Goal: Task Accomplishment & Management: Manage account settings

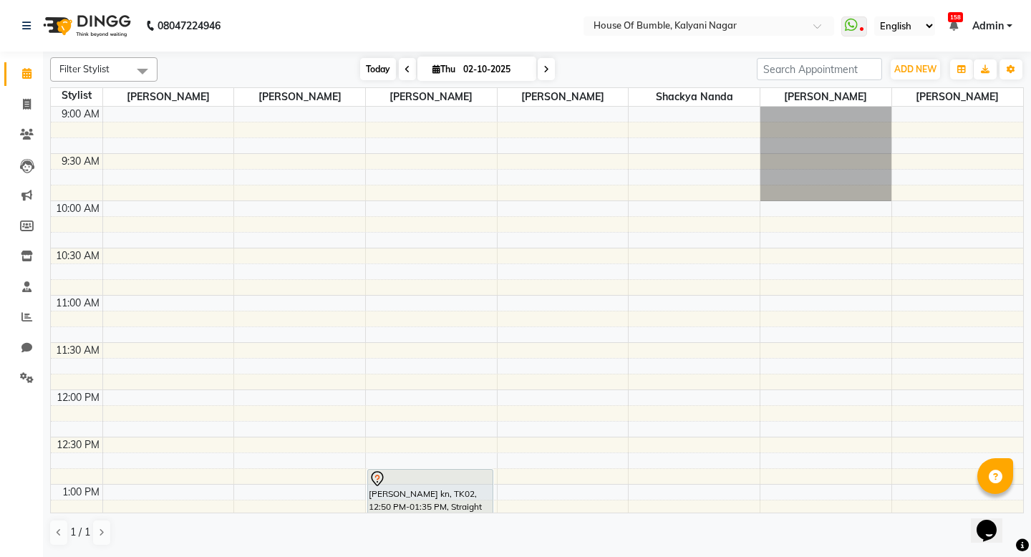
click at [372, 58] on span "Today" at bounding box center [378, 69] width 36 height 22
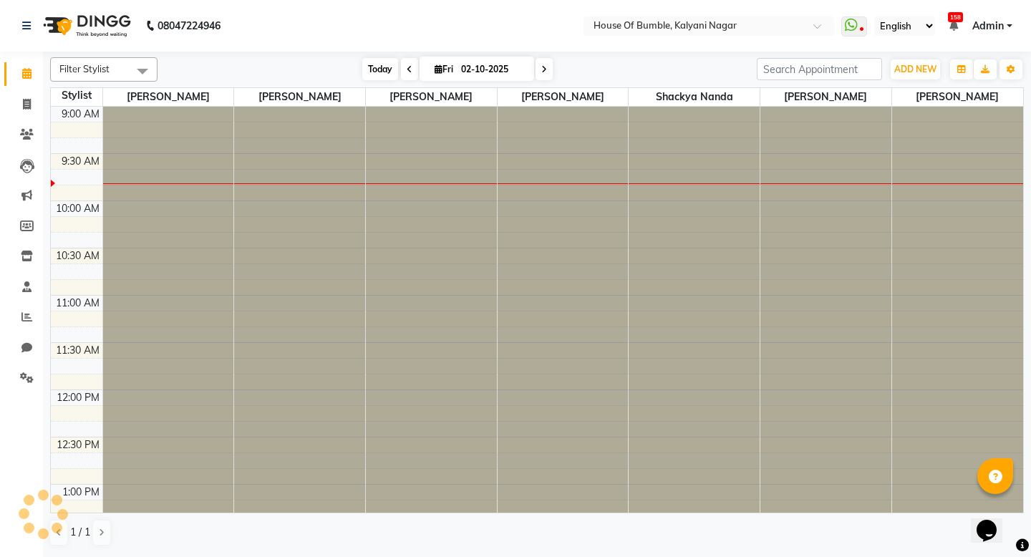
type input "03-10-2025"
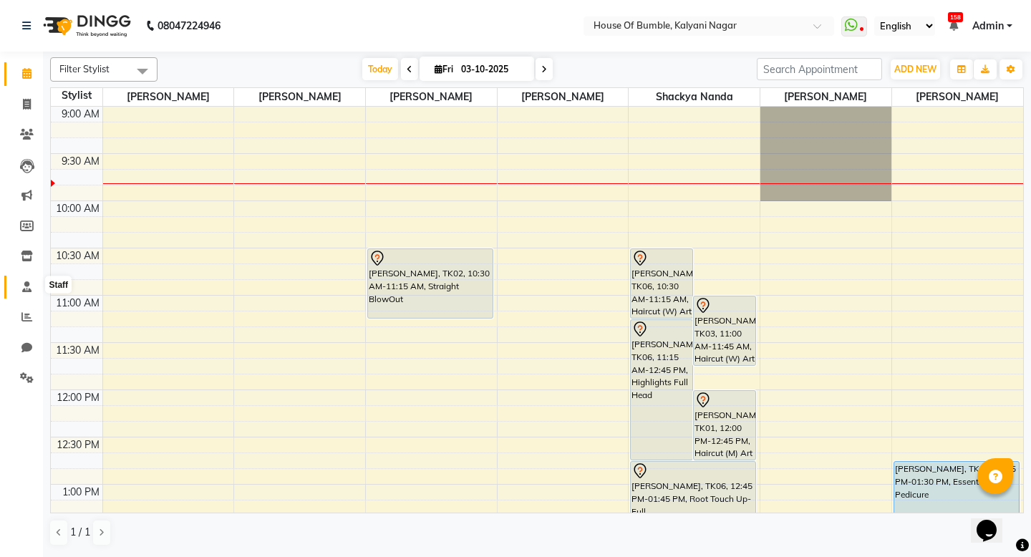
click at [21, 287] on span at bounding box center [26, 287] width 25 height 16
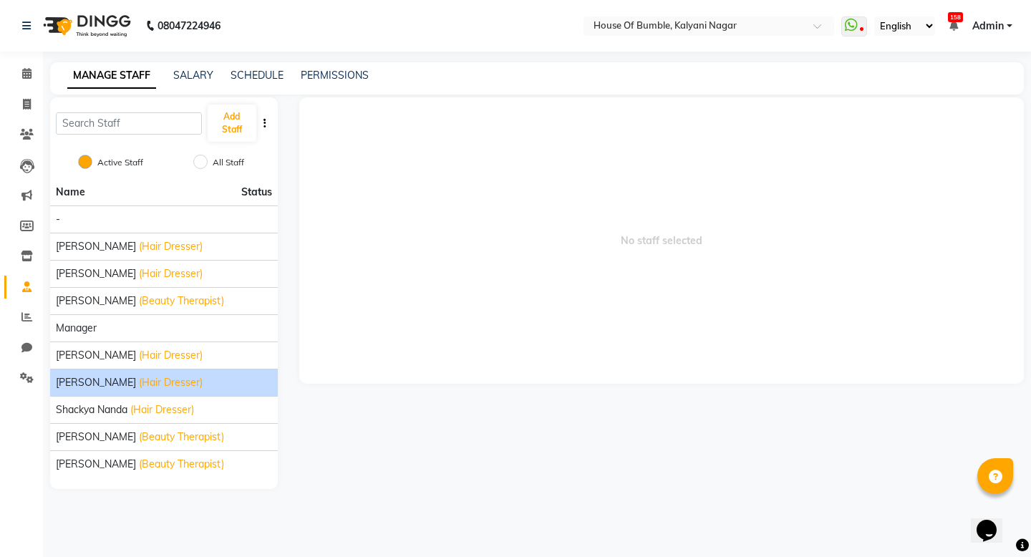
click at [92, 375] on li "[PERSON_NAME] (Hair Dresser)" at bounding box center [164, 382] width 228 height 27
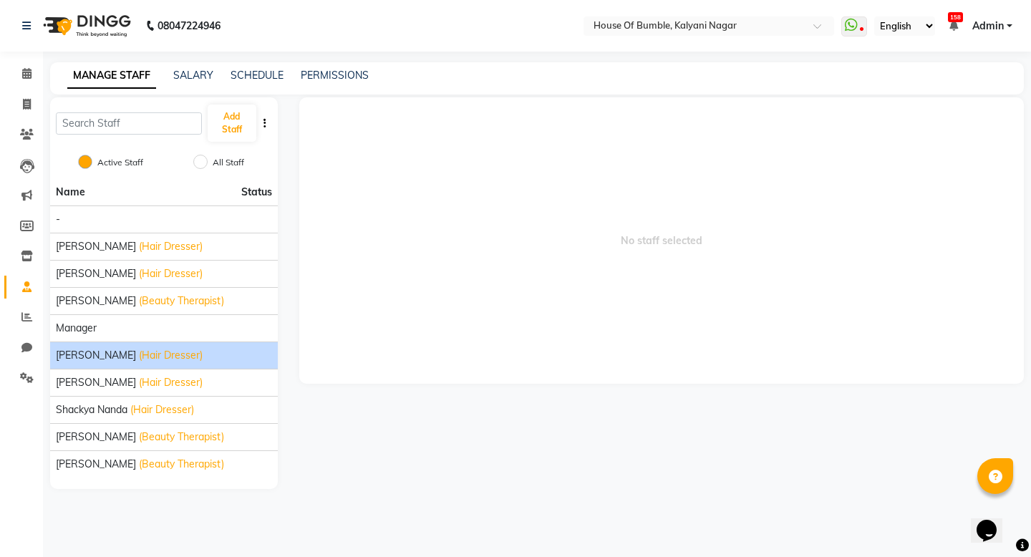
click at [161, 355] on span "(Hair Dresser)" at bounding box center [171, 355] width 64 height 15
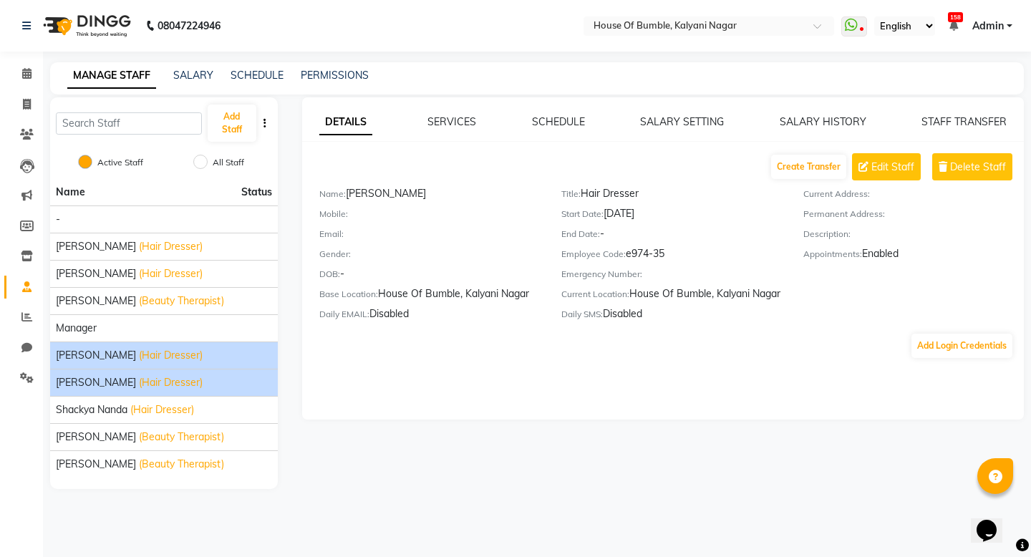
click at [139, 383] on span "(Hair Dresser)" at bounding box center [171, 382] width 64 height 15
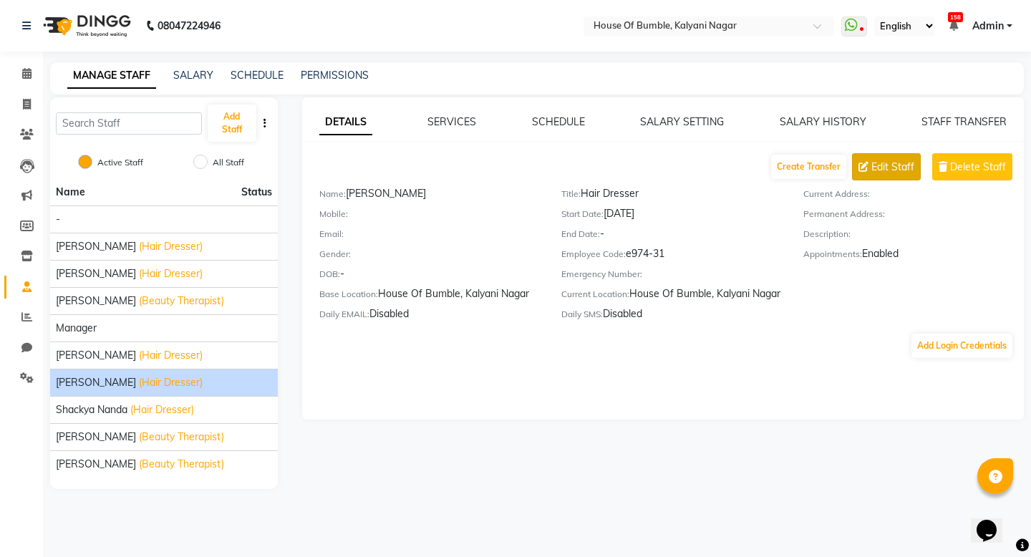
click at [880, 165] on span "Edit Staff" at bounding box center [893, 167] width 43 height 15
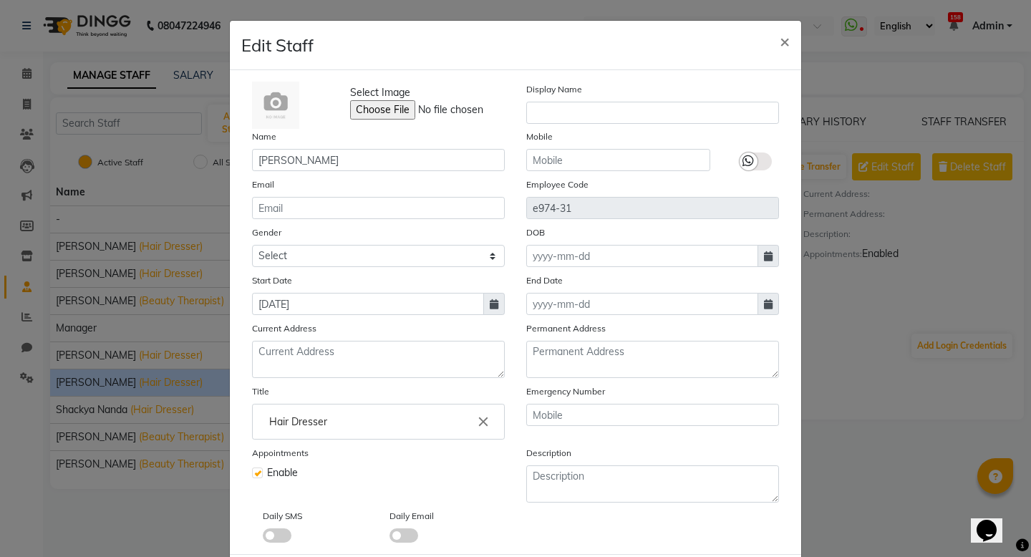
click at [764, 300] on icon at bounding box center [768, 304] width 9 height 10
select select "10"
select select "2025"
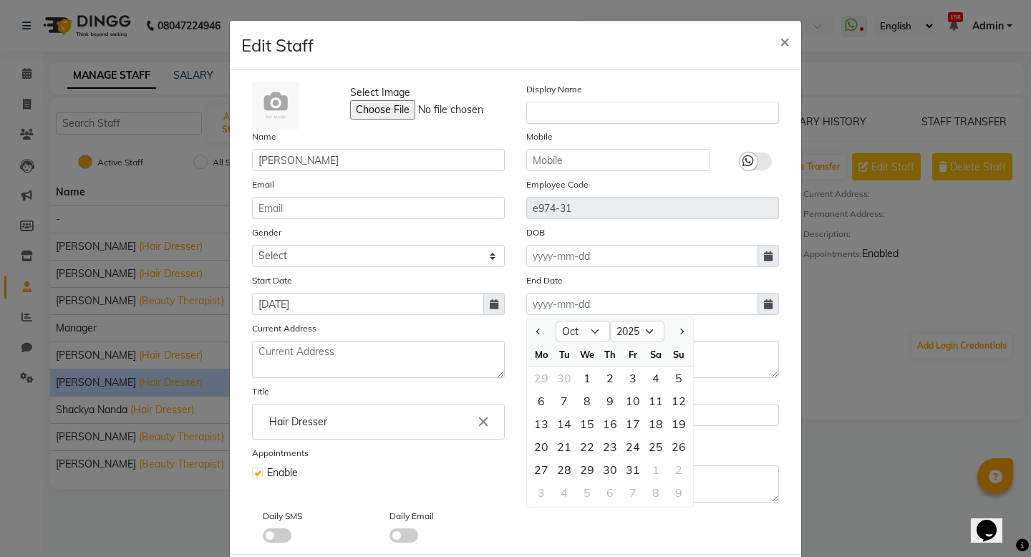
click at [546, 336] on div at bounding box center [541, 331] width 29 height 23
click at [544, 336] on button "Previous month" at bounding box center [539, 331] width 12 height 23
select select "9"
click at [564, 471] on div "30" at bounding box center [564, 469] width 23 height 23
type input "30-09-2025"
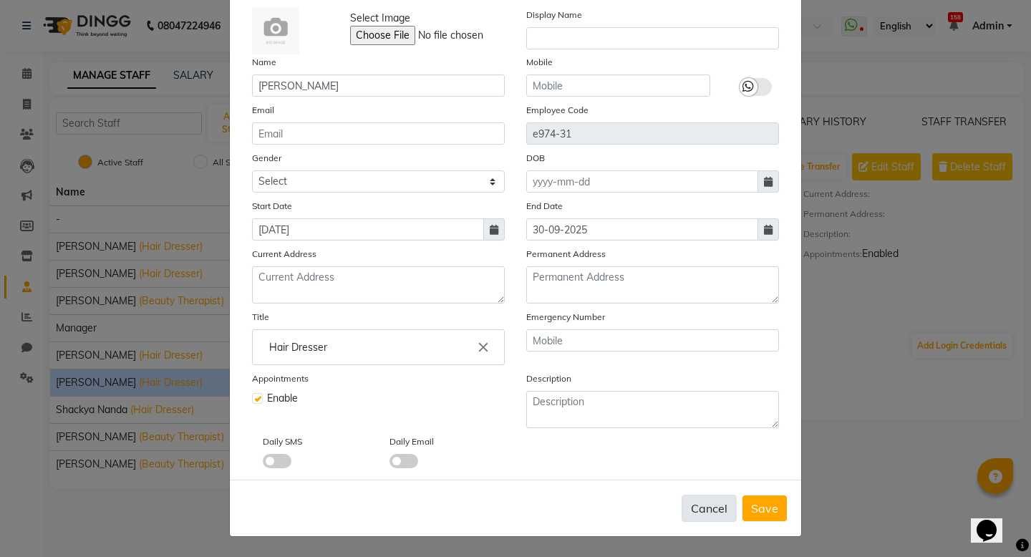
scroll to position [74, 0]
click at [768, 515] on span "Save" at bounding box center [764, 508] width 27 height 14
checkbox input "false"
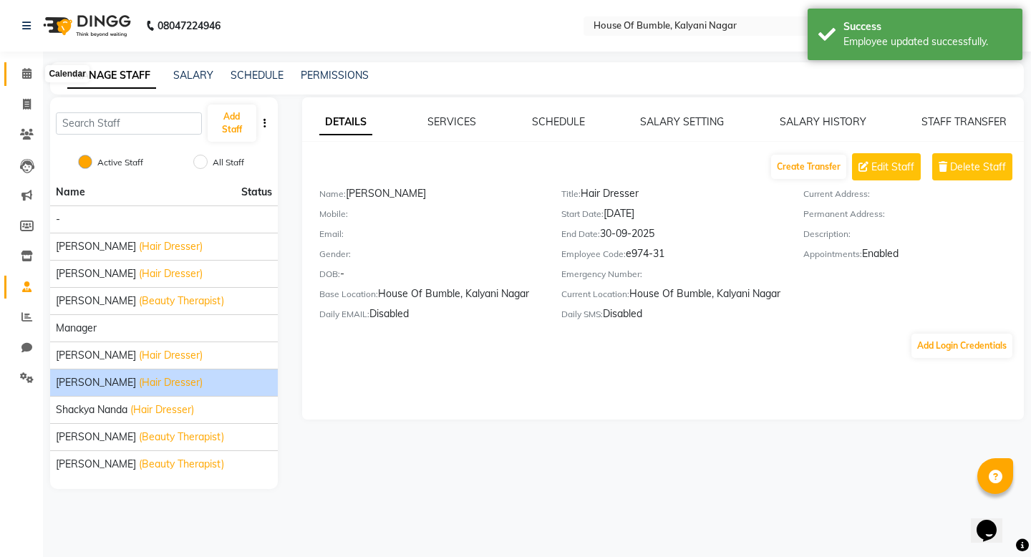
click at [33, 71] on span at bounding box center [26, 74] width 25 height 16
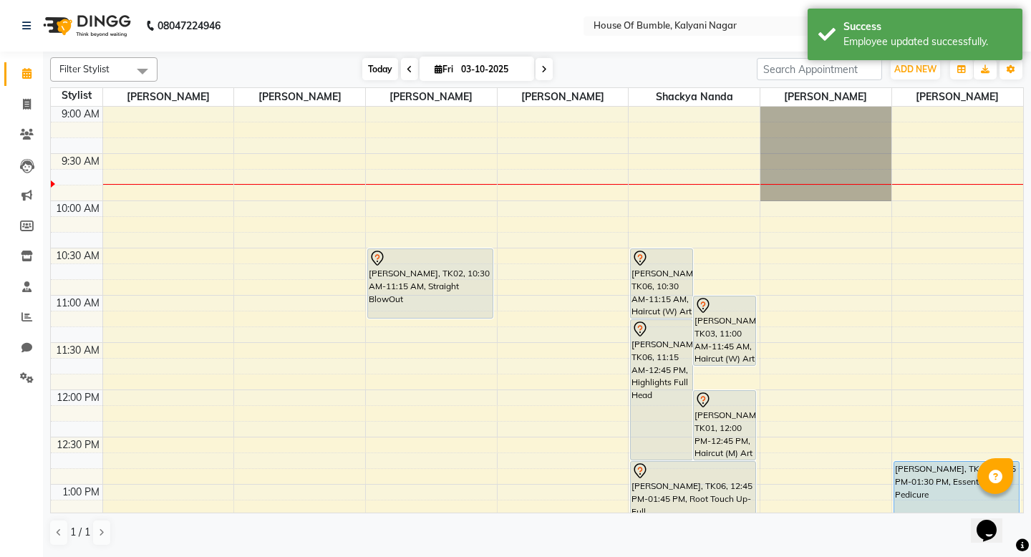
click at [362, 78] on span "Today" at bounding box center [380, 69] width 36 height 22
click at [368, 71] on span "Today" at bounding box center [380, 69] width 36 height 22
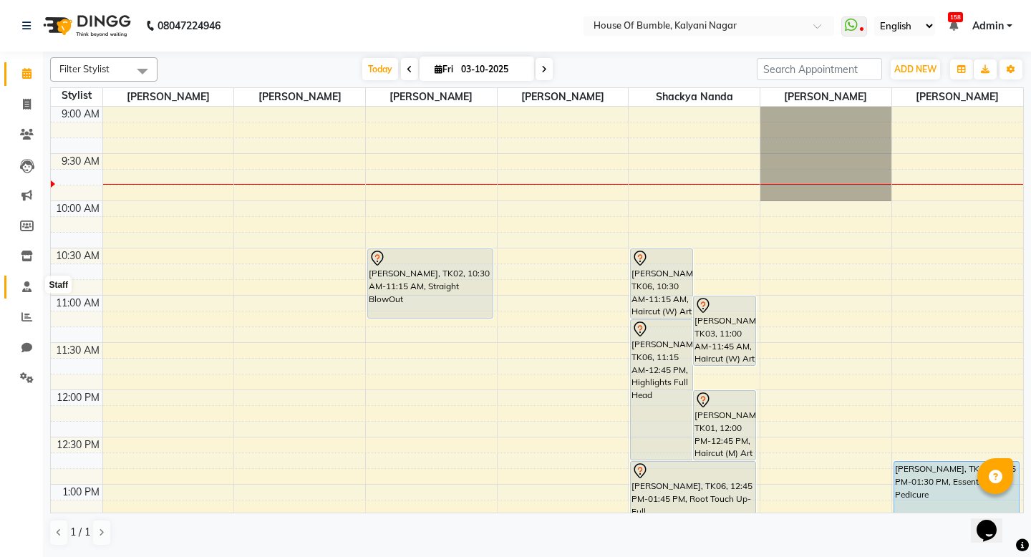
click at [23, 283] on icon at bounding box center [26, 287] width 9 height 11
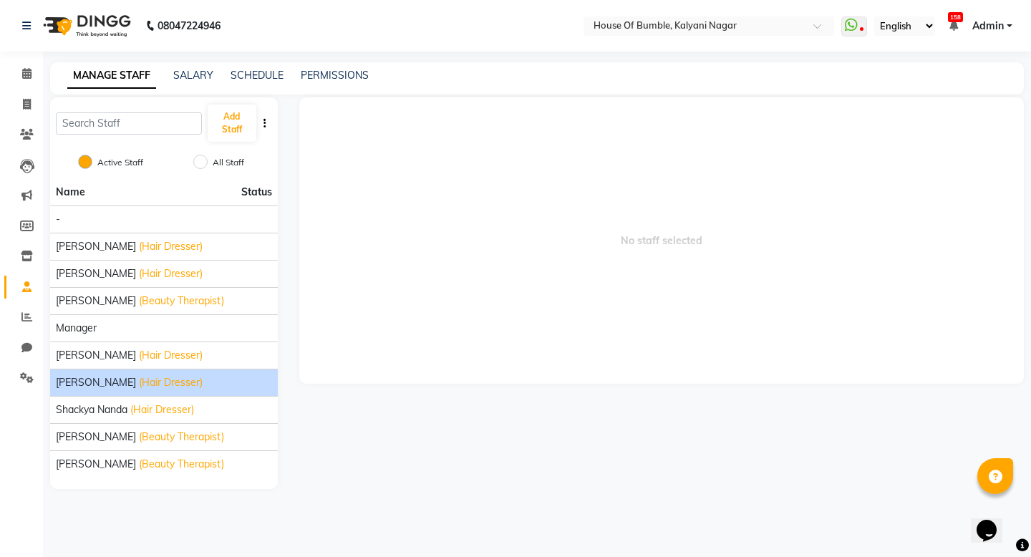
click at [79, 378] on span "[PERSON_NAME]" at bounding box center [96, 382] width 80 height 15
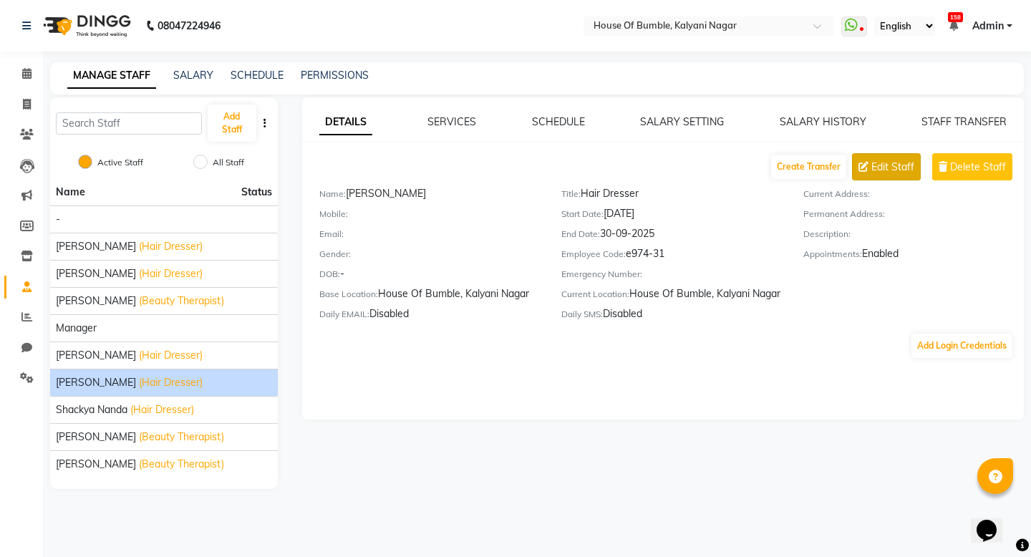
drag, startPoint x: 900, startPoint y: 163, endPoint x: 908, endPoint y: 163, distance: 8.6
click at [908, 163] on span "Edit Staff" at bounding box center [893, 167] width 43 height 15
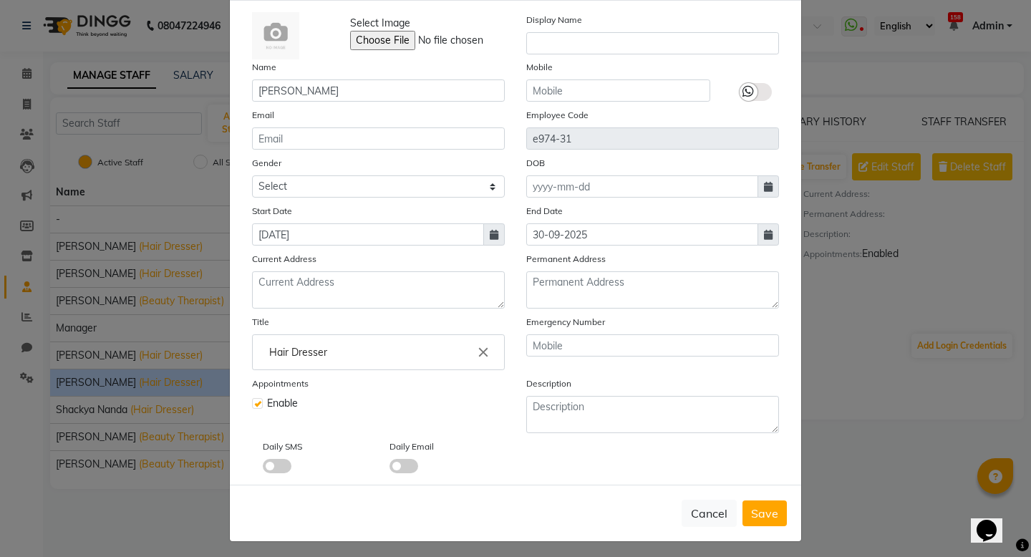
scroll to position [68, 0]
click at [262, 408] on label at bounding box center [257, 405] width 11 height 11
click at [261, 408] on input "checkbox" at bounding box center [256, 403] width 9 height 9
checkbox input "false"
click at [744, 521] on button "Save" at bounding box center [765, 515] width 44 height 26
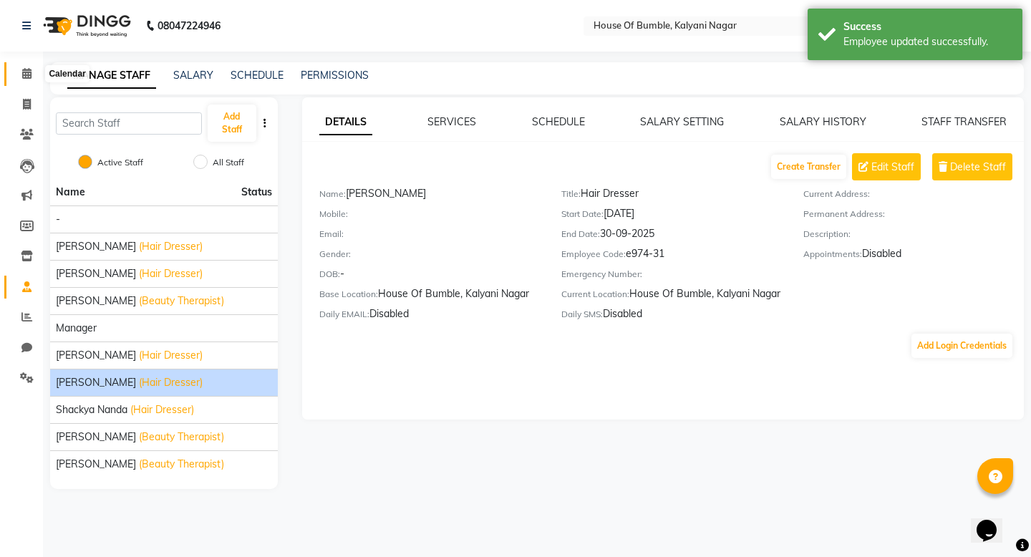
click at [26, 77] on icon at bounding box center [26, 73] width 9 height 11
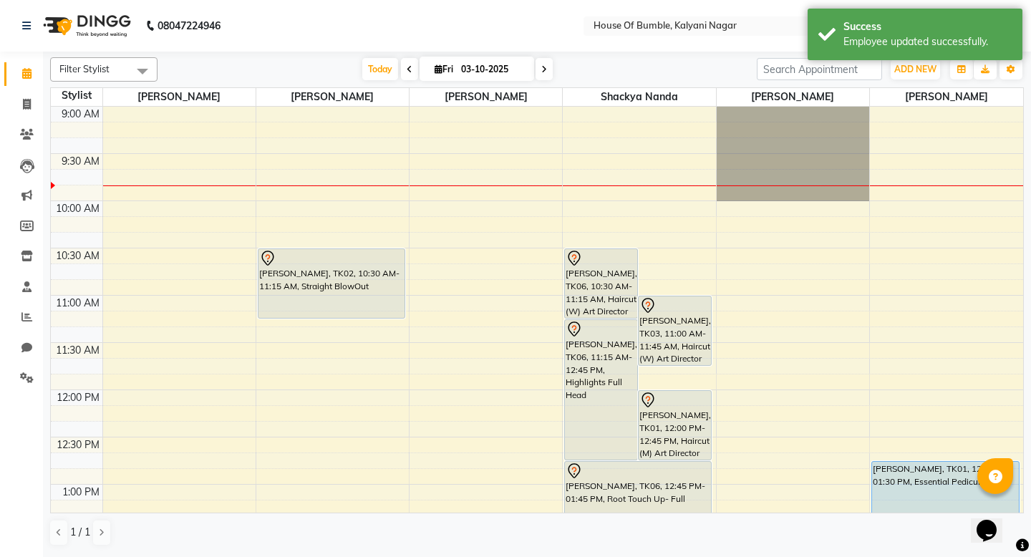
click at [405, 75] on span at bounding box center [409, 69] width 17 height 22
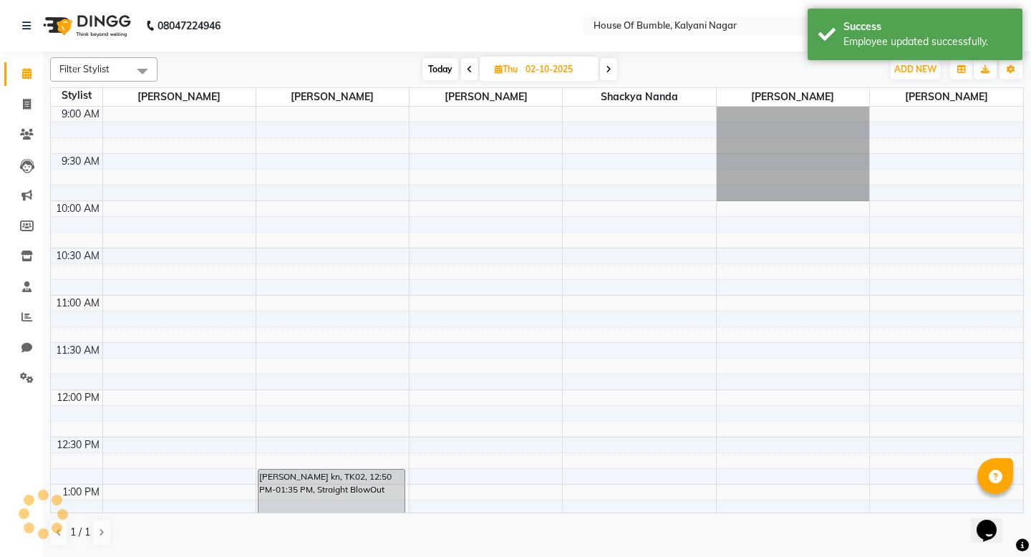
click at [467, 69] on icon at bounding box center [470, 69] width 6 height 9
type input "01-10-2025"
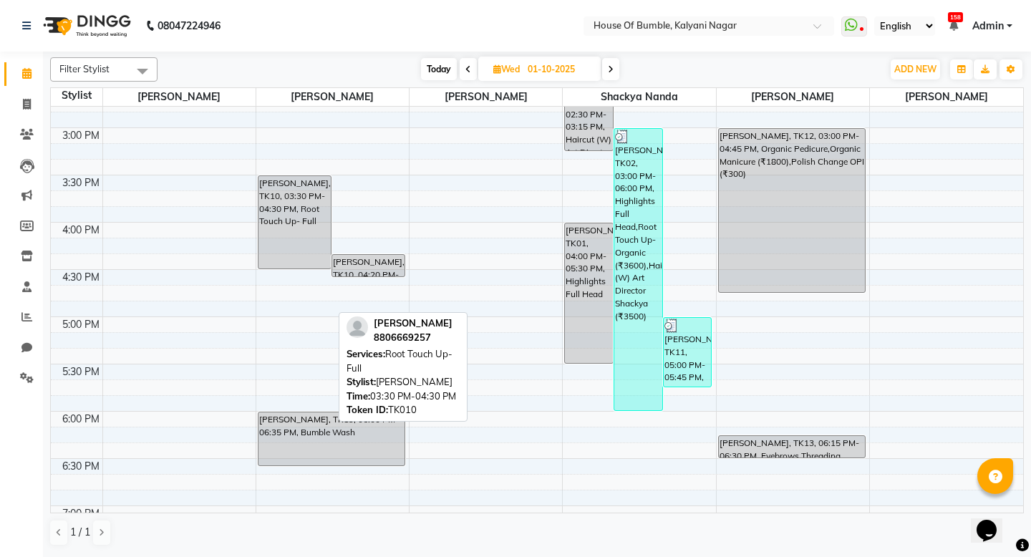
scroll to position [557, 0]
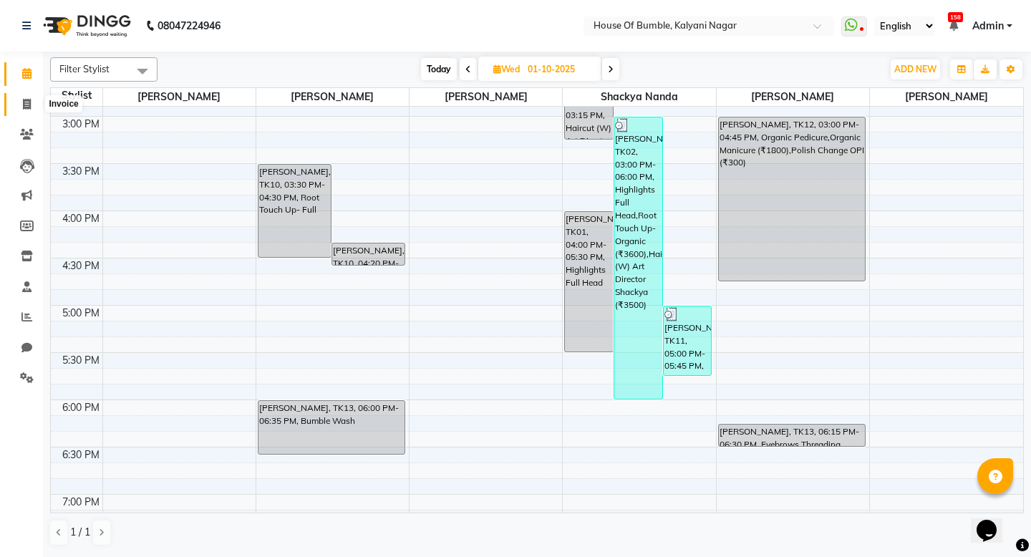
click at [32, 104] on span at bounding box center [26, 105] width 25 height 16
select select "579"
select select "service"
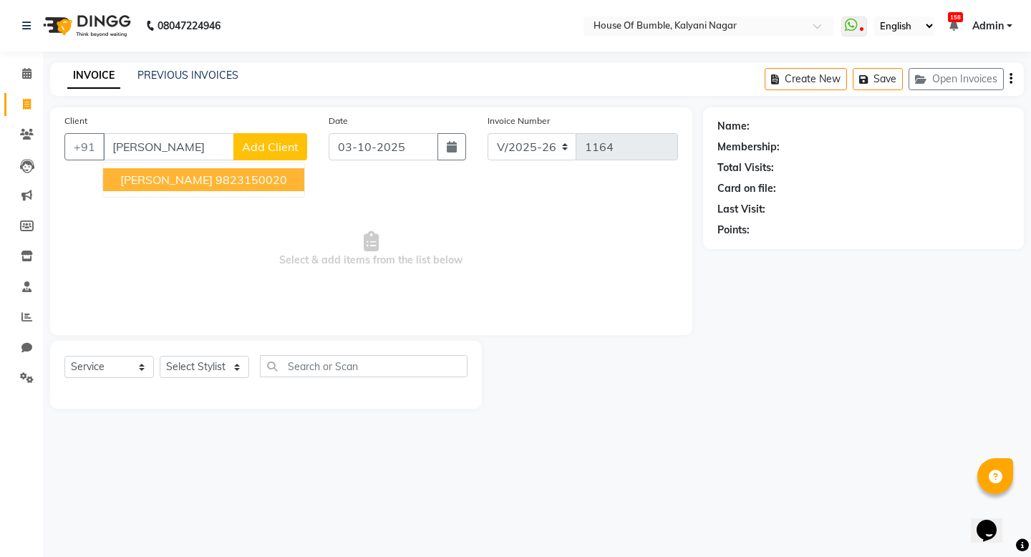
drag, startPoint x: 155, startPoint y: 175, endPoint x: 271, endPoint y: 167, distance: 117.1
click at [157, 175] on span "[PERSON_NAME]" at bounding box center [166, 180] width 92 height 14
type input "9823150020"
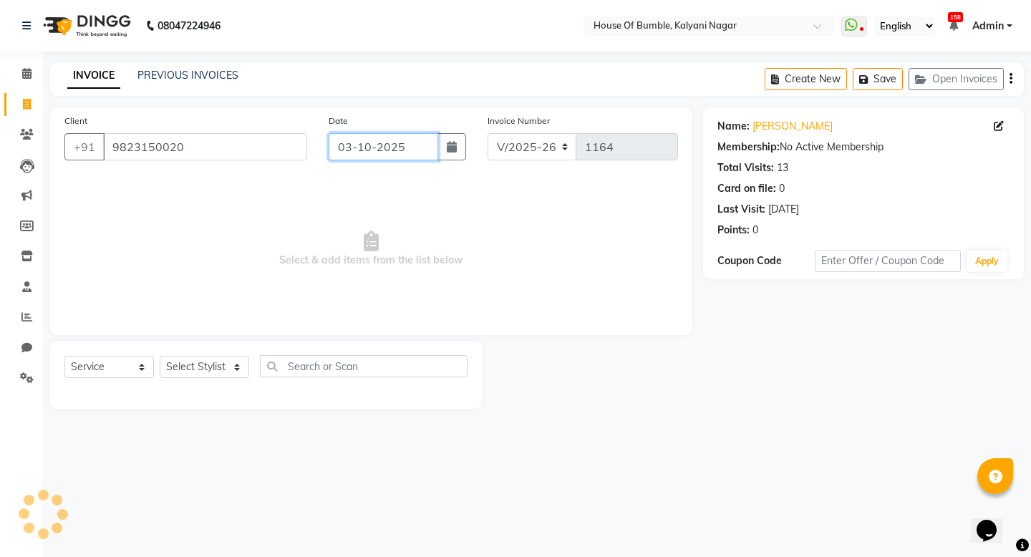
click at [355, 155] on input "03-10-2025" at bounding box center [384, 146] width 110 height 27
select select "10"
select select "2025"
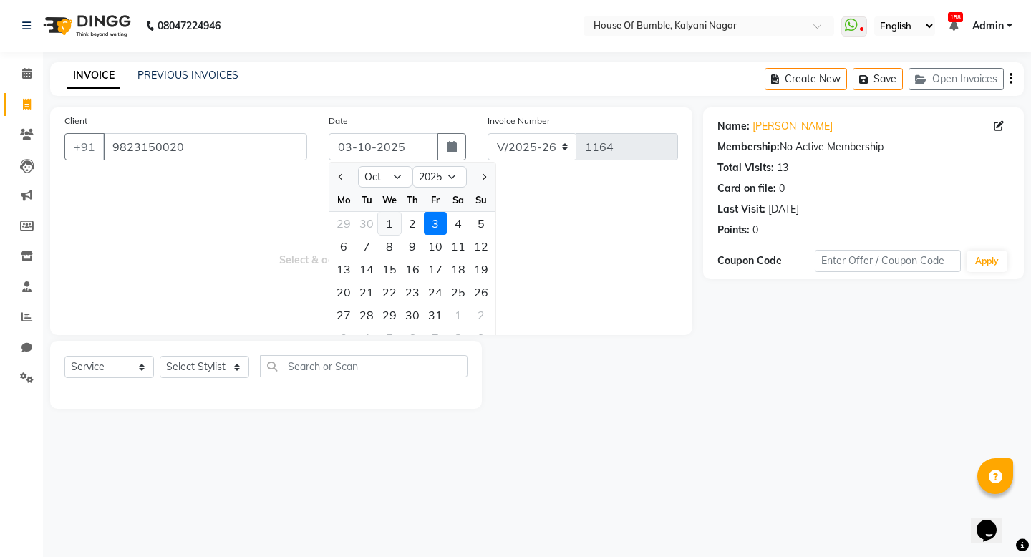
click at [396, 223] on div "1" at bounding box center [389, 223] width 23 height 23
type input "01-10-2025"
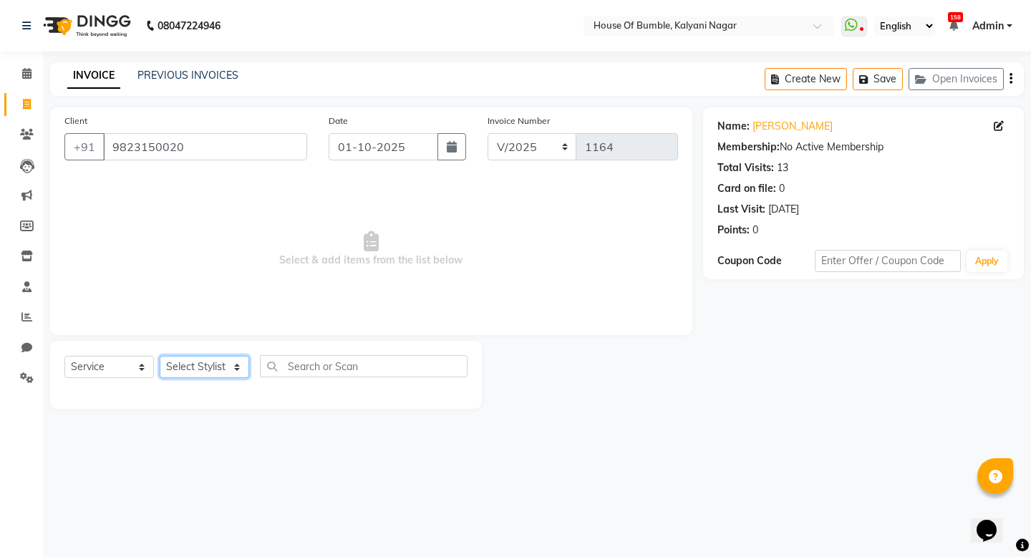
select select "88241"
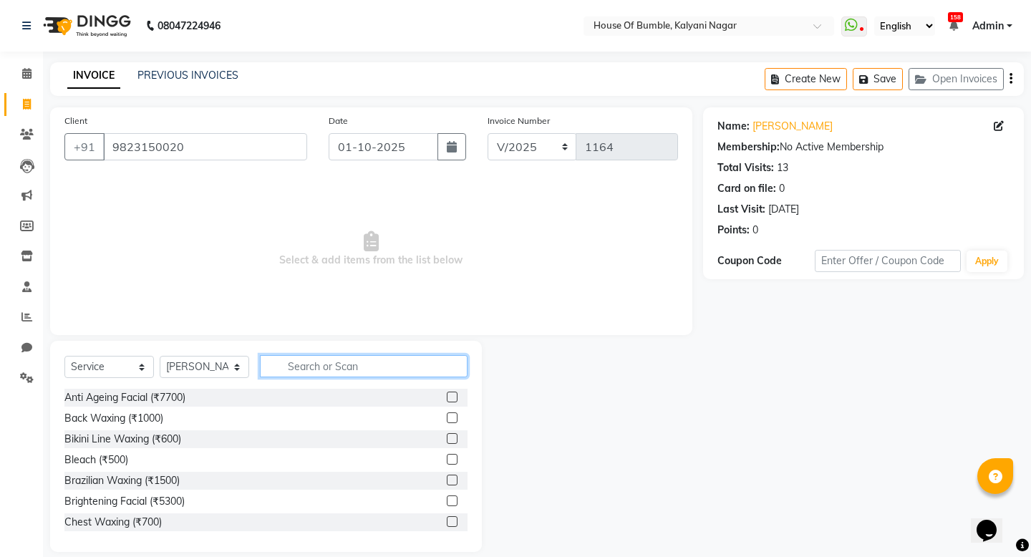
click at [300, 363] on input "text" at bounding box center [364, 366] width 208 height 22
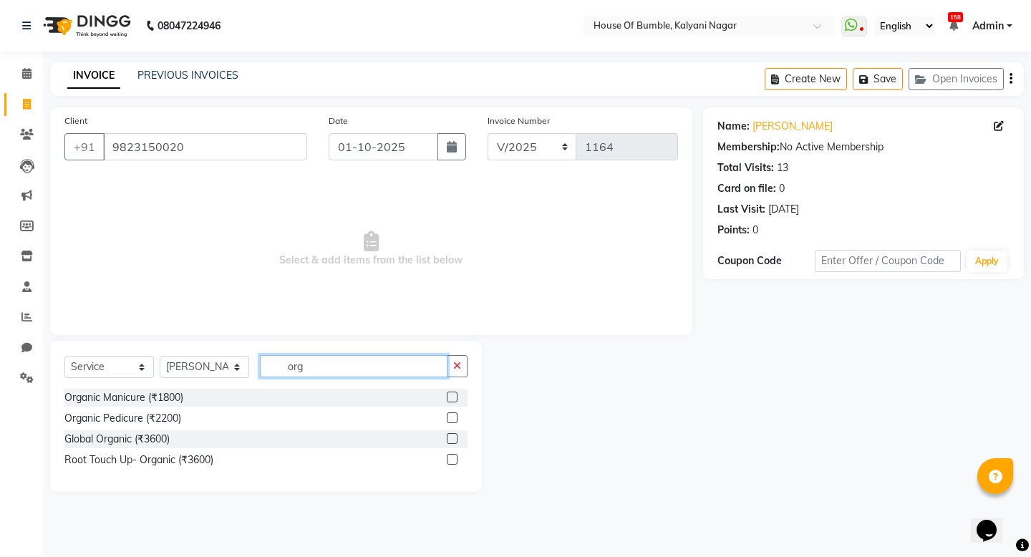
type input "org"
click at [454, 400] on label at bounding box center [452, 397] width 11 height 11
click at [454, 400] on input "checkbox" at bounding box center [451, 397] width 9 height 9
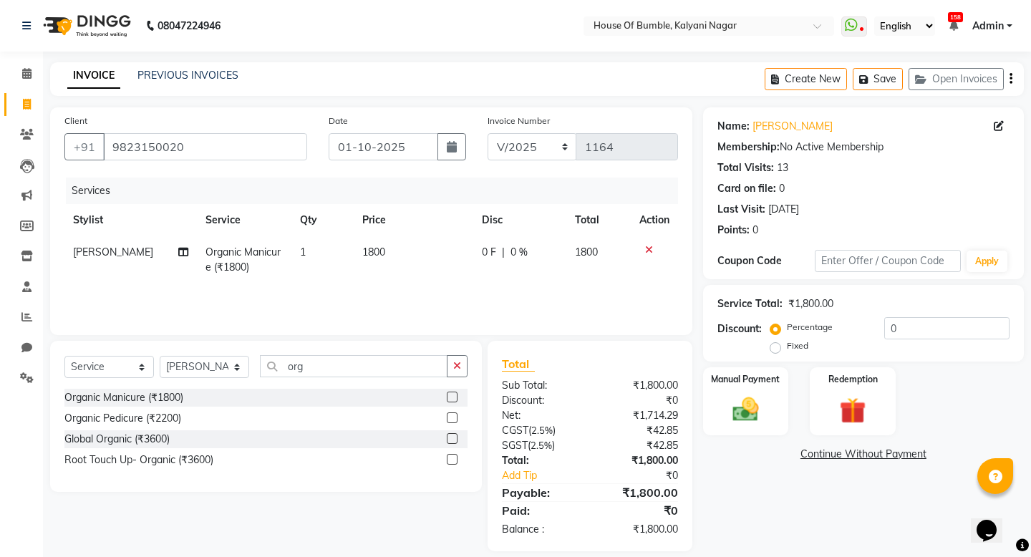
checkbox input "false"
click at [453, 420] on label at bounding box center [452, 418] width 11 height 11
click at [453, 420] on input "checkbox" at bounding box center [451, 418] width 9 height 9
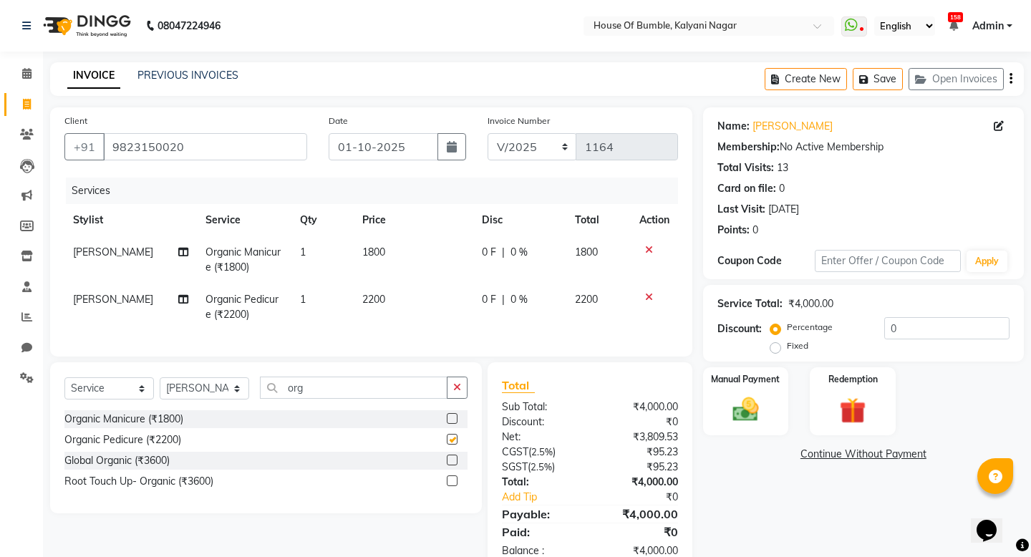
checkbox input "false"
click at [368, 396] on input "org" at bounding box center [354, 388] width 188 height 22
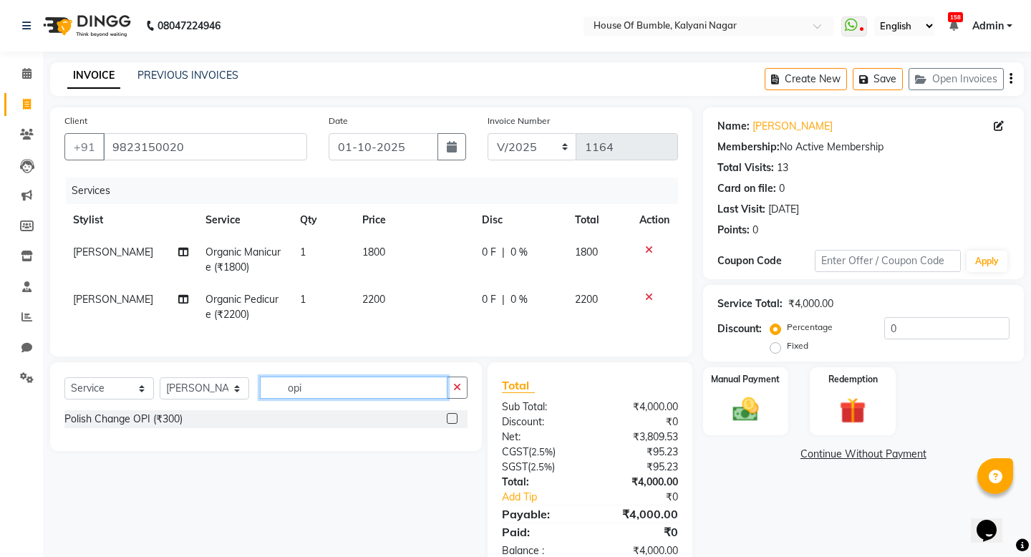
type input "opi"
click at [448, 420] on label at bounding box center [452, 418] width 11 height 11
click at [448, 420] on input "checkbox" at bounding box center [451, 419] width 9 height 9
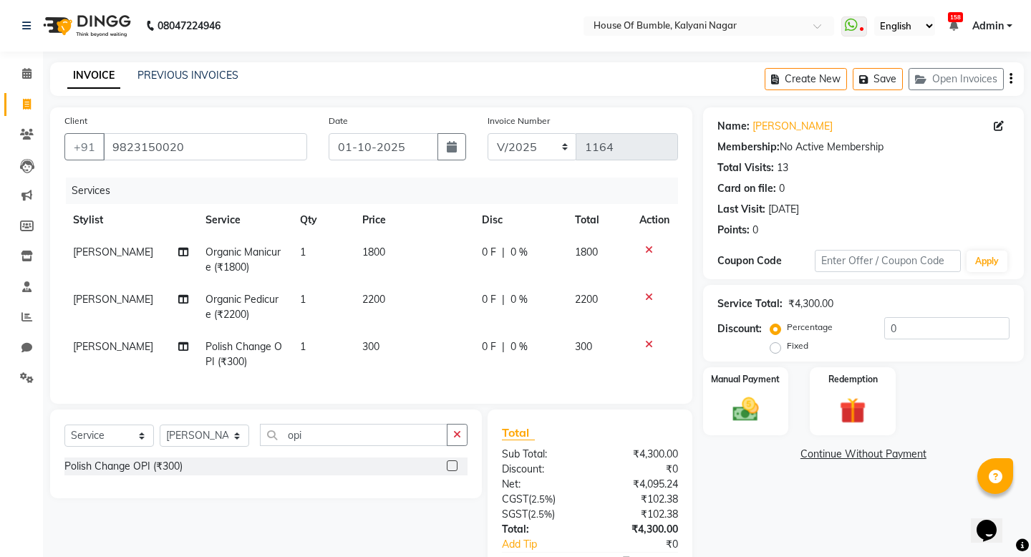
click at [451, 469] on label at bounding box center [452, 466] width 11 height 11
click at [451, 469] on input "checkbox" at bounding box center [451, 466] width 9 height 9
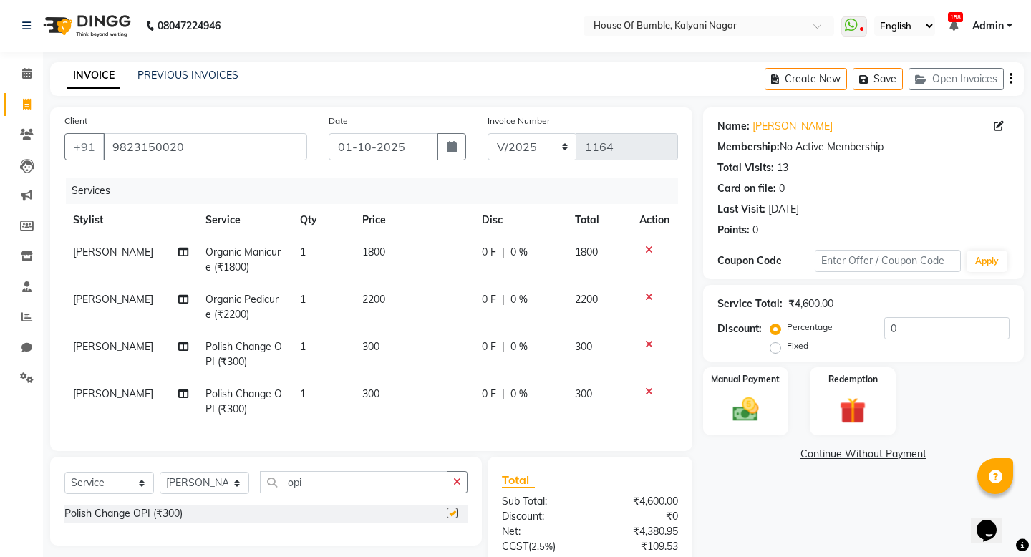
checkbox input "false"
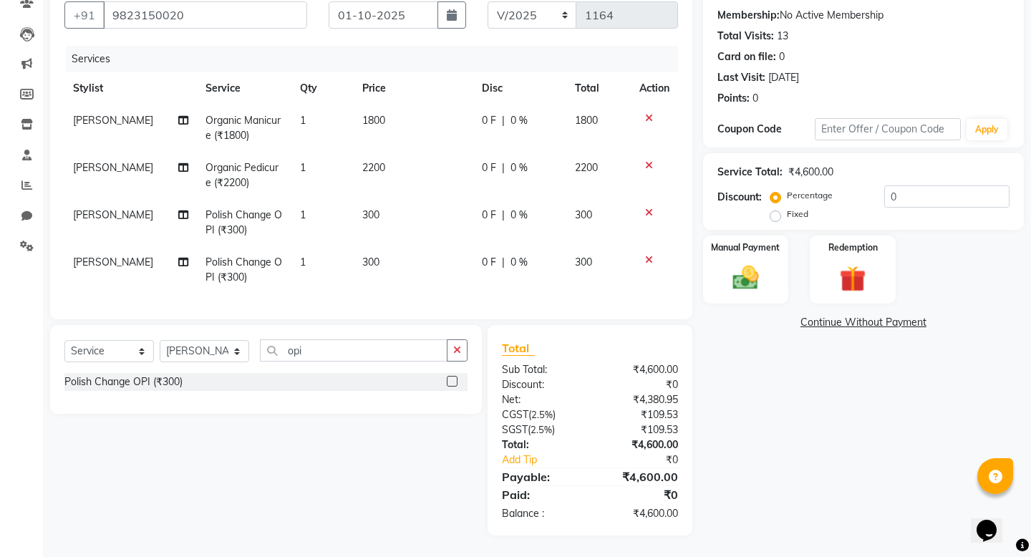
click at [642, 258] on div at bounding box center [655, 260] width 30 height 10
click at [649, 259] on icon at bounding box center [649, 260] width 8 height 10
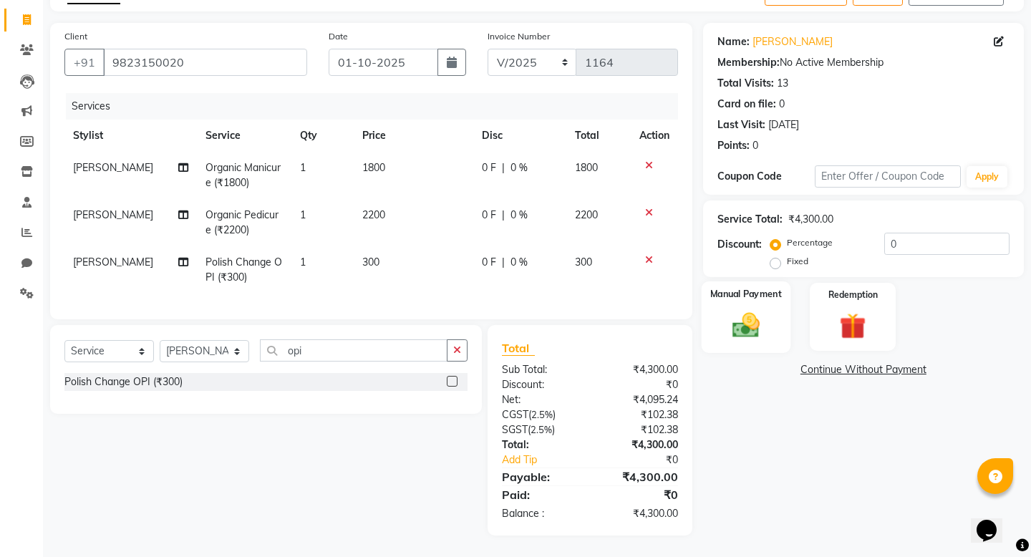
scroll to position [85, 0]
click at [741, 325] on img at bounding box center [745, 325] width 44 height 32
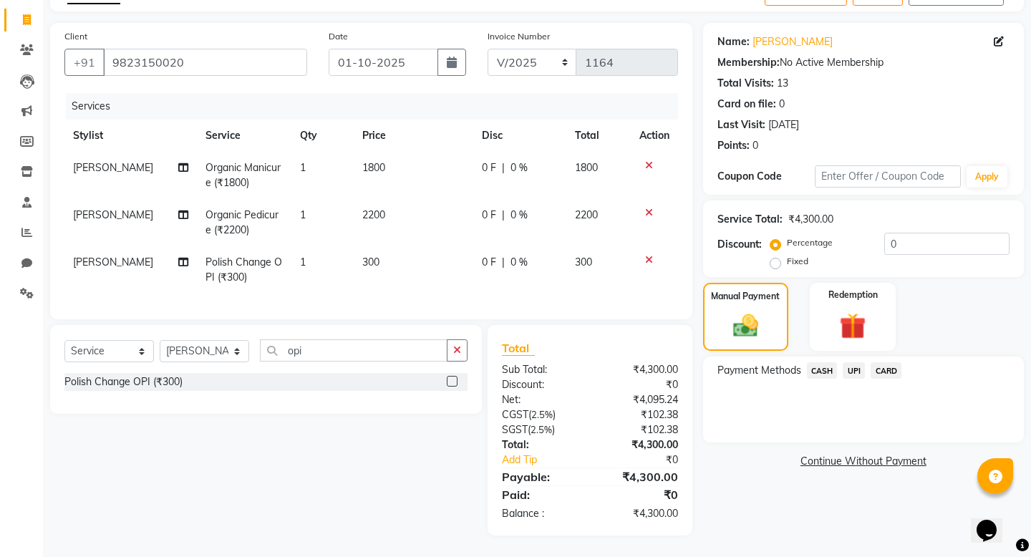
click at [829, 371] on span "CASH" at bounding box center [822, 370] width 31 height 16
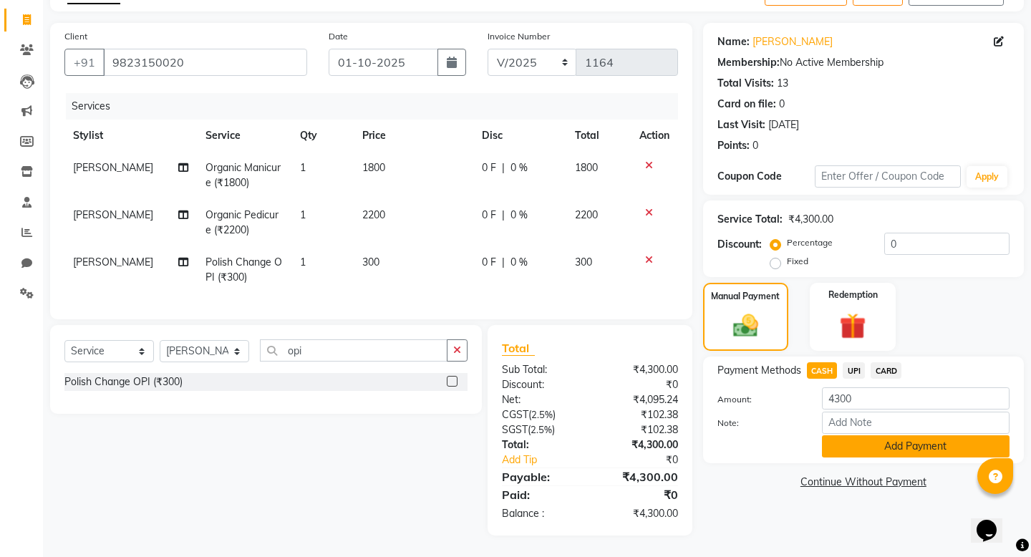
click at [840, 453] on button "Add Payment" at bounding box center [916, 447] width 188 height 22
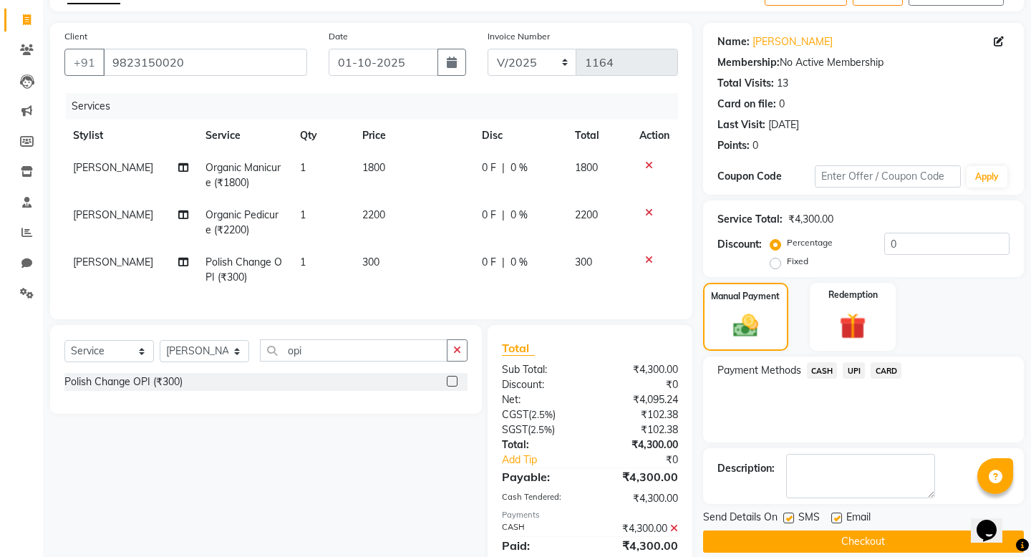
click at [789, 514] on label at bounding box center [789, 518] width 11 height 11
click at [789, 514] on input "checkbox" at bounding box center [788, 518] width 9 height 9
checkbox input "false"
click at [801, 533] on button "Checkout" at bounding box center [863, 542] width 321 height 22
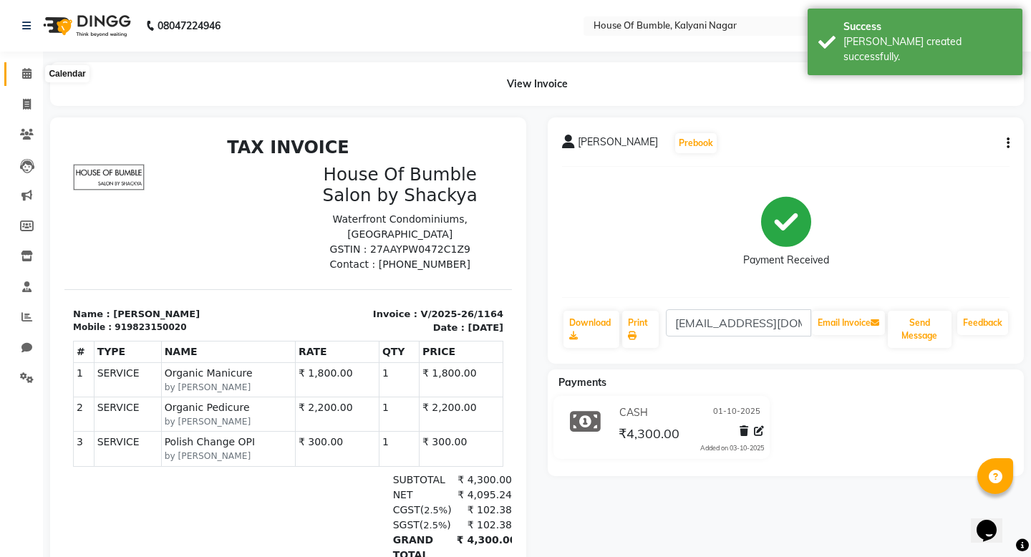
click at [26, 77] on icon at bounding box center [26, 73] width 9 height 11
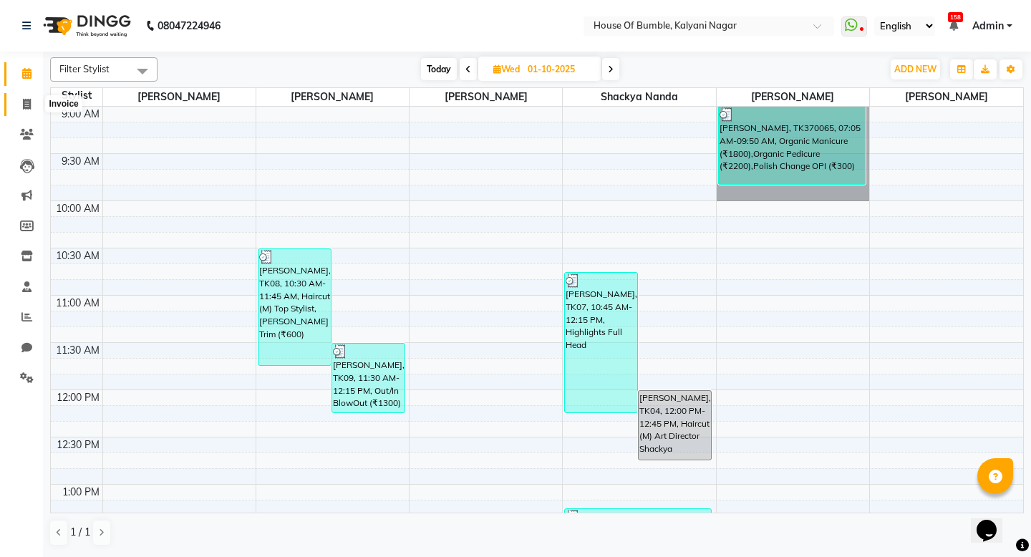
click at [19, 105] on span at bounding box center [26, 105] width 25 height 16
select select "579"
select select "service"
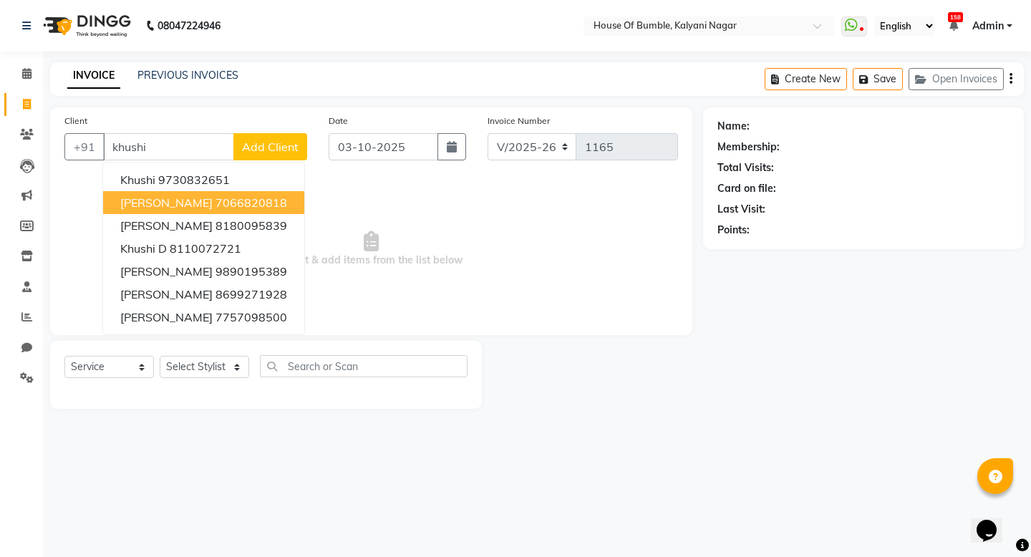
click at [216, 203] on ngb-highlight "7066820818" at bounding box center [252, 203] width 72 height 14
type input "7066820818"
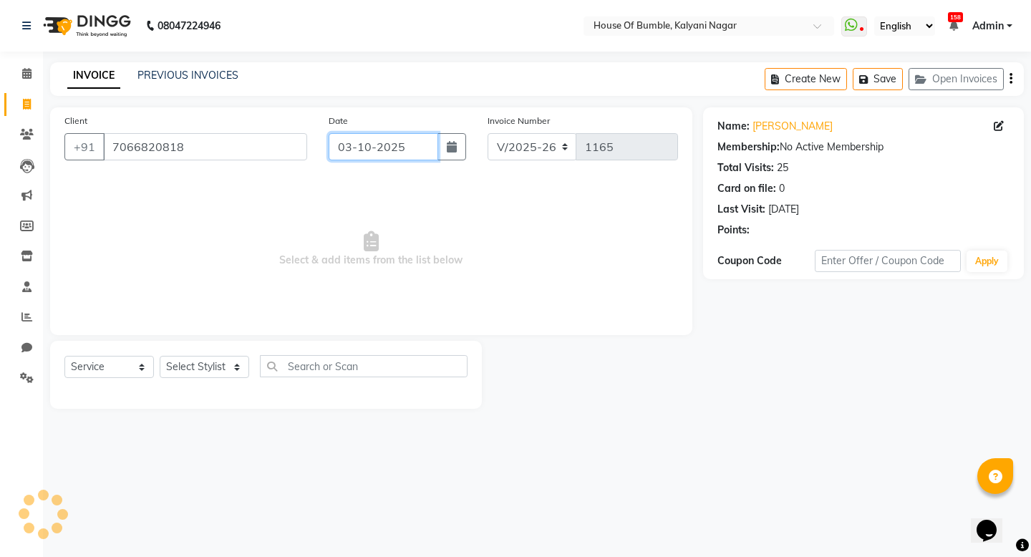
click at [393, 142] on input "03-10-2025" at bounding box center [384, 146] width 110 height 27
select select "10"
select select "2025"
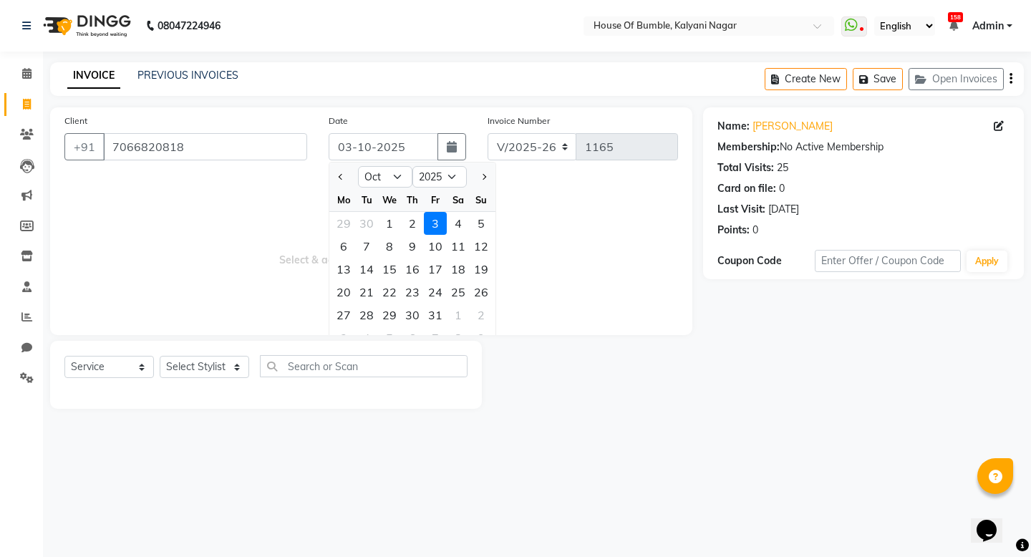
click at [380, 225] on div "1" at bounding box center [389, 223] width 23 height 23
type input "01-10-2025"
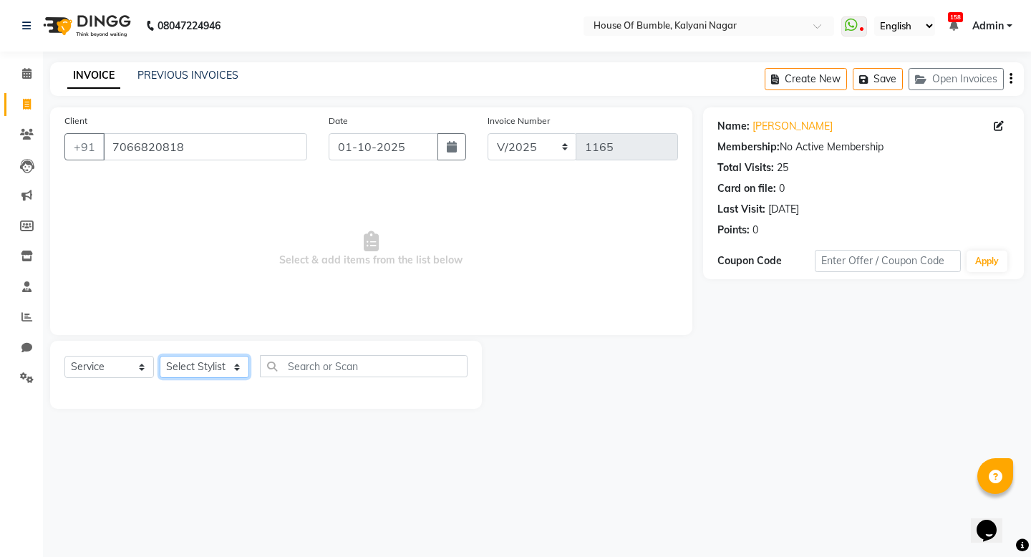
select select "76637"
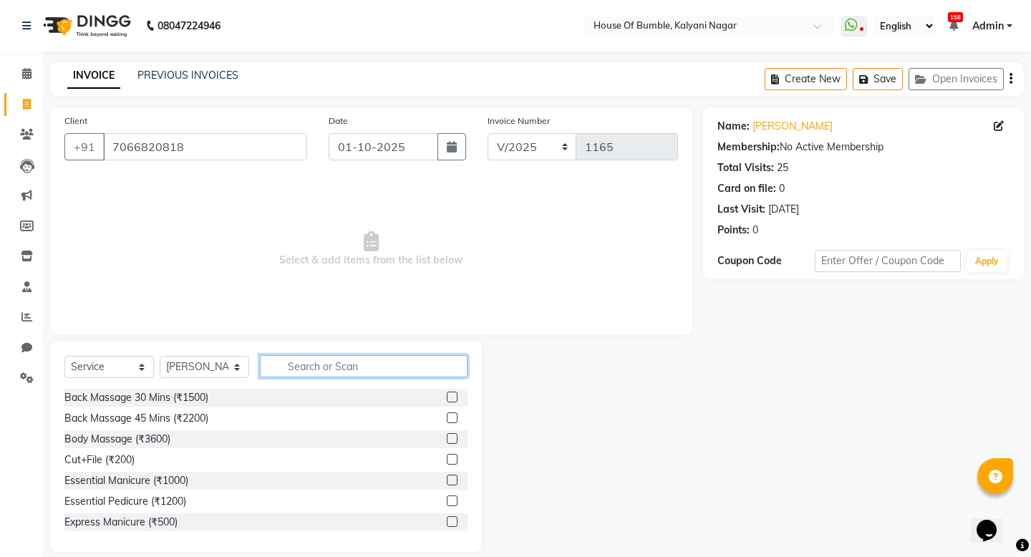
click at [367, 364] on input "text" at bounding box center [364, 366] width 208 height 22
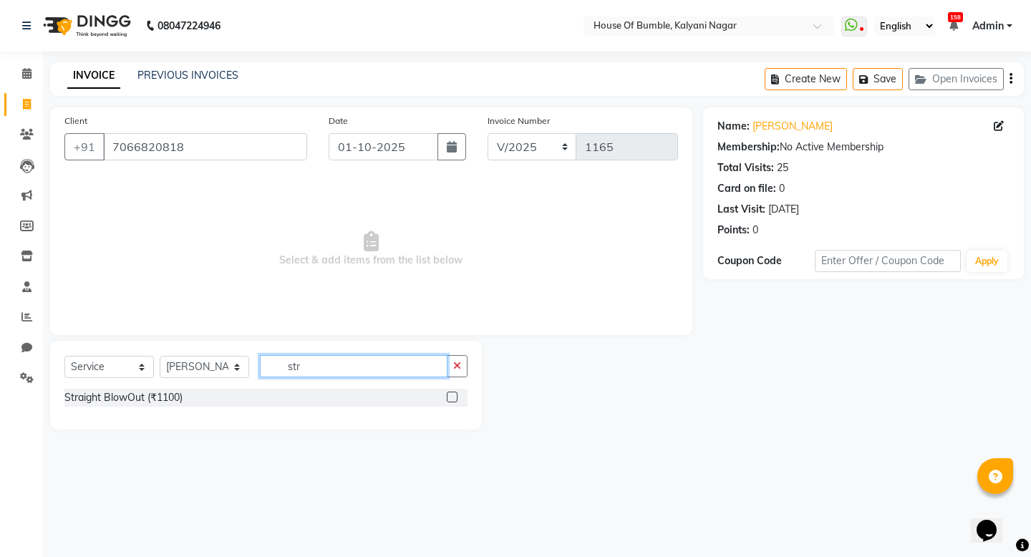
type input "str"
click at [456, 397] on label at bounding box center [452, 397] width 11 height 11
click at [456, 397] on input "checkbox" at bounding box center [451, 397] width 9 height 9
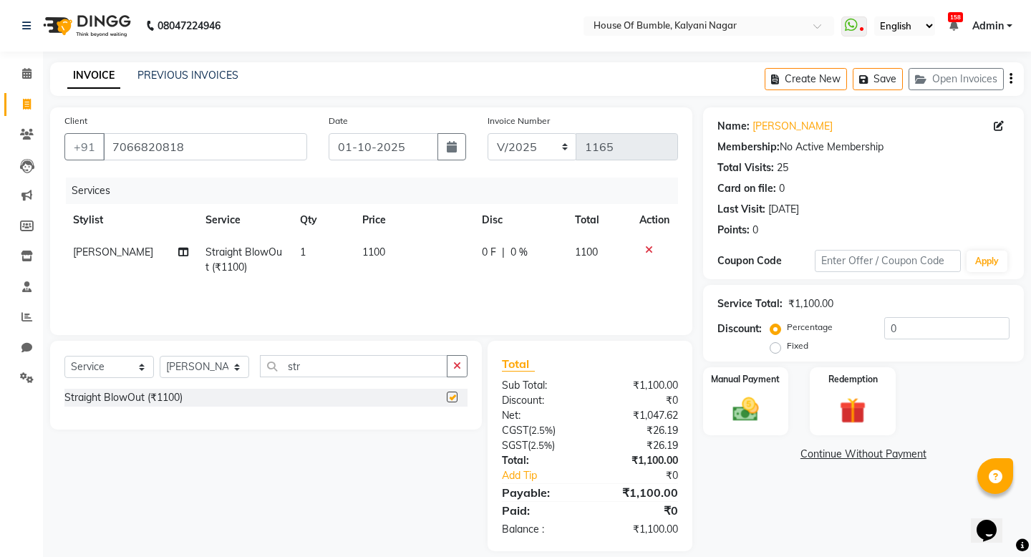
checkbox input "false"
select select "88241"
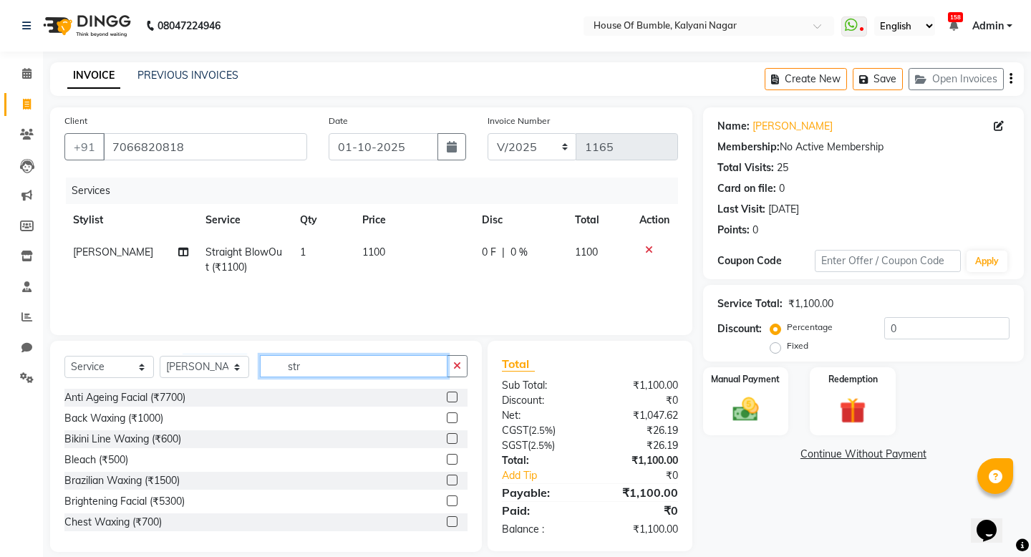
click at [309, 367] on input "str" at bounding box center [354, 366] width 188 height 22
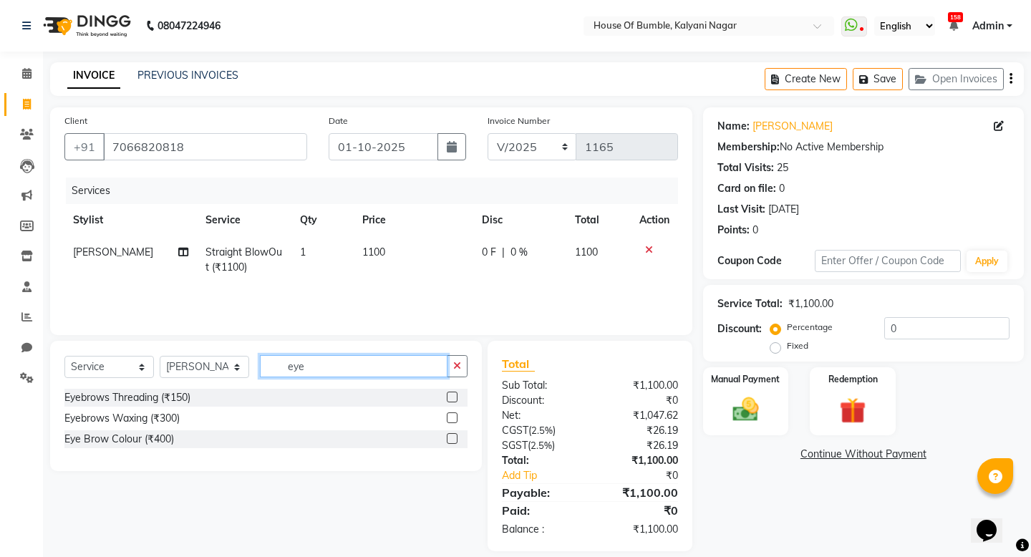
type input "eye"
click at [456, 403] on div at bounding box center [457, 398] width 21 height 18
click at [451, 401] on label at bounding box center [452, 397] width 11 height 11
click at [451, 401] on input "checkbox" at bounding box center [451, 397] width 9 height 9
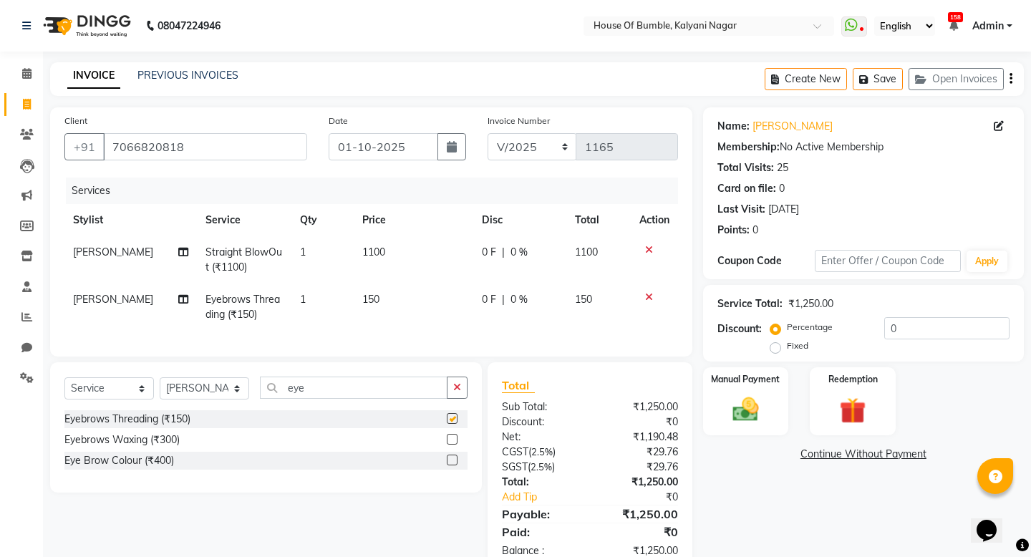
checkbox input "false"
click at [310, 381] on input "eye" at bounding box center [354, 388] width 188 height 22
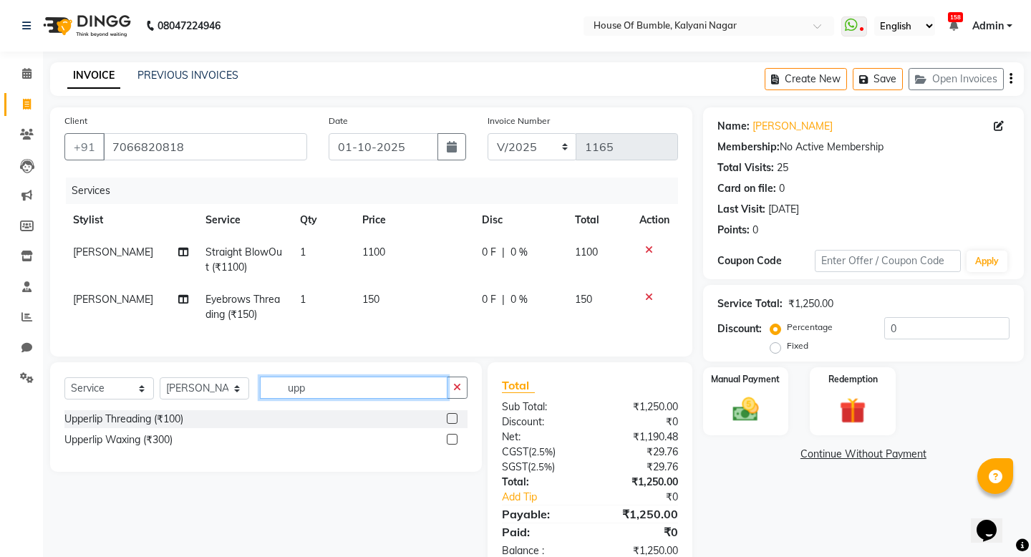
type input "upp"
click at [452, 415] on label at bounding box center [452, 418] width 11 height 11
click at [452, 415] on input "checkbox" at bounding box center [451, 419] width 9 height 9
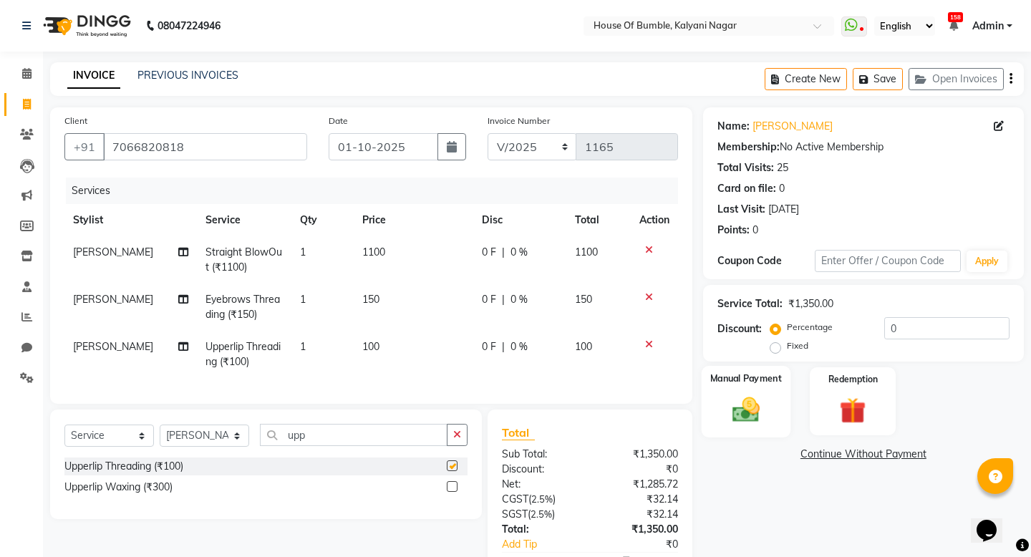
checkbox input "false"
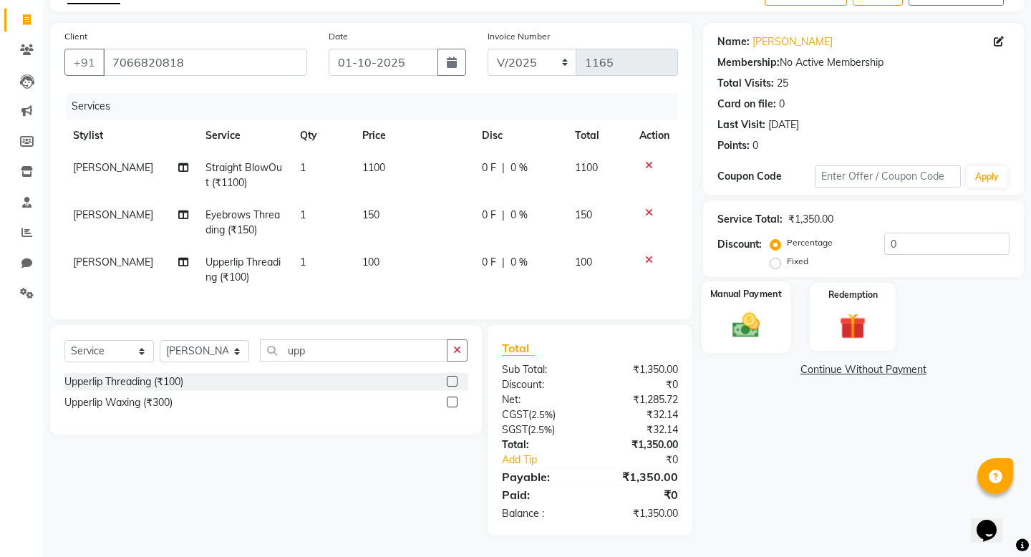
click at [731, 297] on label "Manual Payment" at bounding box center [747, 294] width 72 height 14
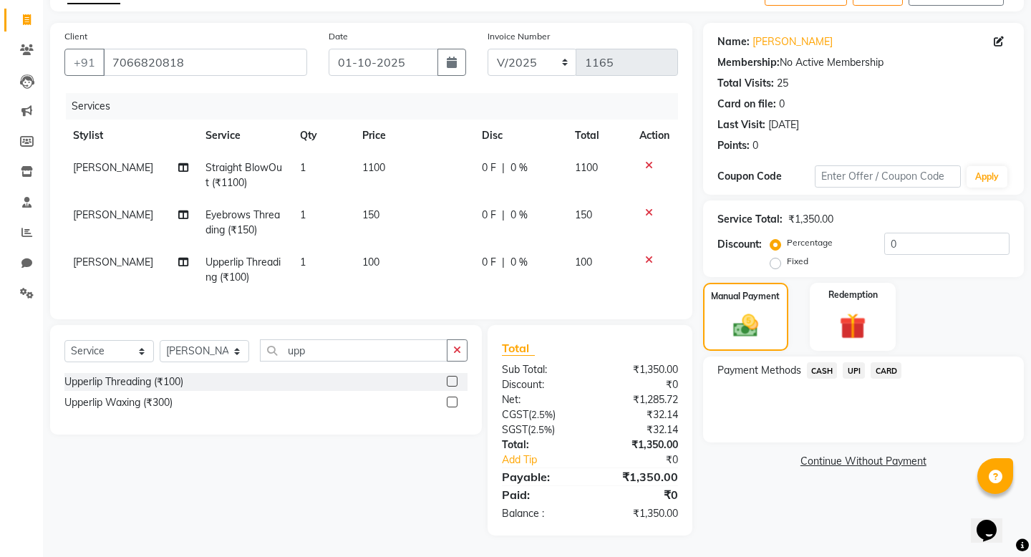
click at [867, 368] on div "CARD" at bounding box center [883, 371] width 37 height 19
click at [862, 368] on span "UPI" at bounding box center [854, 370] width 22 height 16
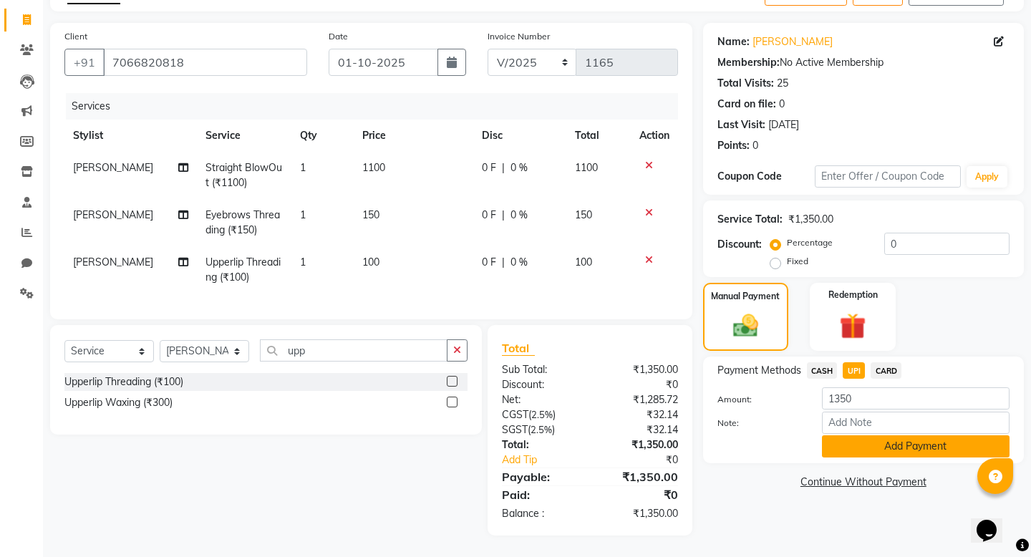
click at [850, 443] on button "Add Payment" at bounding box center [916, 447] width 188 height 22
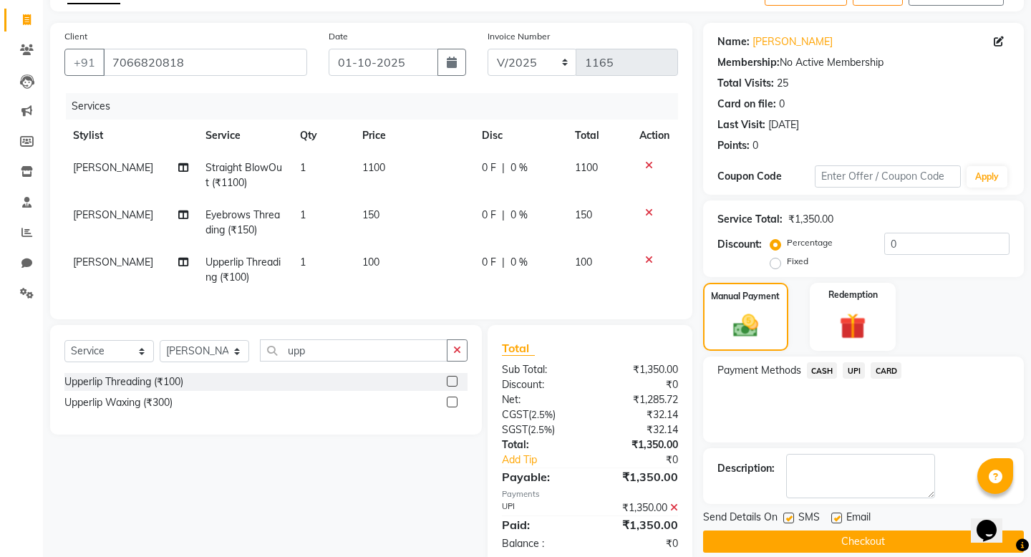
click at [782, 517] on div "Send Details On SMS Email" at bounding box center [863, 519] width 321 height 18
click at [784, 517] on label at bounding box center [789, 518] width 11 height 11
click at [784, 517] on input "checkbox" at bounding box center [788, 518] width 9 height 9
checkbox input "false"
click at [775, 539] on button "Checkout" at bounding box center [863, 542] width 321 height 22
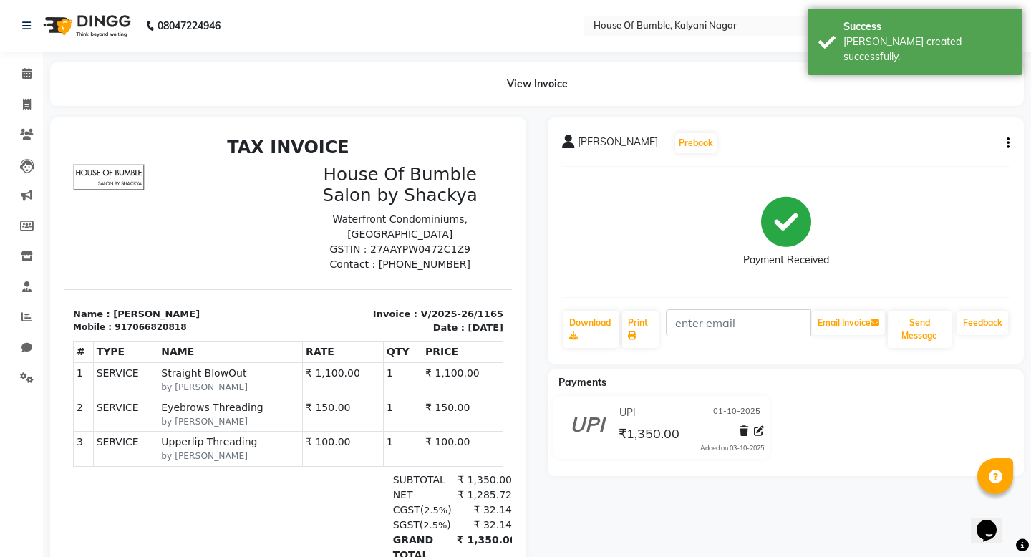
click at [49, 79] on div "View Invoice" at bounding box center [537, 84] width 996 height 44
click at [39, 69] on span at bounding box center [26, 74] width 25 height 16
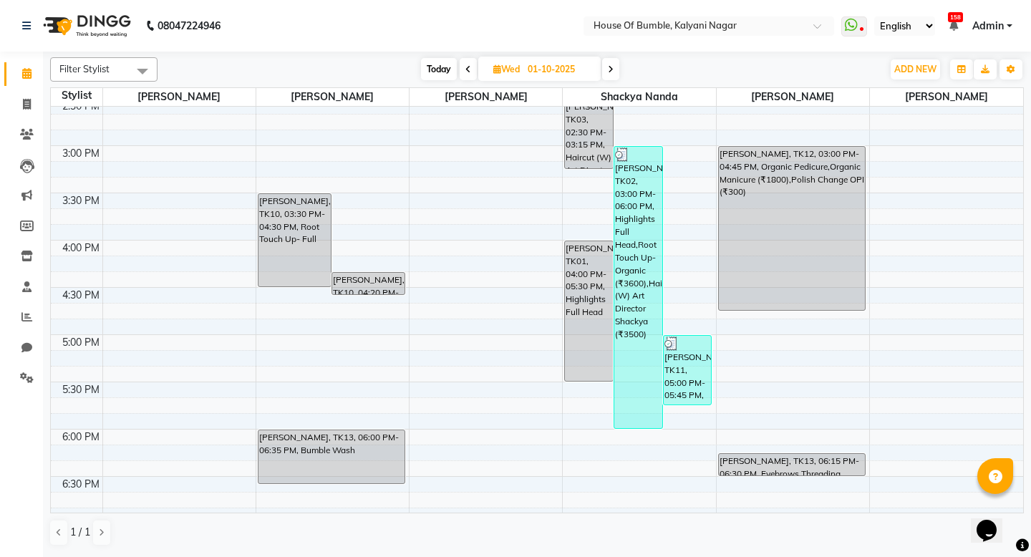
scroll to position [520, 0]
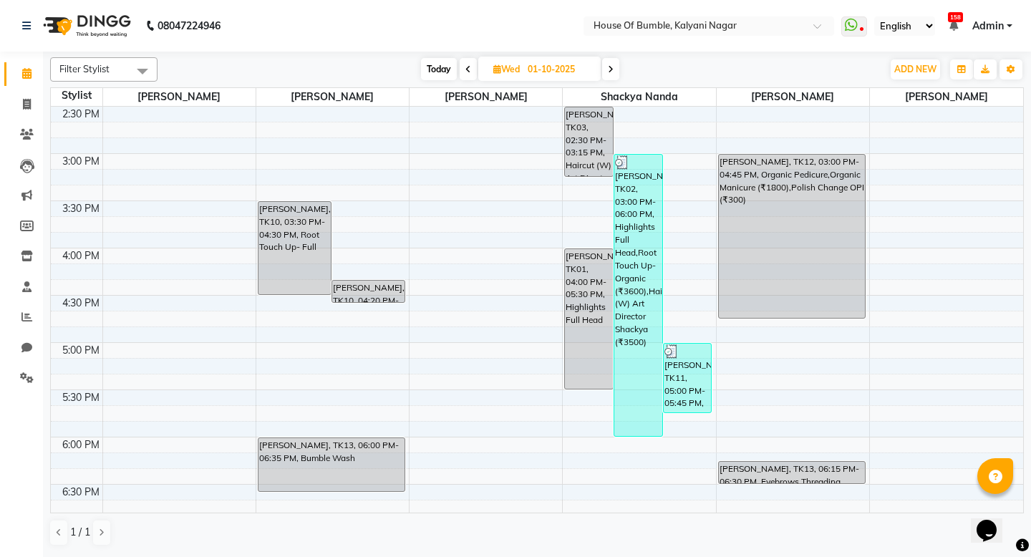
click at [613, 69] on icon at bounding box center [611, 69] width 6 height 9
type input "02-10-2025"
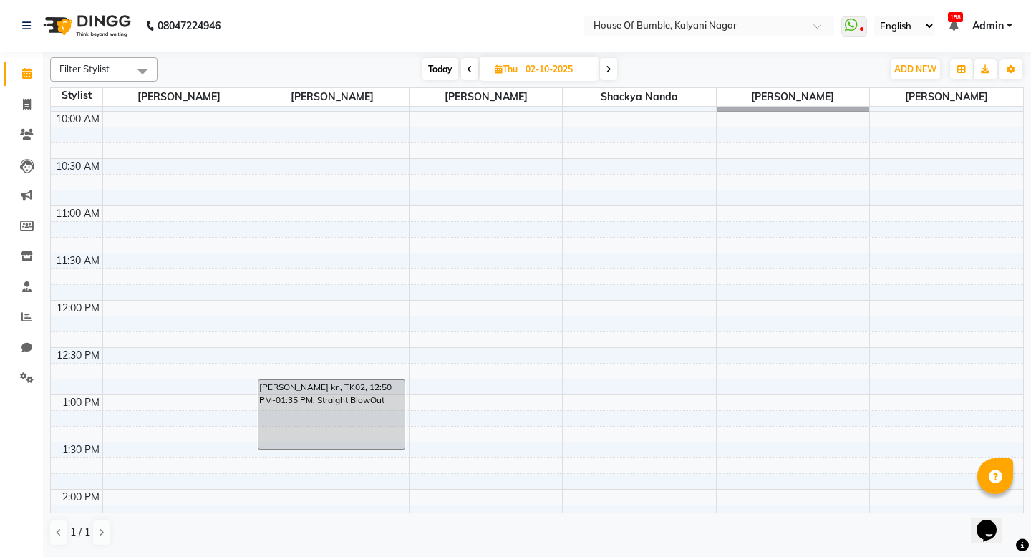
scroll to position [141, 0]
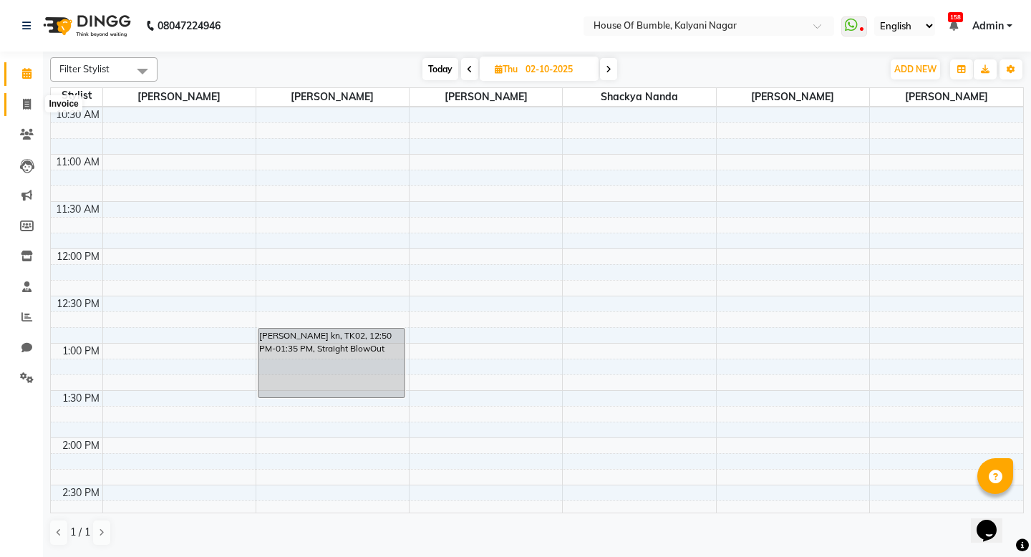
click at [23, 102] on icon at bounding box center [27, 104] width 8 height 11
select select "579"
select select "service"
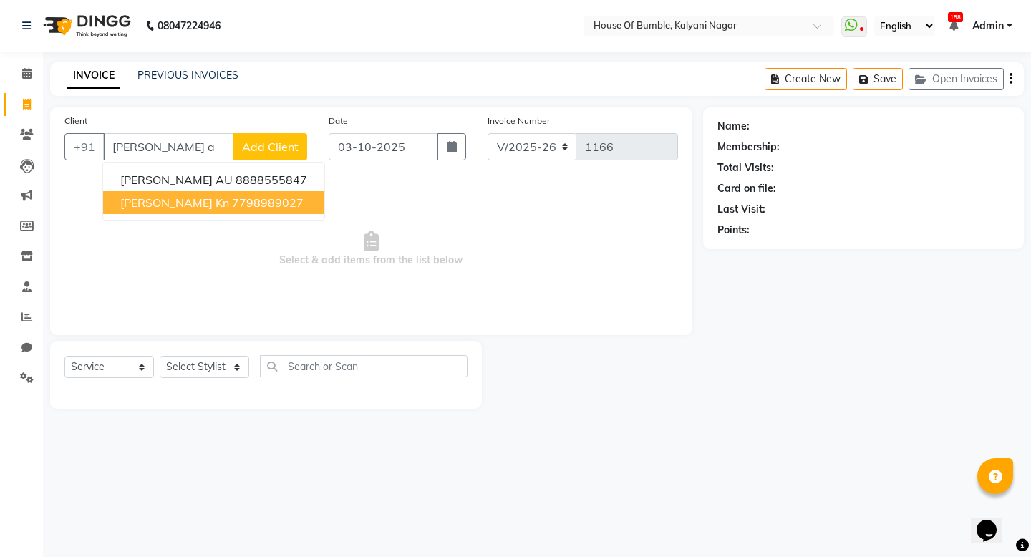
click at [221, 205] on span "[PERSON_NAME] kn" at bounding box center [174, 203] width 109 height 14
type input "7798989027"
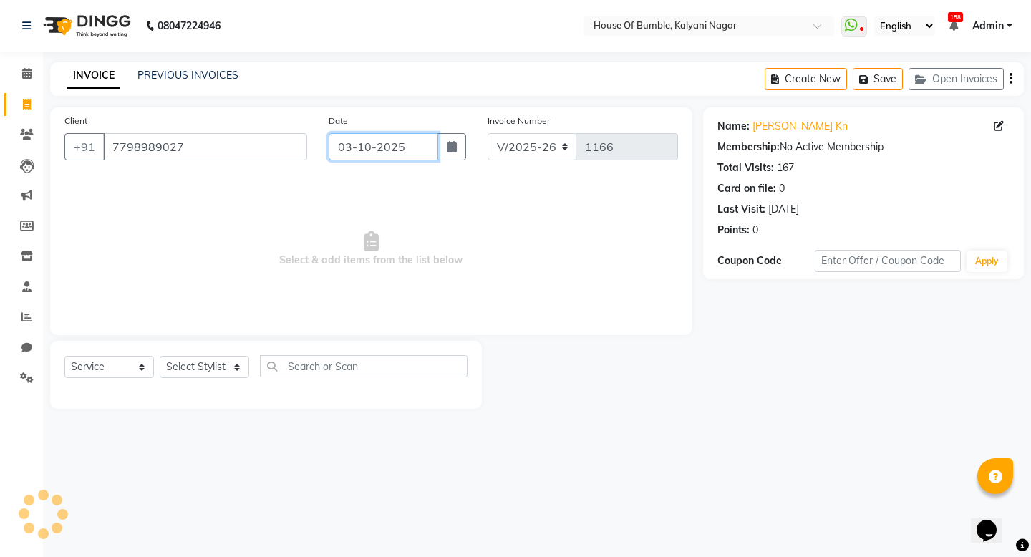
drag, startPoint x: 385, startPoint y: 138, endPoint x: 418, endPoint y: 155, distance: 37.2
click at [387, 138] on input "03-10-2025" at bounding box center [384, 146] width 110 height 27
select select "10"
select select "2025"
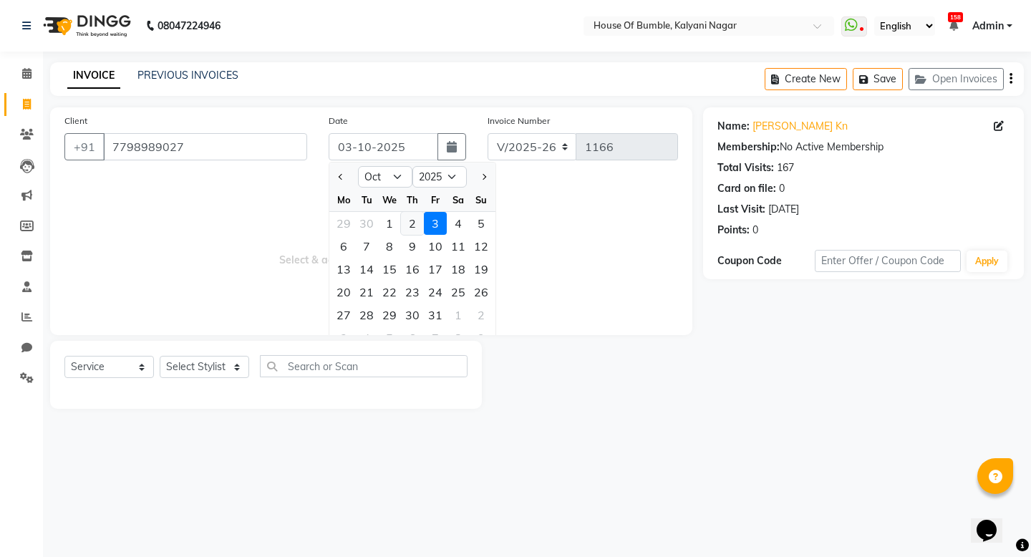
click at [410, 223] on div "2" at bounding box center [412, 223] width 23 height 23
type input "02-10-2025"
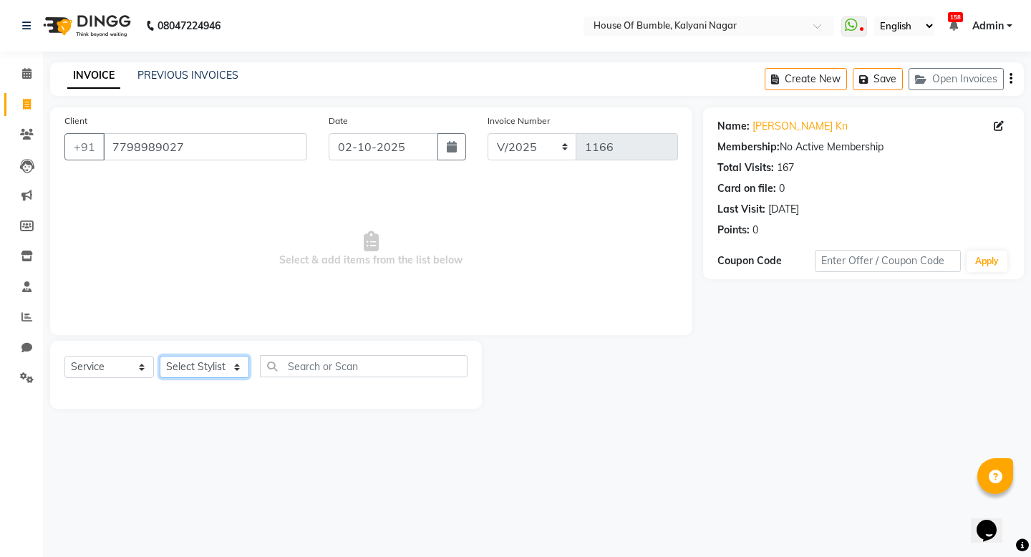
select select "9480"
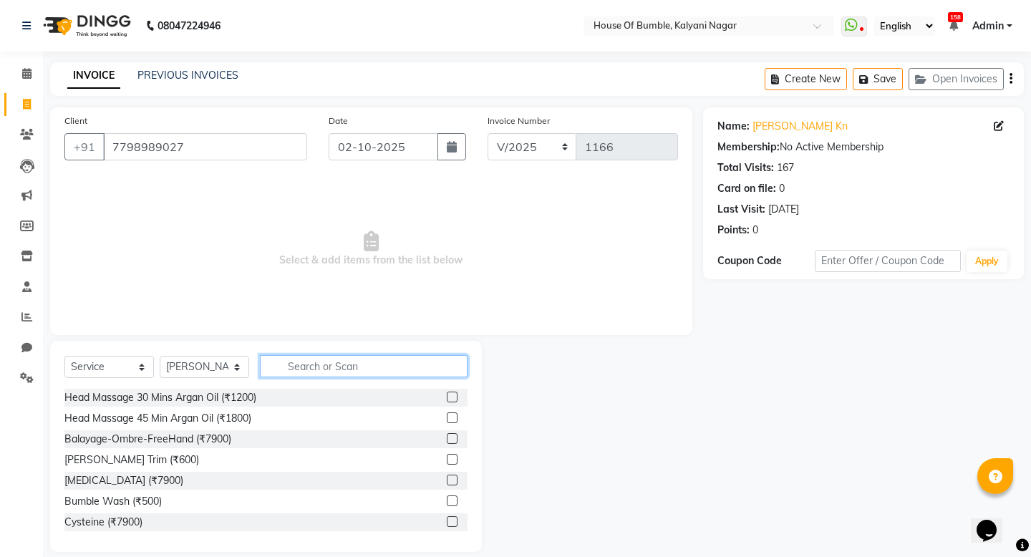
click at [314, 377] on input "text" at bounding box center [364, 366] width 208 height 22
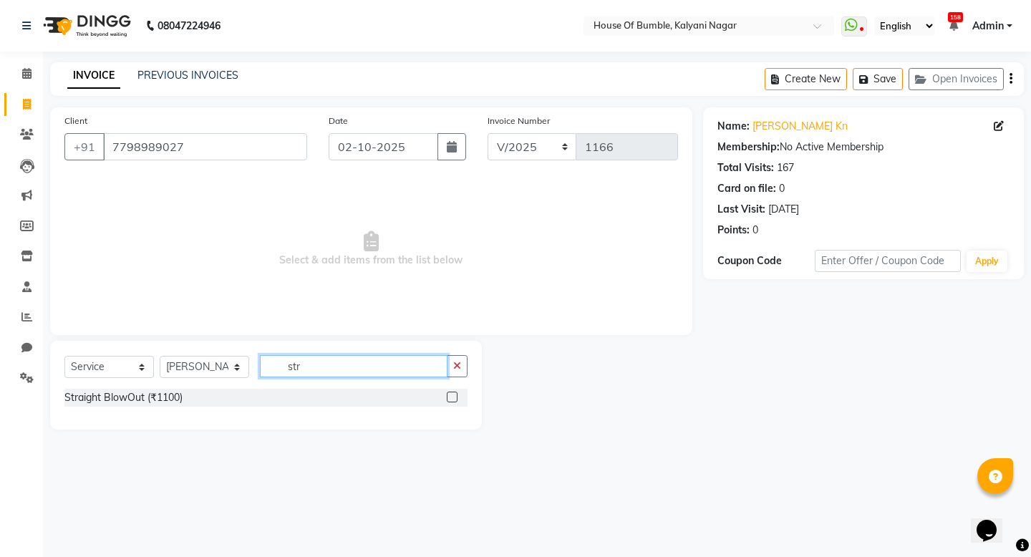
type input "str"
click at [450, 398] on label at bounding box center [452, 397] width 11 height 11
click at [450, 398] on input "checkbox" at bounding box center [451, 397] width 9 height 9
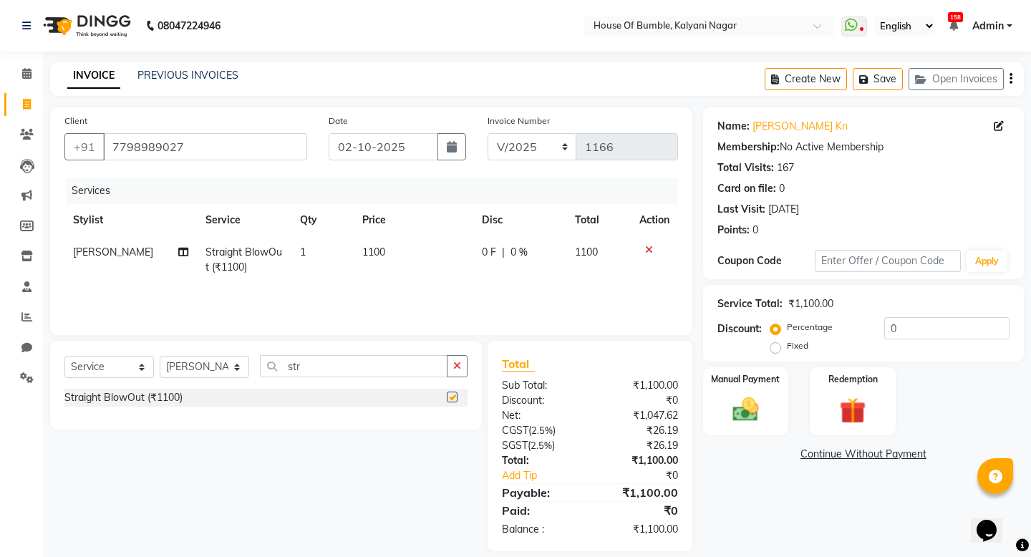
checkbox input "false"
click at [754, 393] on div "Manual Payment" at bounding box center [745, 401] width 89 height 71
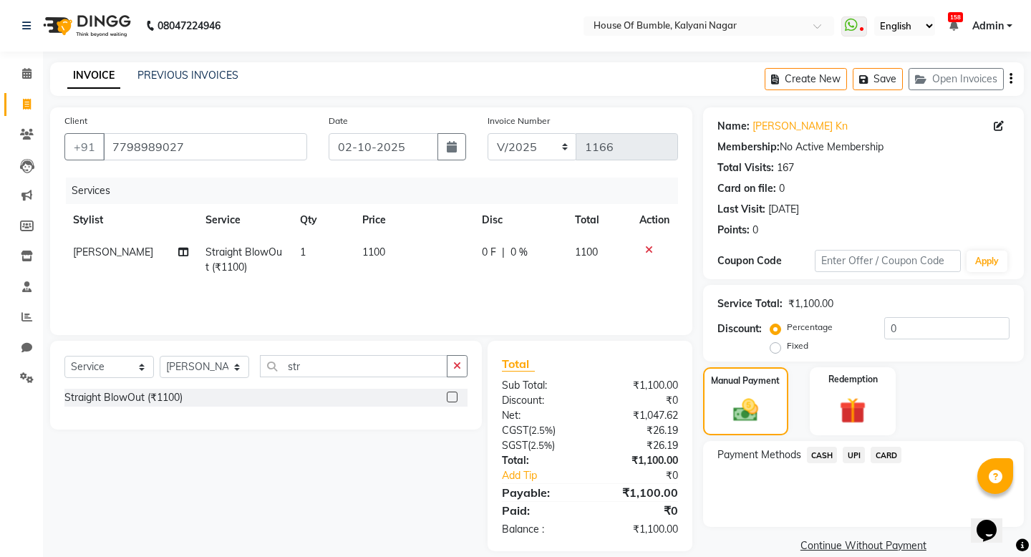
click at [857, 457] on span "UPI" at bounding box center [854, 455] width 22 height 16
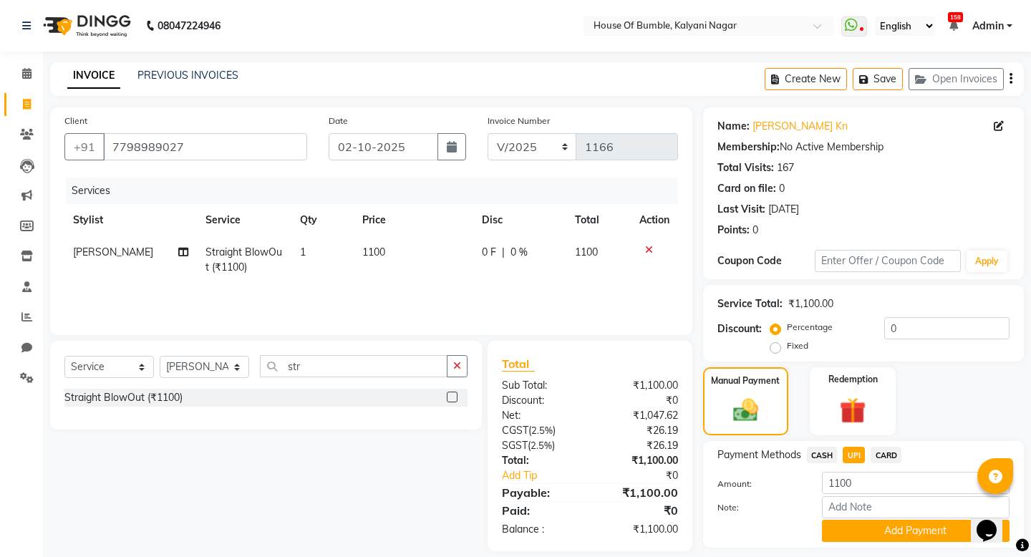
click at [855, 536] on button "Add Payment" at bounding box center [916, 531] width 188 height 22
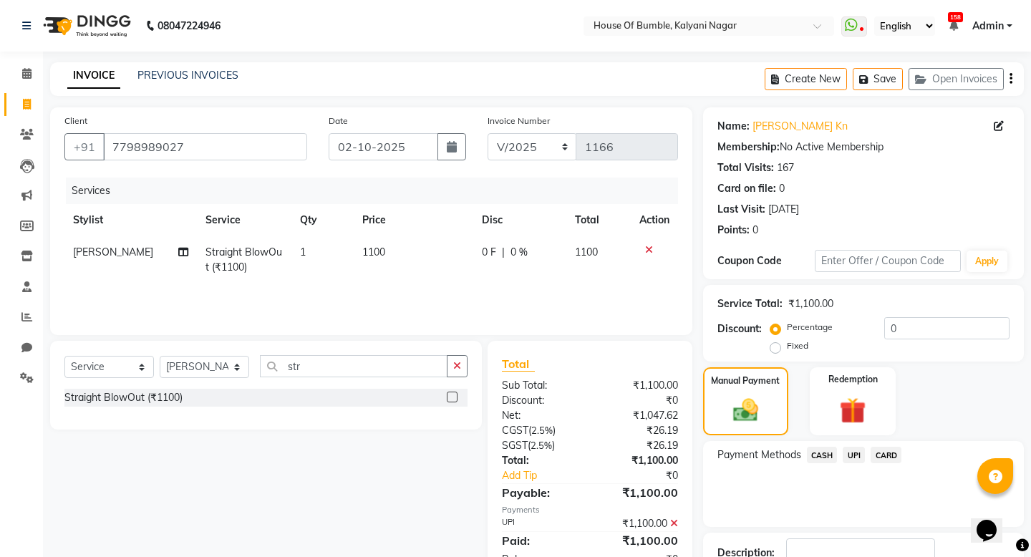
scroll to position [102, 0]
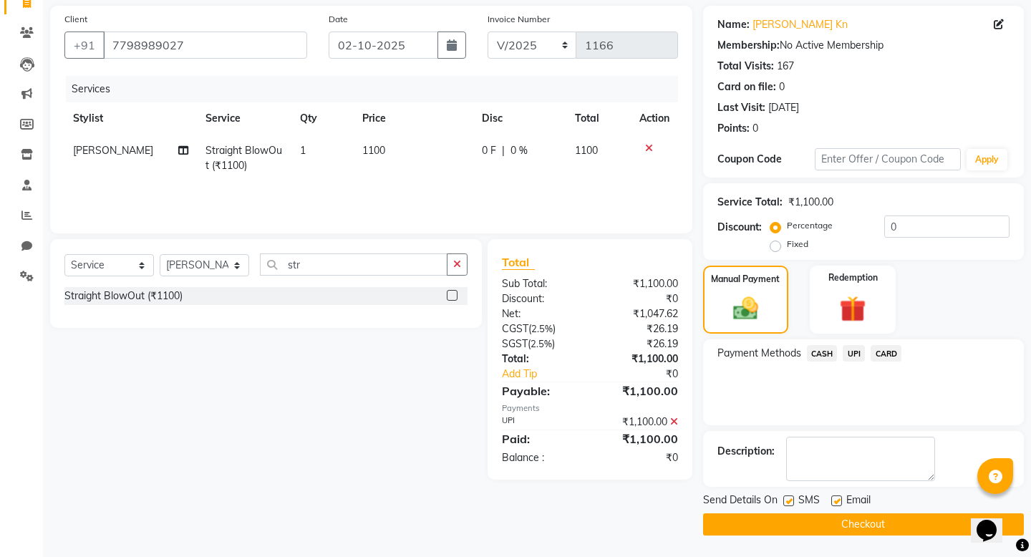
click at [805, 520] on button "Checkout" at bounding box center [863, 525] width 321 height 22
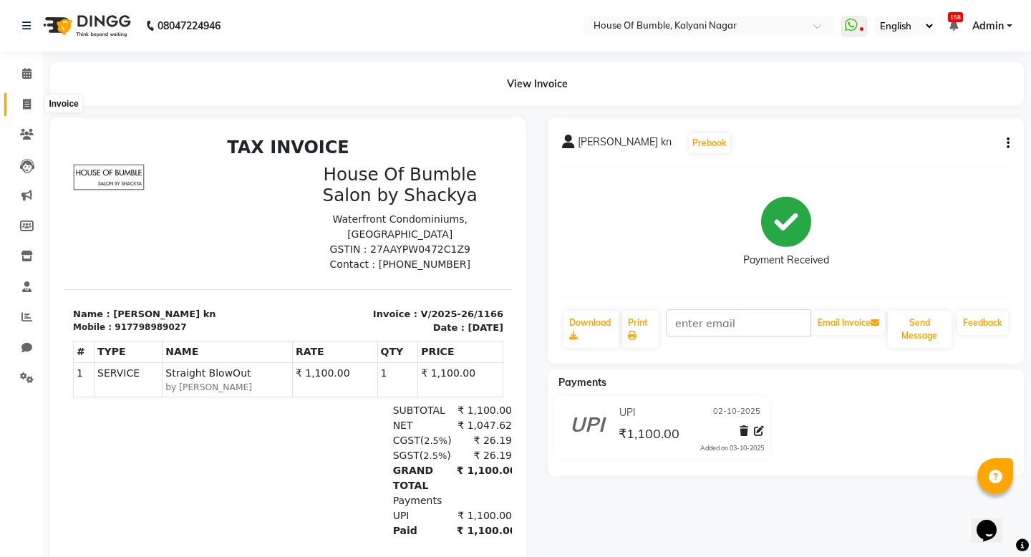
click at [21, 103] on span at bounding box center [26, 105] width 25 height 16
select select "579"
select select "service"
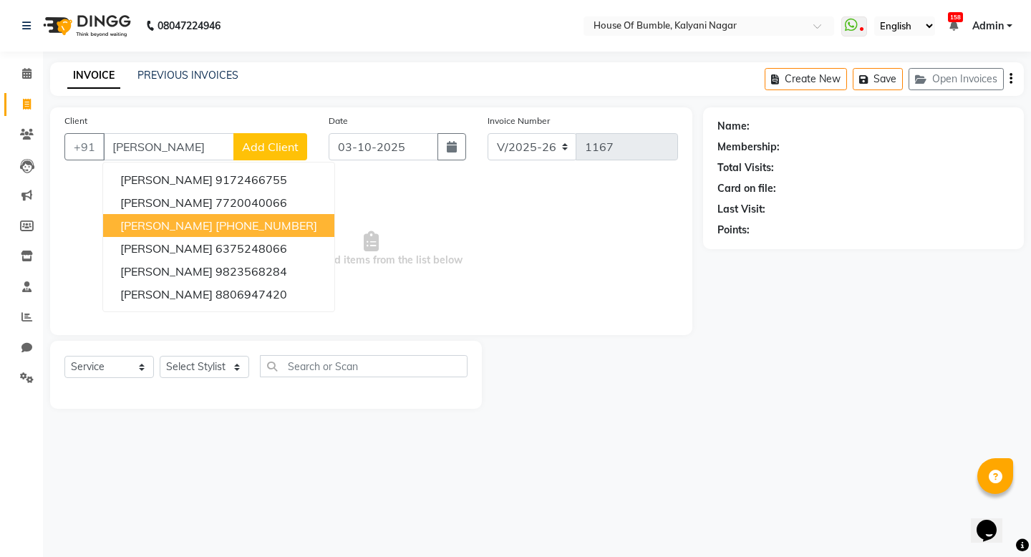
click at [163, 222] on span "[PERSON_NAME]" at bounding box center [166, 225] width 92 height 14
type input "8806669257"
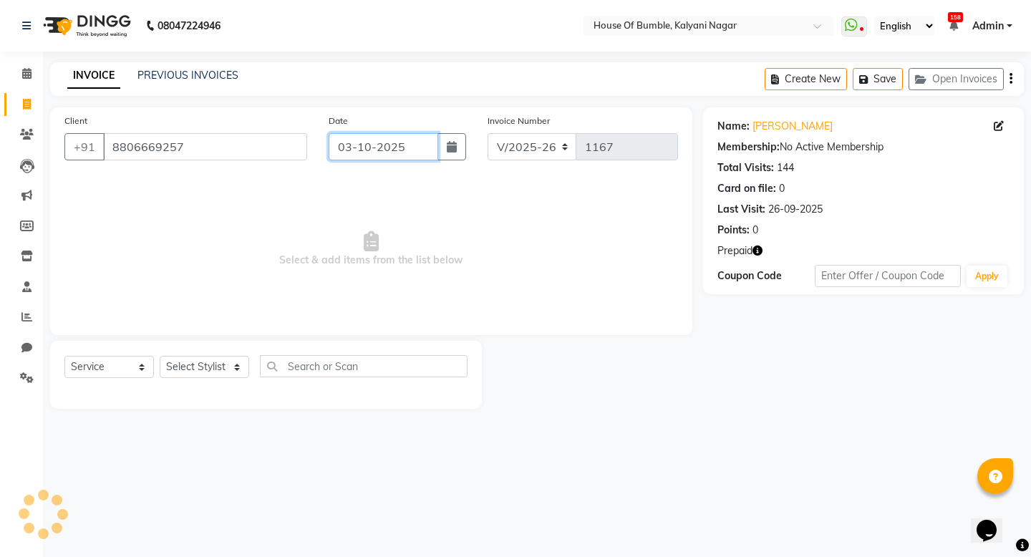
click at [342, 149] on input "03-10-2025" at bounding box center [384, 146] width 110 height 27
select select "10"
select select "2025"
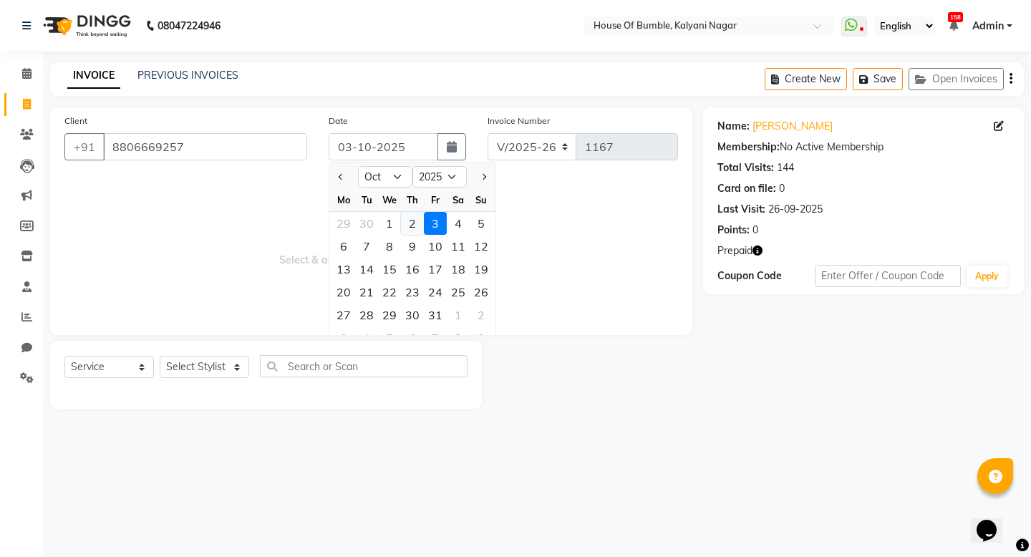
click at [417, 215] on div "2" at bounding box center [412, 223] width 23 height 23
type input "02-10-2025"
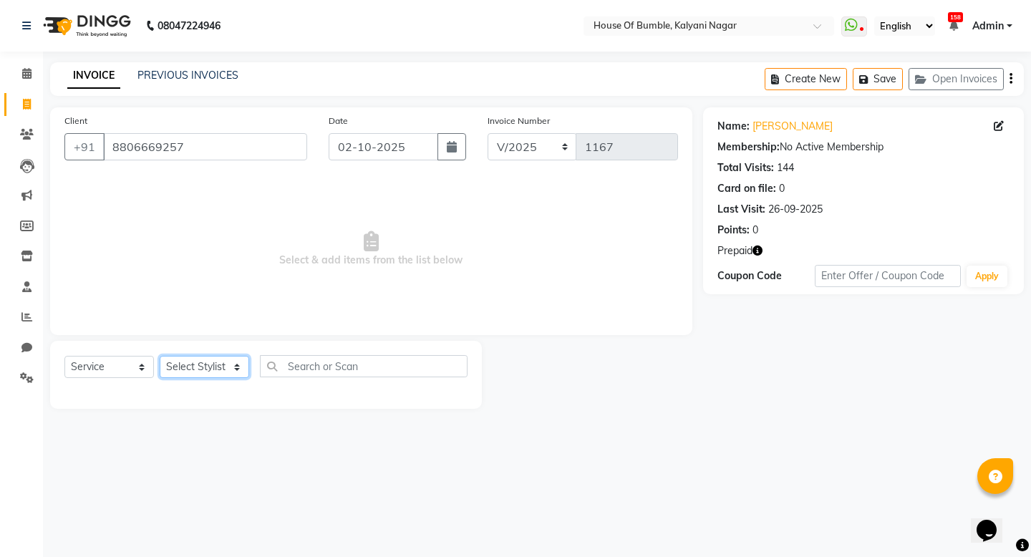
select select "9480"
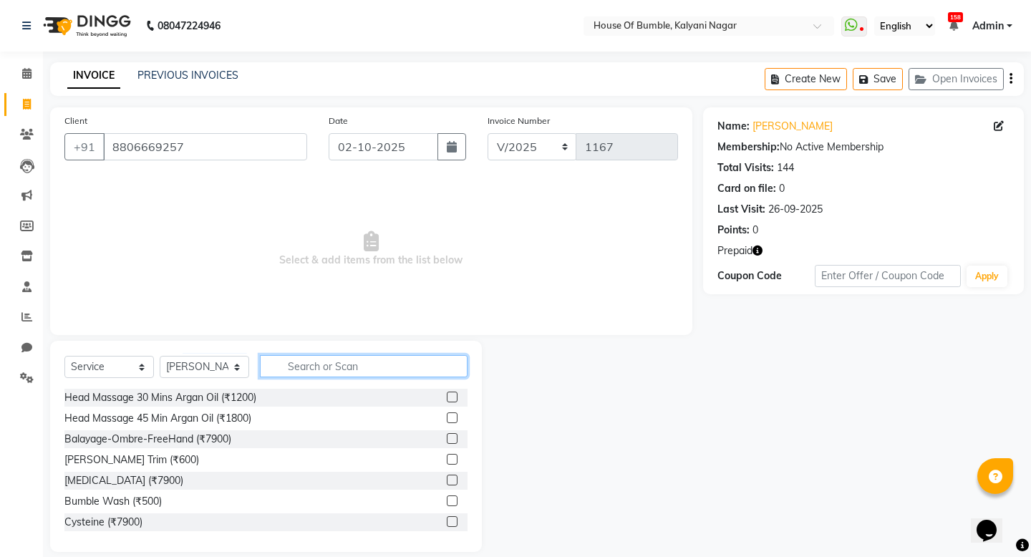
click at [370, 368] on input "text" at bounding box center [364, 366] width 208 height 22
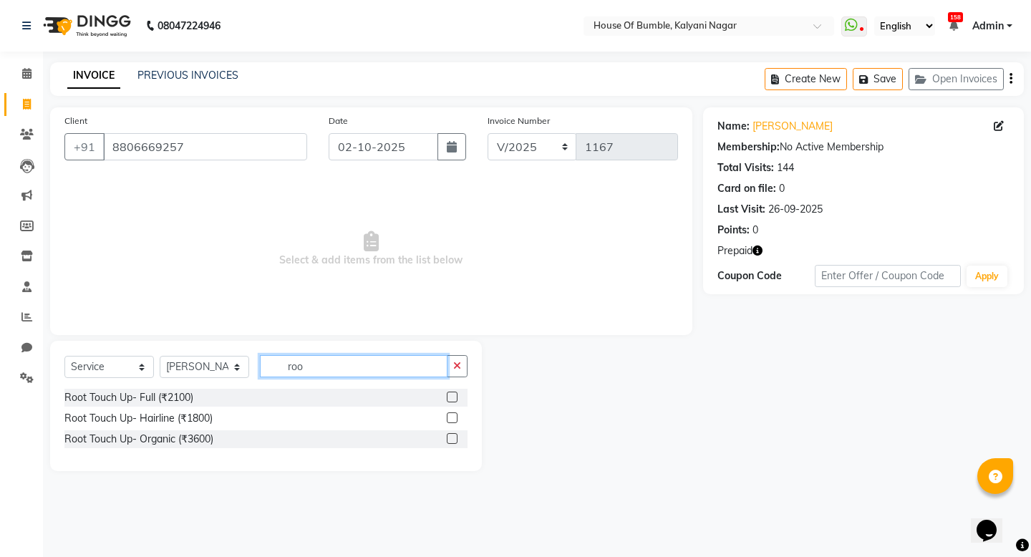
type input "roo"
click at [451, 400] on label at bounding box center [452, 397] width 11 height 11
click at [451, 400] on input "checkbox" at bounding box center [451, 397] width 9 height 9
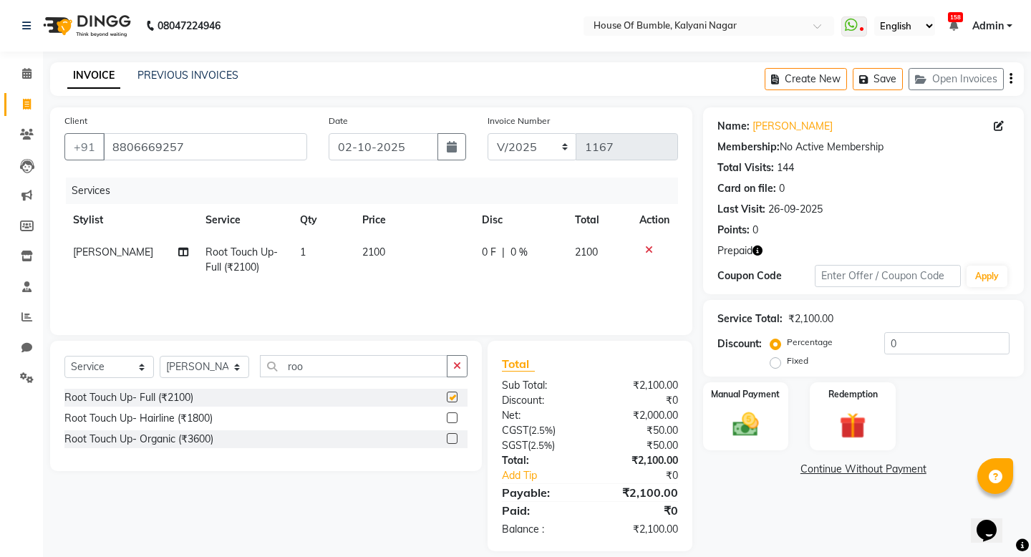
checkbox input "false"
click at [365, 367] on input "roo" at bounding box center [354, 366] width 188 height 22
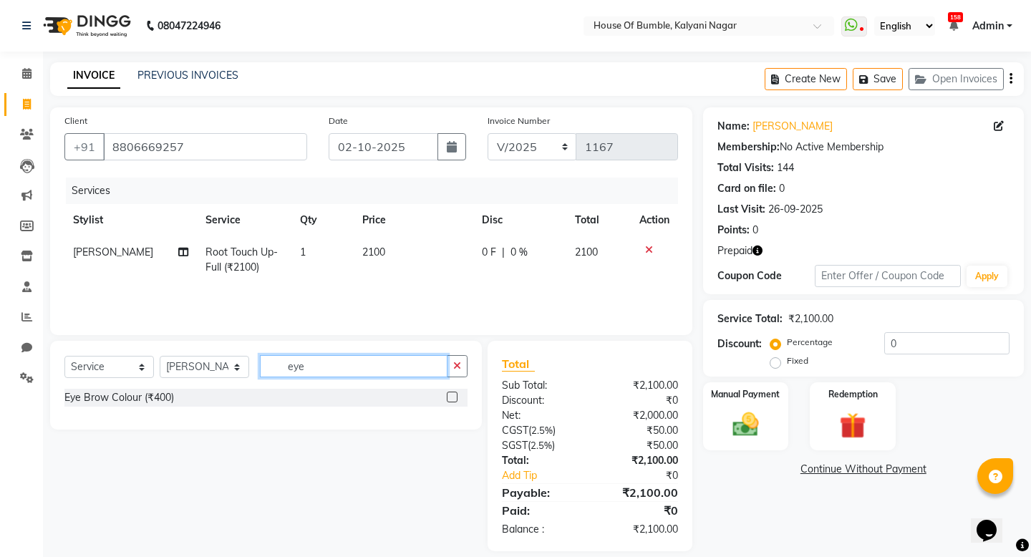
type input "eye"
click at [456, 397] on label at bounding box center [452, 397] width 11 height 11
click at [456, 397] on input "checkbox" at bounding box center [451, 397] width 9 height 9
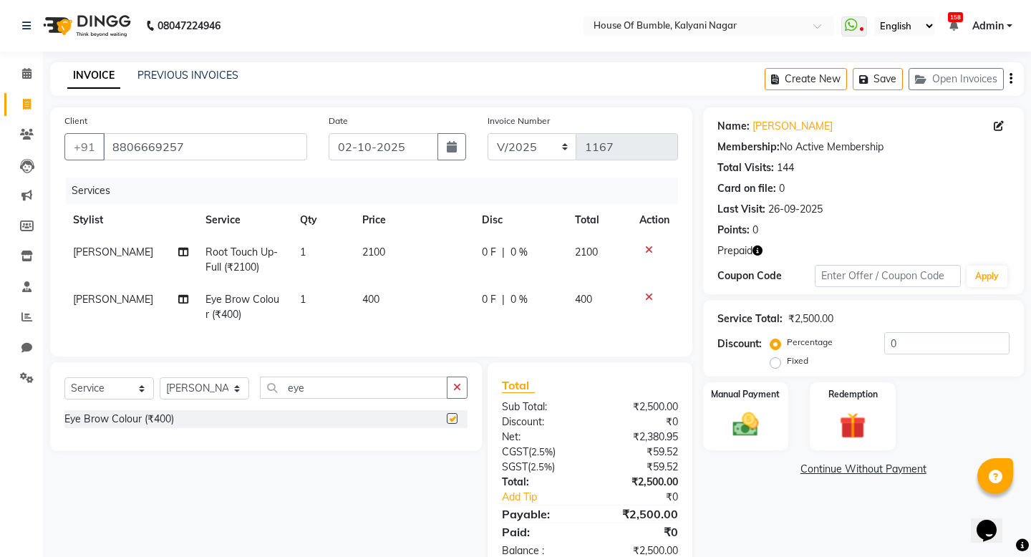
checkbox input "false"
select select "8247"
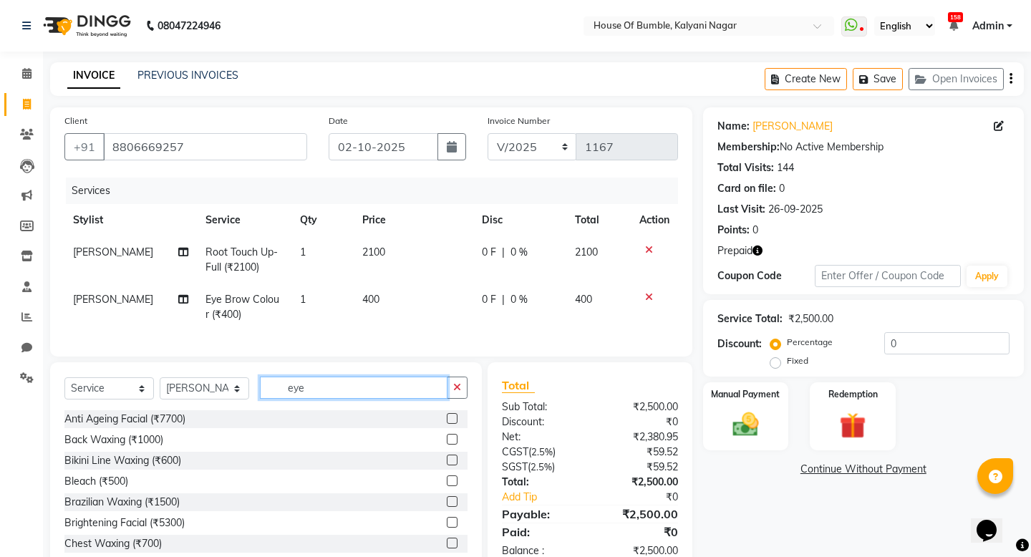
click at [311, 398] on input "eye" at bounding box center [354, 388] width 188 height 22
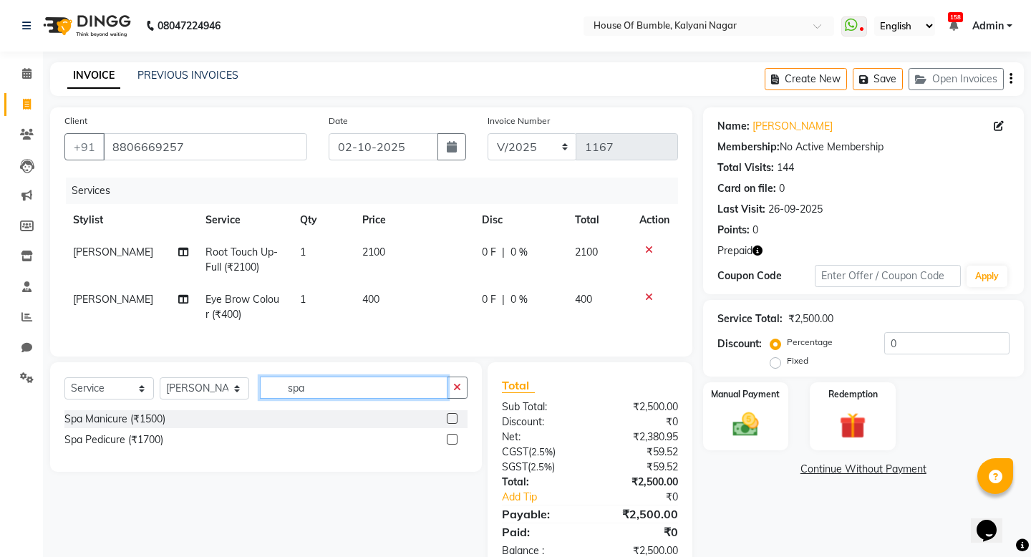
type input "spa"
click at [451, 437] on label at bounding box center [452, 439] width 11 height 11
click at [451, 437] on input "checkbox" at bounding box center [451, 440] width 9 height 9
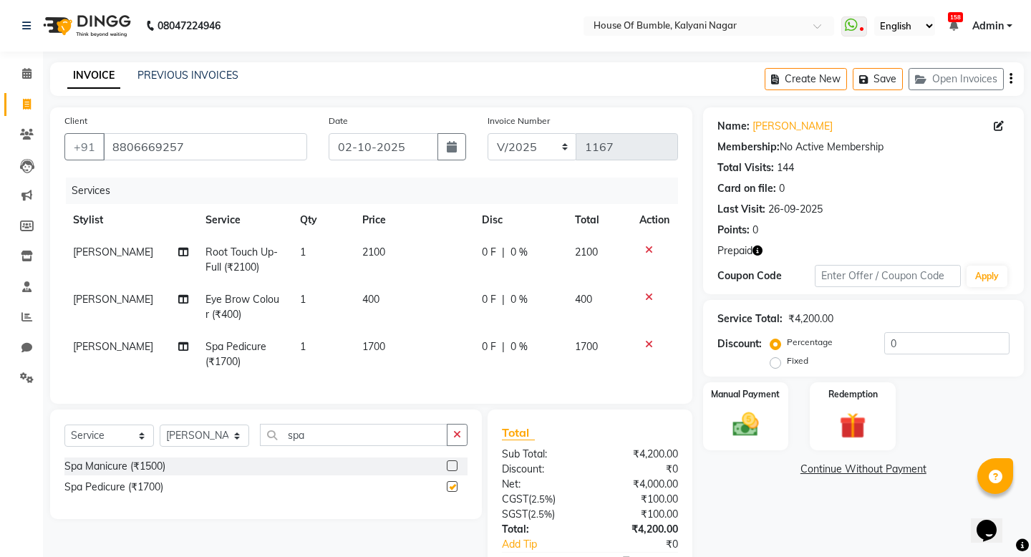
checkbox input "false"
click at [335, 424] on input "spa" at bounding box center [354, 435] width 188 height 22
type input "opi"
click at [448, 461] on label at bounding box center [452, 466] width 11 height 11
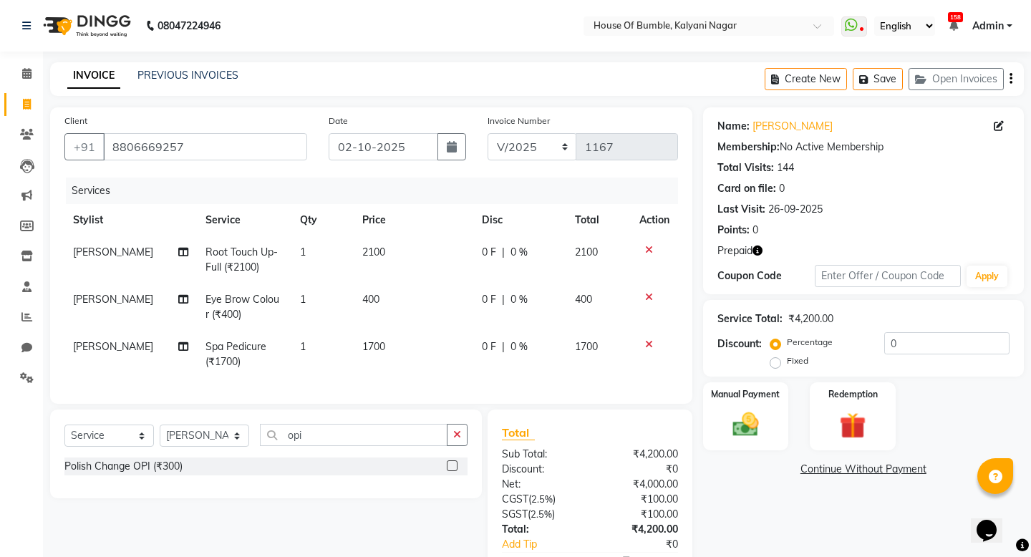
click at [448, 462] on input "checkbox" at bounding box center [451, 466] width 9 height 9
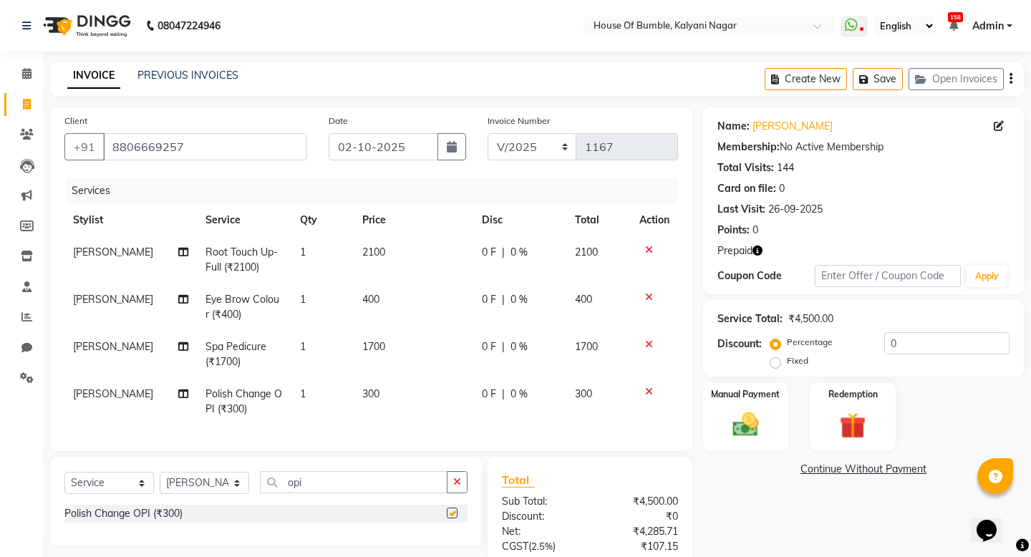
checkbox input "false"
click at [362, 259] on td "2100" at bounding box center [413, 259] width 119 height 47
select select "9480"
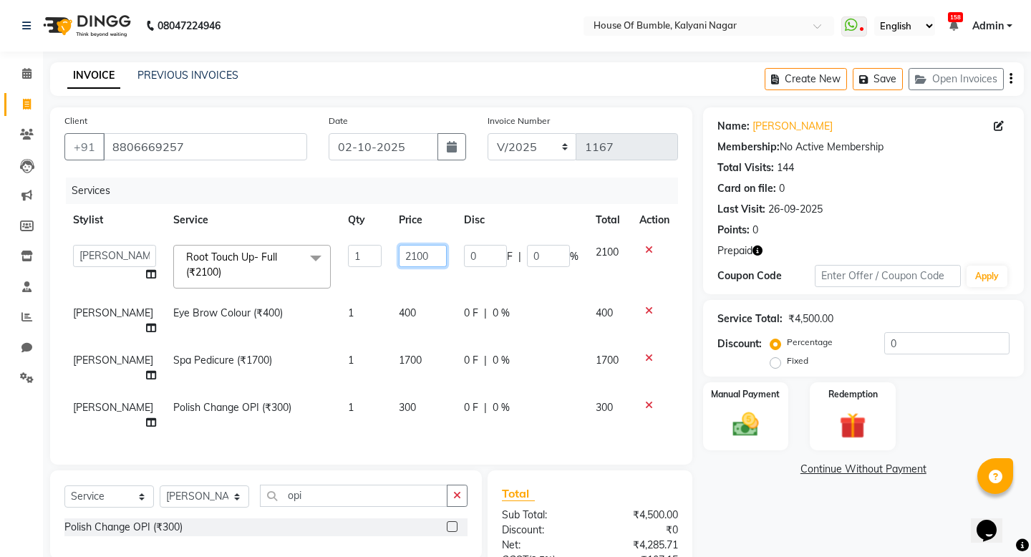
click at [401, 254] on input "2100" at bounding box center [423, 256] width 48 height 22
type input "2400"
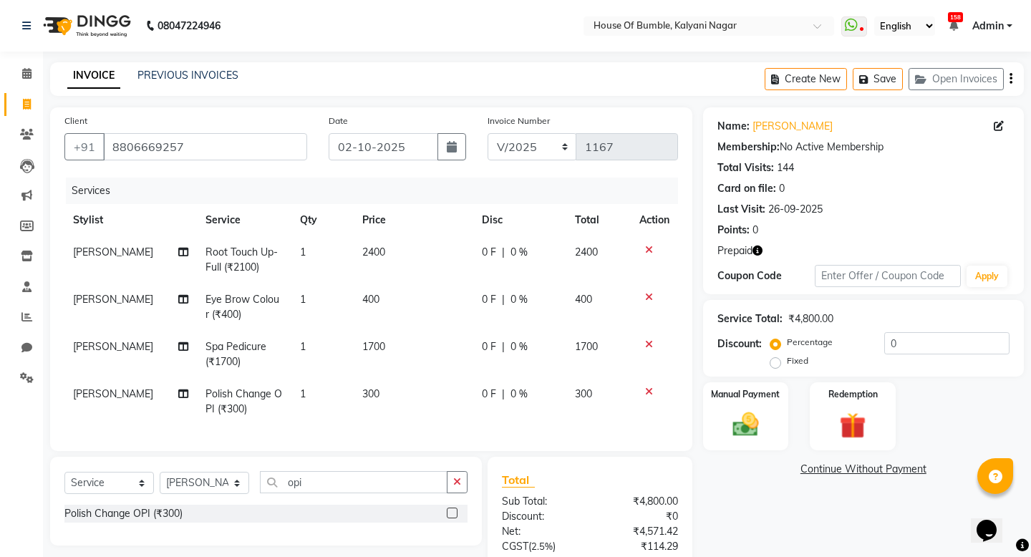
click at [625, 461] on div "Client [PHONE_NUMBER] Date [DATE] Invoice Number V/2025 V/[PHONE_NUMBER] Servic…" at bounding box center [371, 387] width 664 height 560
click at [905, 431] on div "Manual Payment Redemption" at bounding box center [864, 417] width 342 height 69
click at [884, 431] on div "Redemption" at bounding box center [853, 416] width 89 height 71
click at [821, 477] on span "Prepaid 1" at bounding box center [830, 471] width 47 height 16
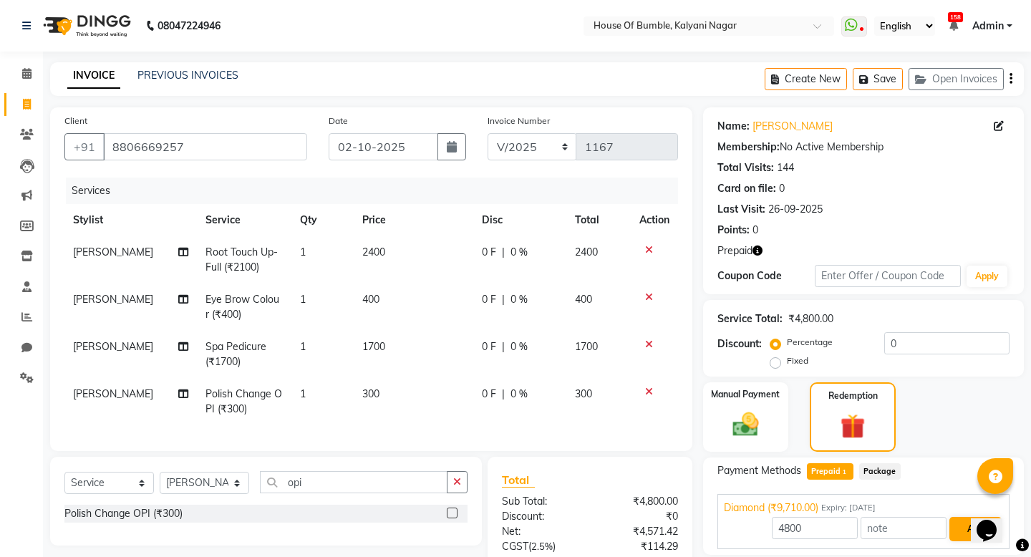
scroll to position [132, 0]
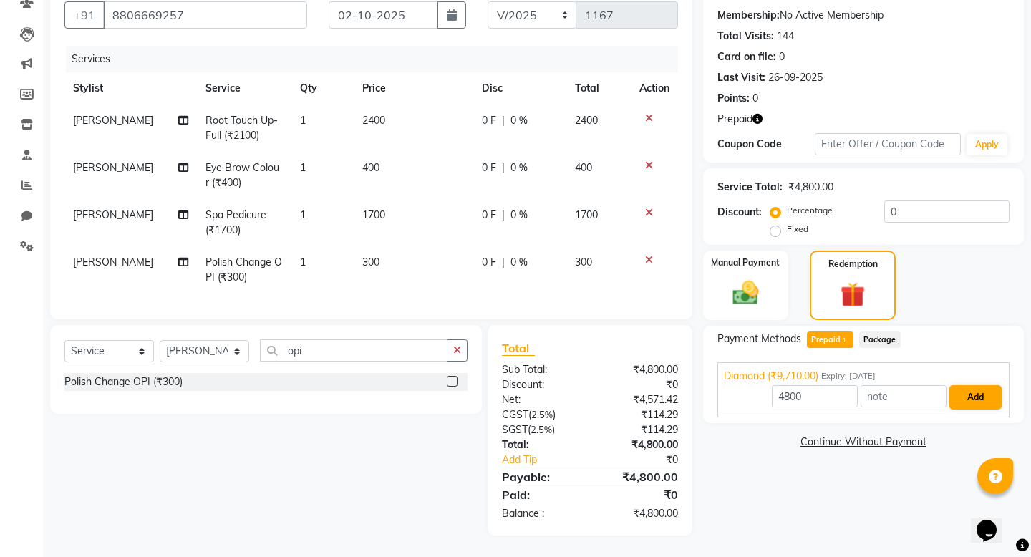
click at [976, 393] on button "Add" at bounding box center [976, 397] width 52 height 24
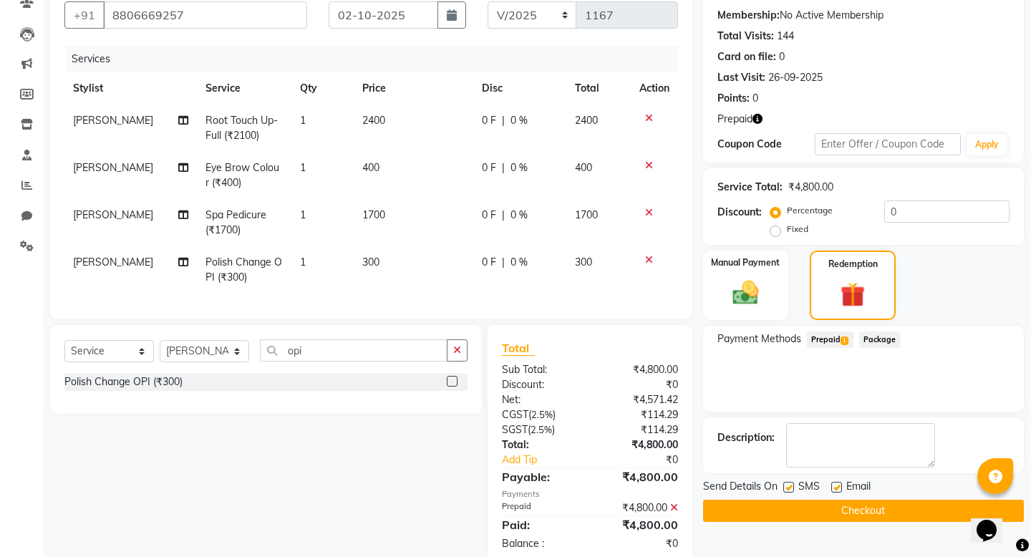
scroll to position [161, 0]
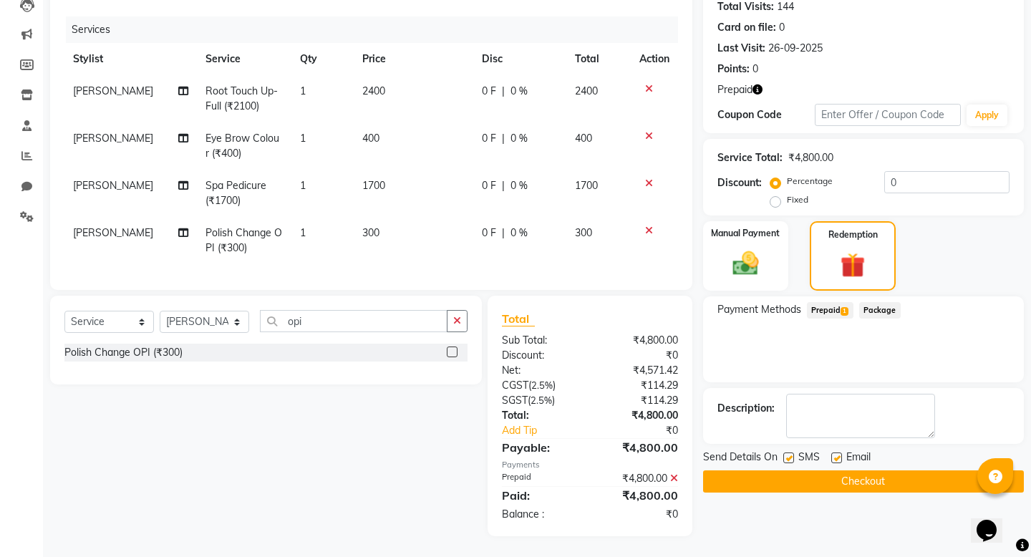
click at [814, 481] on button "Checkout" at bounding box center [863, 482] width 321 height 22
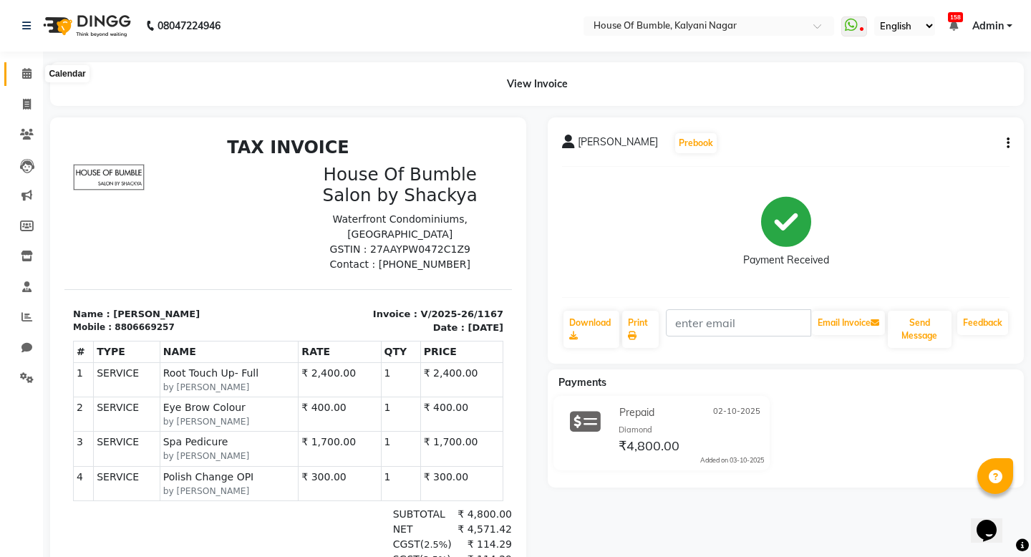
click at [24, 74] on icon at bounding box center [26, 73] width 9 height 11
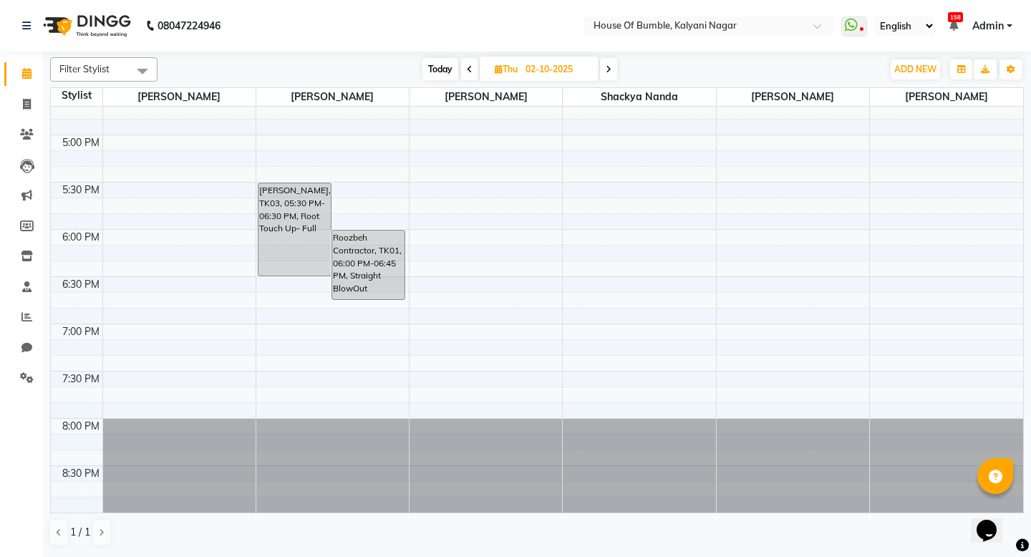
scroll to position [728, 0]
click at [531, 69] on input "02-10-2025" at bounding box center [557, 69] width 72 height 21
select select "10"
select select "2025"
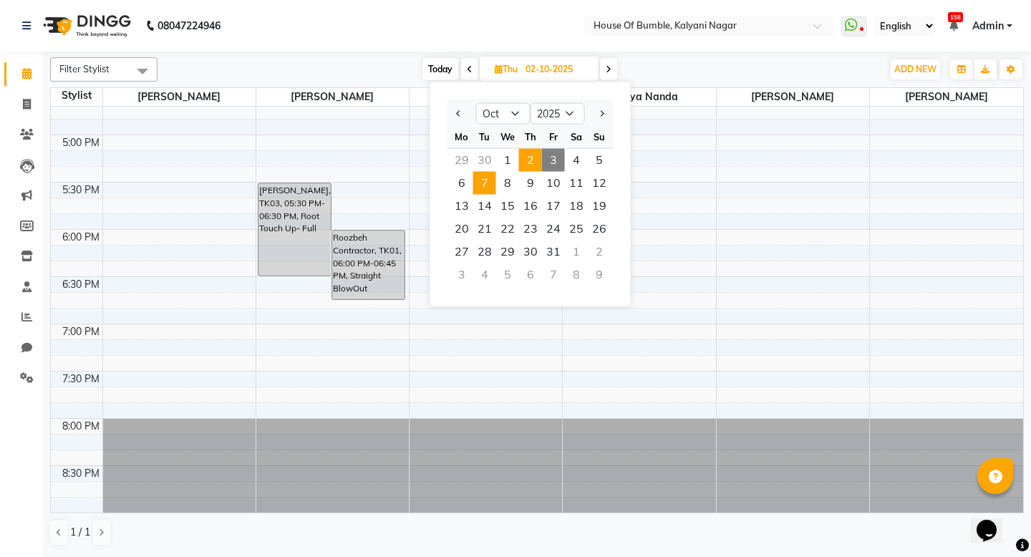
click at [494, 179] on span "7" at bounding box center [484, 183] width 23 height 23
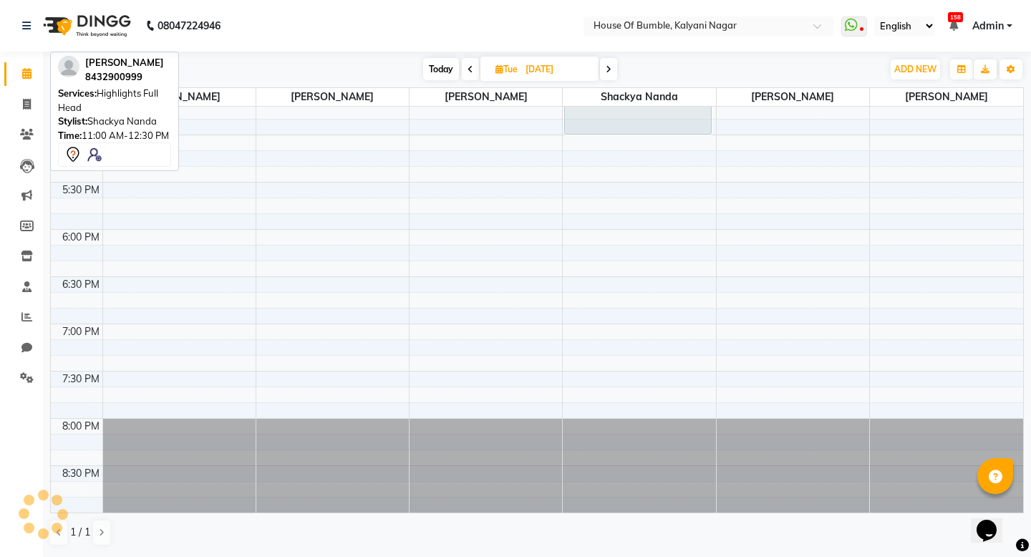
scroll to position [0, 0]
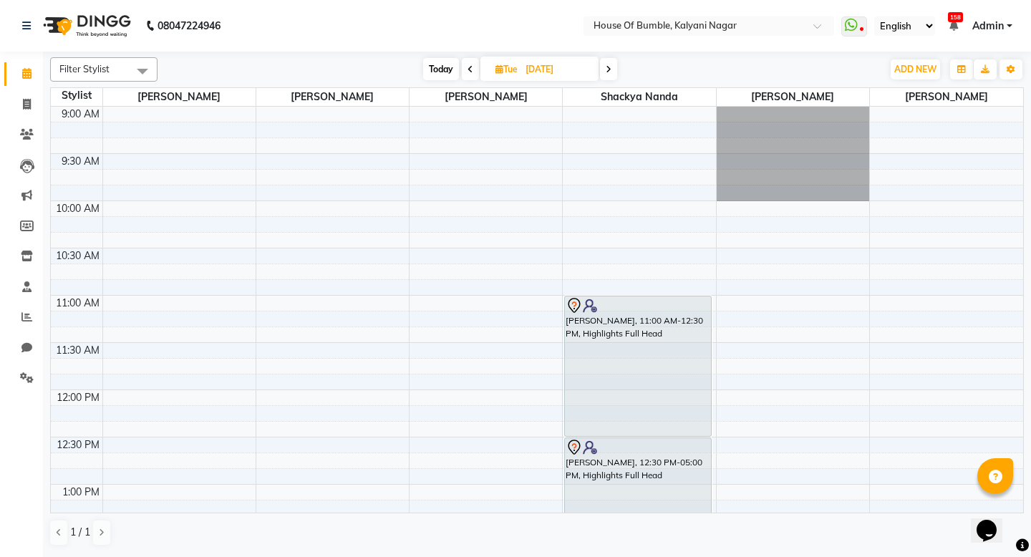
click at [438, 74] on span "Today" at bounding box center [441, 69] width 36 height 22
type input "03-10-2025"
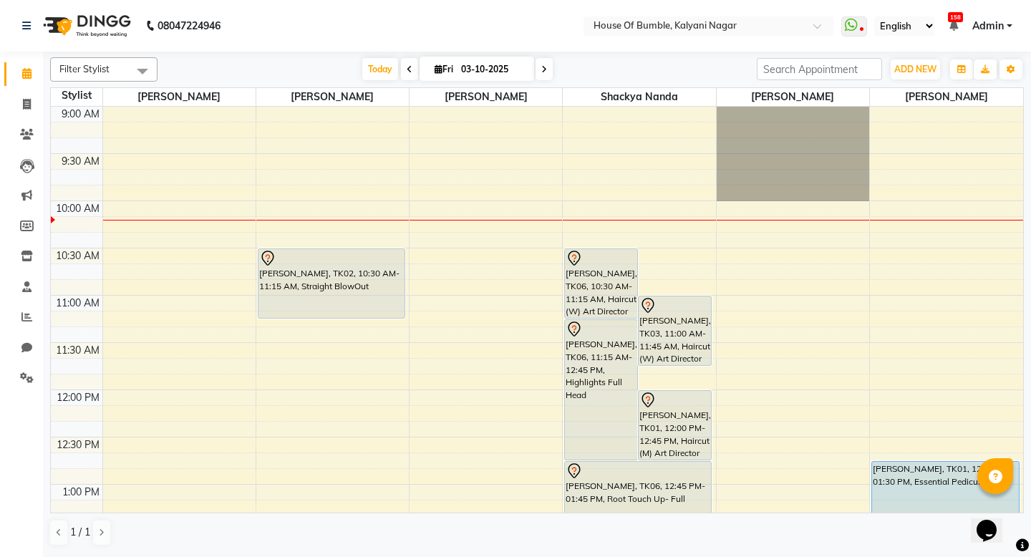
click at [681, 67] on div "[DATE] [DATE]" at bounding box center [457, 69] width 585 height 21
click at [690, 64] on div "[DATE] [DATE]" at bounding box center [457, 69] width 585 height 21
click at [684, 64] on div "[DATE] [DATE]" at bounding box center [457, 69] width 585 height 21
click at [694, 64] on div "[DATE] [DATE]" at bounding box center [457, 69] width 585 height 21
click at [671, 66] on div "[DATE] [DATE]" at bounding box center [457, 69] width 585 height 21
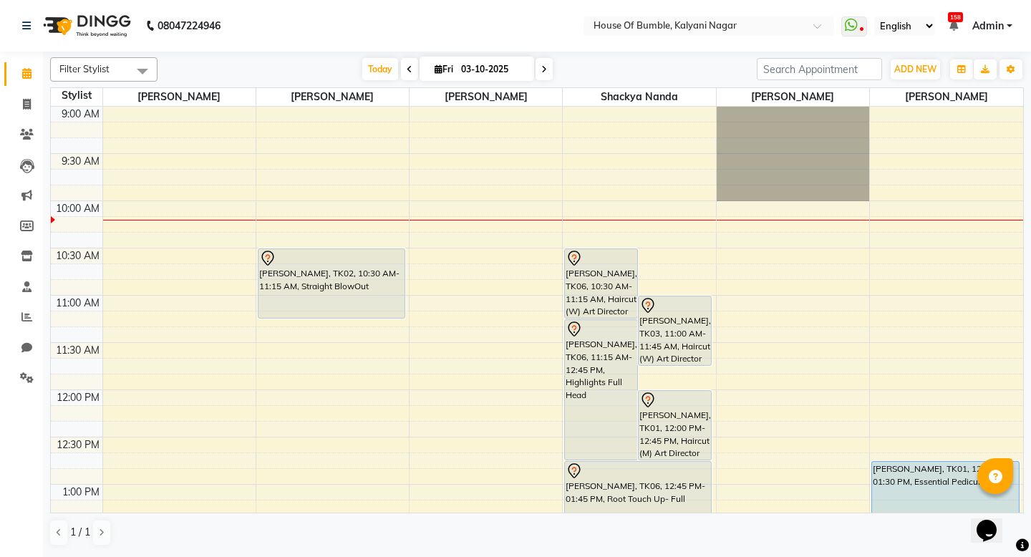
click at [690, 66] on div "[DATE] [DATE]" at bounding box center [457, 69] width 585 height 21
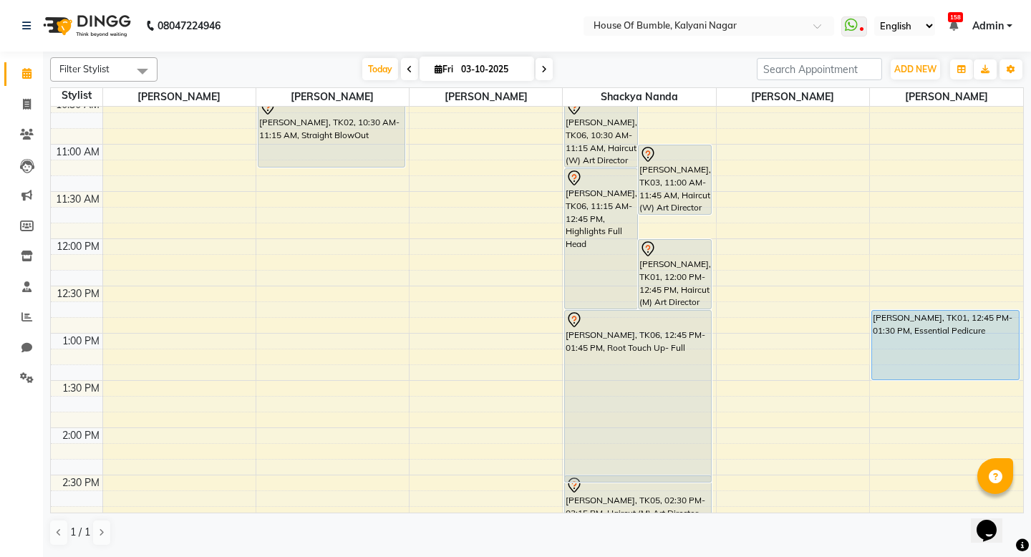
scroll to position [154, 0]
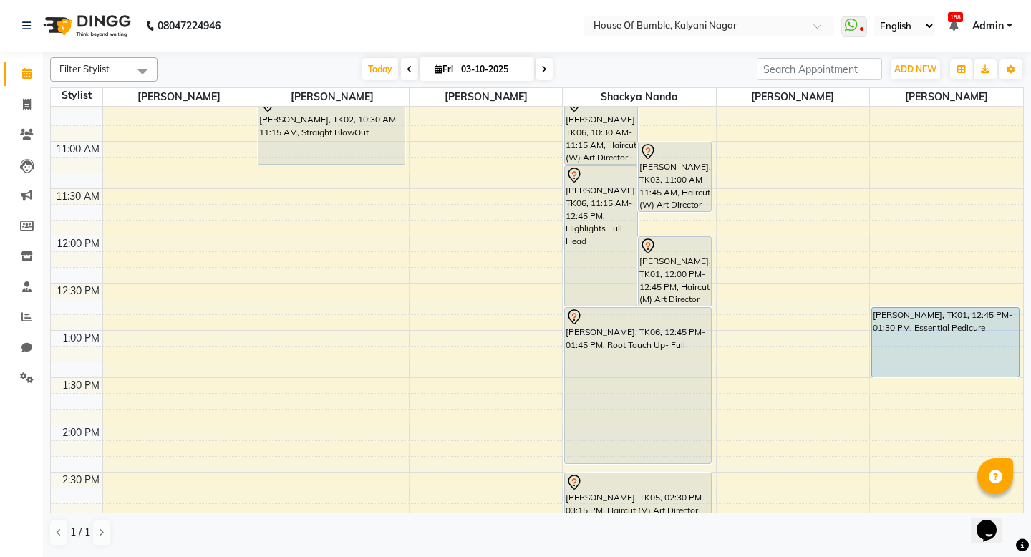
drag, startPoint x: 628, startPoint y: 404, endPoint x: 629, endPoint y: 465, distance: 60.9
click at [627, 466] on div "9:00 AM 9:30 AM 10:00 AM 10:30 AM 11:00 AM 11:30 AM 12:00 PM 12:30 PM 1:00 PM 1…" at bounding box center [537, 520] width 973 height 1134
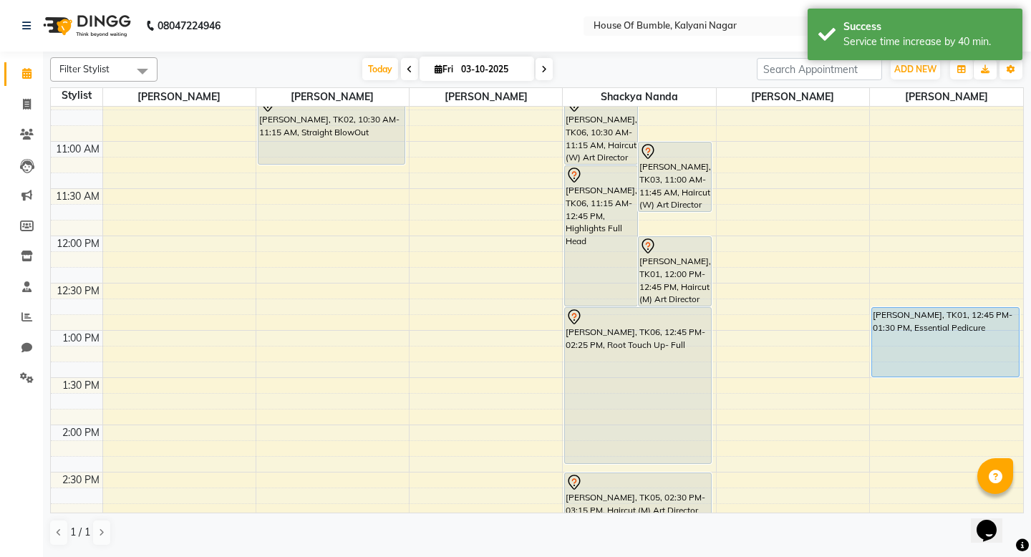
click at [660, 59] on div "[DATE] [DATE]" at bounding box center [457, 69] width 585 height 21
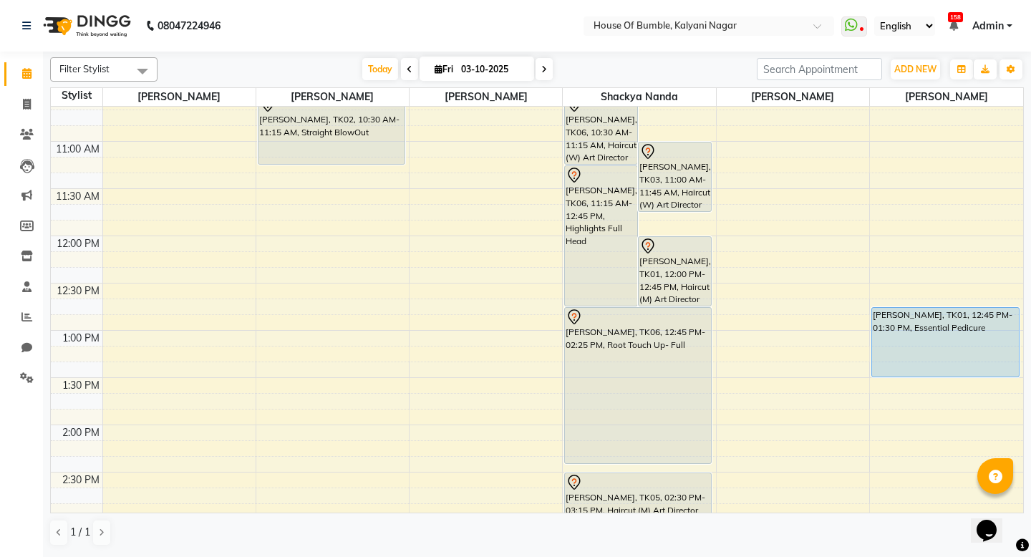
click at [468, 77] on input "03-10-2025" at bounding box center [493, 69] width 72 height 21
select select "10"
select select "2025"
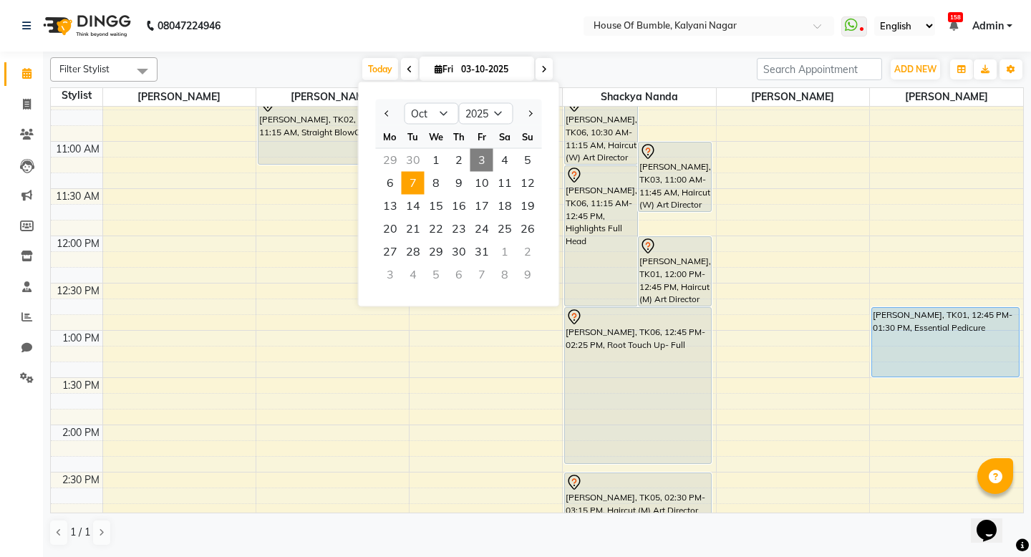
click at [417, 191] on span "7" at bounding box center [413, 183] width 23 height 23
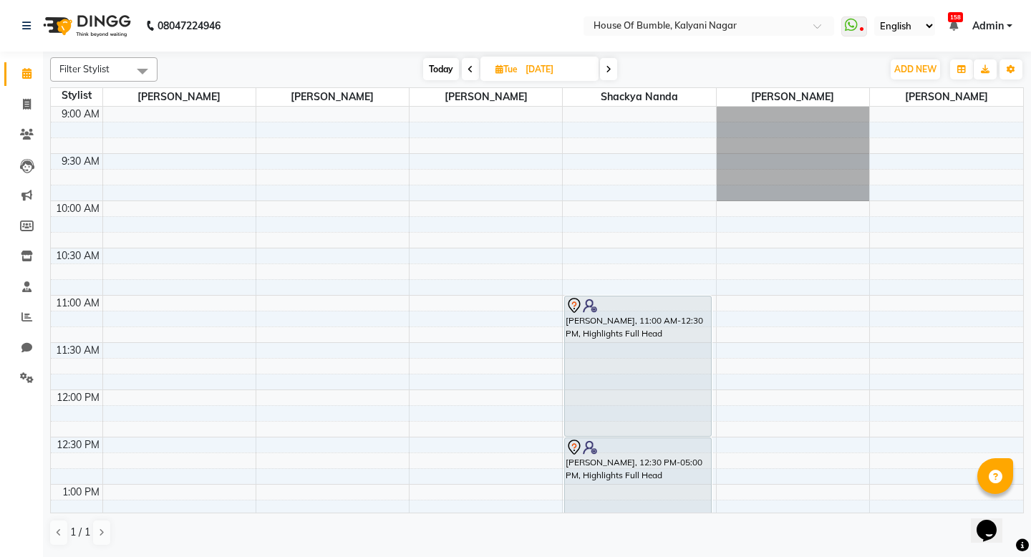
scroll to position [0, 0]
click at [436, 71] on span "Today" at bounding box center [441, 69] width 36 height 22
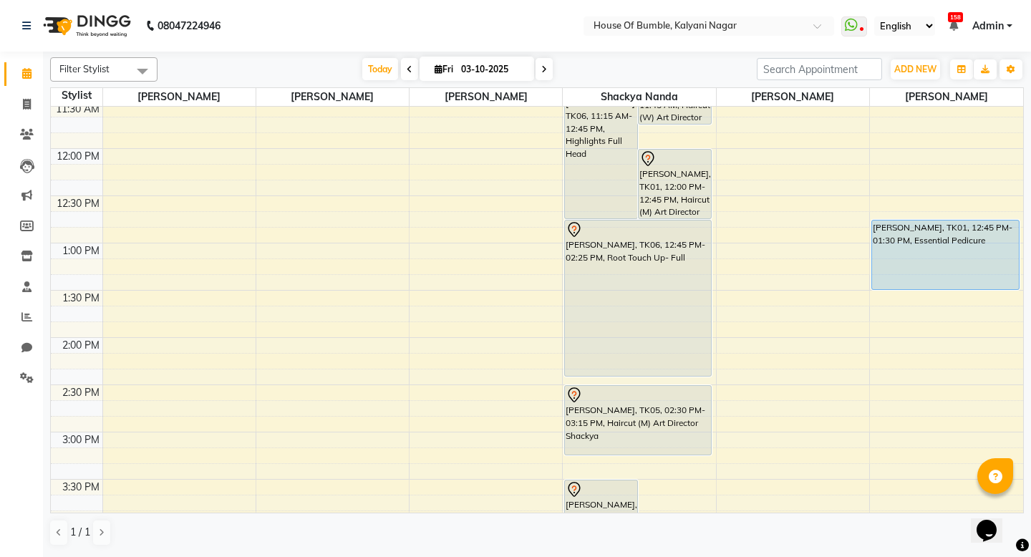
scroll to position [64, 0]
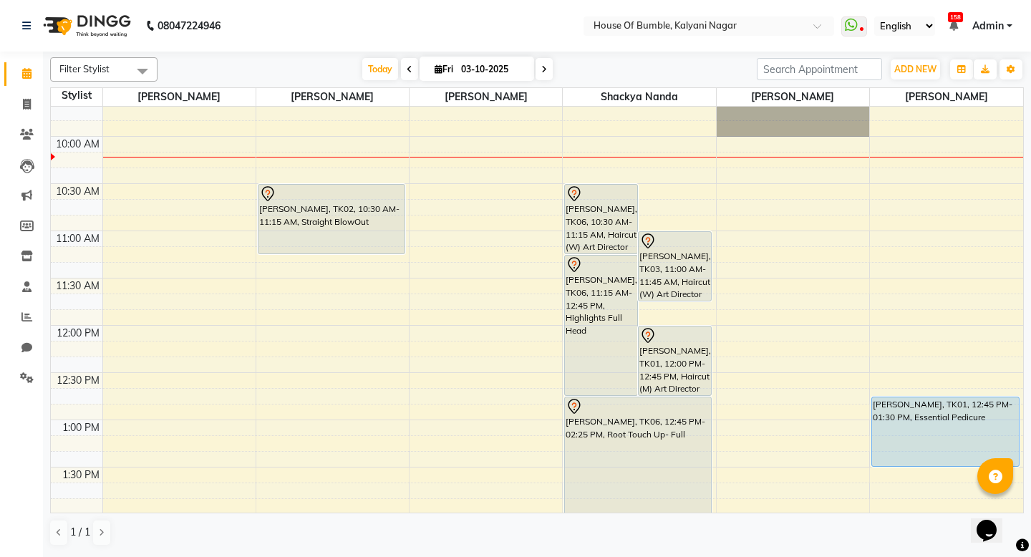
click at [698, 74] on div "[DATE] [DATE]" at bounding box center [457, 69] width 585 height 21
drag, startPoint x: 661, startPoint y: 62, endPoint x: 673, endPoint y: 61, distance: 12.3
click at [662, 62] on div "[DATE] [DATE]" at bounding box center [457, 69] width 585 height 21
click at [665, 64] on div "[DATE] [DATE]" at bounding box center [457, 69] width 585 height 21
click at [680, 59] on div "[DATE] [DATE]" at bounding box center [457, 69] width 585 height 21
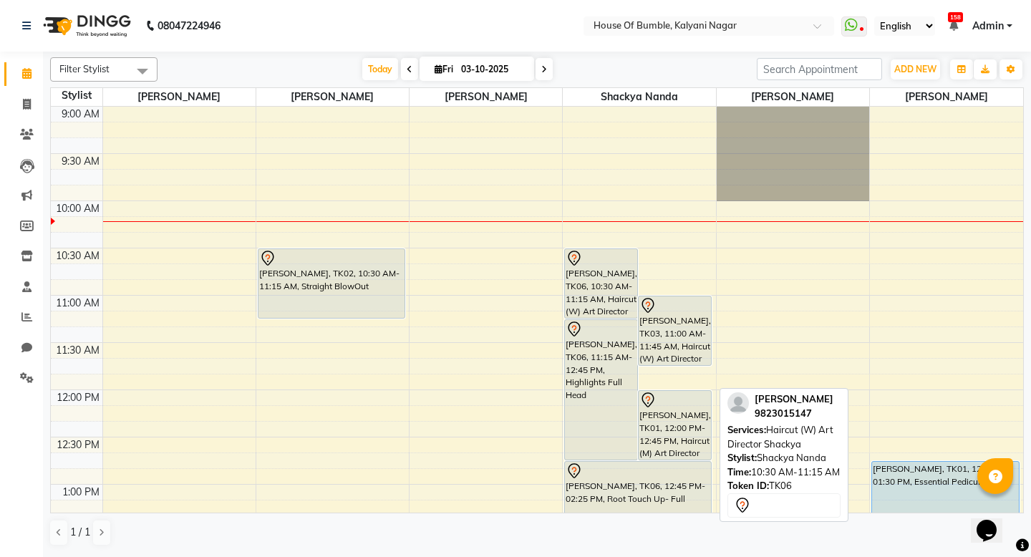
scroll to position [0, 0]
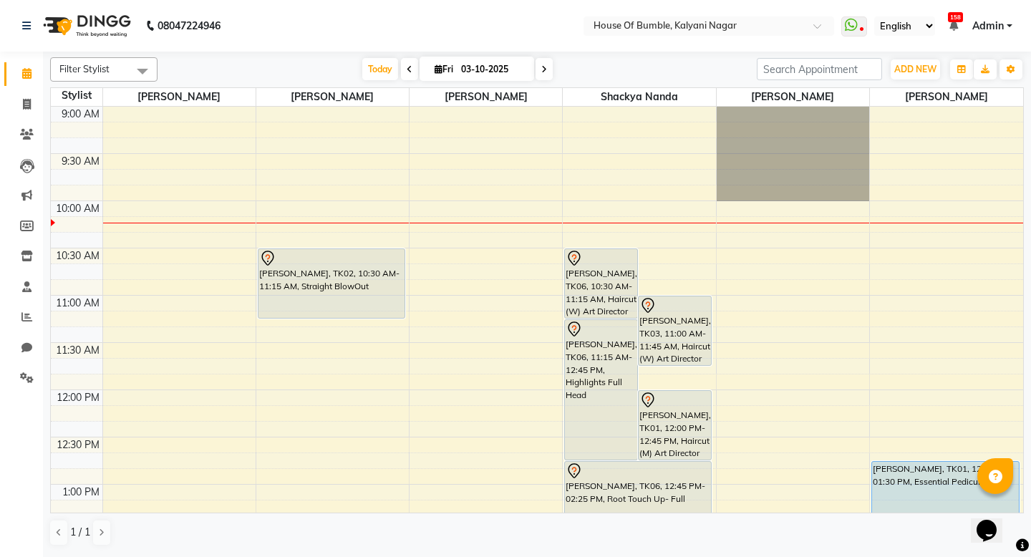
click at [401, 67] on span at bounding box center [409, 69] width 17 height 22
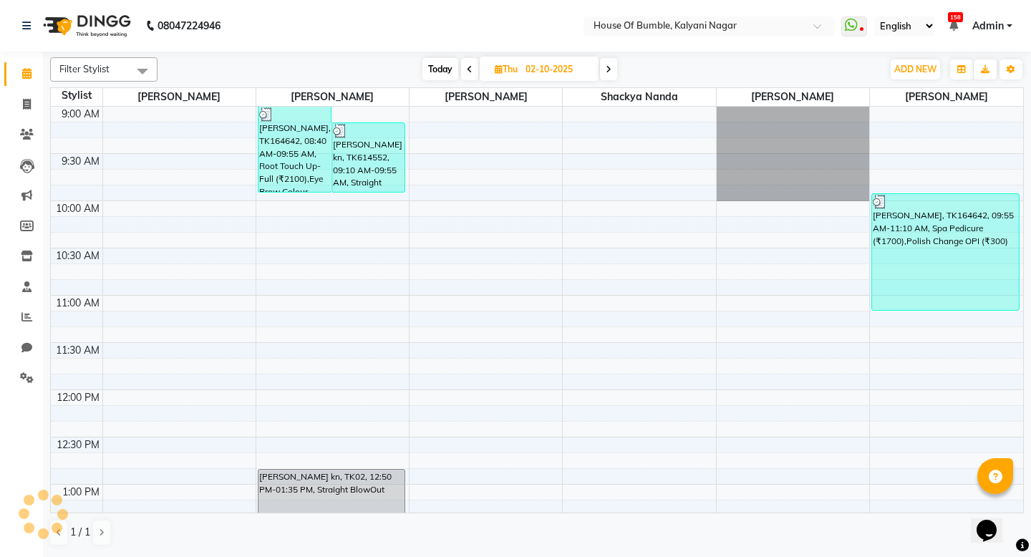
scroll to position [95, 0]
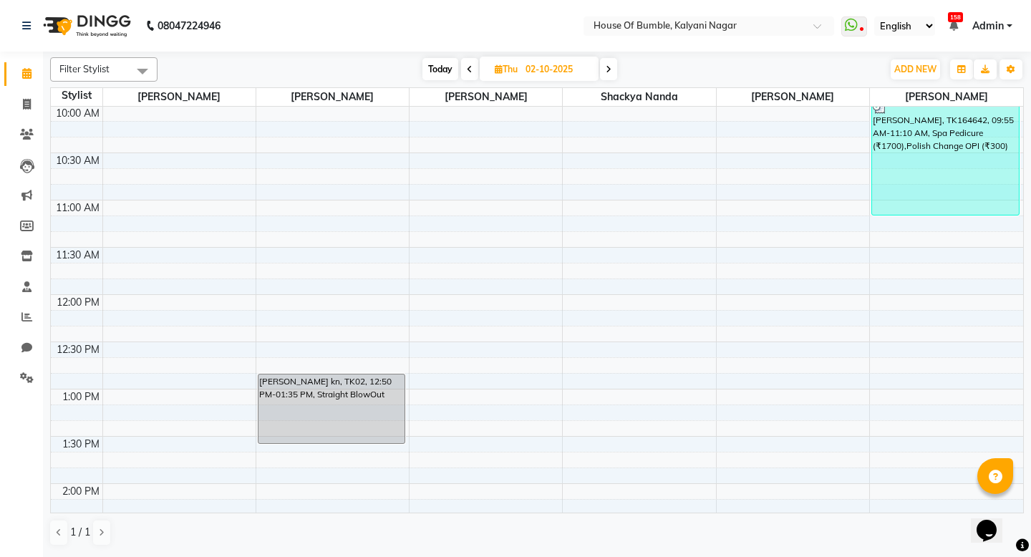
click at [441, 68] on span "Today" at bounding box center [441, 69] width 36 height 22
type input "03-10-2025"
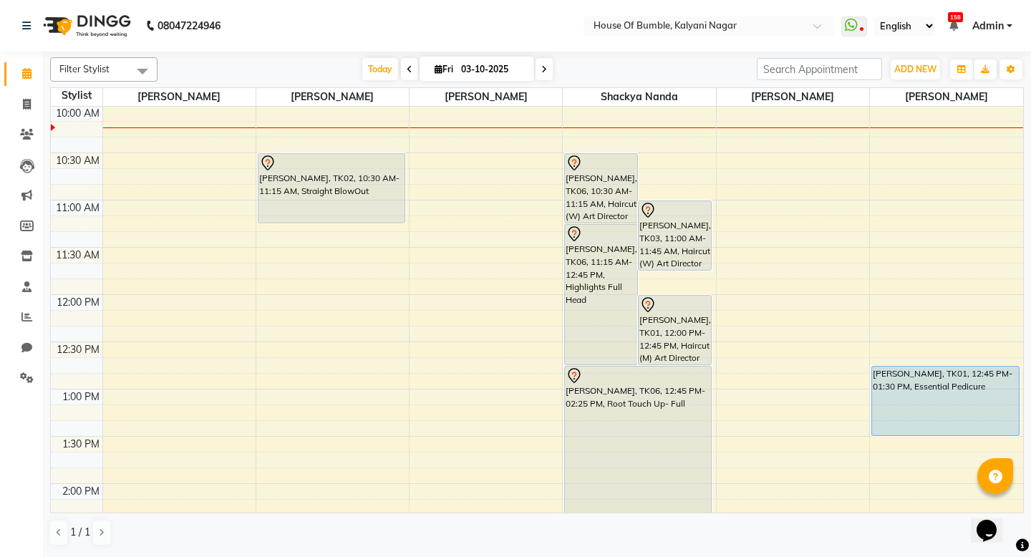
click at [476, 62] on input "03-10-2025" at bounding box center [493, 69] width 72 height 21
select select "10"
select select "2025"
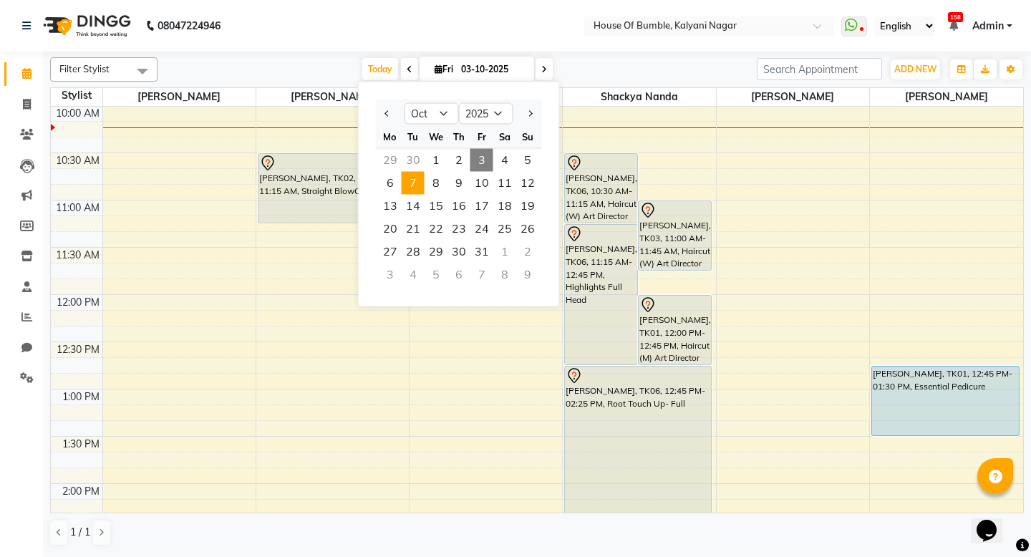
click at [416, 179] on span "7" at bounding box center [413, 183] width 23 height 23
type input "[DATE]"
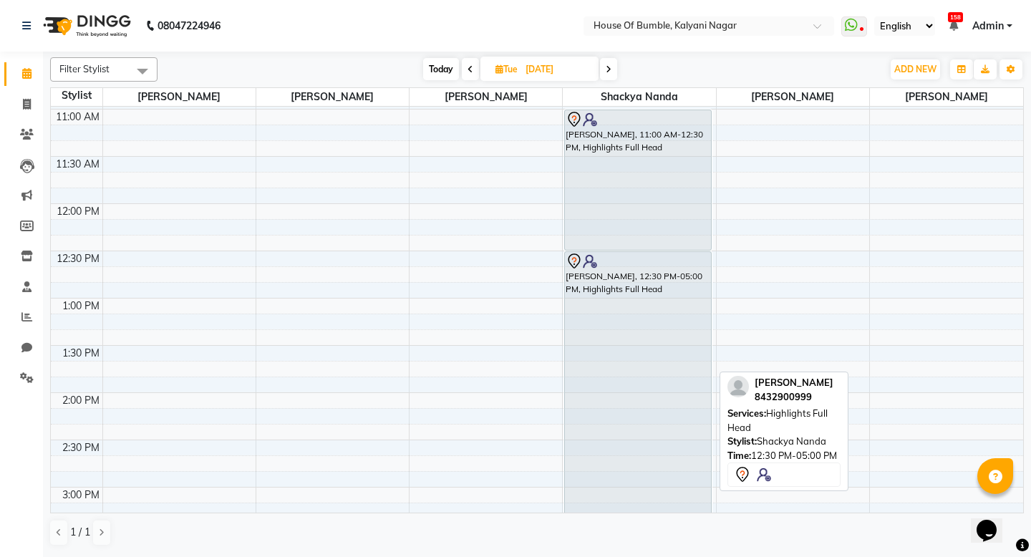
scroll to position [255, 0]
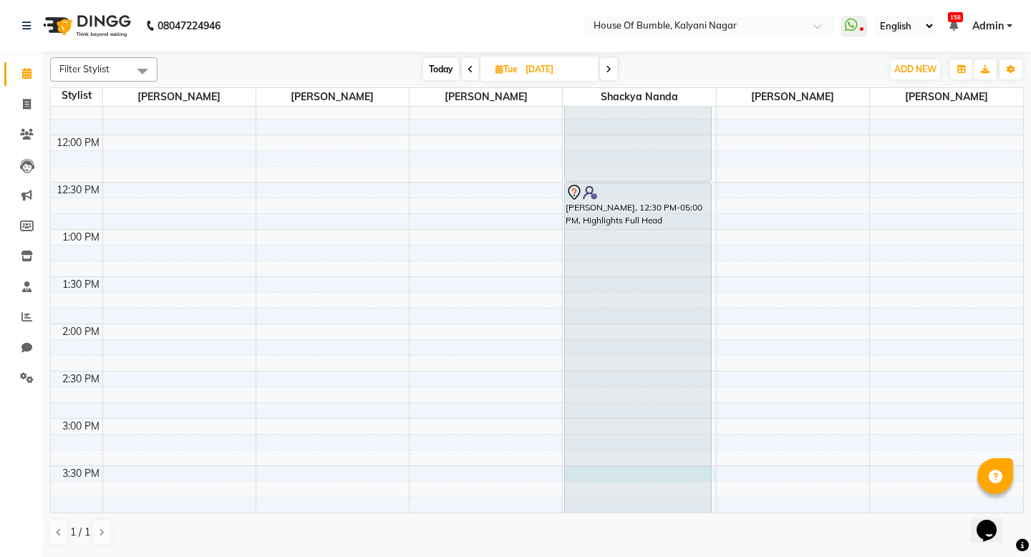
click at [714, 471] on div "9:00 AM 9:30 AM 10:00 AM 10:30 AM 11:00 AM 11:30 AM 12:00 PM 12:30 PM 1:00 PM 1…" at bounding box center [537, 419] width 973 height 1134
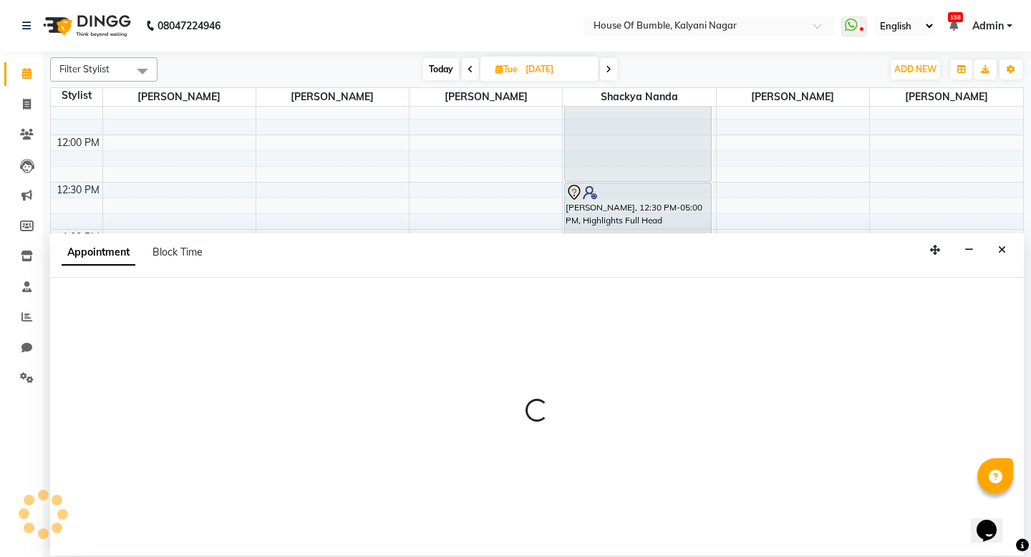
select select "76627"
select select "930"
select select "tentative"
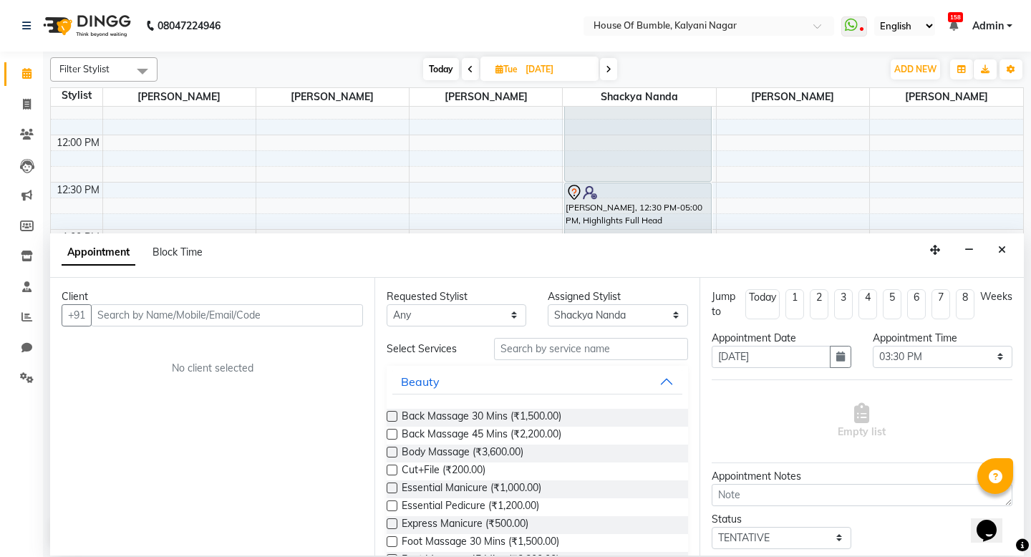
click at [206, 308] on input "text" at bounding box center [227, 315] width 272 height 22
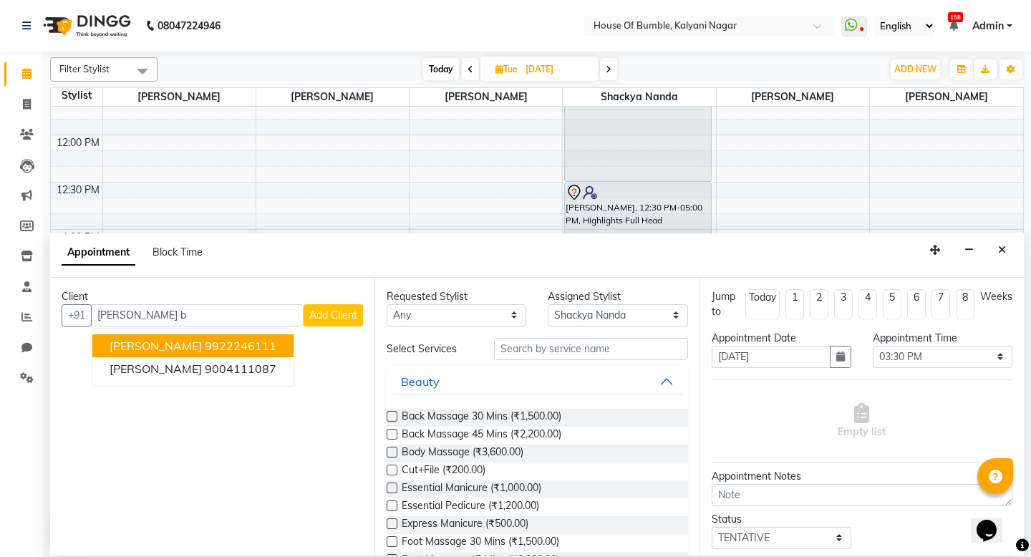
click at [194, 337] on button "[PERSON_NAME] 9922246111" at bounding box center [192, 346] width 201 height 23
type input "9922246111"
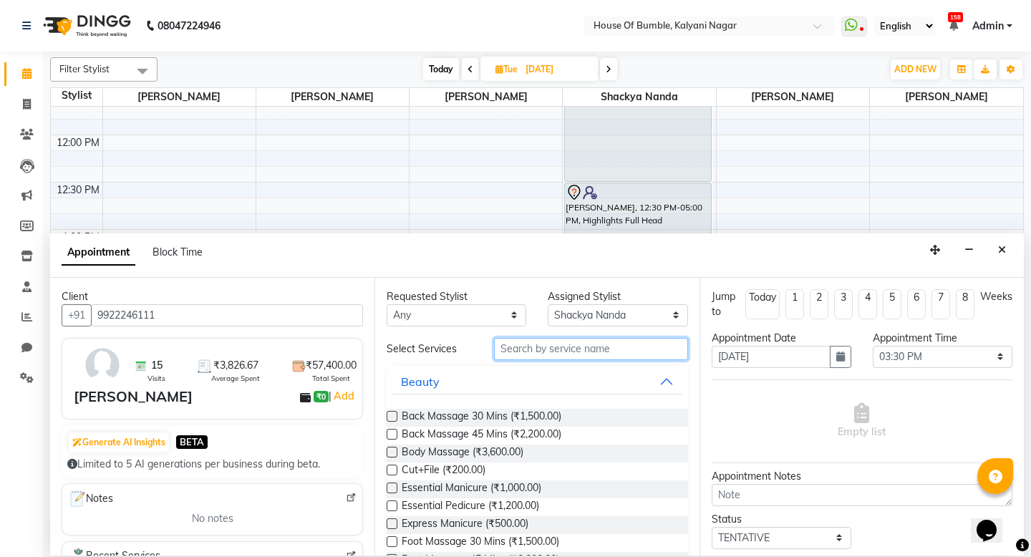
click at [572, 351] on input "text" at bounding box center [590, 349] width 193 height 22
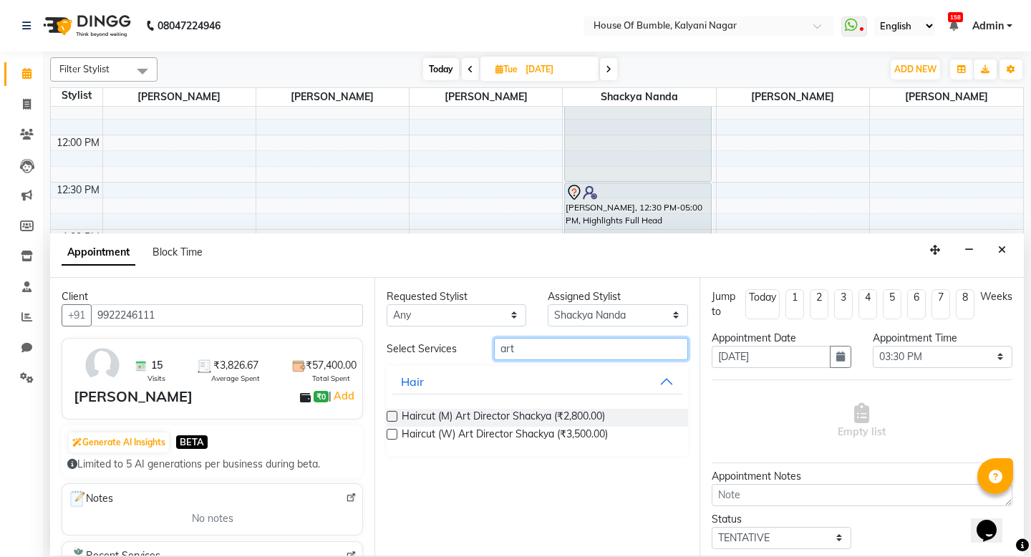
type input "art"
click at [393, 431] on label at bounding box center [392, 434] width 11 height 11
click at [393, 431] on input "checkbox" at bounding box center [391, 435] width 9 height 9
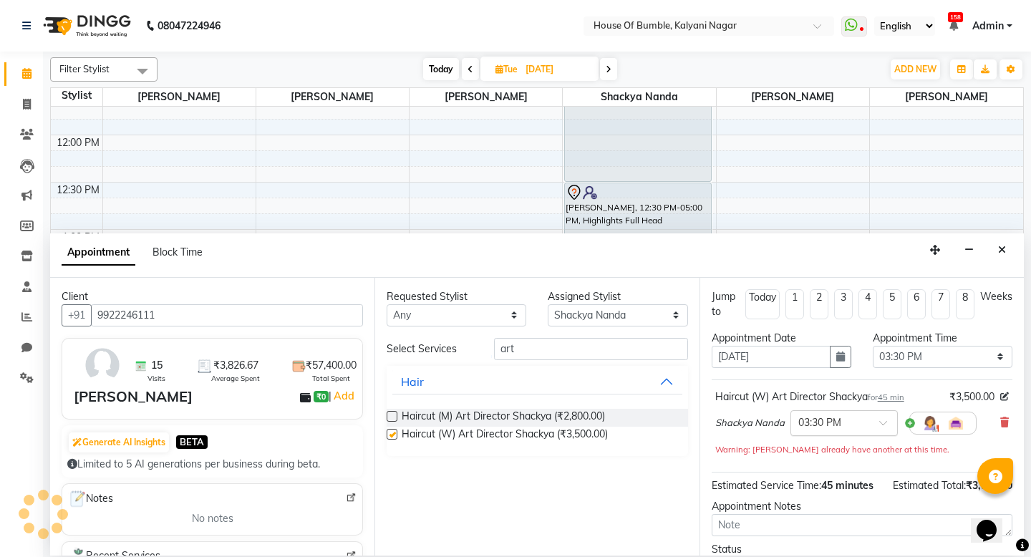
checkbox input "false"
click at [829, 424] on input "text" at bounding box center [830, 422] width 63 height 15
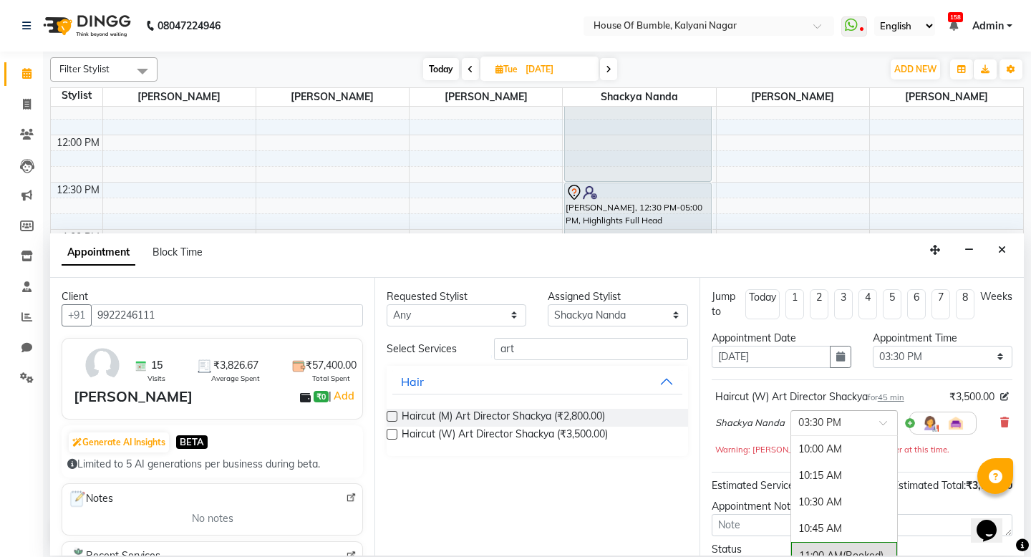
scroll to position [609, 0]
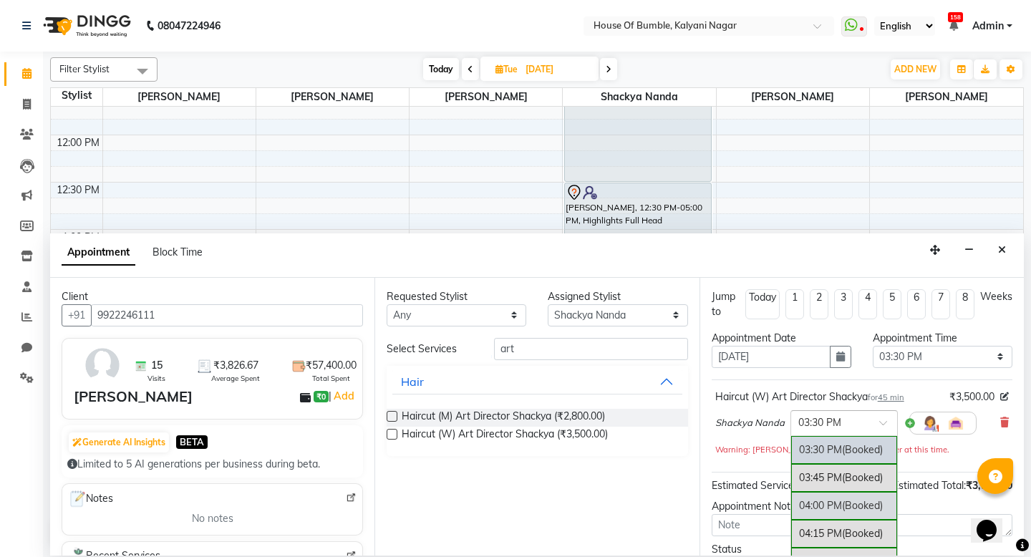
click at [820, 497] on div "04:00 PM (Booked)" at bounding box center [845, 506] width 106 height 28
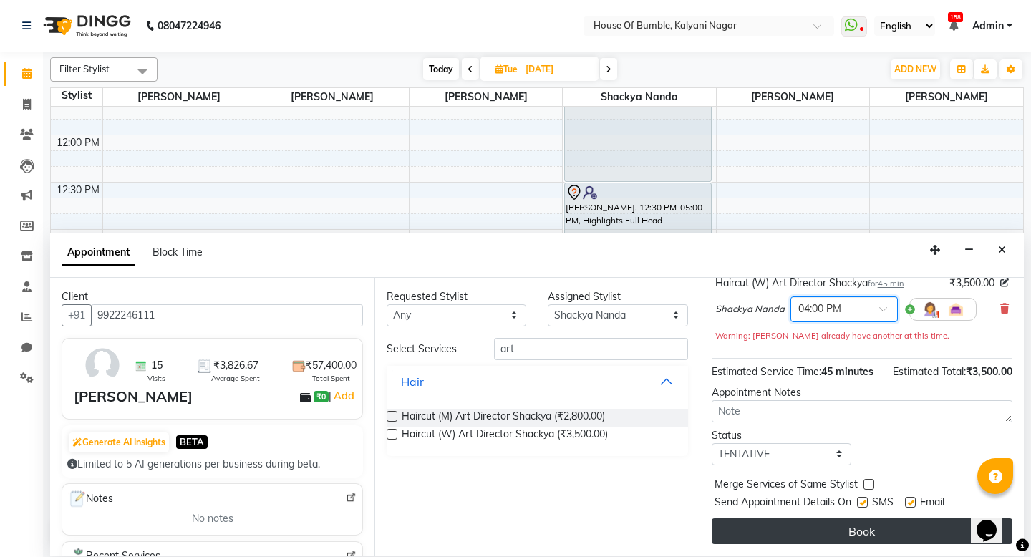
scroll to position [114, 0]
click at [857, 531] on button "Book" at bounding box center [862, 532] width 301 height 26
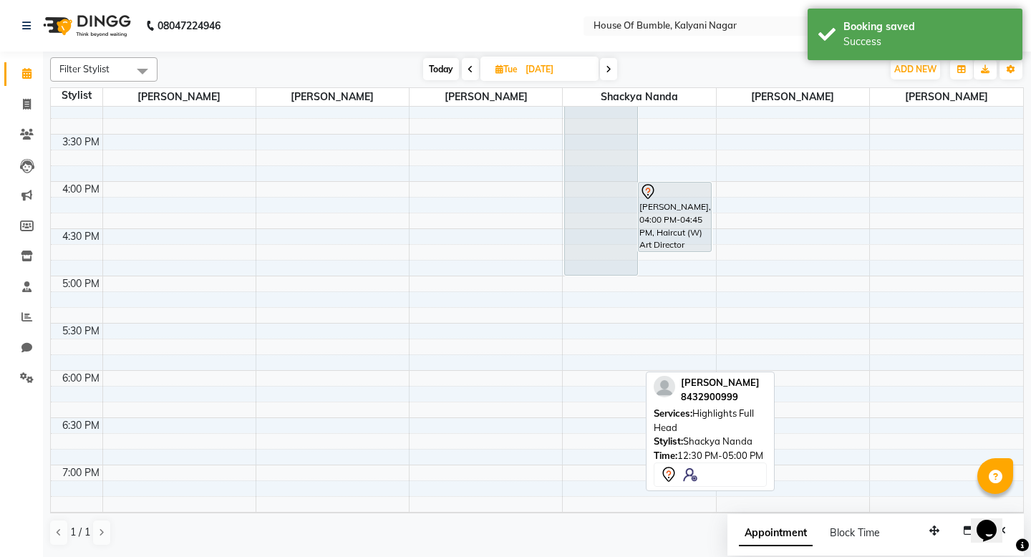
scroll to position [632, 0]
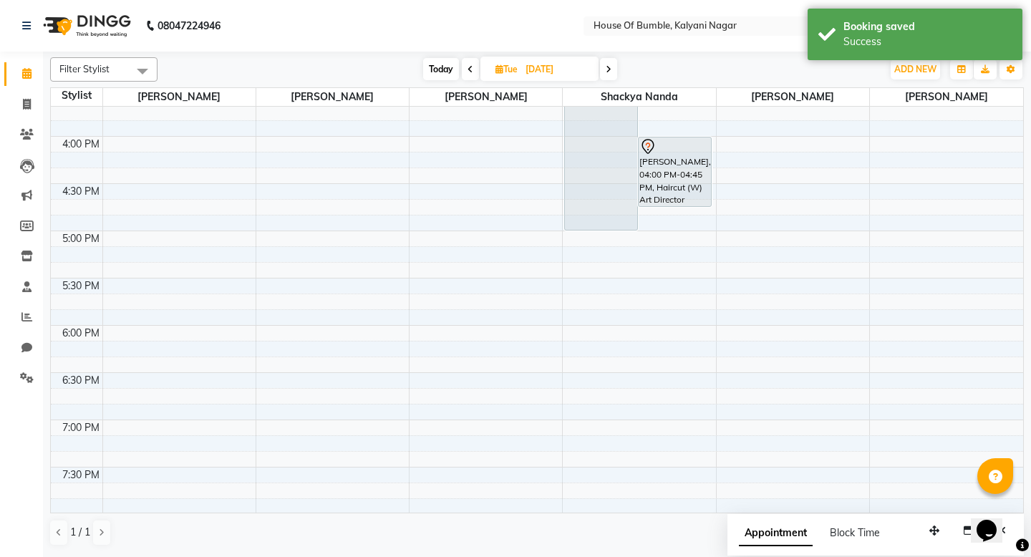
click at [435, 67] on span "Today" at bounding box center [441, 69] width 36 height 22
type input "03-10-2025"
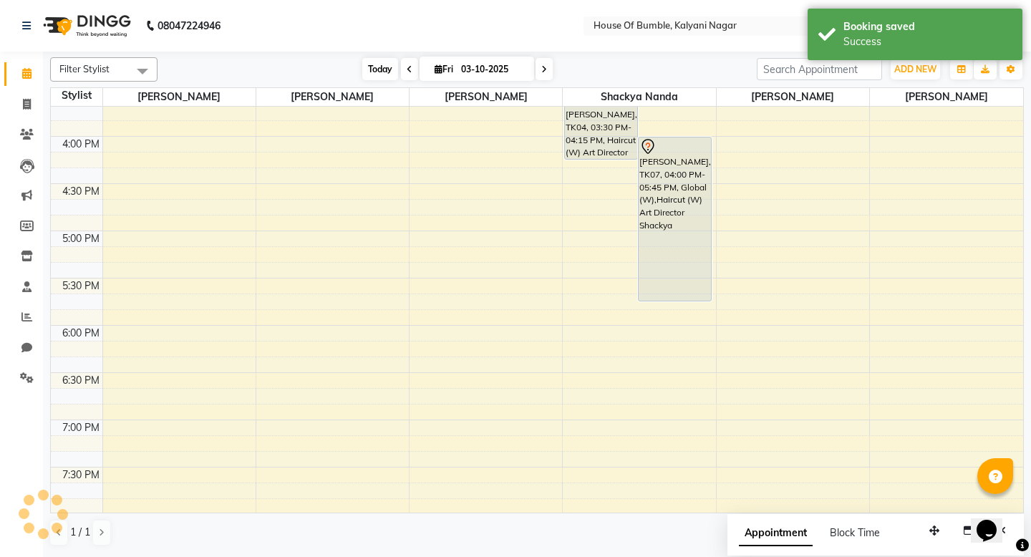
scroll to position [95, 0]
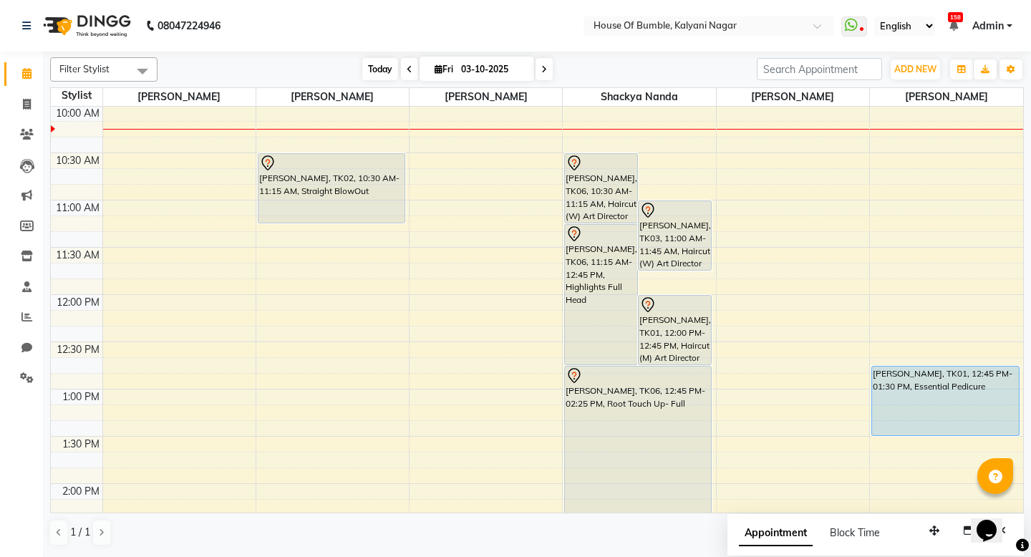
click at [376, 63] on span "Today" at bounding box center [380, 69] width 36 height 22
click at [283, 72] on div "[DATE] [DATE]" at bounding box center [457, 69] width 585 height 21
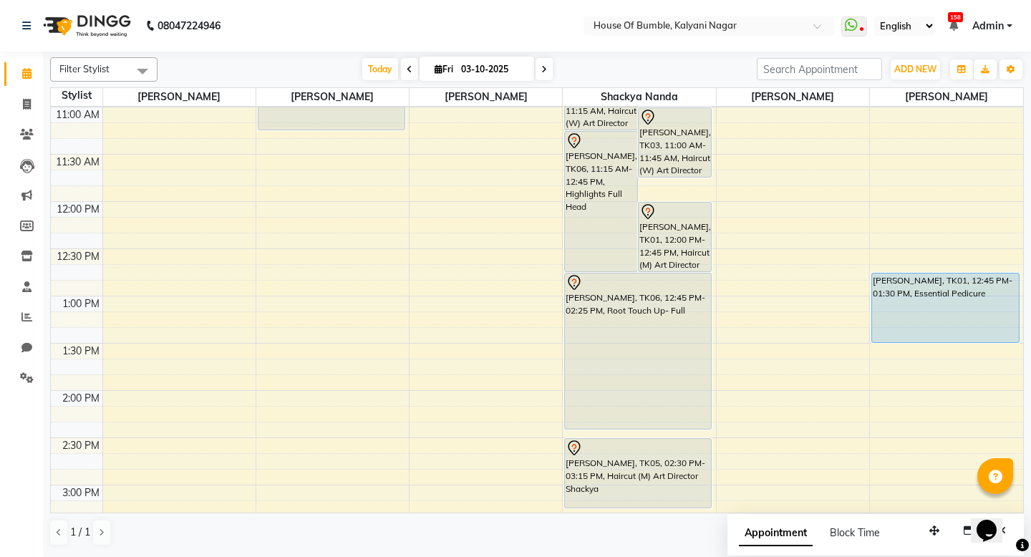
scroll to position [182, 0]
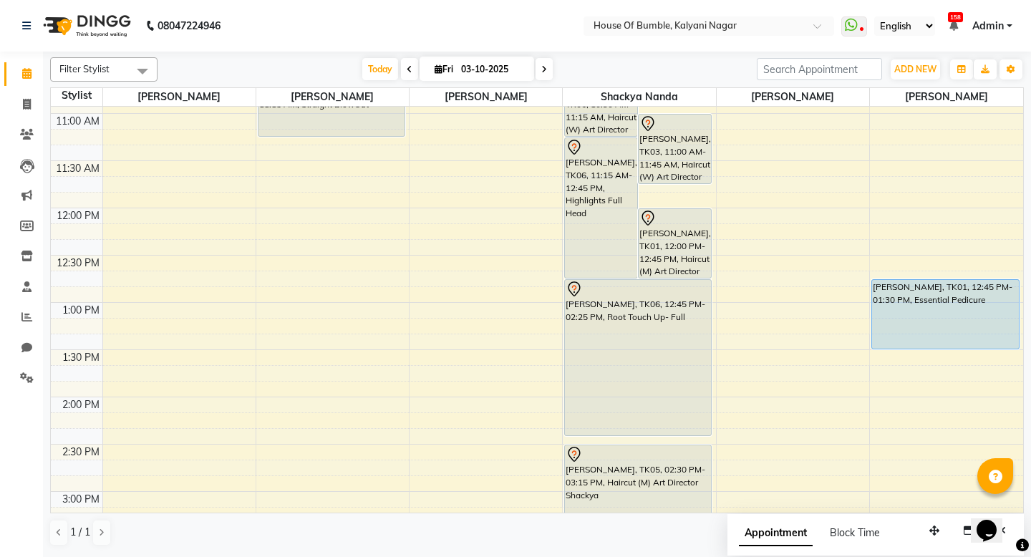
click at [299, 309] on div "9:00 AM 9:30 AM 10:00 AM 10:30 AM 11:00 AM 11:30 AM 12:00 PM 12:30 PM 1:00 PM 1…" at bounding box center [537, 492] width 973 height 1134
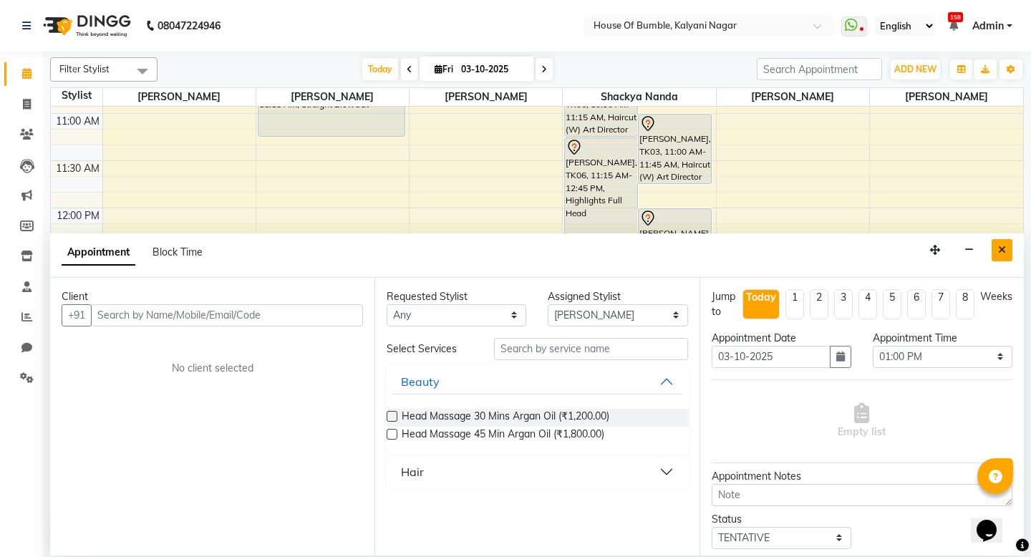
click at [999, 255] on button "Close" at bounding box center [1002, 250] width 21 height 22
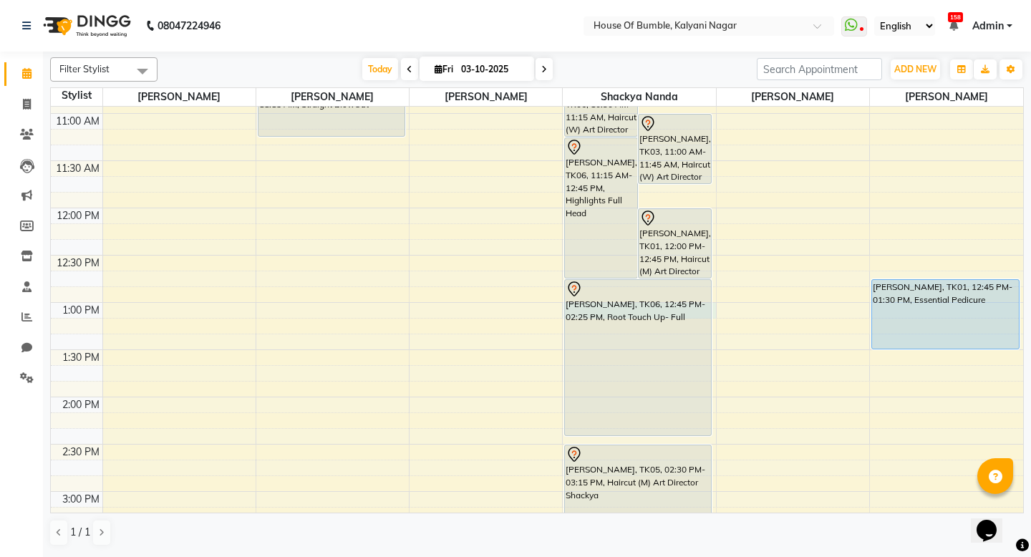
click at [714, 309] on div "9:00 AM 9:30 AM 10:00 AM 10:30 AM 11:00 AM 11:30 AM 12:00 PM 12:30 PM 1:00 PM 1…" at bounding box center [537, 492] width 973 height 1134
select select "76627"
select select "tentative"
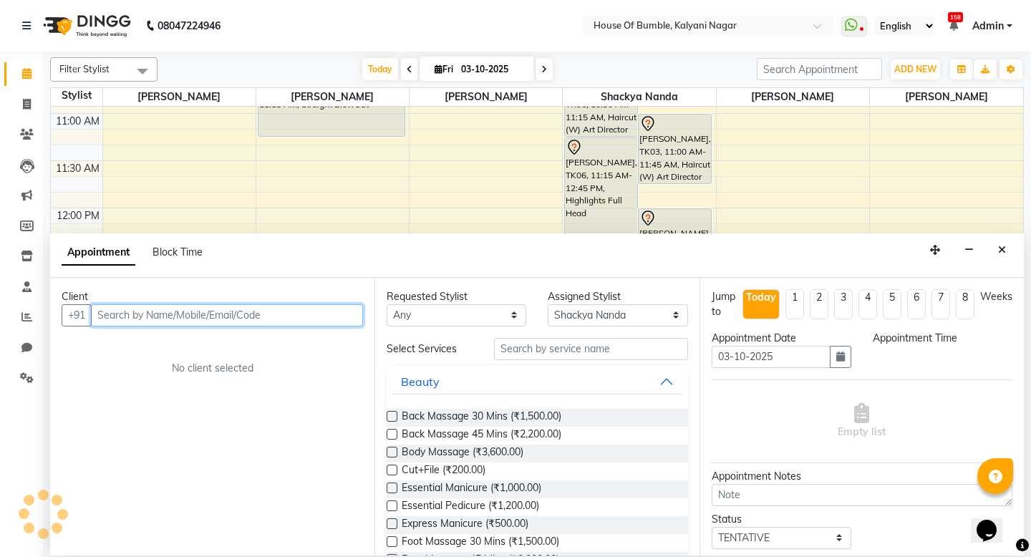
click at [229, 322] on input "text" at bounding box center [227, 315] width 272 height 22
select select "780"
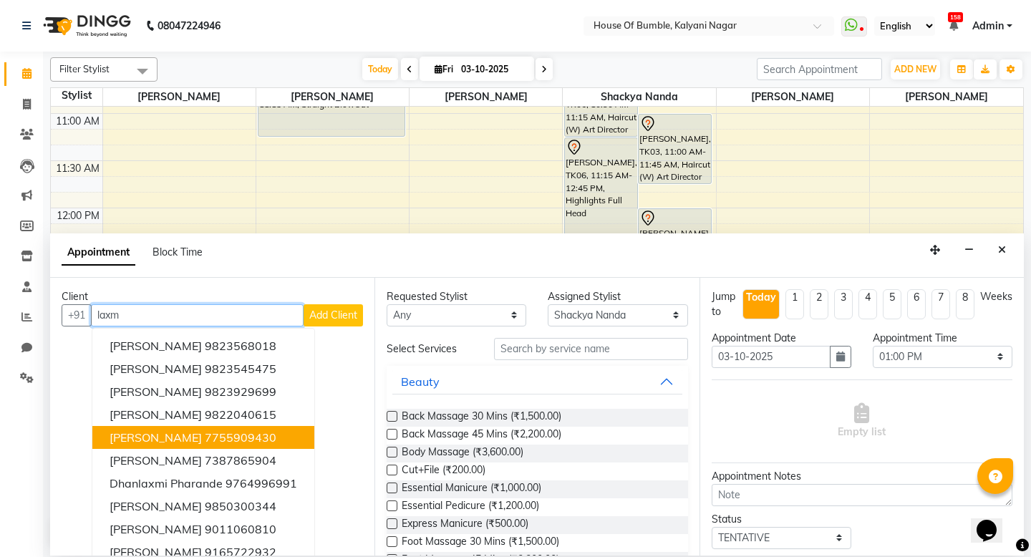
click at [150, 441] on span "[PERSON_NAME]" at bounding box center [156, 438] width 92 height 14
type input "7755909430"
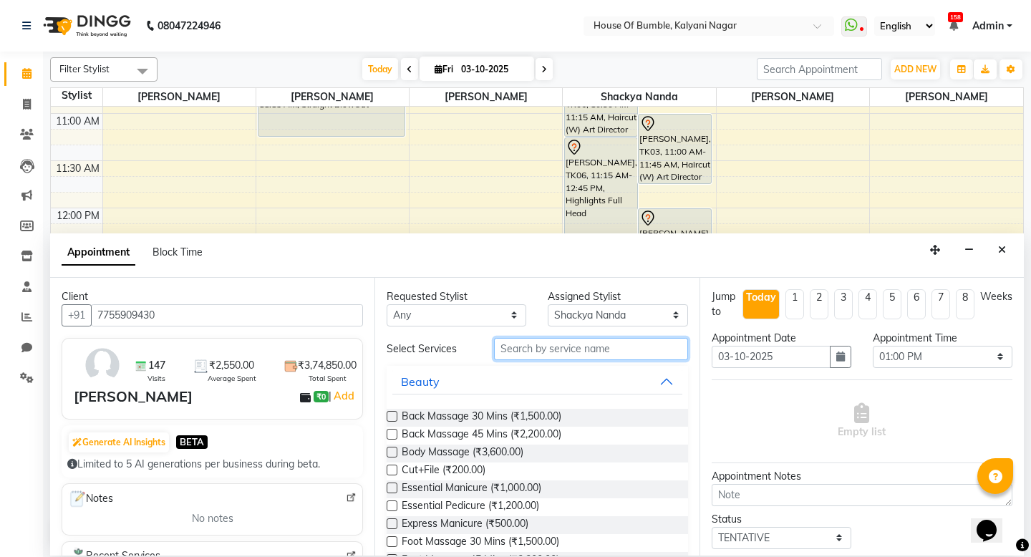
click at [542, 351] on input "text" at bounding box center [590, 349] width 193 height 22
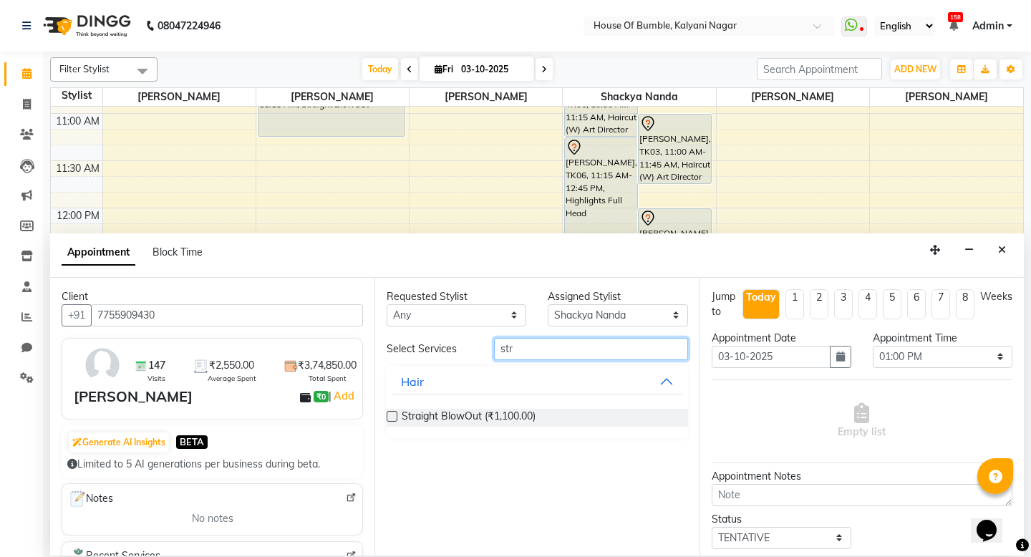
type input "str"
click at [390, 414] on label at bounding box center [392, 416] width 11 height 11
click at [390, 414] on input "checkbox" at bounding box center [391, 417] width 9 height 9
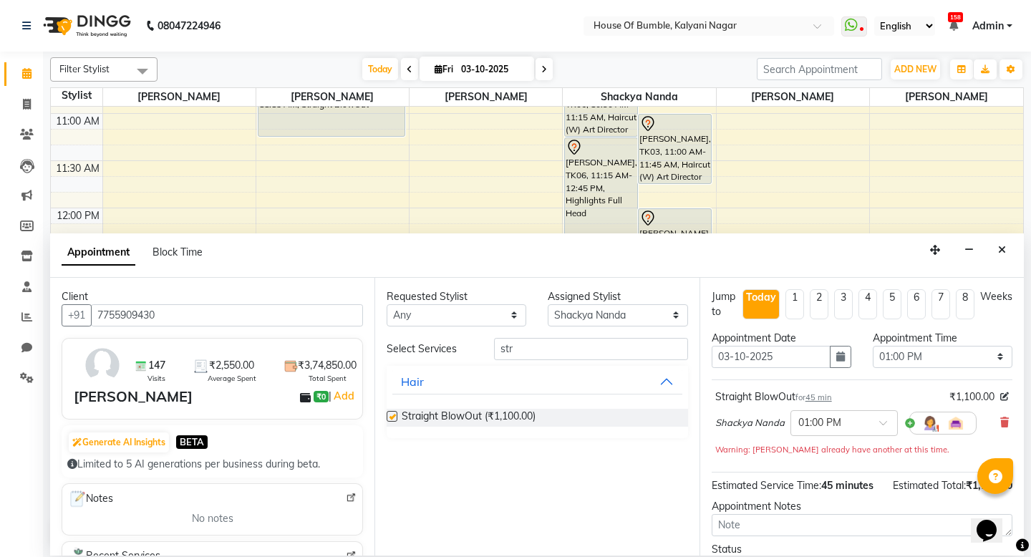
checkbox input "false"
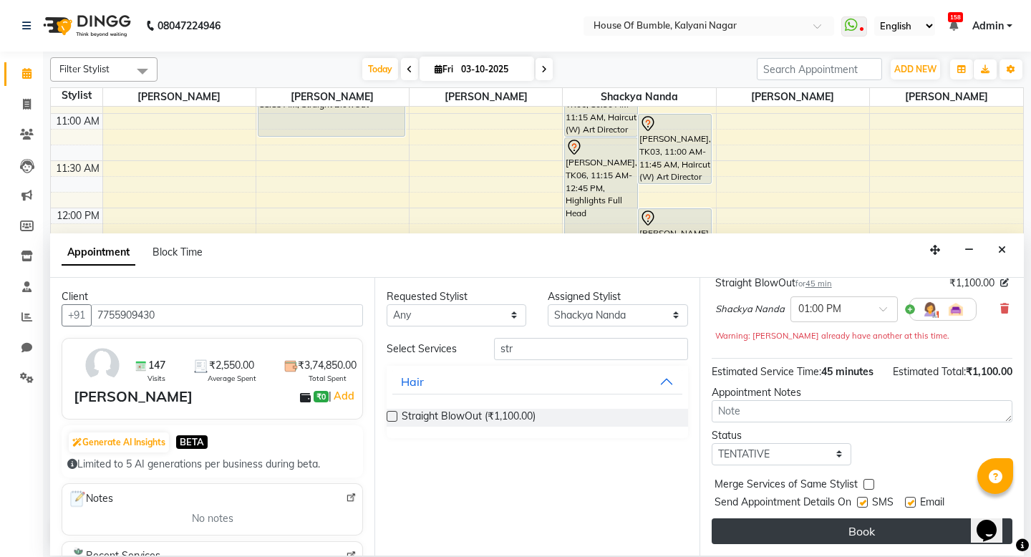
scroll to position [114, 0]
click at [842, 539] on button "Book" at bounding box center [862, 532] width 301 height 26
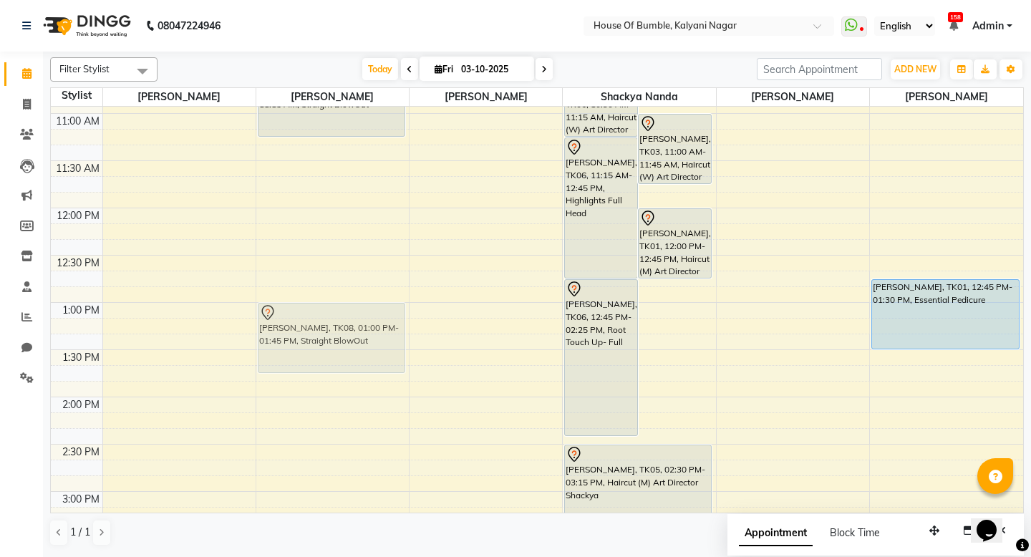
drag, startPoint x: 658, startPoint y: 309, endPoint x: 340, endPoint y: 309, distance: 318.8
click at [332, 309] on tr "[PERSON_NAME], TK02, 10:30 AM-11:15 AM, Straight BlowOut [PERSON_NAME], TK08, 0…" at bounding box center [537, 492] width 973 height 1134
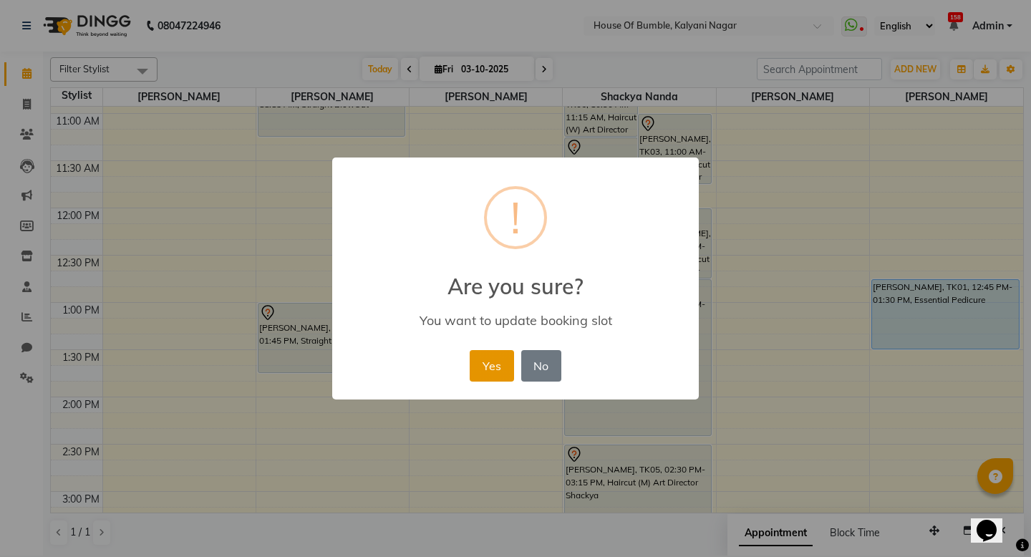
click at [485, 357] on button "Yes" at bounding box center [492, 366] width 44 height 32
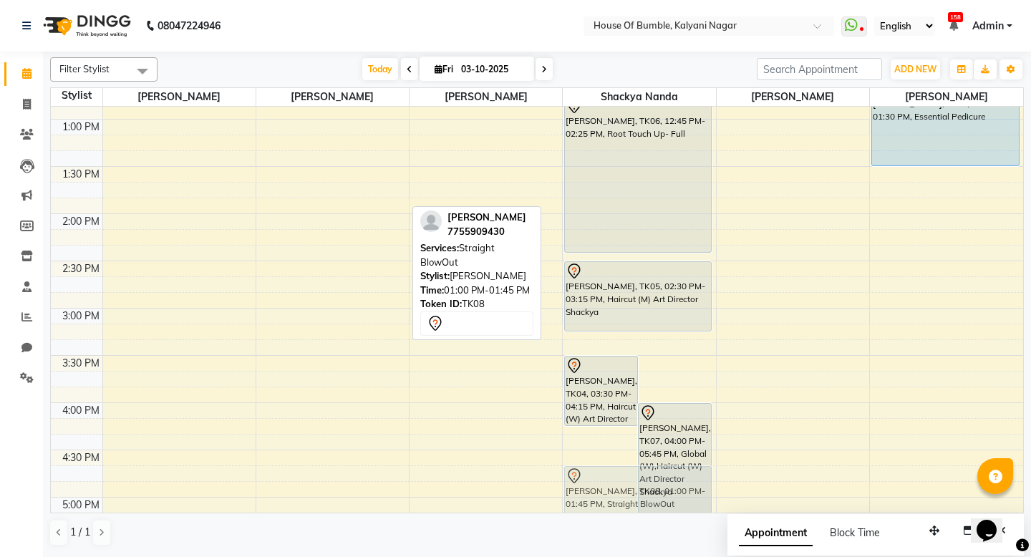
scroll to position [395, 0]
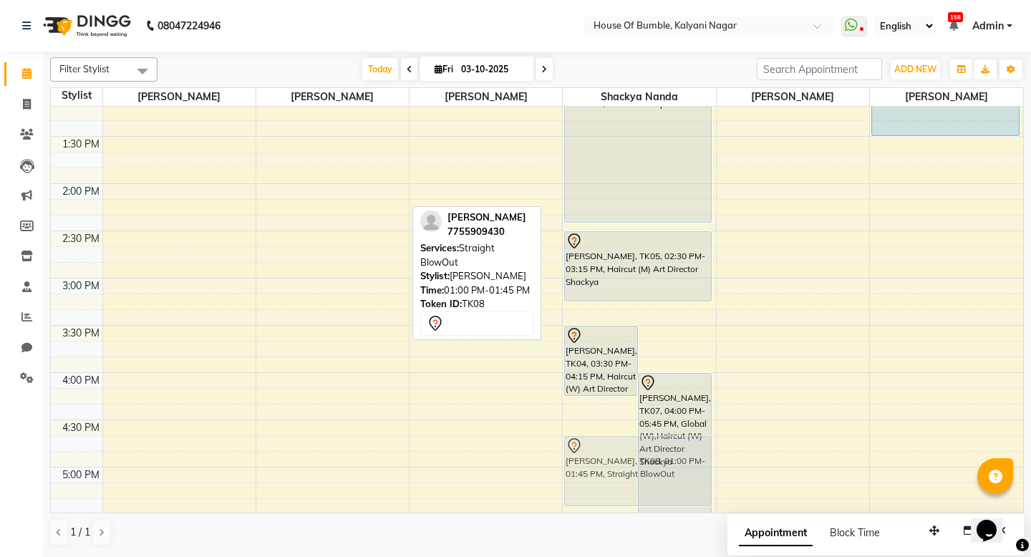
drag, startPoint x: 336, startPoint y: 170, endPoint x: 607, endPoint y: 466, distance: 401.0
click at [607, 466] on tr "[PERSON_NAME], TK02, 10:30 AM-11:15 AM, Straight BlowOut [PERSON_NAME], TK08, 0…" at bounding box center [537, 278] width 973 height 1134
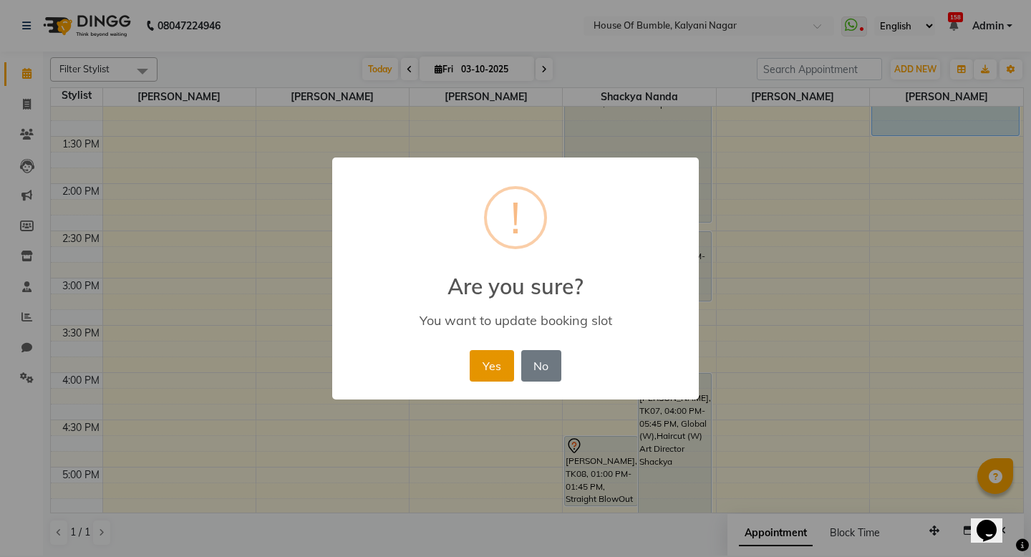
click at [486, 370] on button "Yes" at bounding box center [492, 366] width 44 height 32
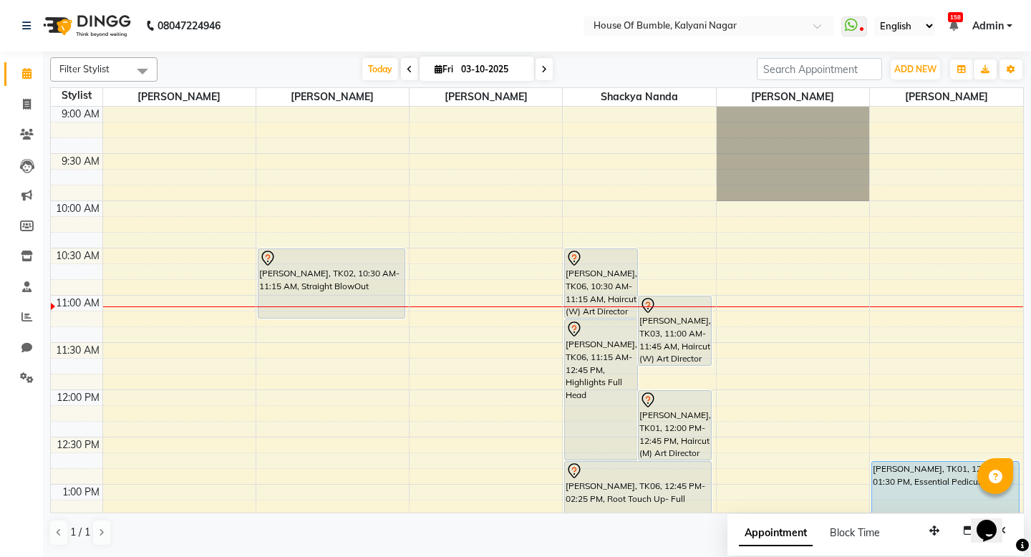
scroll to position [-1, 0]
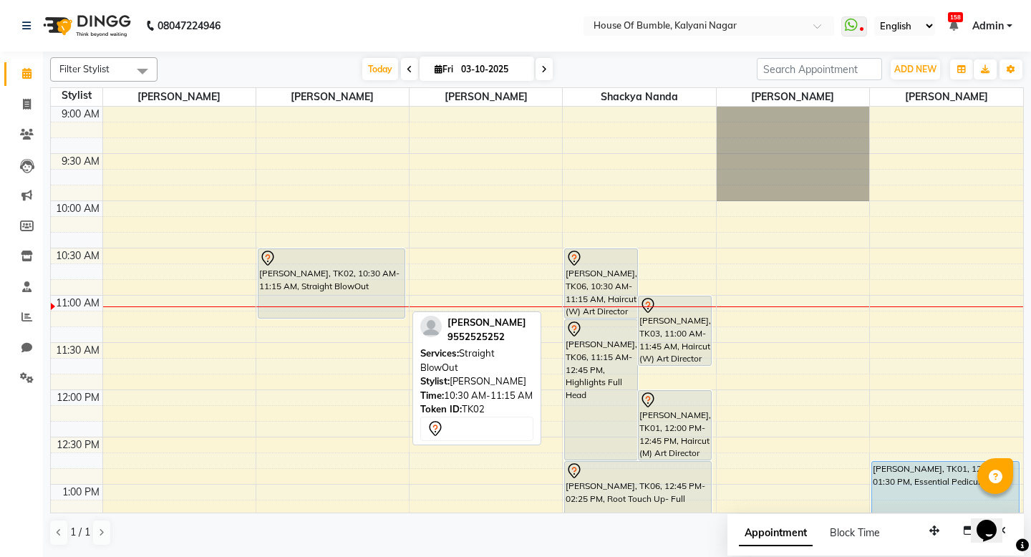
click at [364, 297] on div "[PERSON_NAME], TK02, 10:30 AM-11:15 AM, Straight BlowOut" at bounding box center [332, 283] width 146 height 69
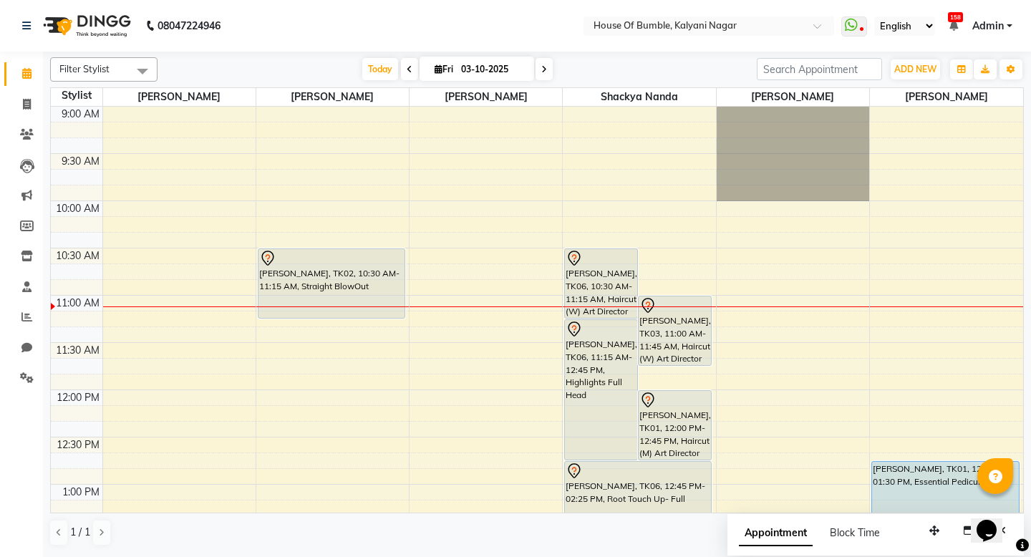
click at [593, 69] on div "[DATE] [DATE]" at bounding box center [457, 69] width 585 height 21
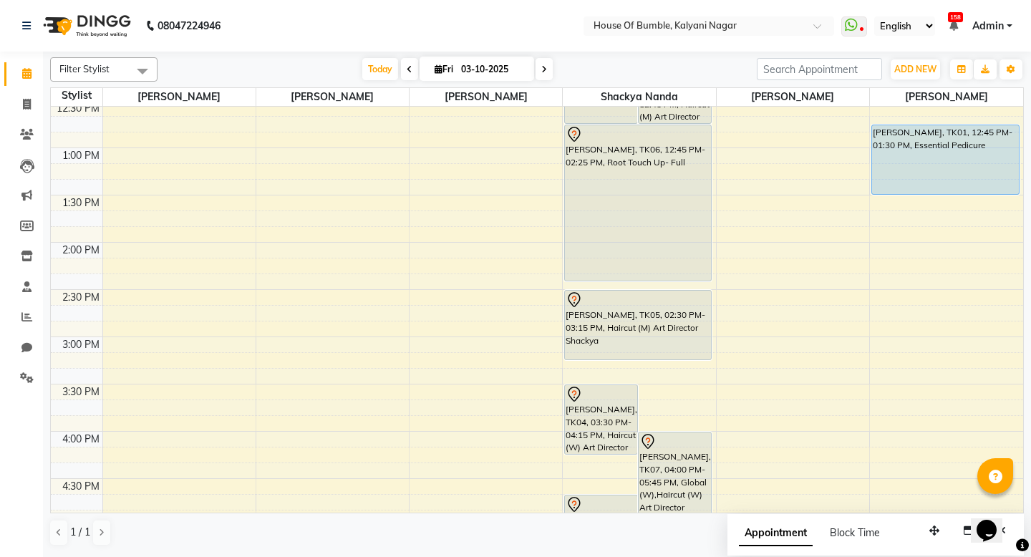
scroll to position [340, 0]
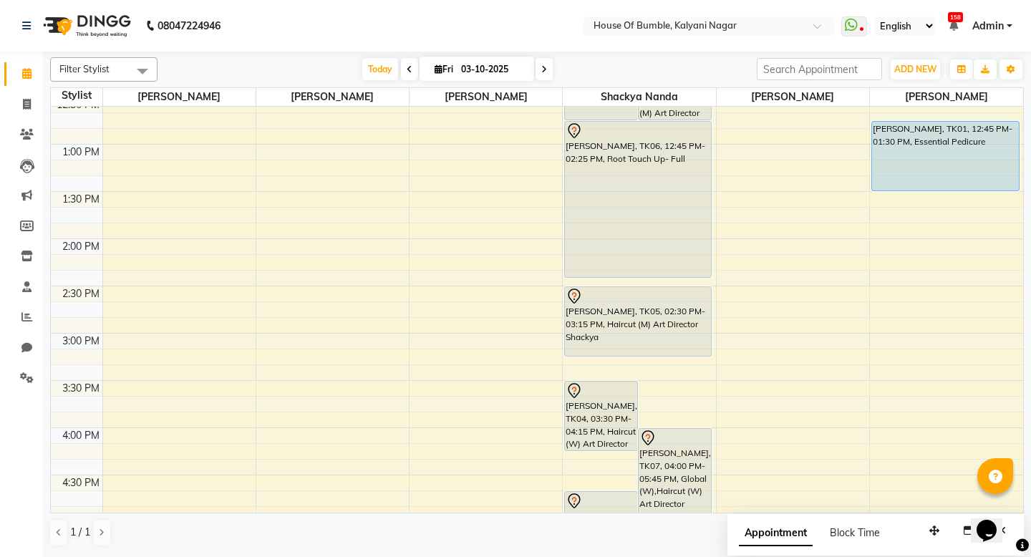
click at [325, 434] on div "9:00 AM 9:30 AM 10:00 AM 10:30 AM 11:00 AM 11:30 AM 12:00 PM 12:30 PM 1:00 PM 1…" at bounding box center [537, 333] width 973 height 1134
select select "9480"
select select "tentative"
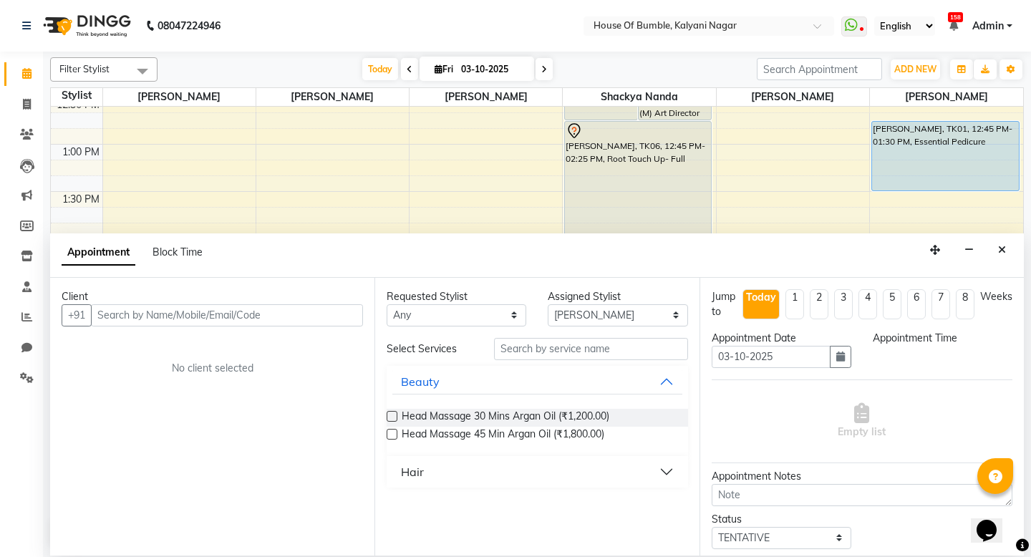
select select "960"
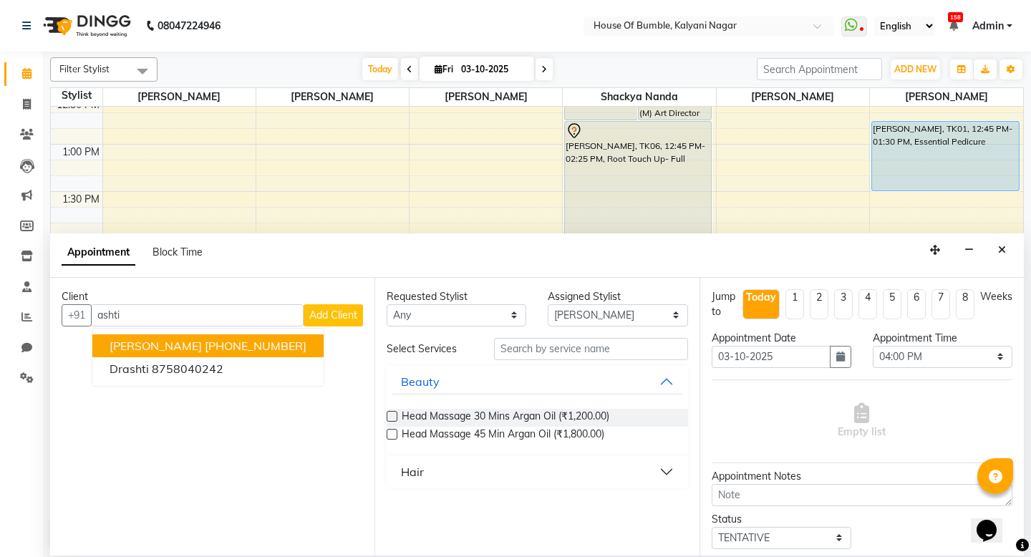
click at [205, 348] on ngb-highlight "[PHONE_NUMBER]" at bounding box center [256, 346] width 102 height 14
type input "9860348522"
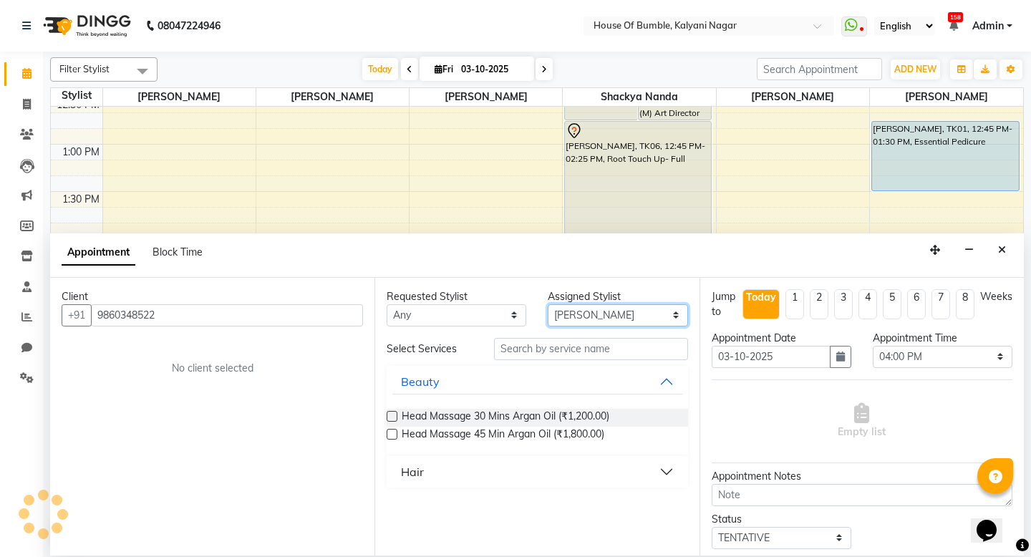
click at [603, 318] on select "Select [PERSON_NAME] [PERSON_NAME] [PERSON_NAME] [PERSON_NAME] Shackya Nanda [P…" at bounding box center [618, 315] width 140 height 22
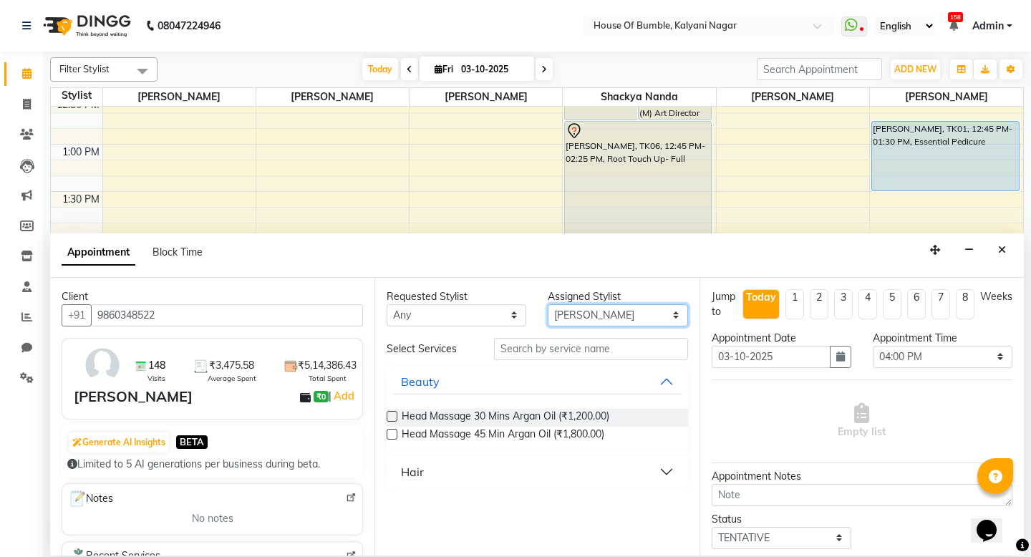
select select "8247"
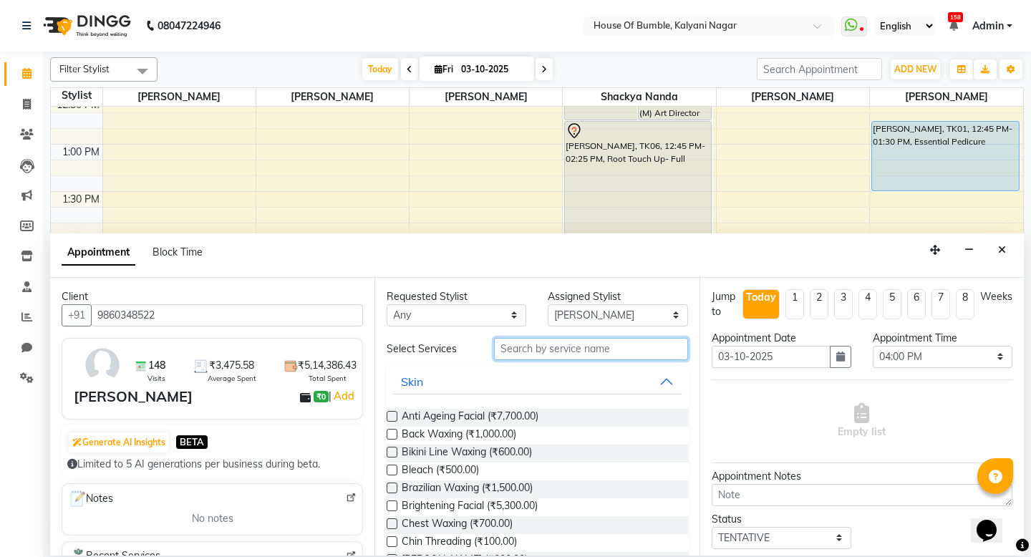
click at [557, 345] on input "text" at bounding box center [590, 349] width 193 height 22
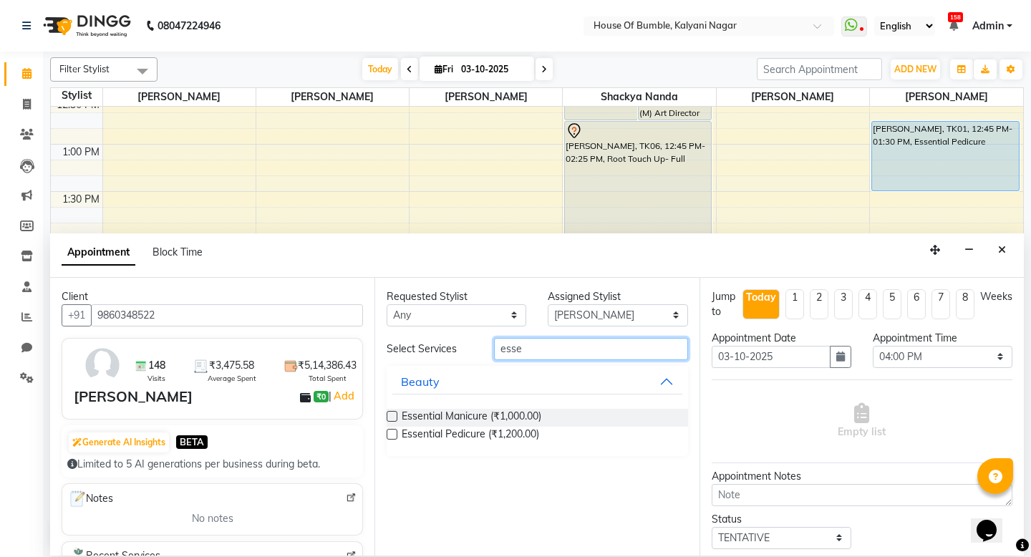
type input "esse"
click at [390, 437] on label at bounding box center [392, 434] width 11 height 11
click at [390, 437] on input "checkbox" at bounding box center [391, 435] width 9 height 9
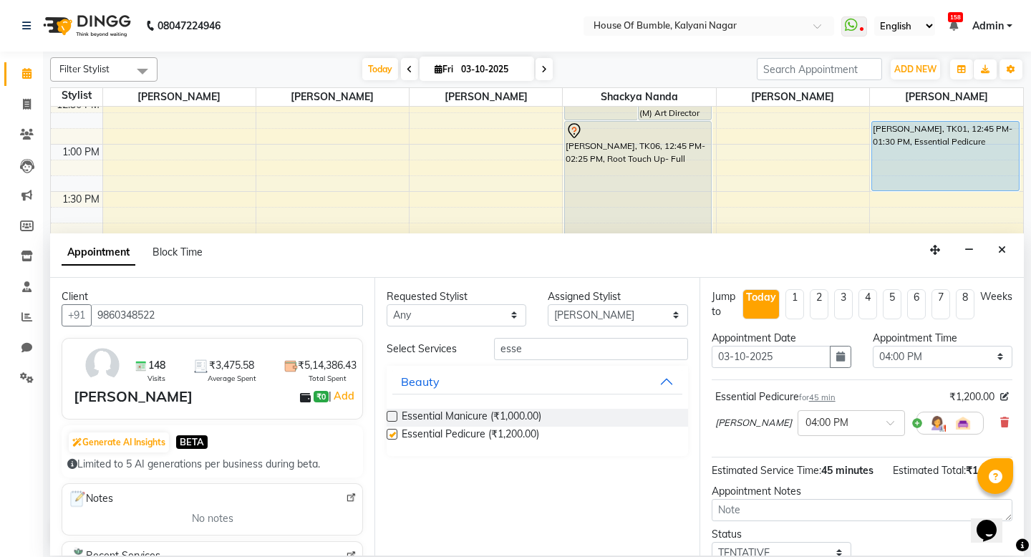
checkbox input "false"
click at [580, 328] on div "Requested Stylist Any [PERSON_NAME] [PERSON_NAME] [PERSON_NAME] [PERSON_NAME] S…" at bounding box center [537, 417] width 324 height 278
select select "76637"
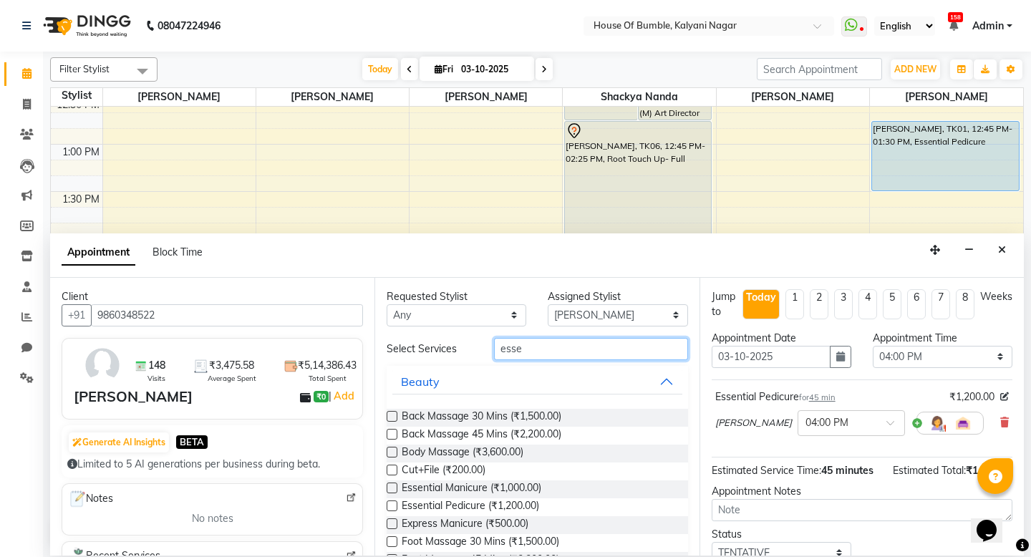
click at [552, 347] on input "esse" at bounding box center [590, 349] width 193 height 22
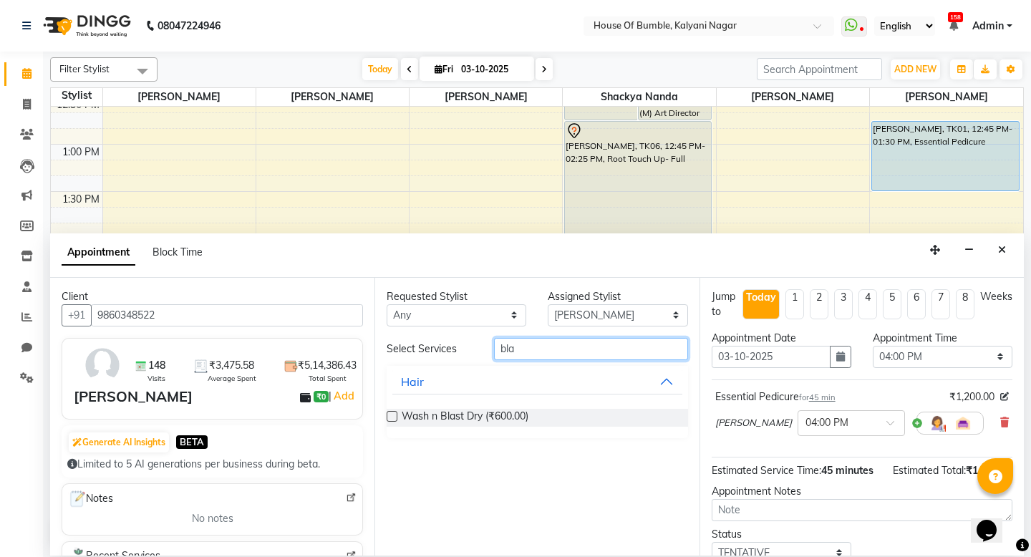
type input "bla"
click at [388, 411] on label at bounding box center [392, 416] width 11 height 11
click at [388, 413] on input "checkbox" at bounding box center [391, 417] width 9 height 9
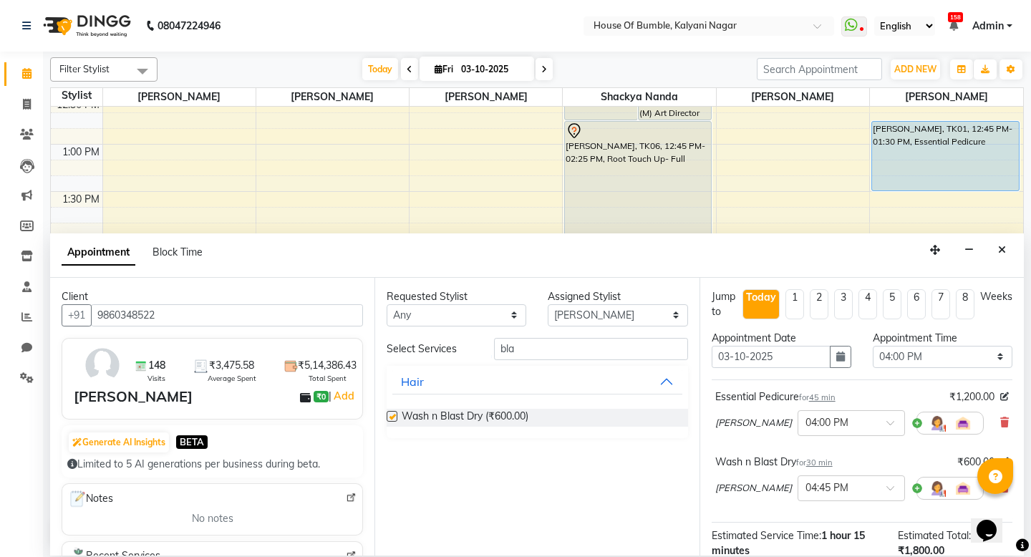
checkbox input "false"
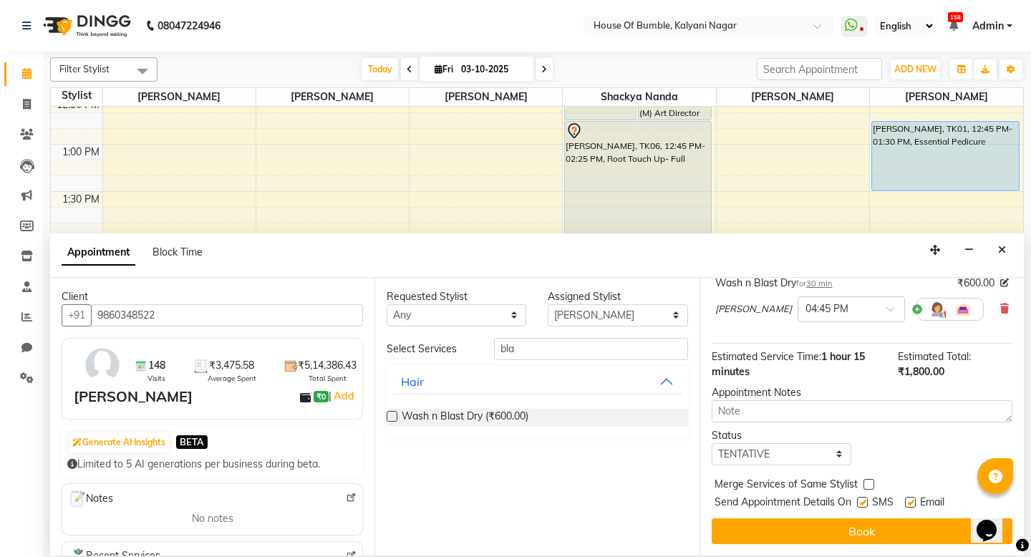
scroll to position [179, 0]
click at [852, 544] on div "Jump to [DATE] 1 2 3 4 5 6 7 8 Weeks Appointment Date [DATE] Appointment Time S…" at bounding box center [862, 417] width 324 height 278
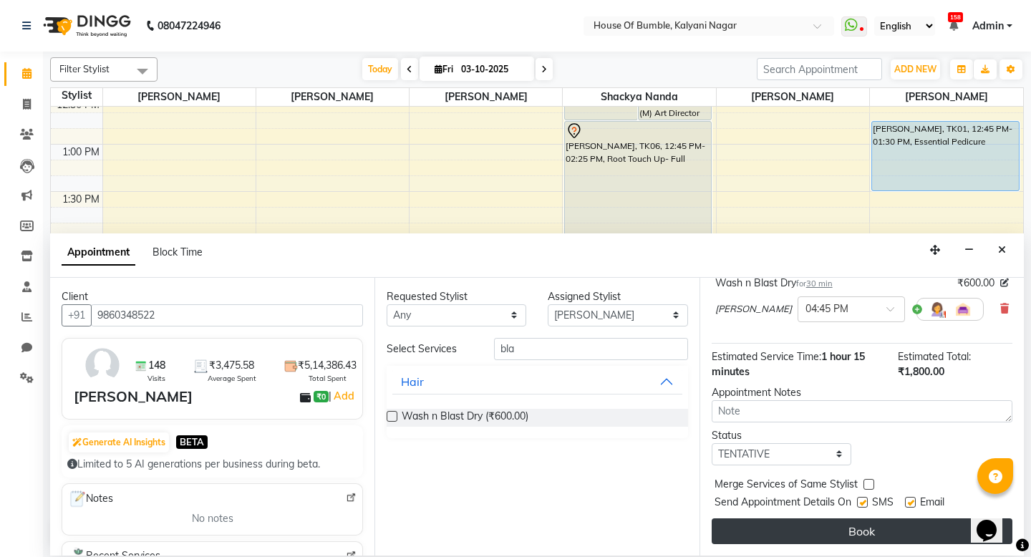
click at [852, 539] on button "Book" at bounding box center [862, 532] width 301 height 26
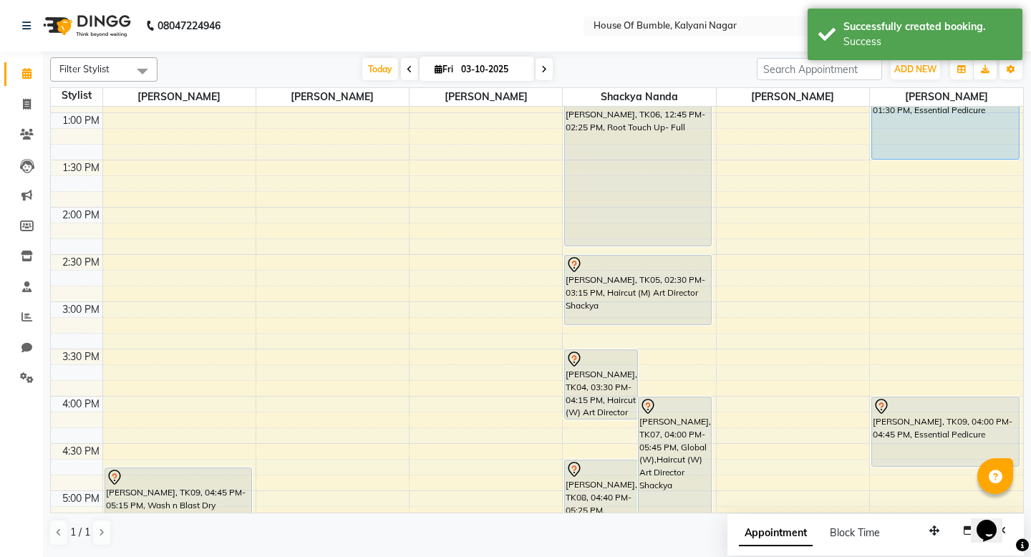
scroll to position [129, 0]
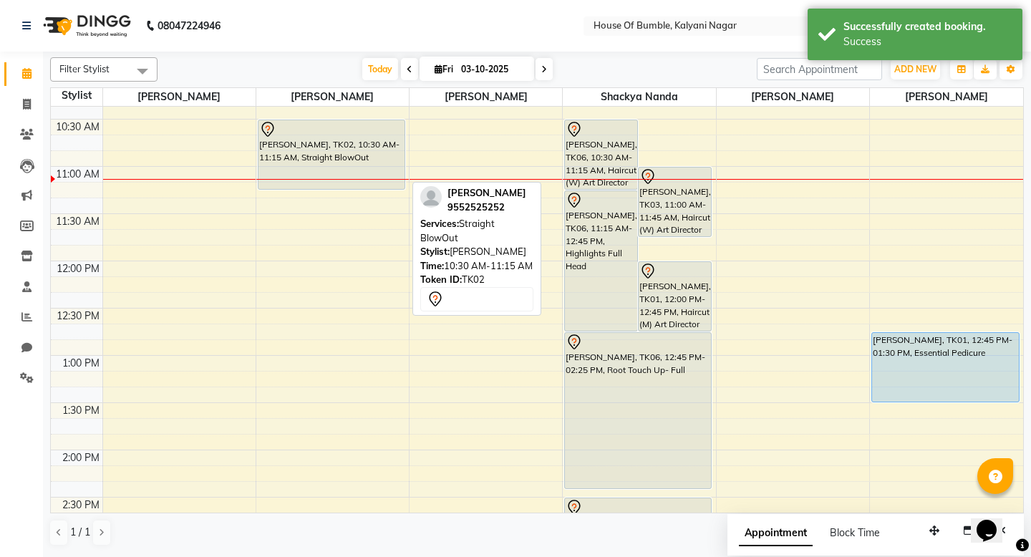
click at [350, 163] on div "[PERSON_NAME], TK02, 10:30 AM-11:15 AM, Straight BlowOut" at bounding box center [332, 154] width 146 height 69
select select "7"
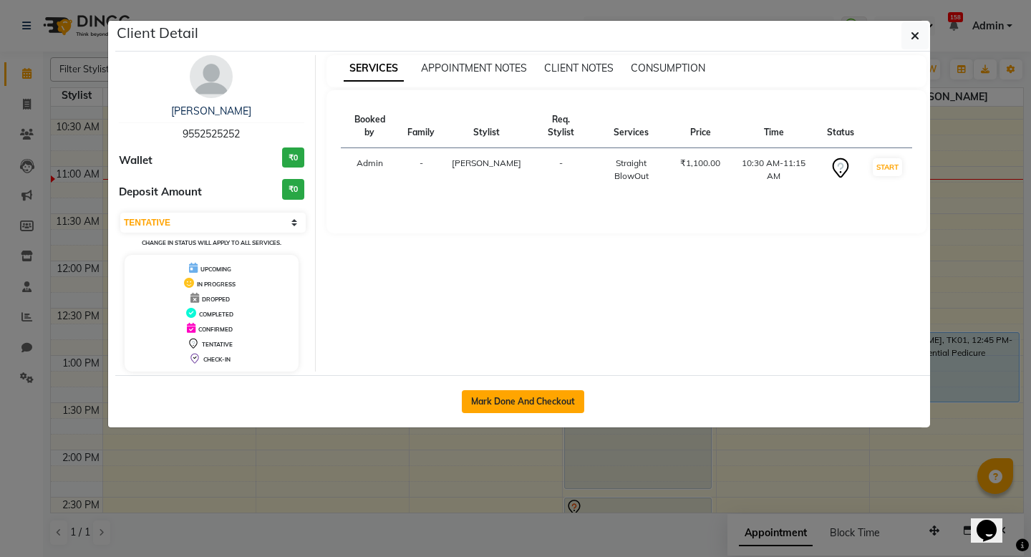
click at [503, 404] on button "Mark Done And Checkout" at bounding box center [523, 401] width 122 height 23
select select "579"
select select "service"
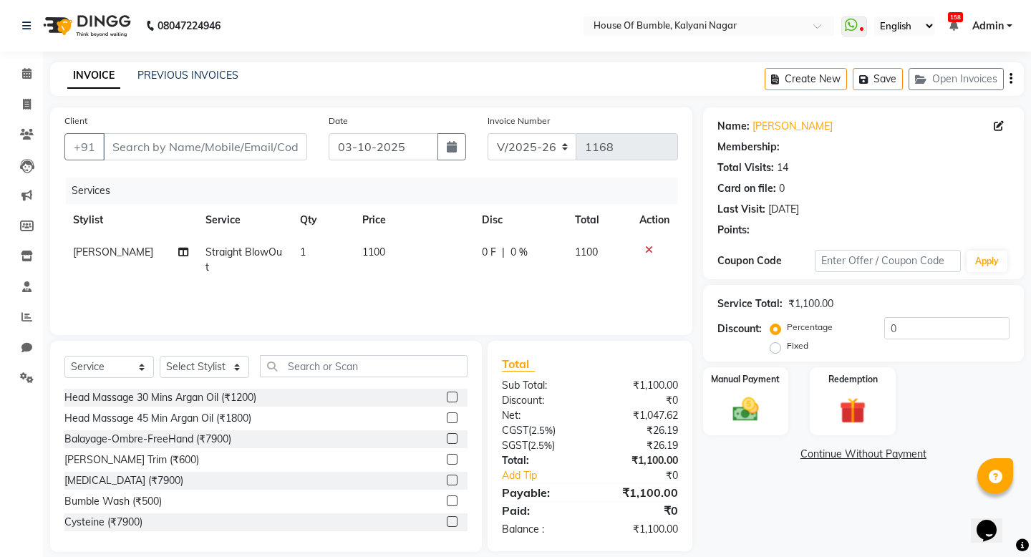
type input "9552525252"
select select "9480"
click at [229, 245] on td "Straight BlowOut" at bounding box center [244, 259] width 95 height 47
select select "9480"
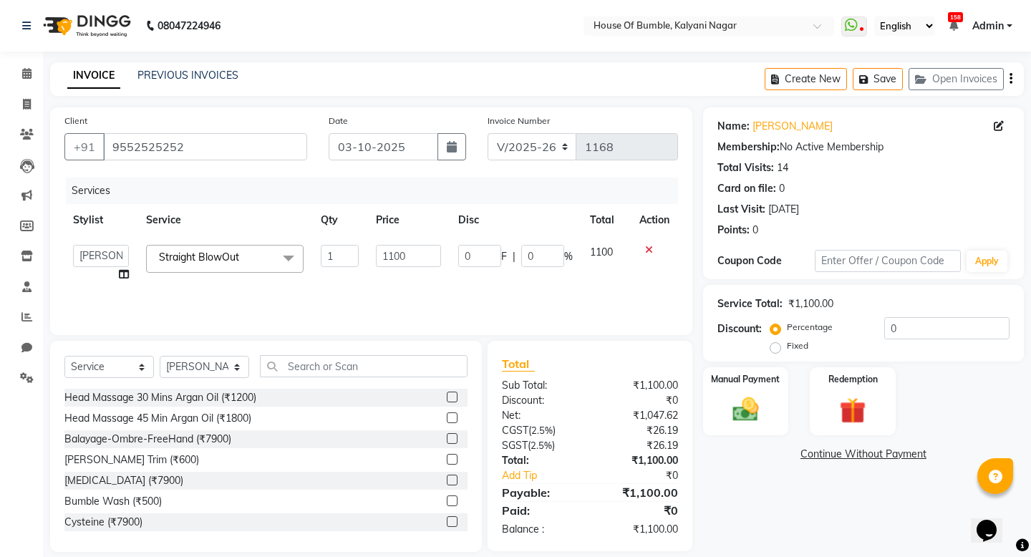
click at [287, 259] on span at bounding box center [288, 258] width 29 height 27
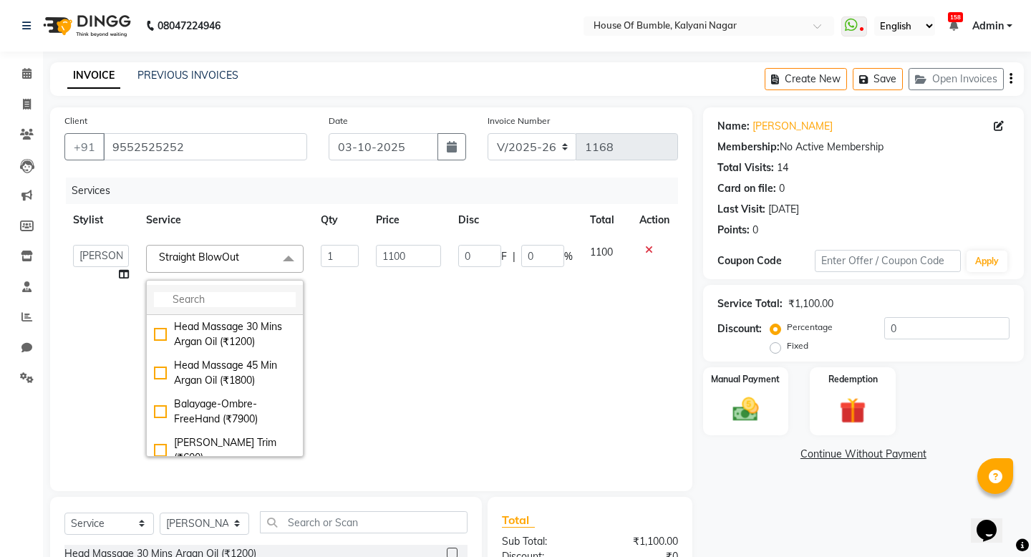
click at [229, 297] on input "multiselect-search" at bounding box center [225, 299] width 142 height 15
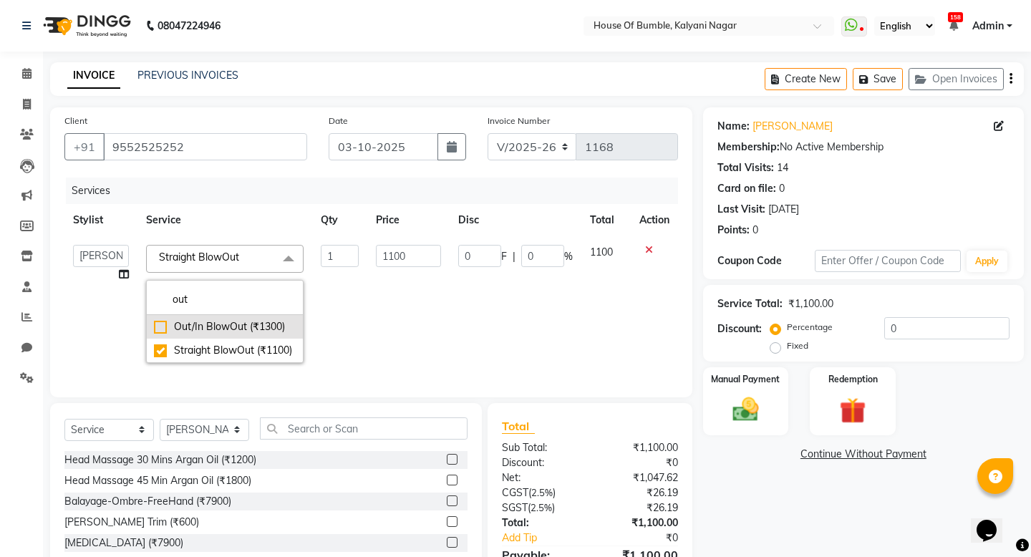
type input "out"
click at [165, 324] on div "Out/In BlowOut (₹1300)" at bounding box center [225, 326] width 142 height 15
type input "1300"
click at [420, 325] on td "1300" at bounding box center [408, 303] width 82 height 135
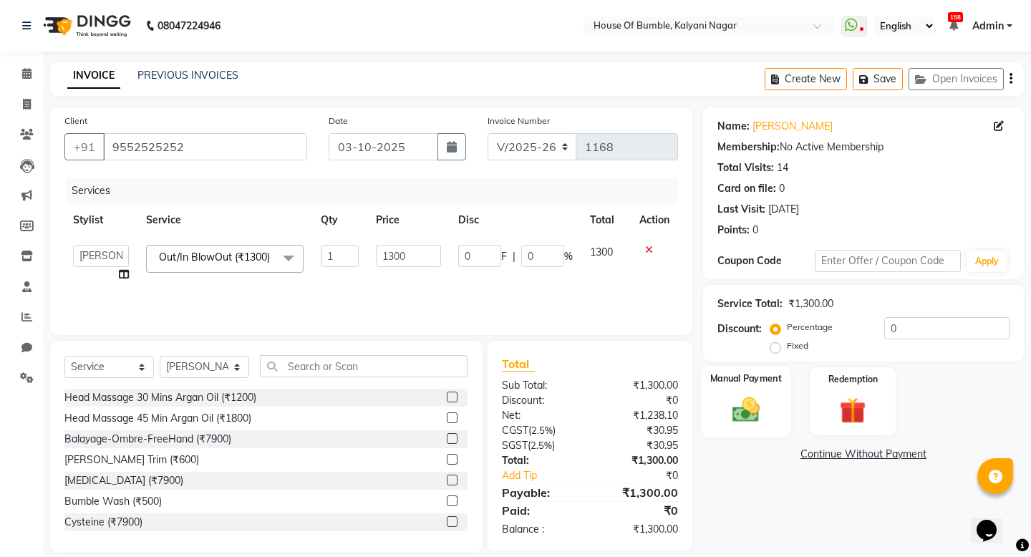
drag, startPoint x: 788, startPoint y: 401, endPoint x: 761, endPoint y: 403, distance: 27.3
click at [782, 401] on div "Manual Payment" at bounding box center [745, 401] width 89 height 71
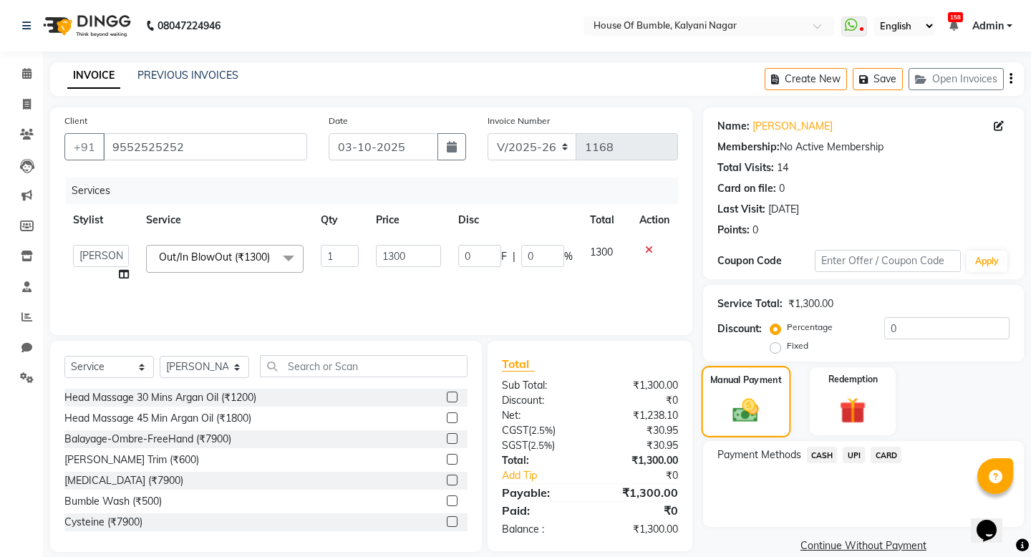
click at [761, 403] on img at bounding box center [746, 410] width 42 height 30
click at [842, 454] on div "UPI" at bounding box center [851, 456] width 28 height 19
click at [847, 454] on span "UPI" at bounding box center [854, 455] width 22 height 16
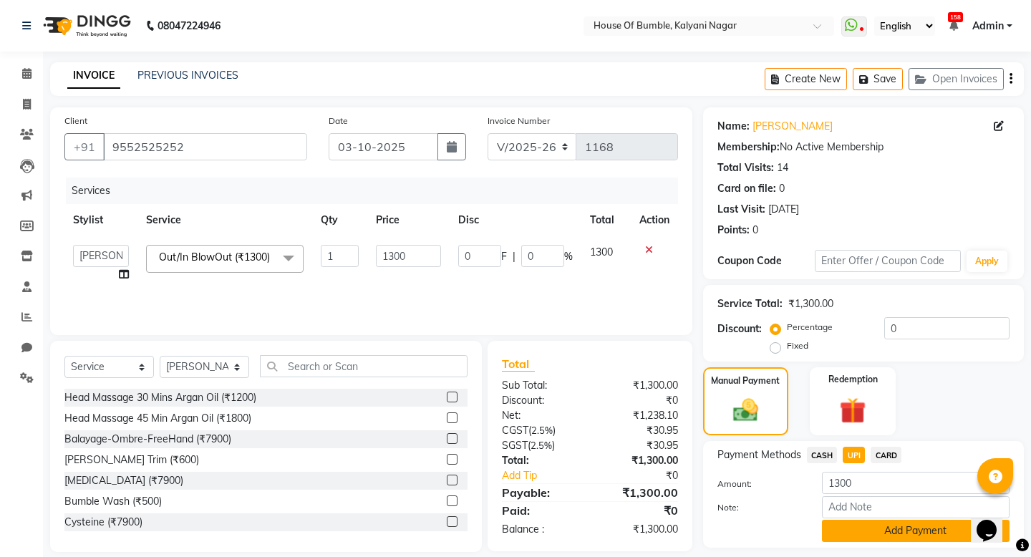
click at [841, 523] on button "Add Payment" at bounding box center [916, 531] width 188 height 22
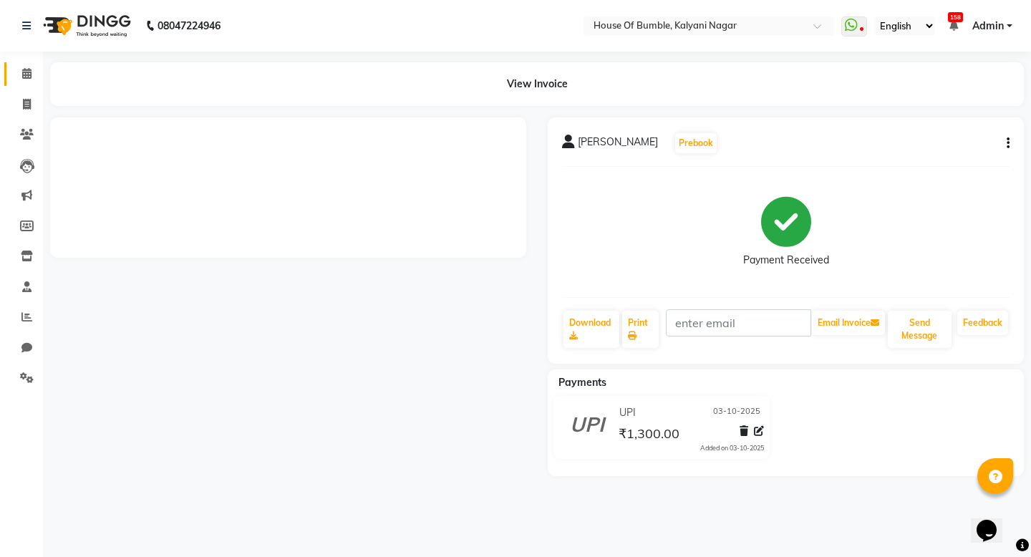
click at [23, 77] on icon at bounding box center [26, 73] width 9 height 11
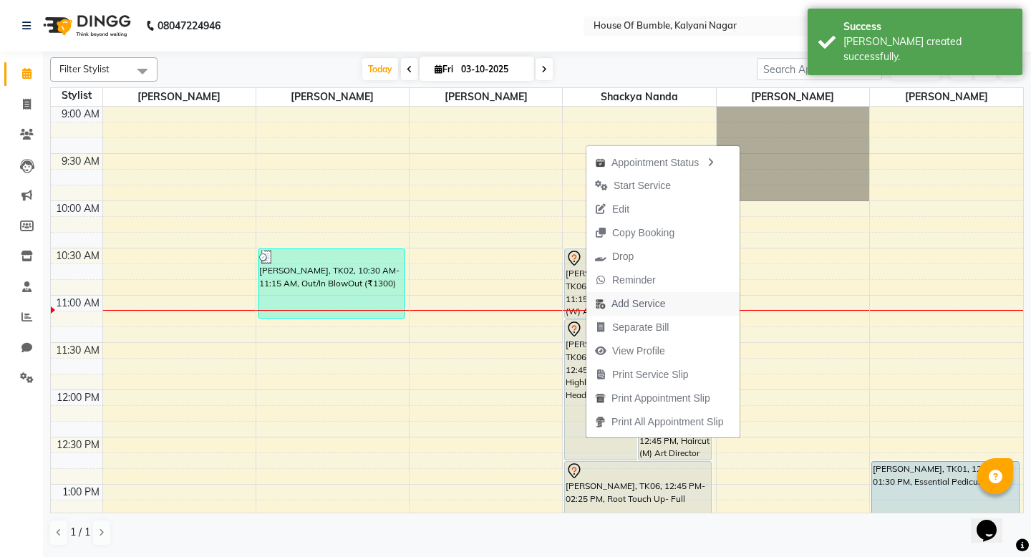
click at [649, 308] on span "Add Service" at bounding box center [639, 304] width 54 height 15
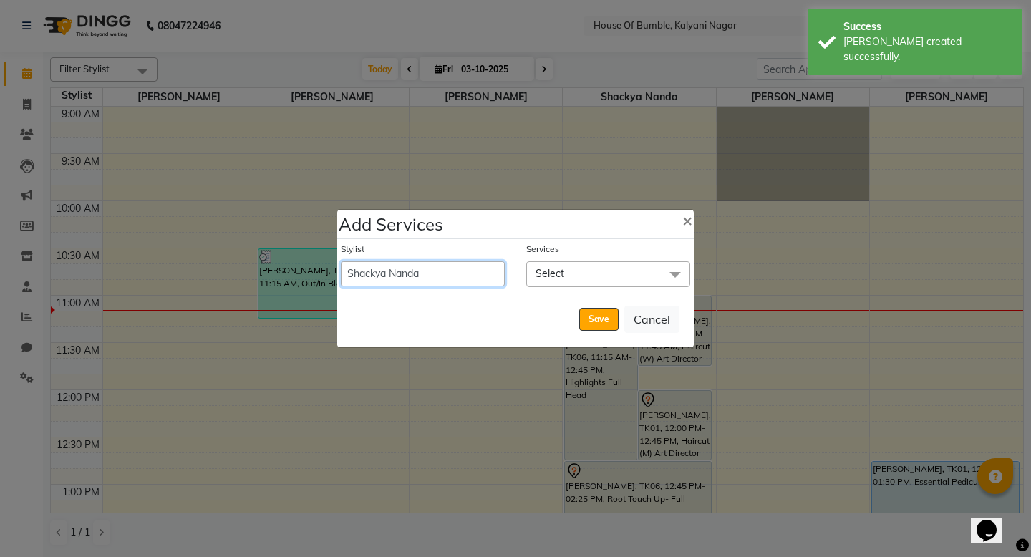
select select "88241"
select select "675"
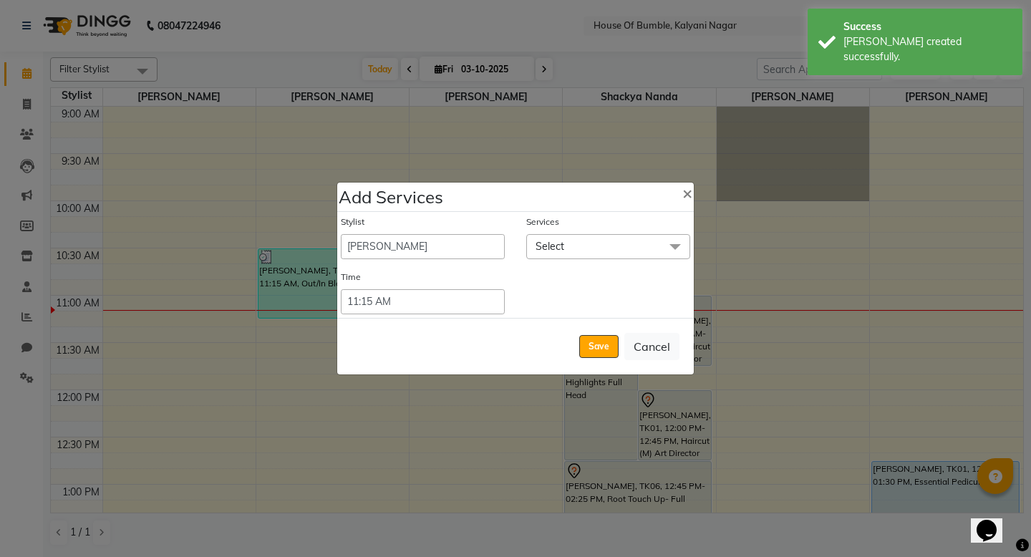
click at [595, 275] on div "Time Select 09:00 AM 09:15 AM 09:30 AM 09:45 AM 10:00 AM 10:15 AM 10:30 AM 10:4…" at bounding box center [515, 293] width 371 height 44
click at [569, 246] on span "Select" at bounding box center [608, 246] width 164 height 25
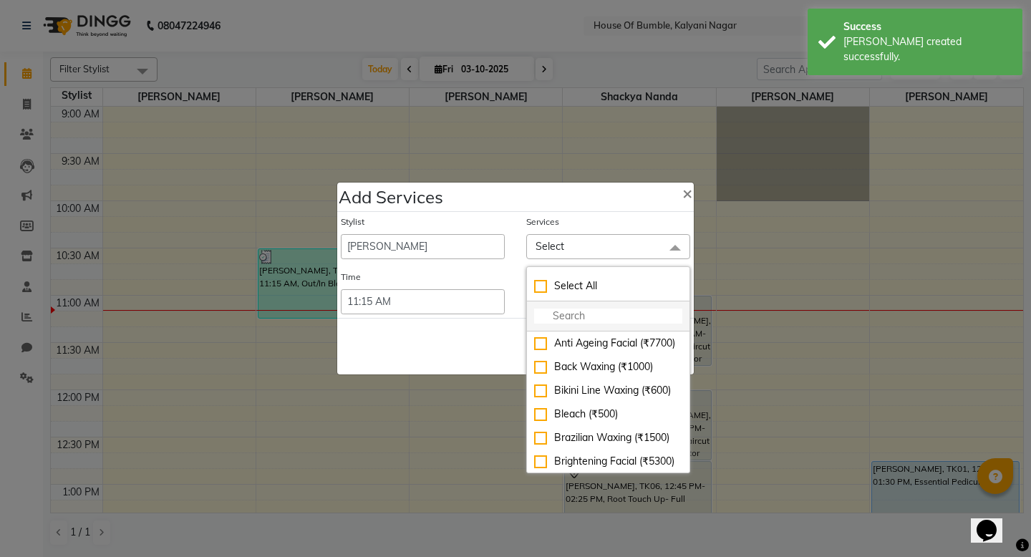
click at [550, 314] on input "multiselect-search" at bounding box center [608, 316] width 148 height 15
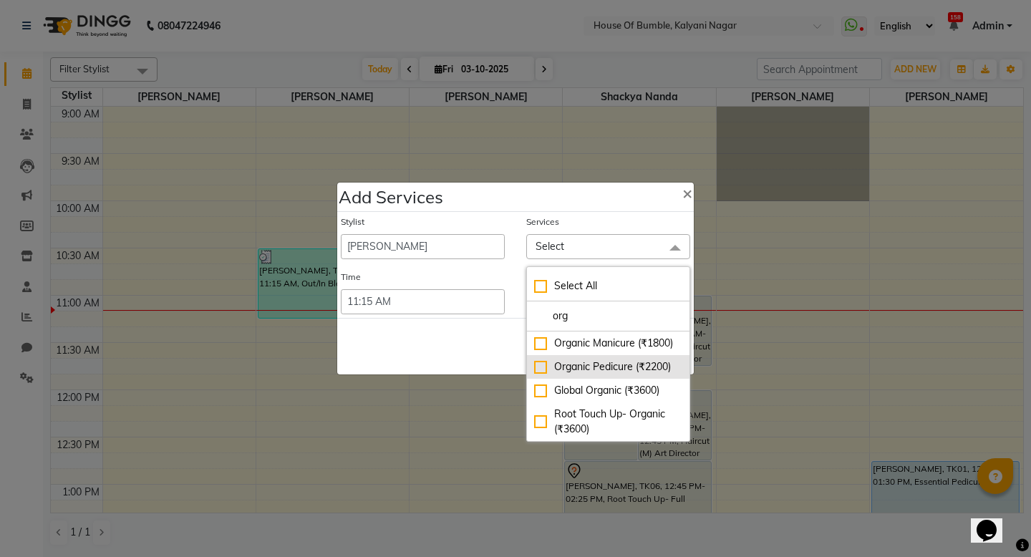
type input "org"
click at [543, 370] on div "Organic Pedicure (₹2200)" at bounding box center [608, 367] width 148 height 15
checkbox input "true"
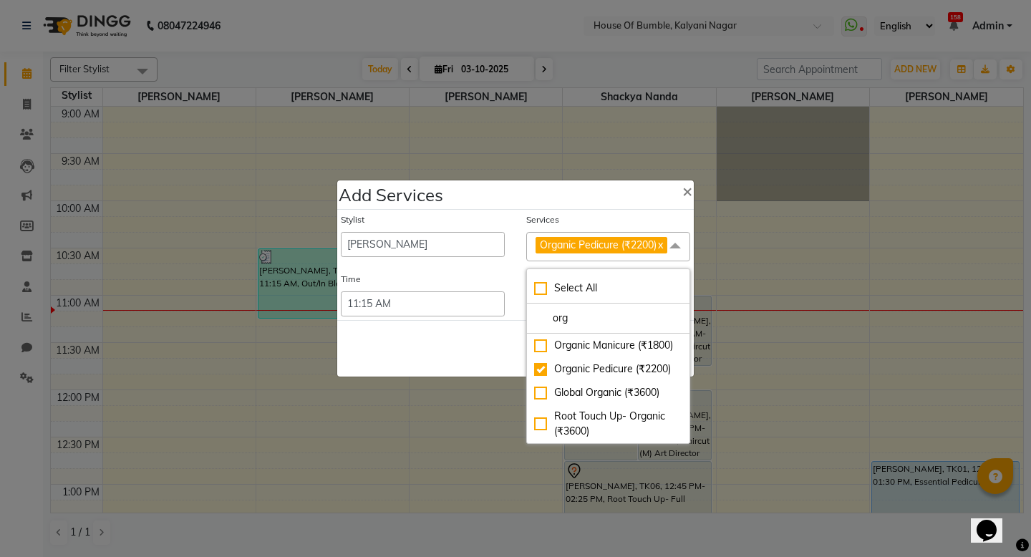
click at [493, 367] on div "Save Cancel" at bounding box center [515, 348] width 357 height 57
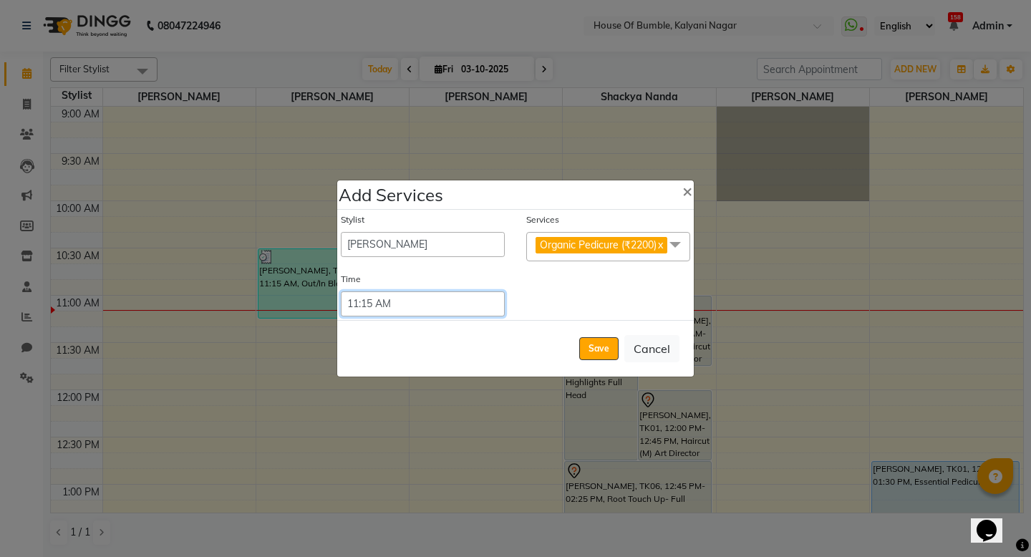
select select "660"
click at [605, 347] on button "Save" at bounding box center [598, 348] width 39 height 23
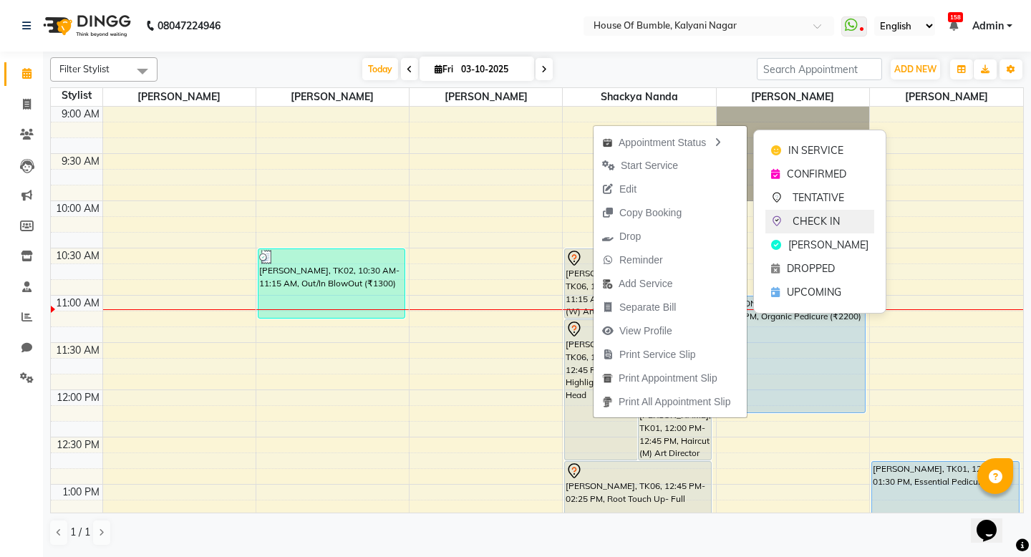
click at [812, 225] on span "CHECK IN" at bounding box center [816, 221] width 47 height 15
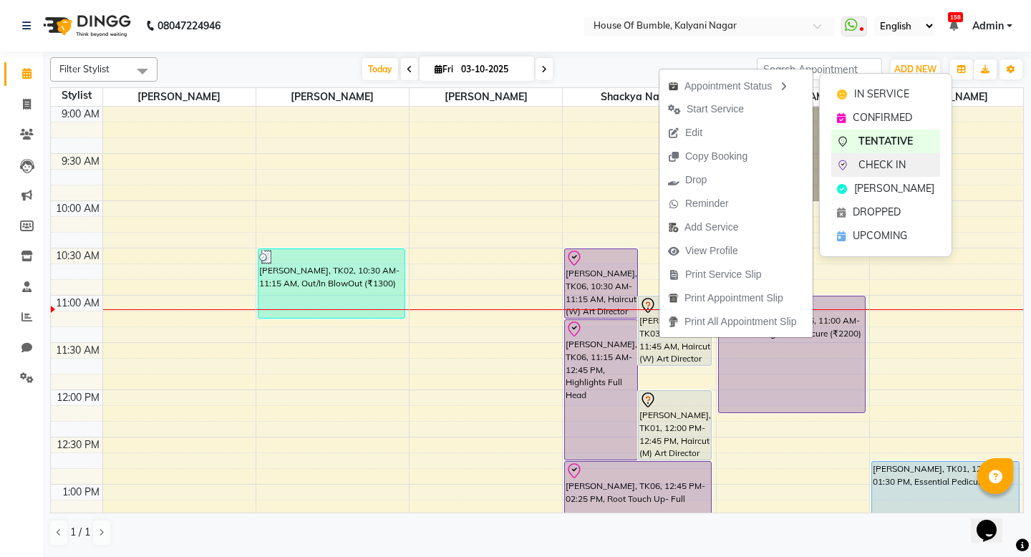
click at [868, 160] on span "CHECK IN" at bounding box center [882, 165] width 47 height 15
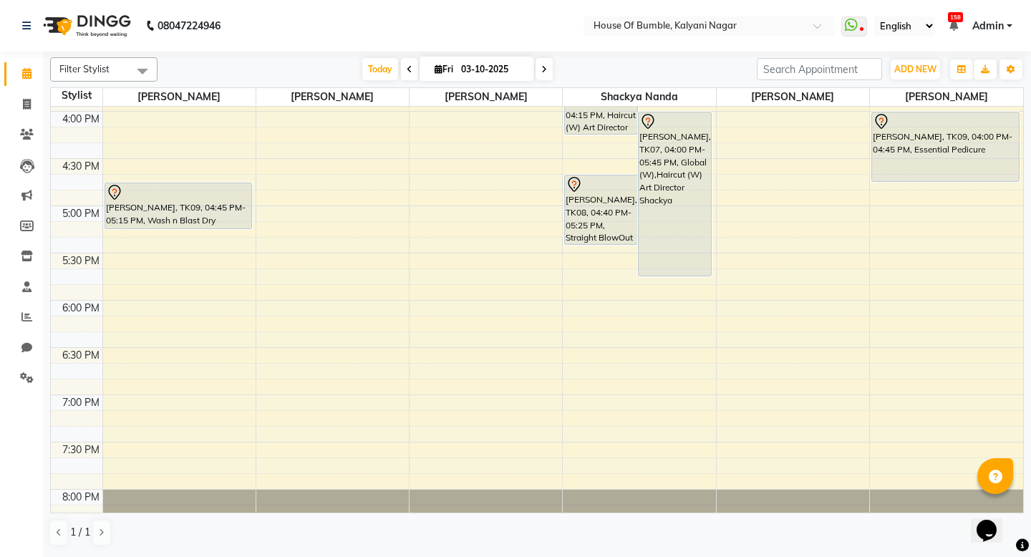
scroll to position [658, 0]
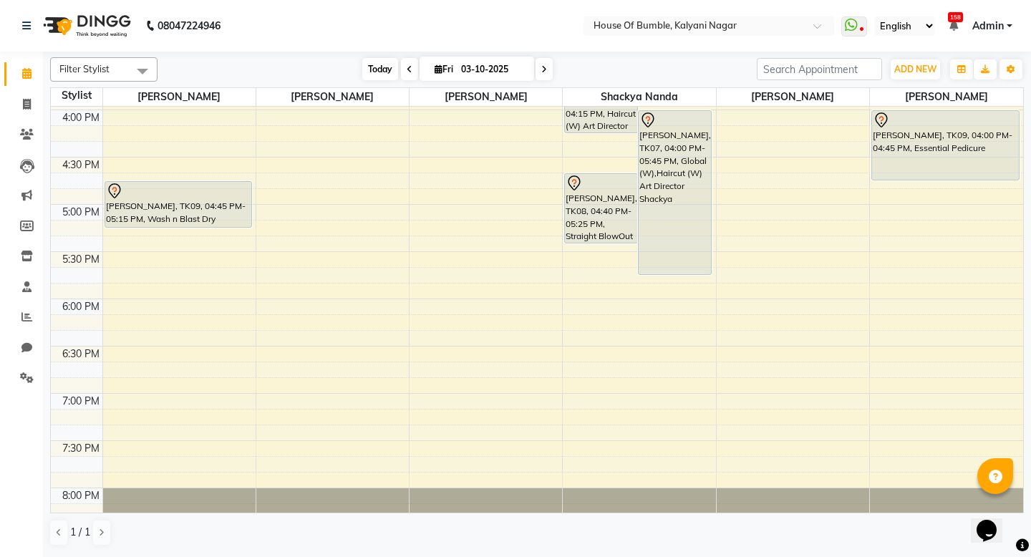
click at [370, 69] on span "Today" at bounding box center [380, 69] width 36 height 22
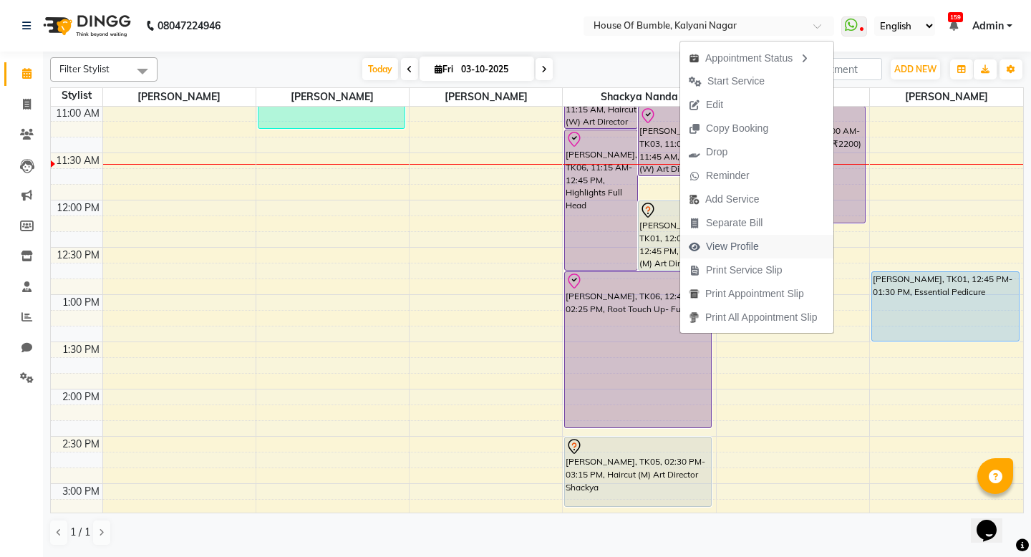
click at [720, 248] on span "View Profile" at bounding box center [732, 246] width 53 height 15
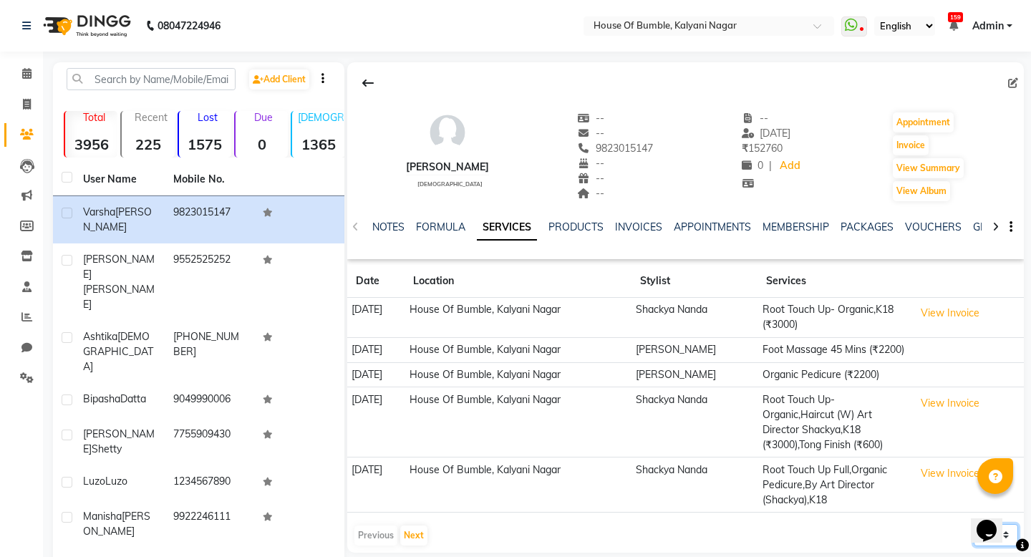
scroll to position [112, 0]
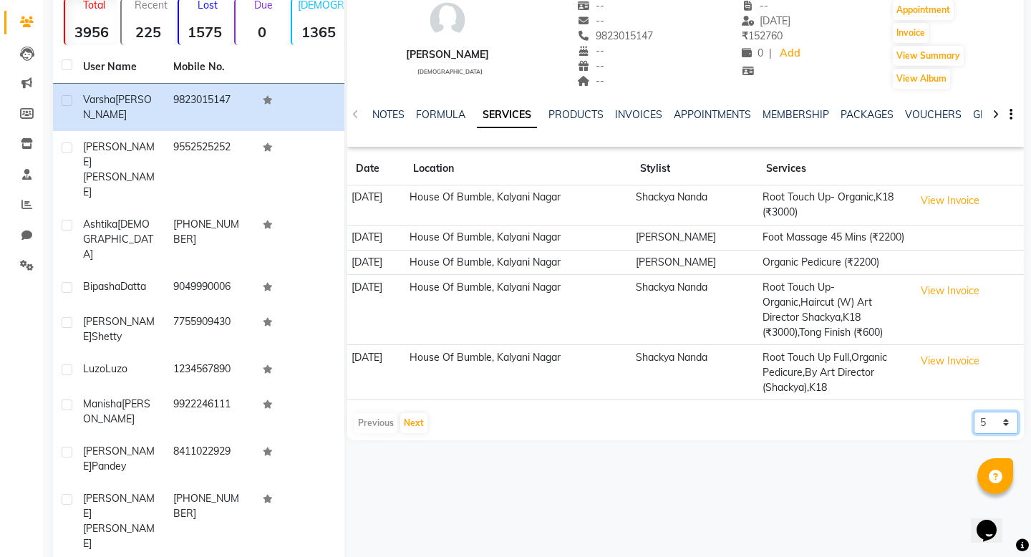
select select "50"
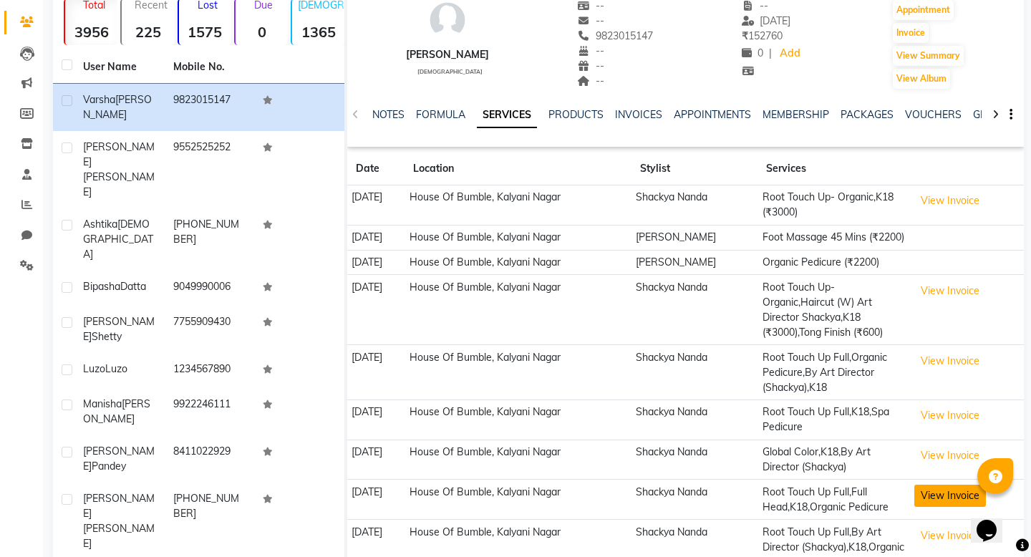
scroll to position [264, 0]
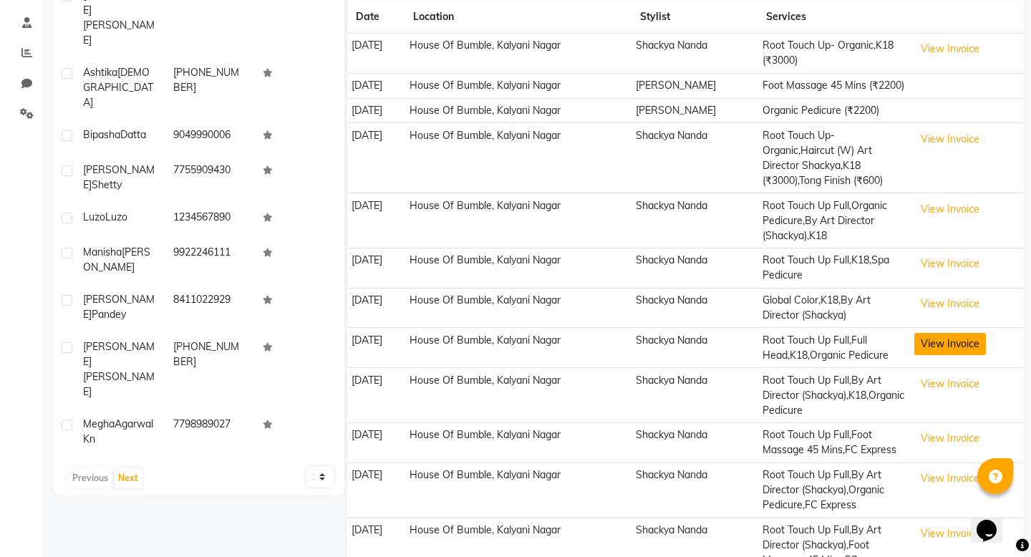
click at [966, 355] on button "View Invoice" at bounding box center [951, 344] width 72 height 22
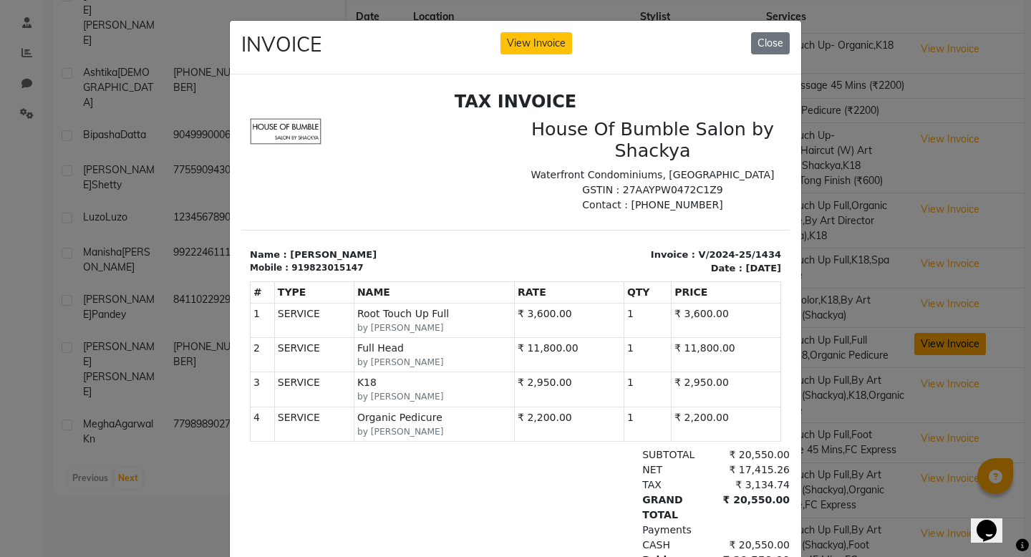
scroll to position [0, 0]
click at [769, 52] on button "Close" at bounding box center [770, 43] width 39 height 22
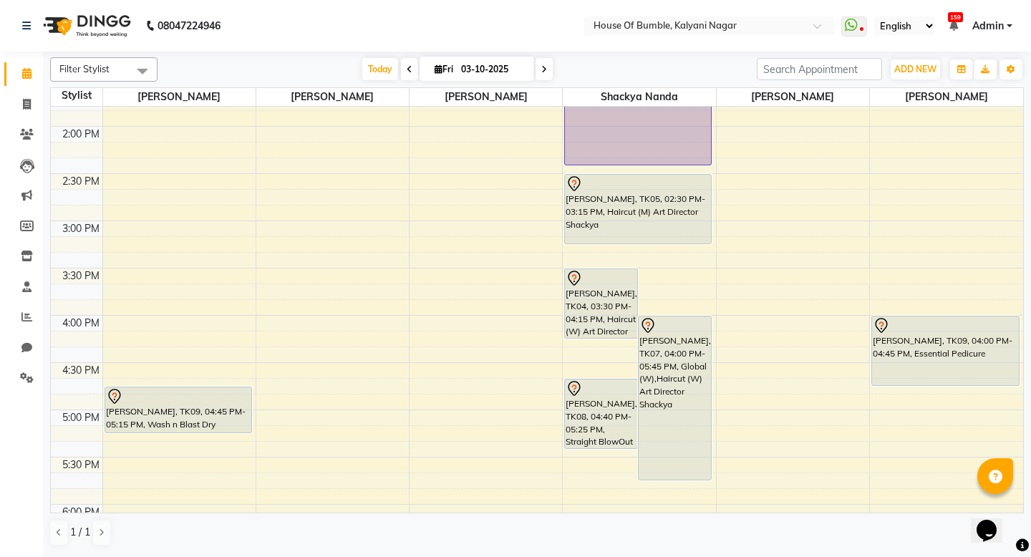
scroll to position [413, 0]
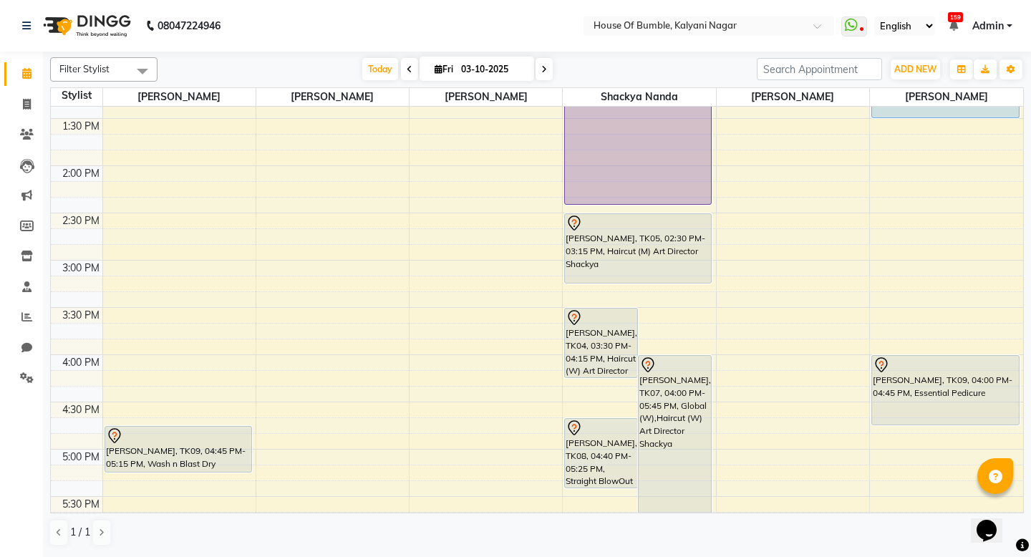
click at [542, 67] on icon at bounding box center [545, 69] width 6 height 9
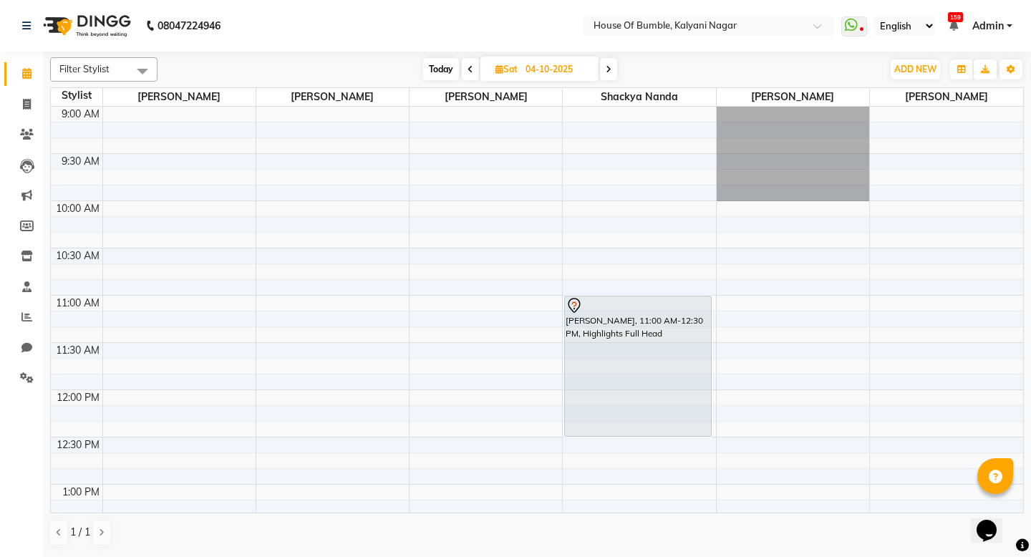
scroll to position [0, 0]
click at [446, 73] on span "Today" at bounding box center [441, 69] width 36 height 22
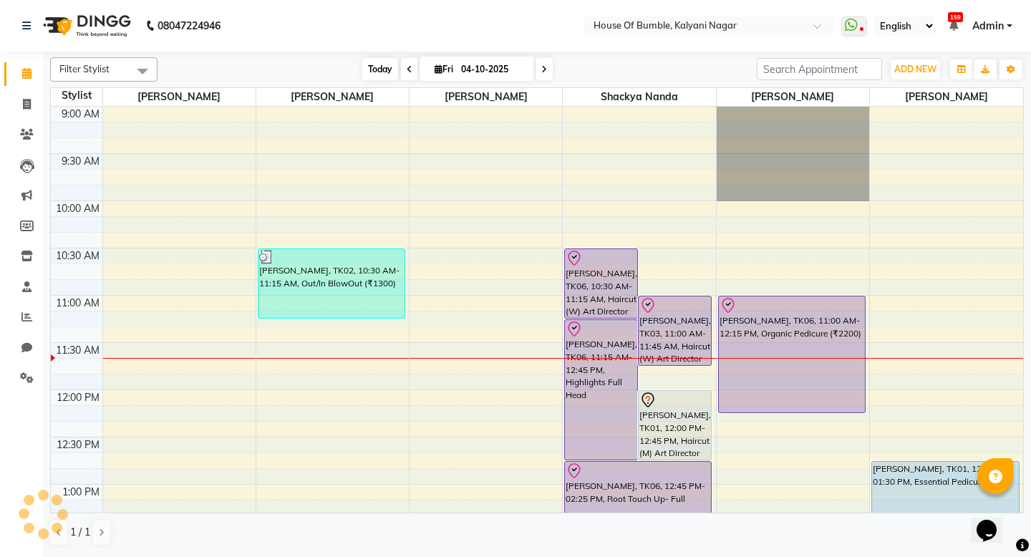
type input "03-10-2025"
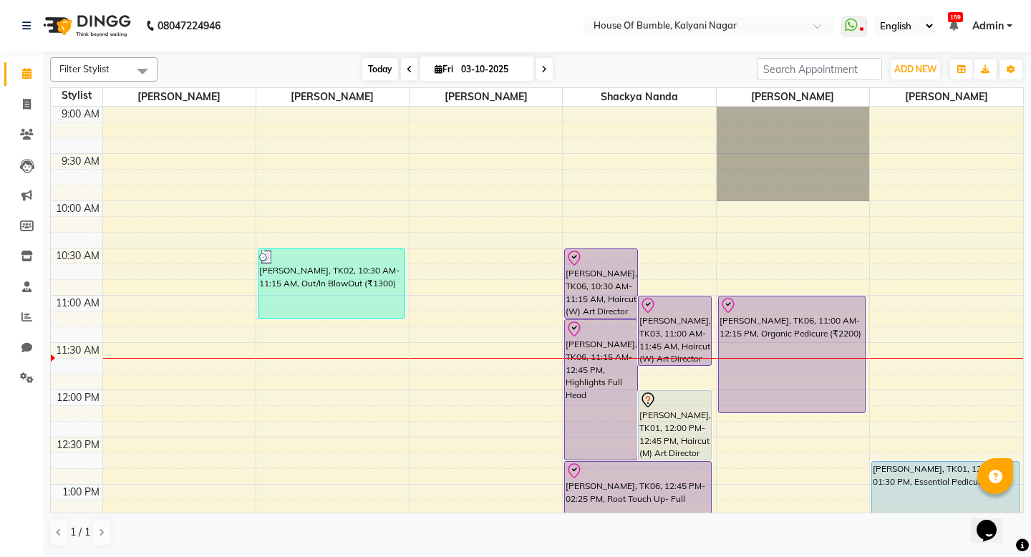
click at [374, 69] on span "Today" at bounding box center [380, 69] width 36 height 22
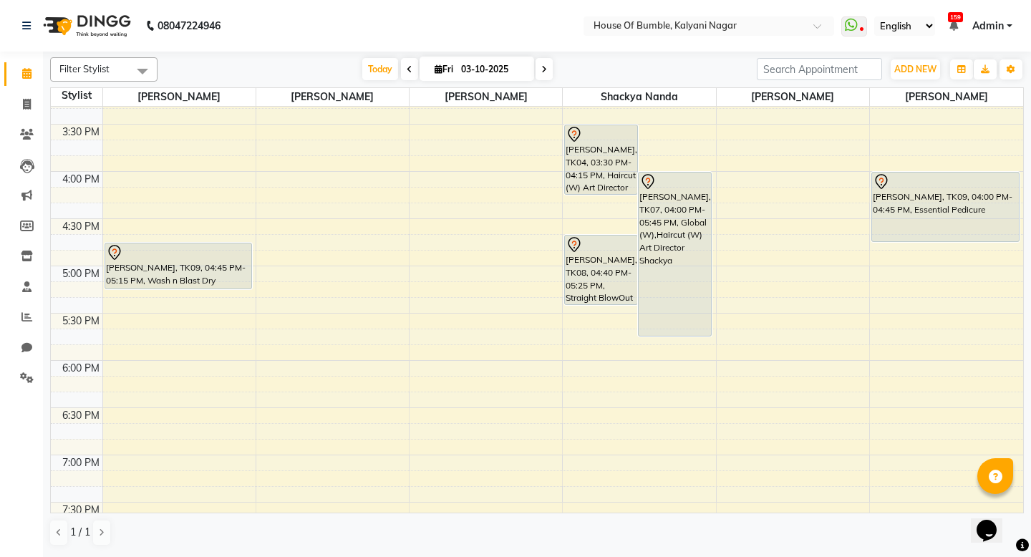
scroll to position [198, 0]
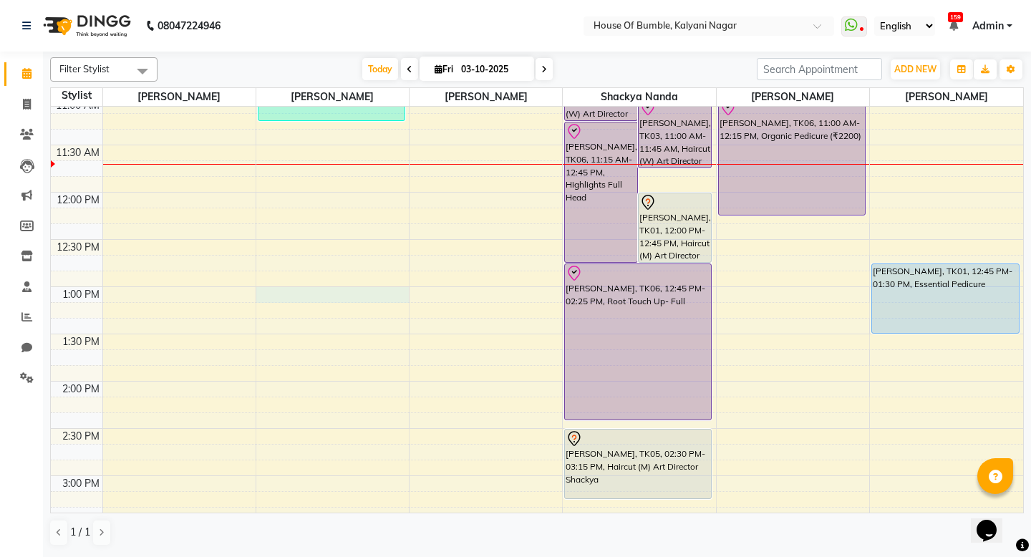
click at [297, 297] on div "9:00 AM 9:30 AM 10:00 AM 10:30 AM 11:00 AM 11:30 AM 12:00 PM 12:30 PM 1:00 PM 1…" at bounding box center [537, 476] width 973 height 1134
select select "9480"
select select "tentative"
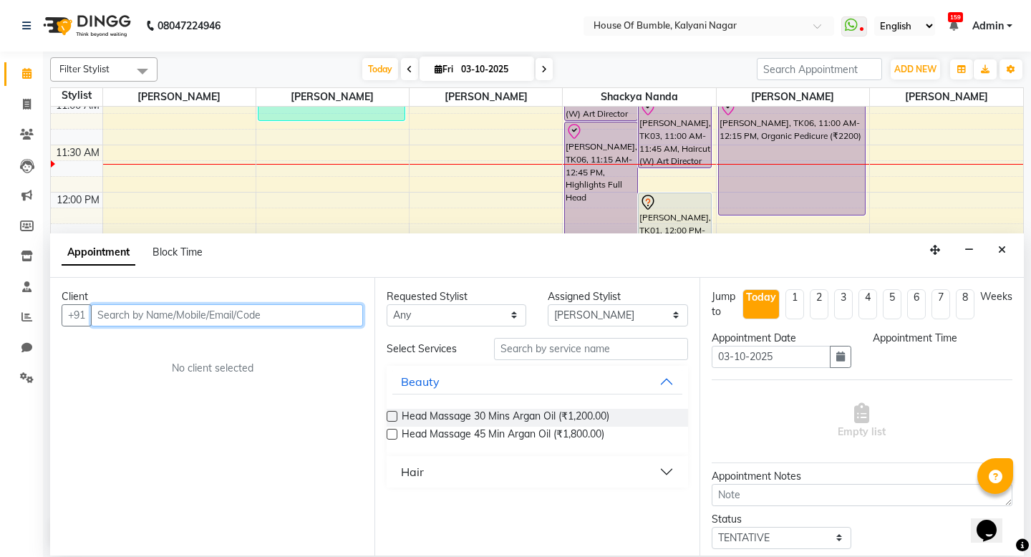
select select "780"
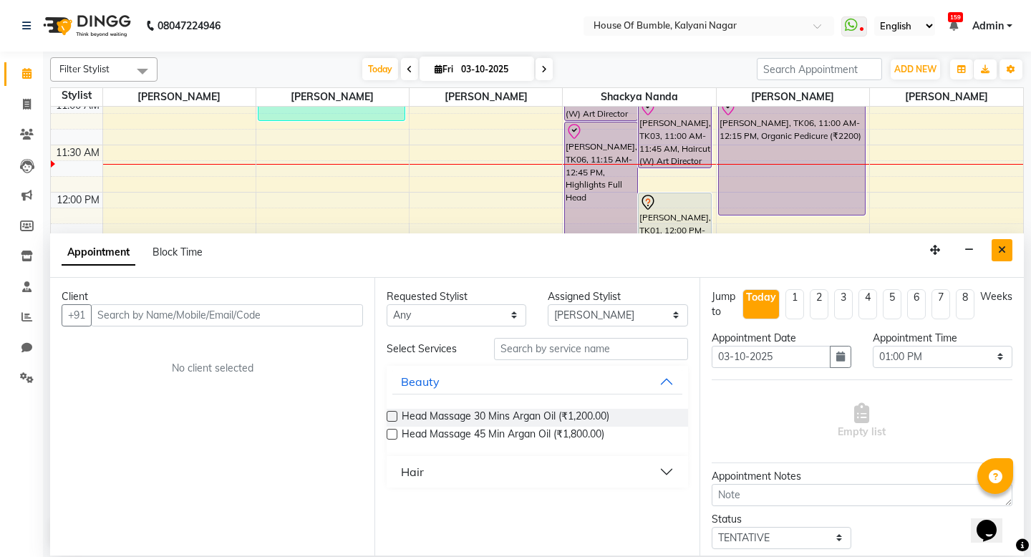
click at [995, 249] on button "Close" at bounding box center [1002, 250] width 21 height 22
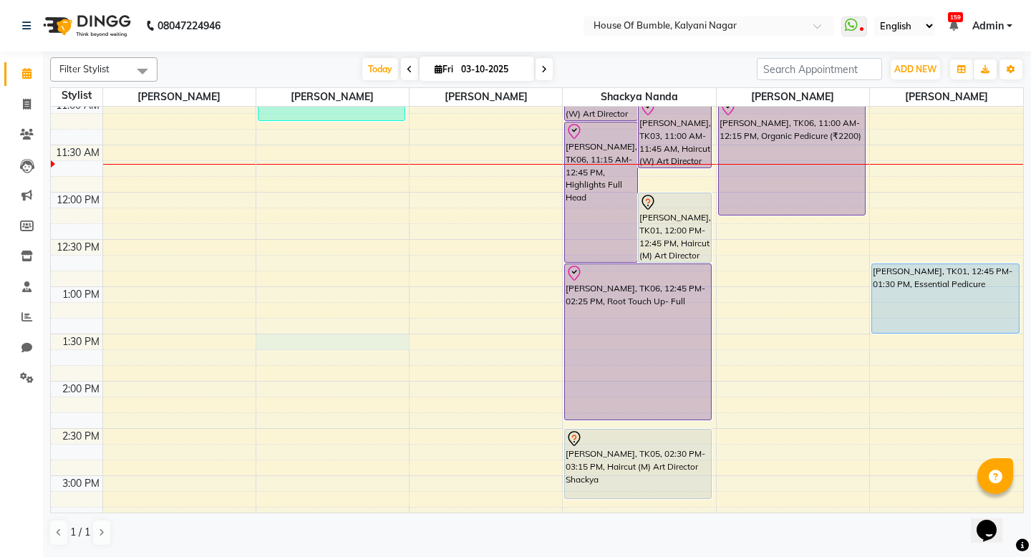
click at [310, 338] on div "9:00 AM 9:30 AM 10:00 AM 10:30 AM 11:00 AM 11:30 AM 12:00 PM 12:30 PM 1:00 PM 1…" at bounding box center [537, 476] width 973 height 1134
select select "9480"
select select "tentative"
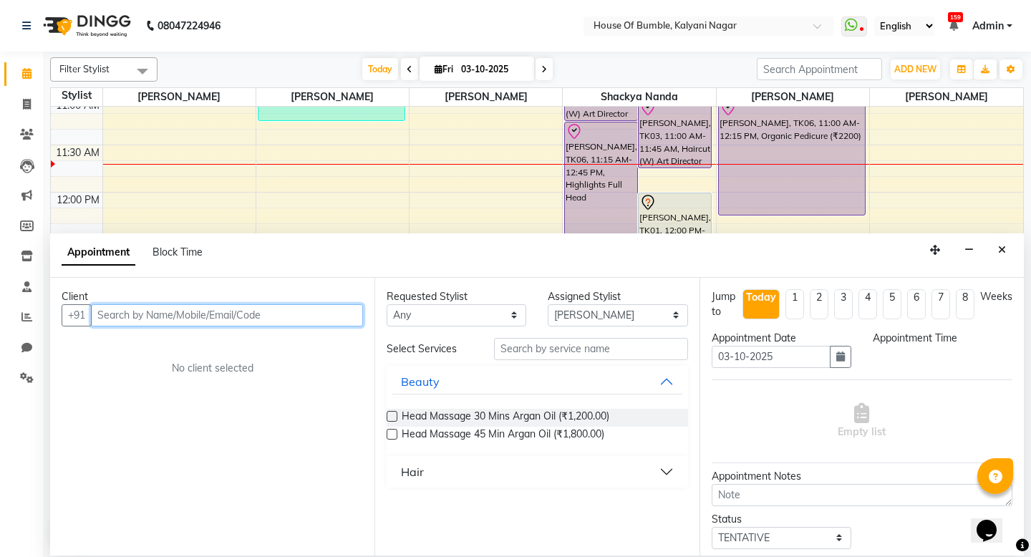
select select "810"
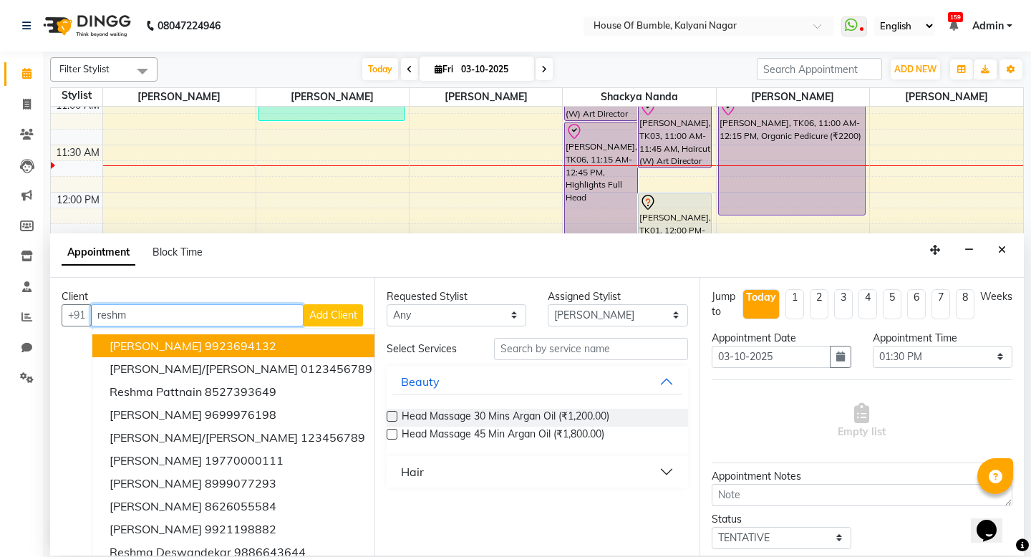
drag, startPoint x: 272, startPoint y: 351, endPoint x: 509, endPoint y: 368, distance: 237.7
click at [280, 354] on button "[PERSON_NAME] 9923694132" at bounding box center [240, 346] width 297 height 23
type input "9923694132"
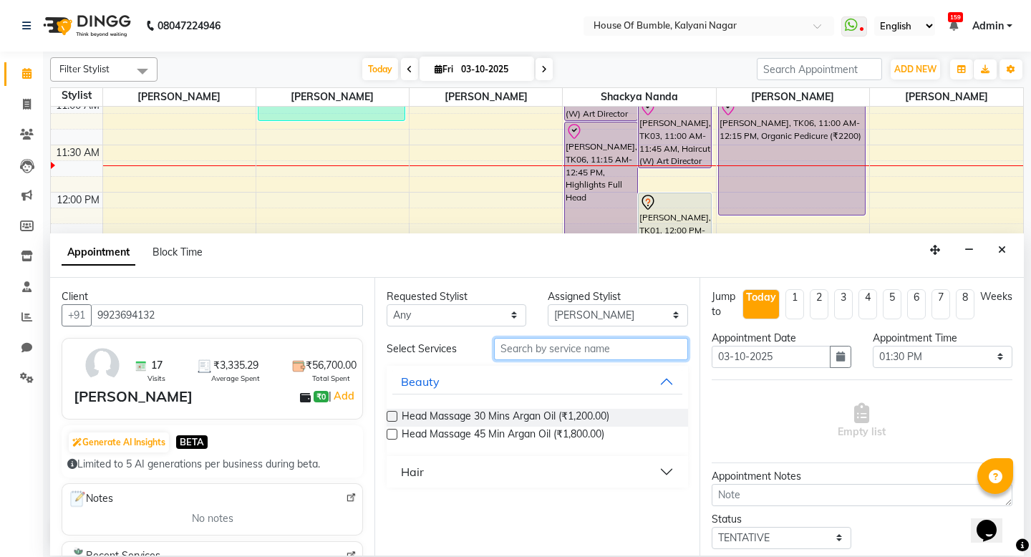
click at [575, 342] on input "text" at bounding box center [590, 349] width 193 height 22
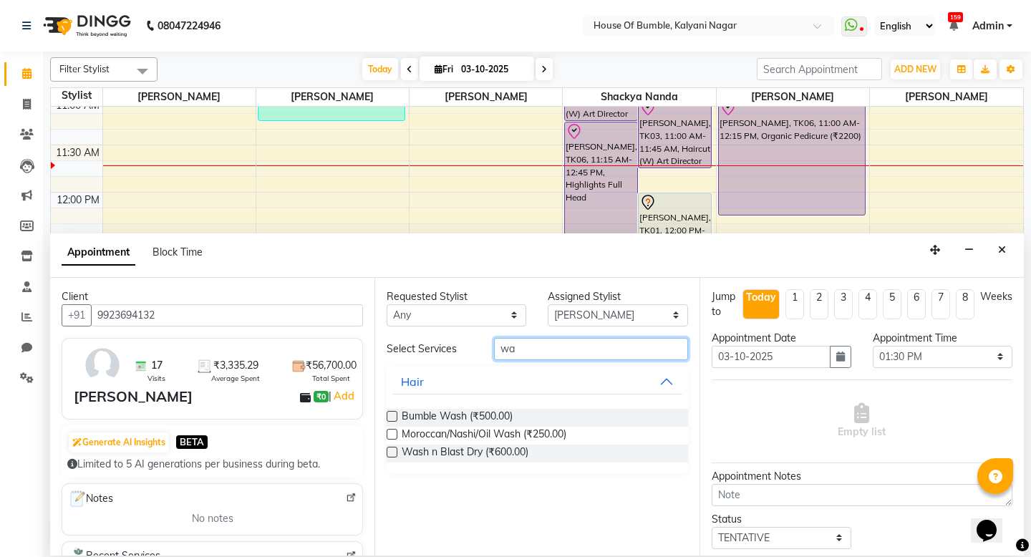
type input "wa"
click at [392, 454] on label at bounding box center [392, 452] width 11 height 11
click at [392, 454] on input "checkbox" at bounding box center [391, 453] width 9 height 9
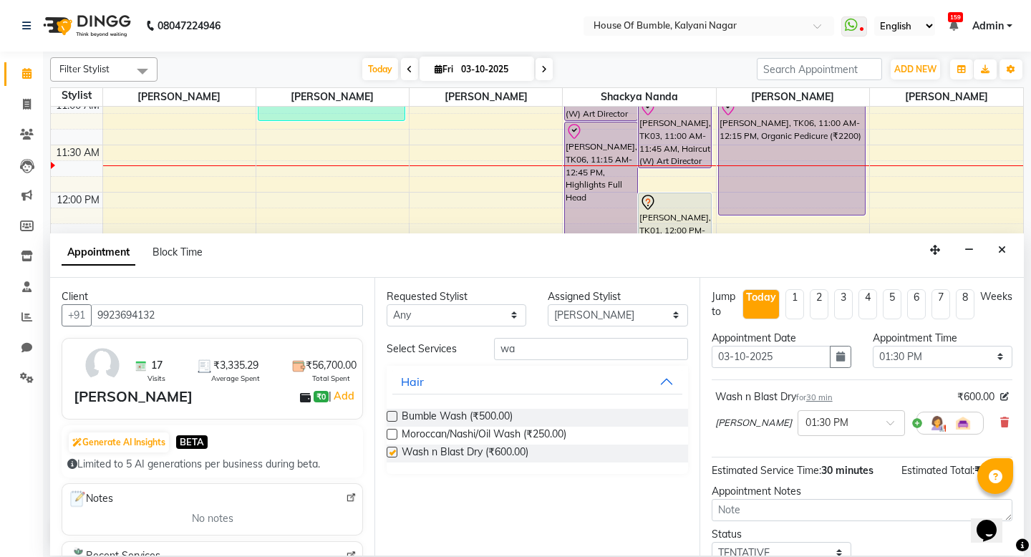
checkbox input "false"
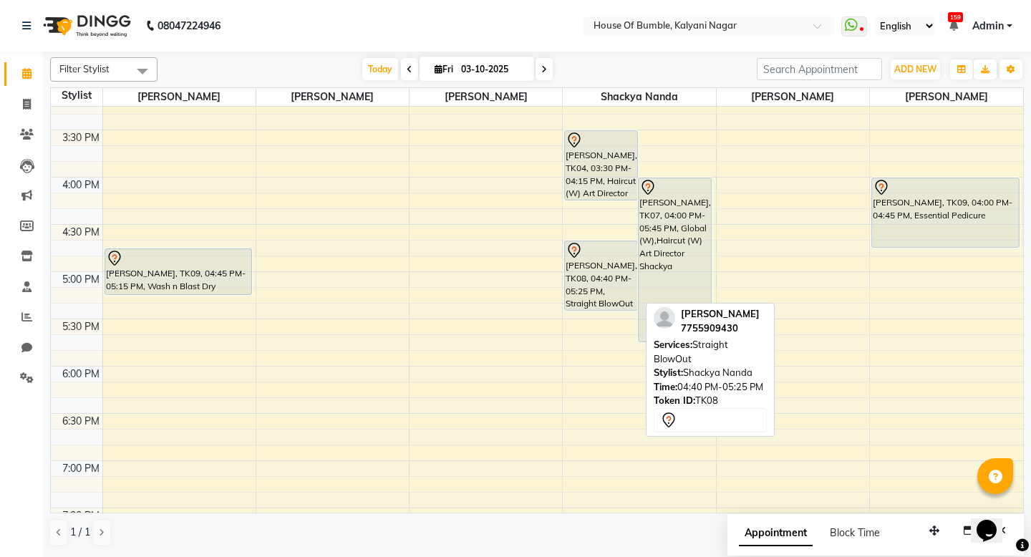
scroll to position [0, 0]
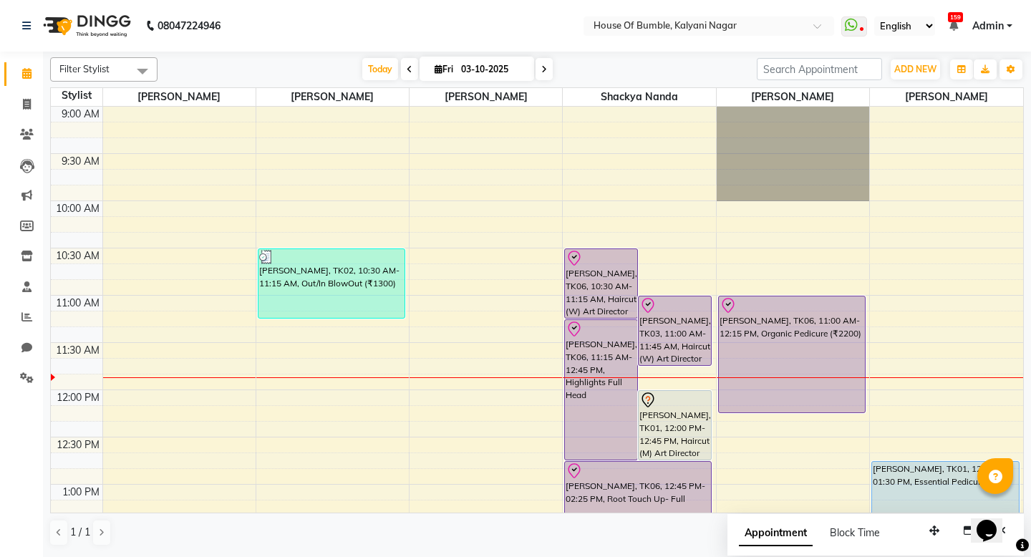
click at [542, 66] on icon at bounding box center [545, 69] width 6 height 9
type input "04-10-2025"
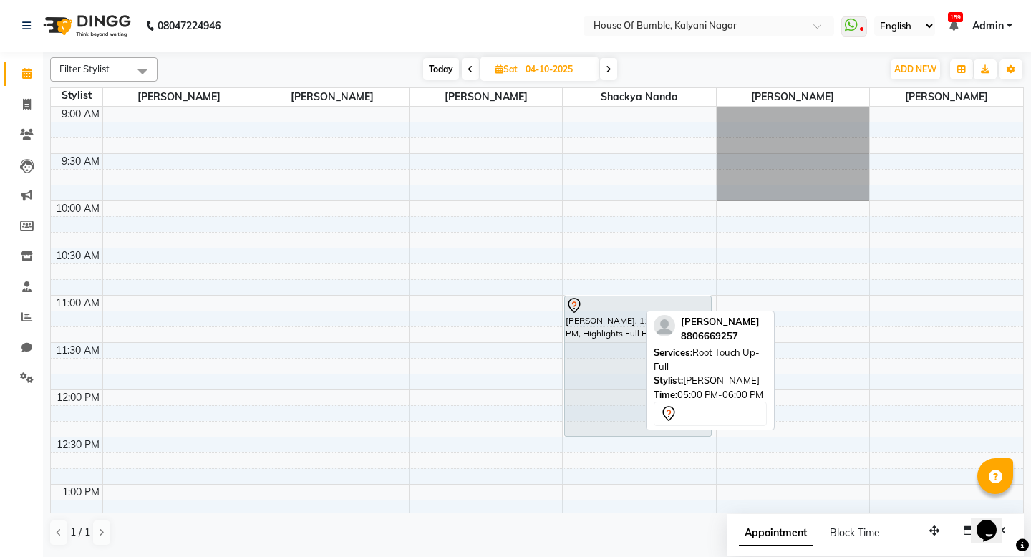
scroll to position [579, 0]
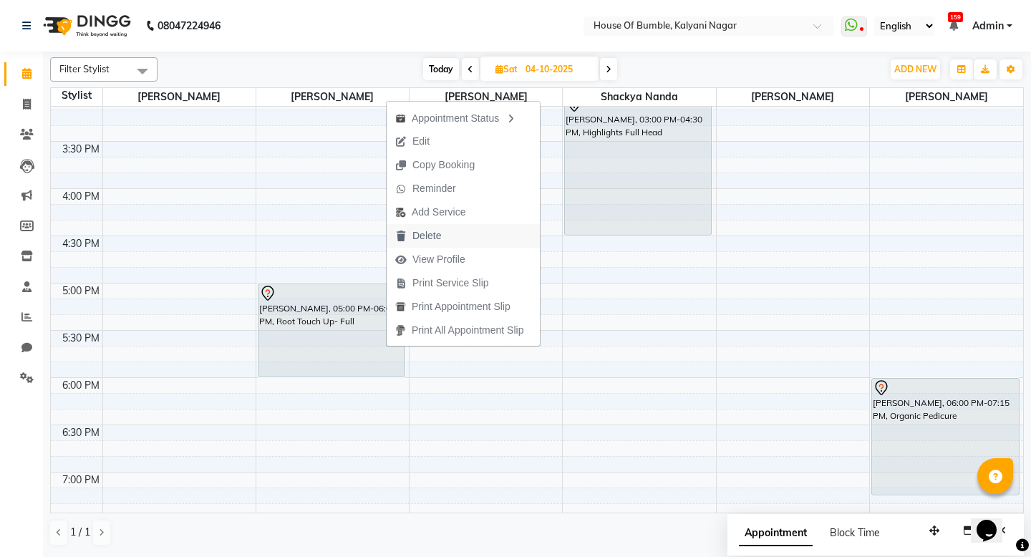
click at [420, 236] on span "Delete" at bounding box center [427, 236] width 29 height 15
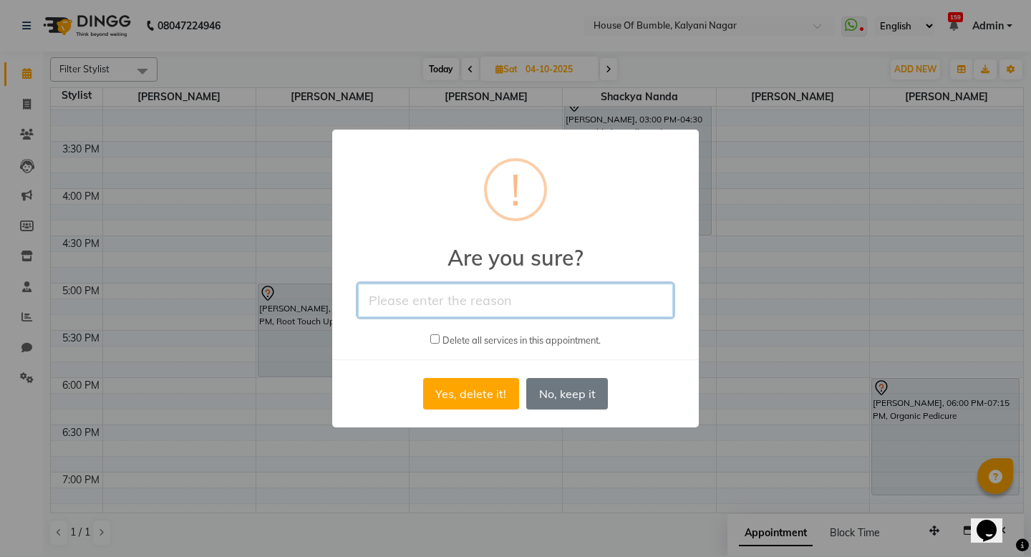
type input "d"
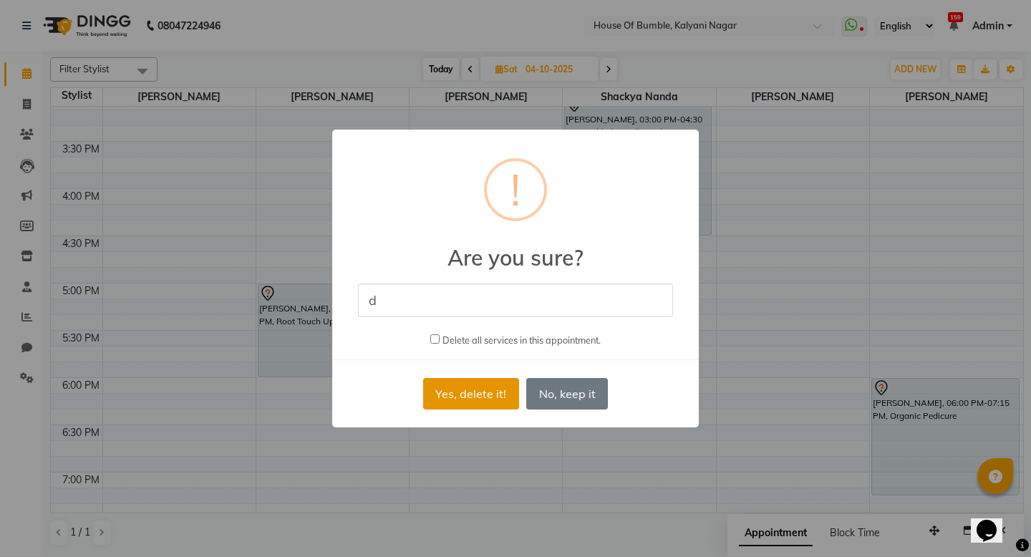
click at [443, 388] on button "Yes, delete it!" at bounding box center [471, 394] width 96 height 32
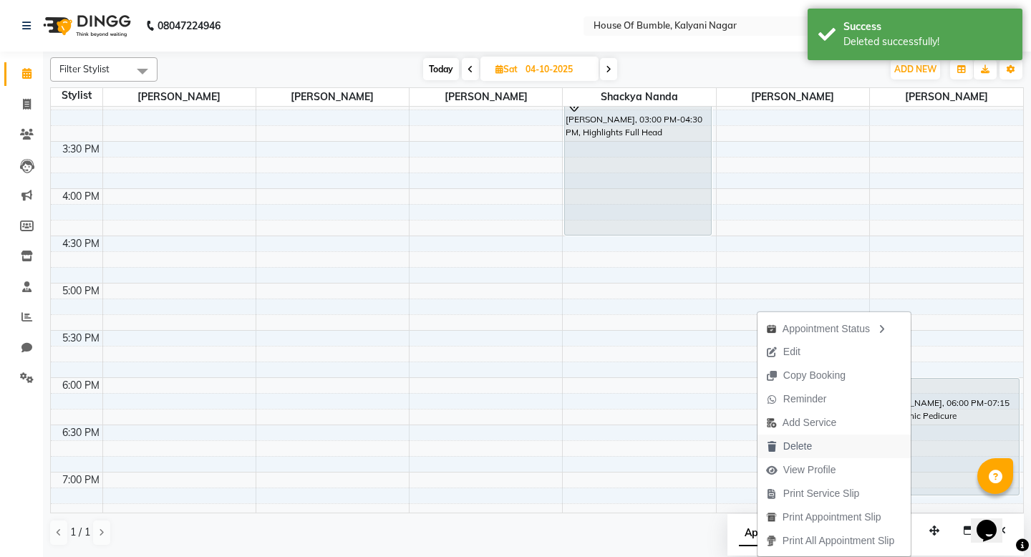
click at [816, 447] on button "Delete" at bounding box center [834, 447] width 153 height 24
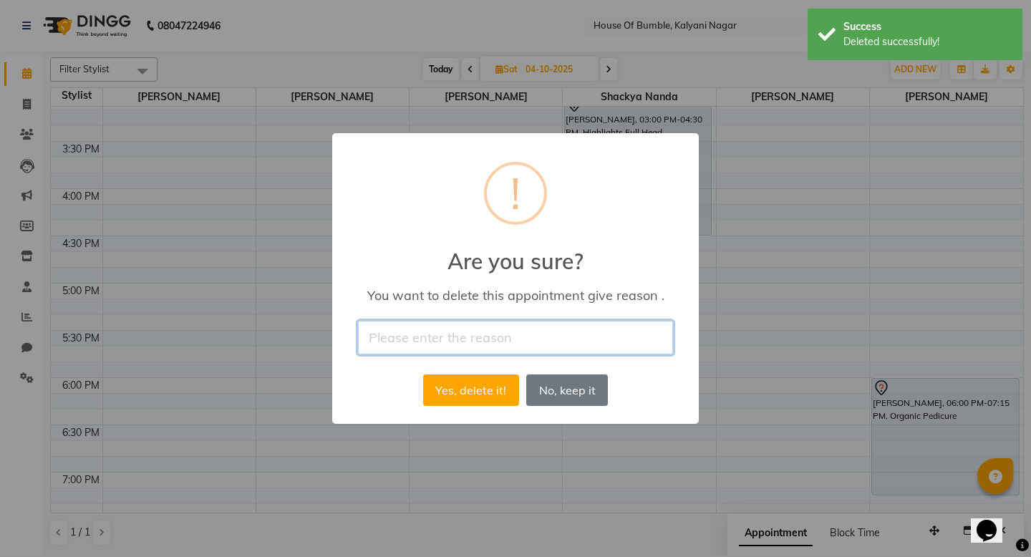
type input "d"
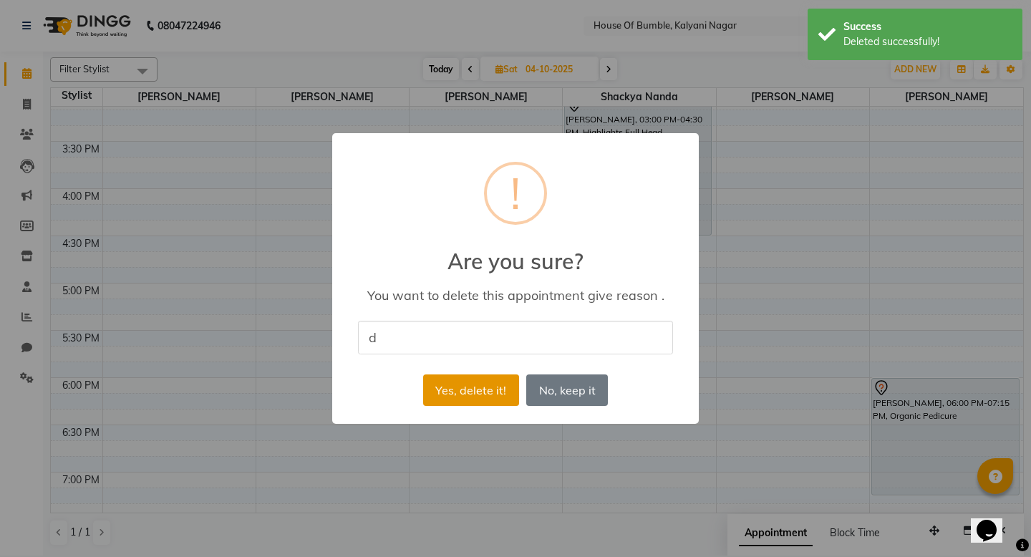
click at [486, 381] on button "Yes, delete it!" at bounding box center [471, 391] width 96 height 32
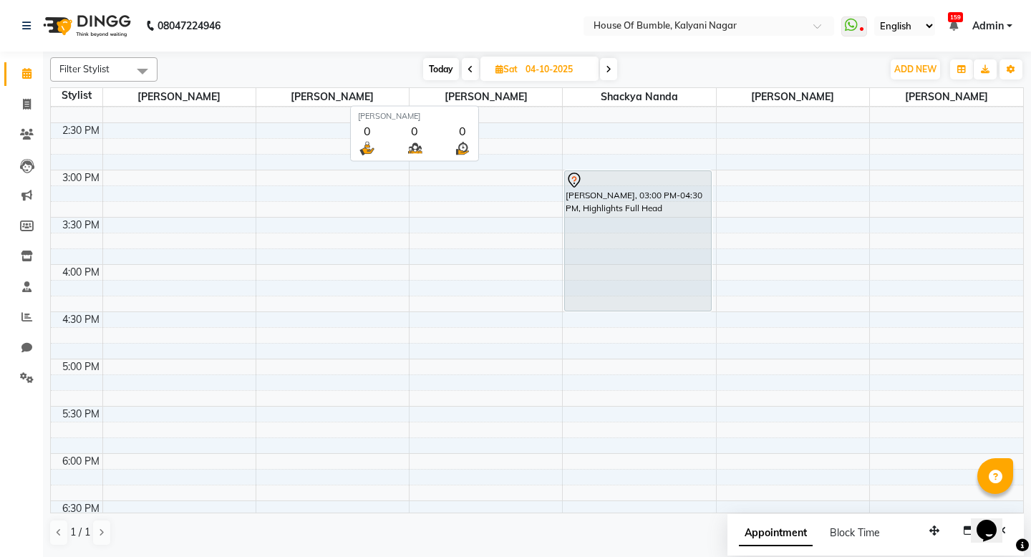
scroll to position [393, 0]
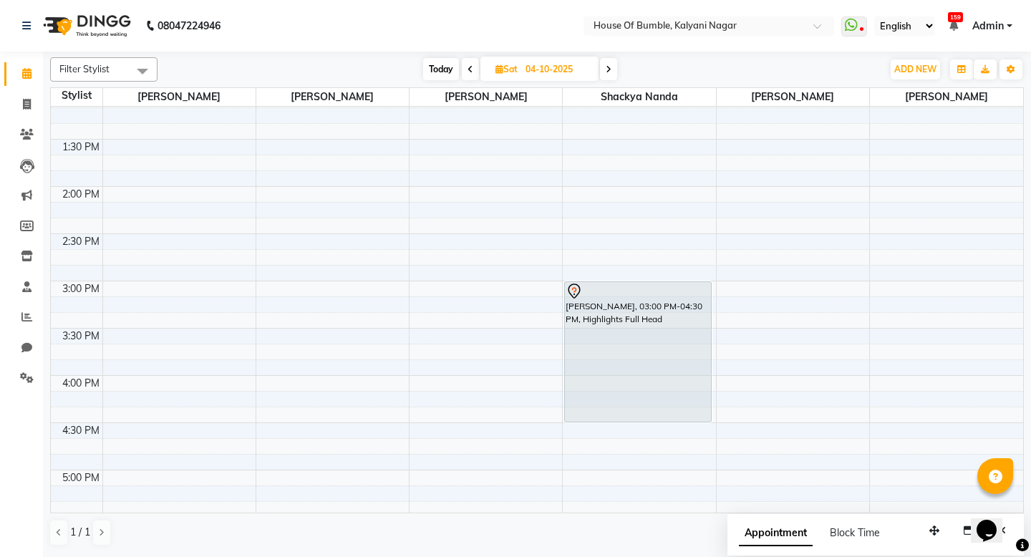
click at [446, 69] on span "Today" at bounding box center [441, 69] width 36 height 22
type input "03-10-2025"
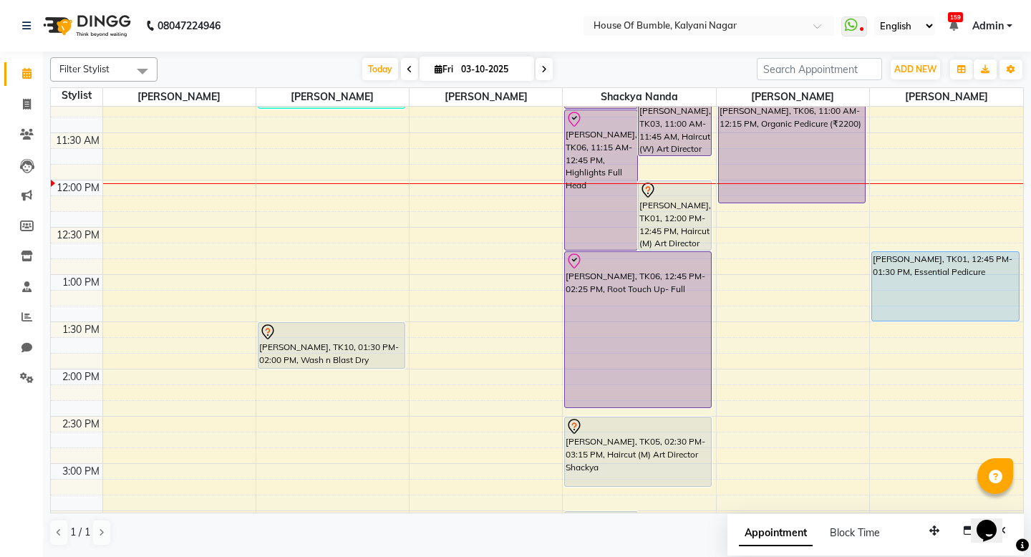
scroll to position [170, 0]
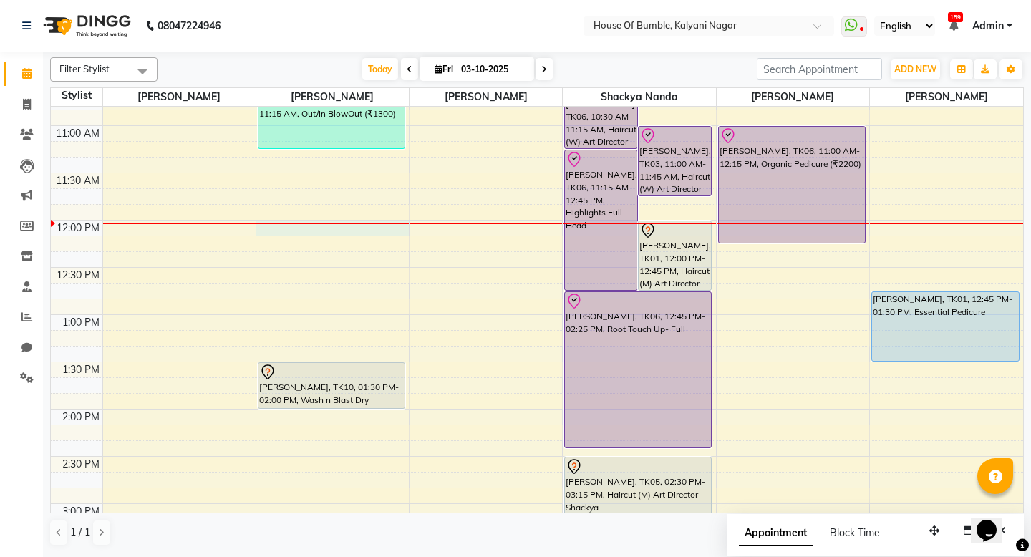
click at [290, 229] on div "9:00 AM 9:30 AM 10:00 AM 10:30 AM 11:00 AM 11:30 AM 12:00 PM 12:30 PM 1:00 PM 1…" at bounding box center [537, 504] width 973 height 1134
select select "9480"
select select "tentative"
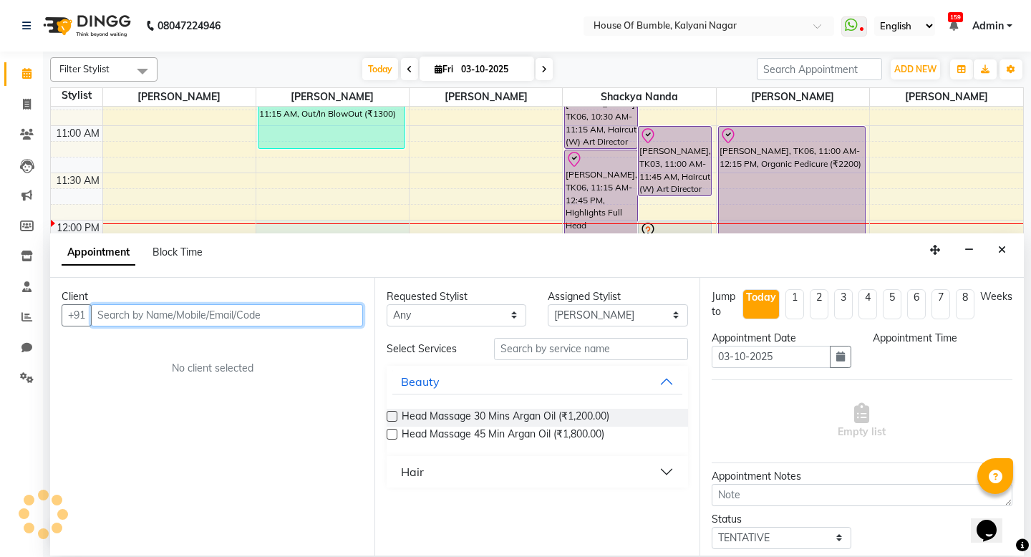
select select "720"
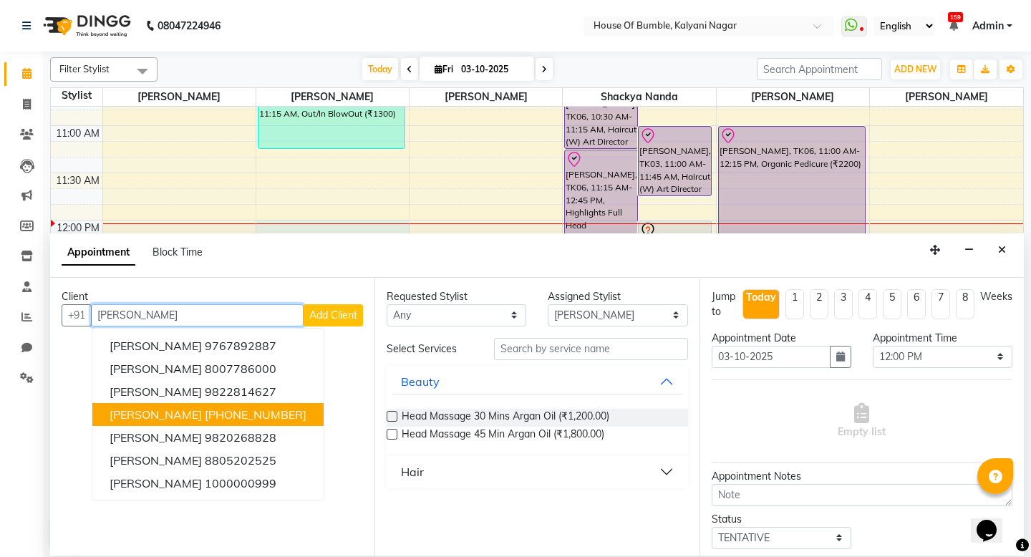
click at [187, 423] on button "[PERSON_NAME] [PHONE_NUMBER]" at bounding box center [207, 414] width 231 height 23
type input "9921804000"
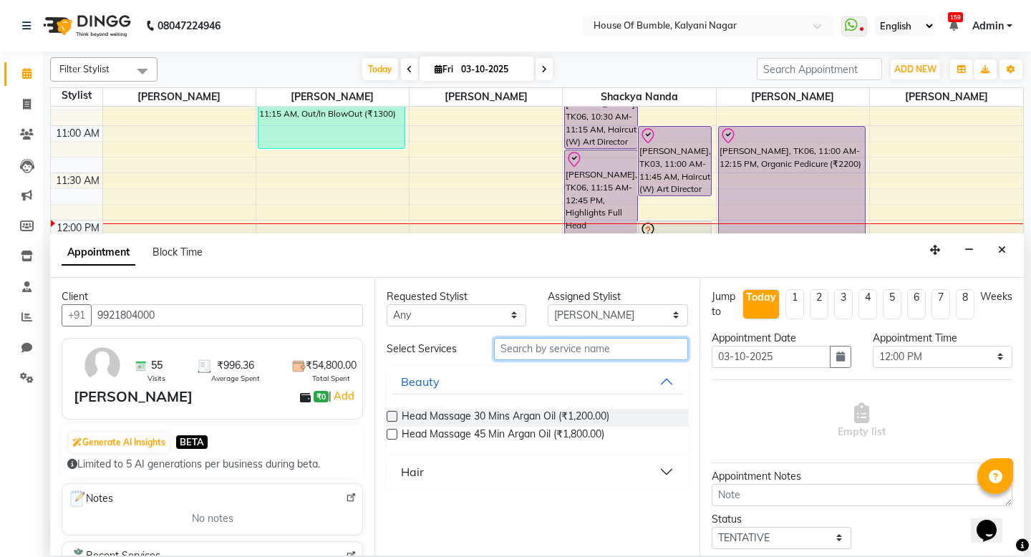
click at [568, 345] on input "text" at bounding box center [590, 349] width 193 height 22
type input "bear"
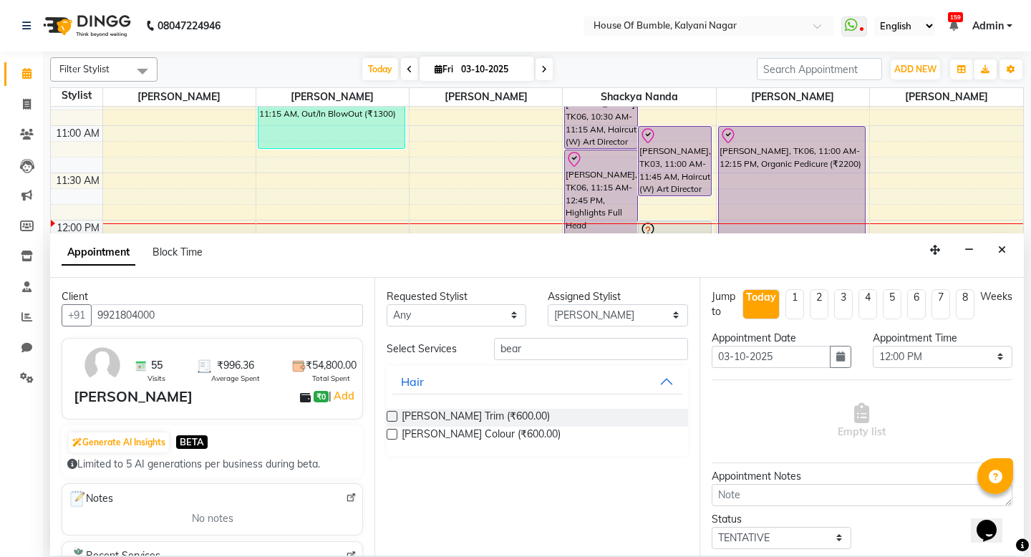
drag, startPoint x: 390, startPoint y: 414, endPoint x: 916, endPoint y: 418, distance: 525.8
click at [412, 414] on div "[PERSON_NAME] Trim (₹600.00)" at bounding box center [537, 418] width 301 height 18
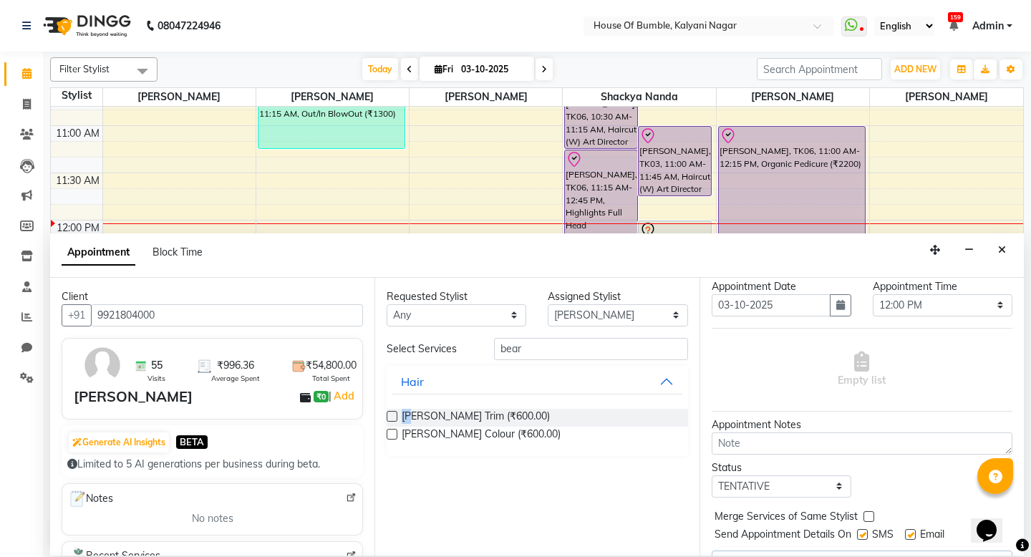
scroll to position [63, 0]
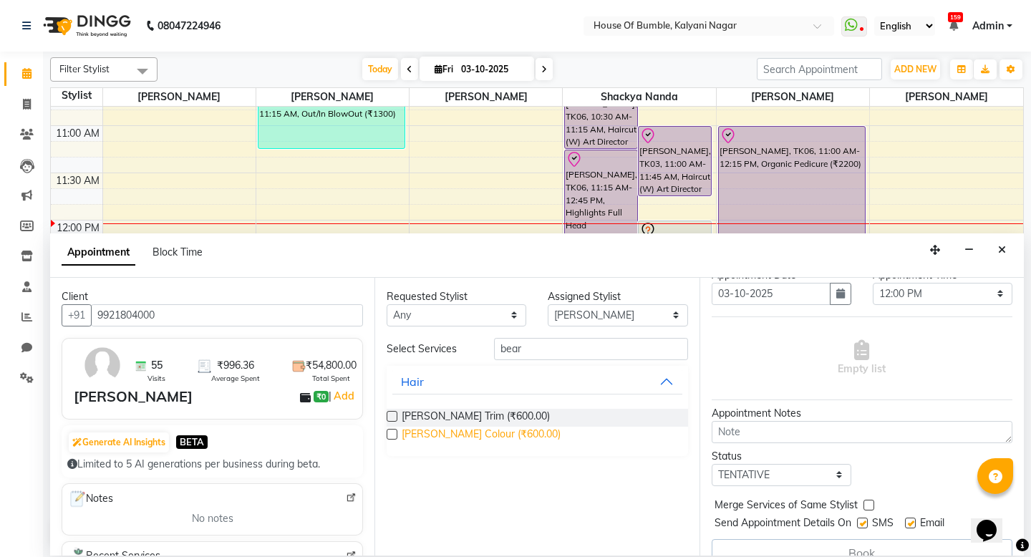
drag, startPoint x: 390, startPoint y: 415, endPoint x: 497, endPoint y: 430, distance: 107.7
click at [403, 415] on div "[PERSON_NAME] Trim (₹600.00)" at bounding box center [537, 418] width 301 height 18
click at [393, 418] on label at bounding box center [392, 416] width 11 height 11
click at [393, 418] on input "checkbox" at bounding box center [391, 417] width 9 height 9
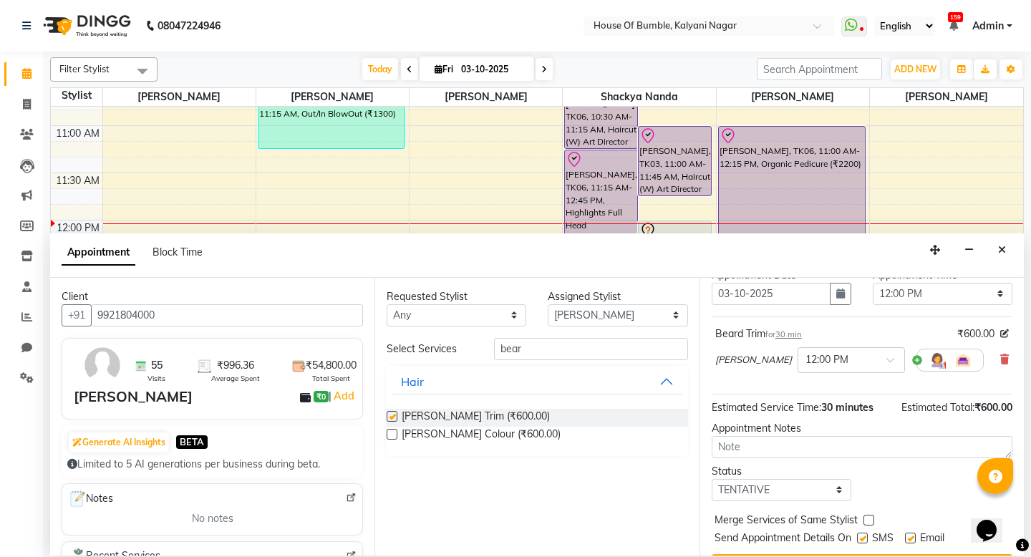
checkbox input "false"
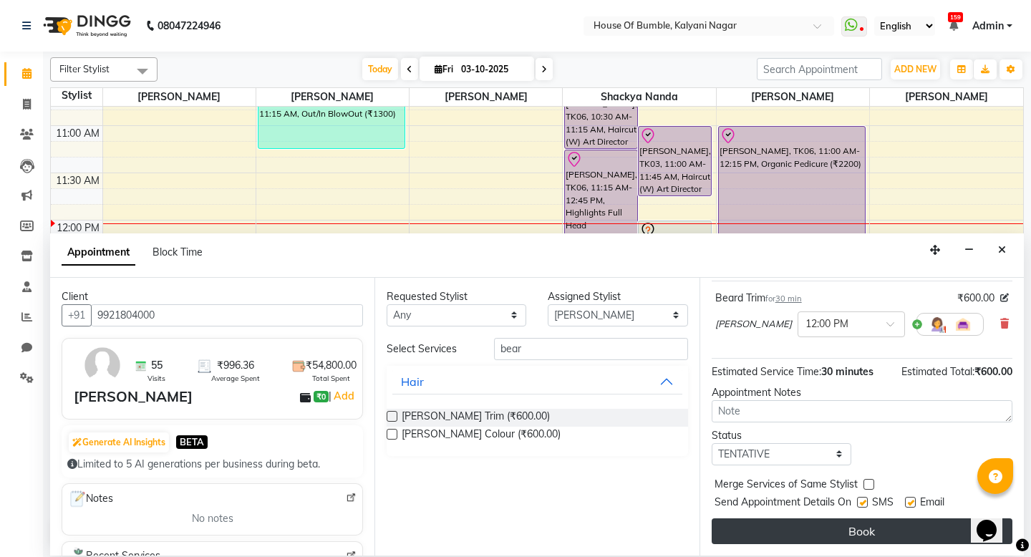
scroll to position [99, 0]
click at [847, 533] on button "Book" at bounding box center [862, 532] width 301 height 26
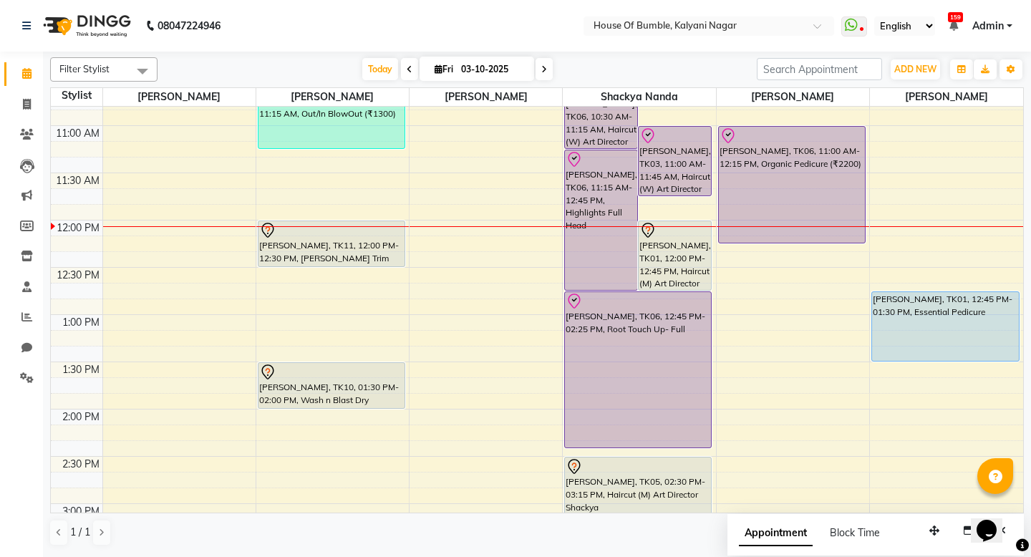
click at [401, 68] on span at bounding box center [409, 69] width 17 height 22
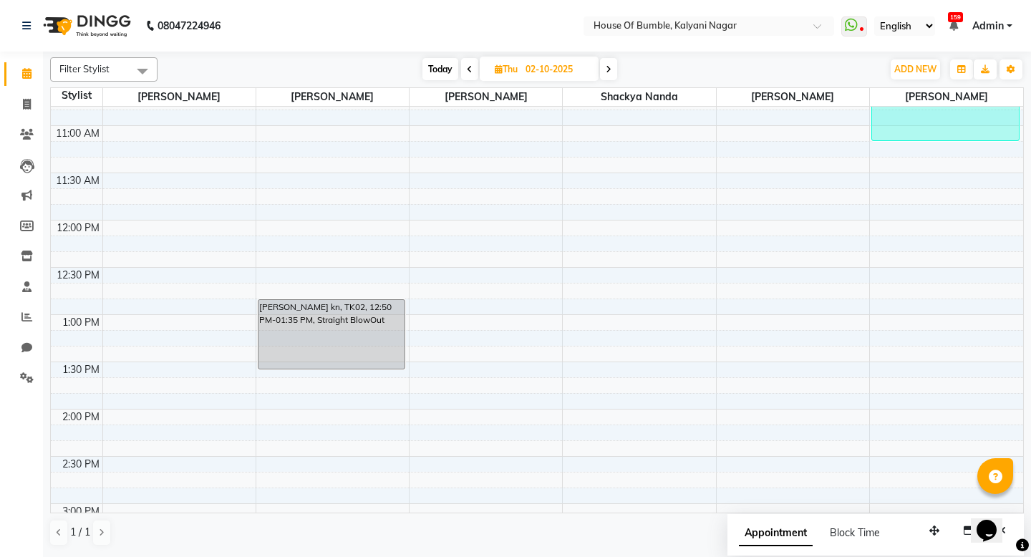
scroll to position [284, 0]
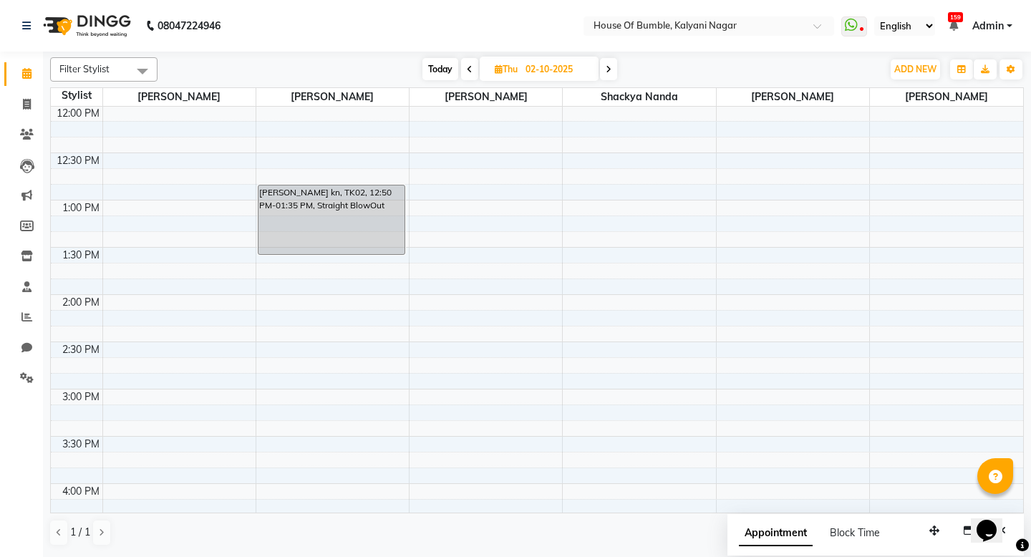
click at [469, 62] on span at bounding box center [469, 69] width 17 height 22
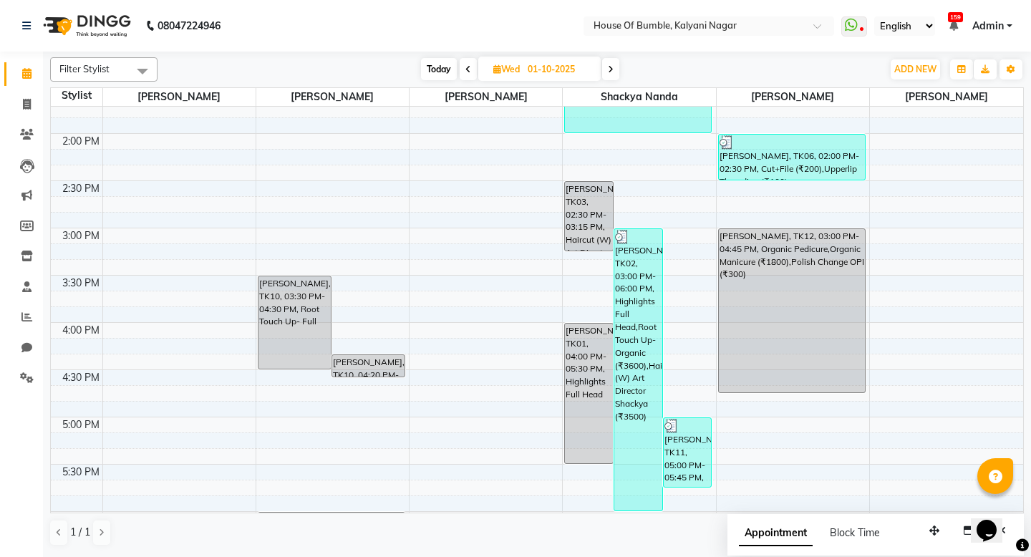
scroll to position [415, 0]
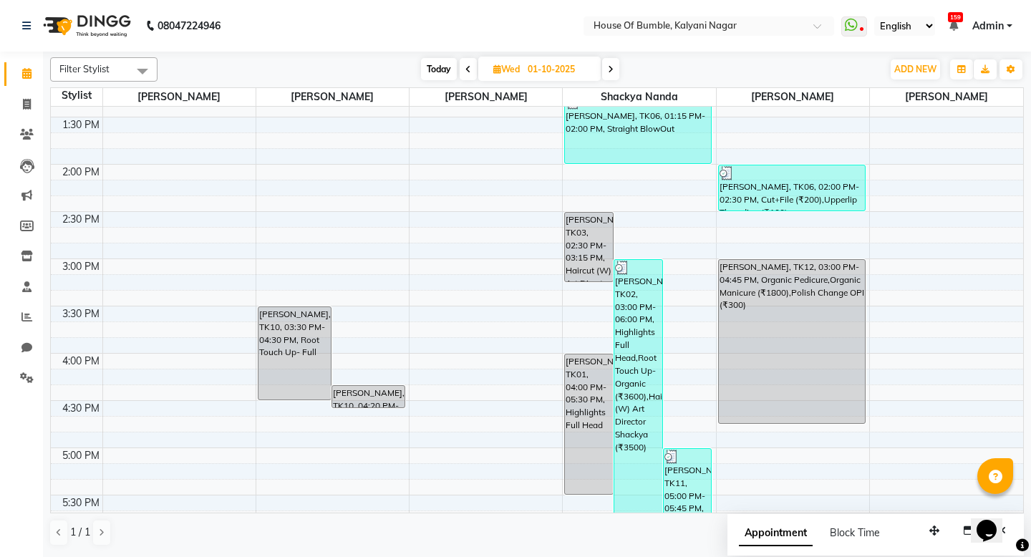
click at [431, 67] on span "Today" at bounding box center [439, 69] width 36 height 22
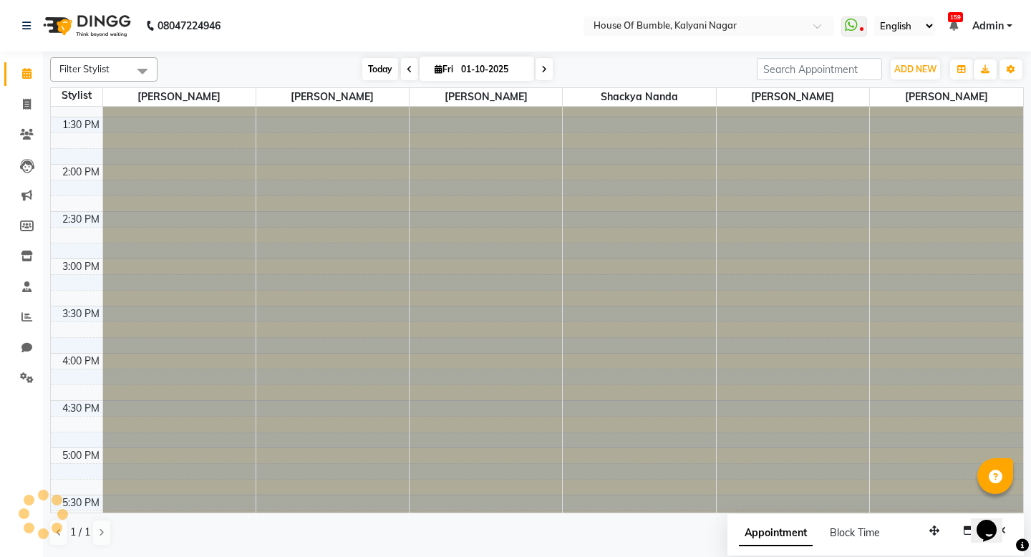
type input "03-10-2025"
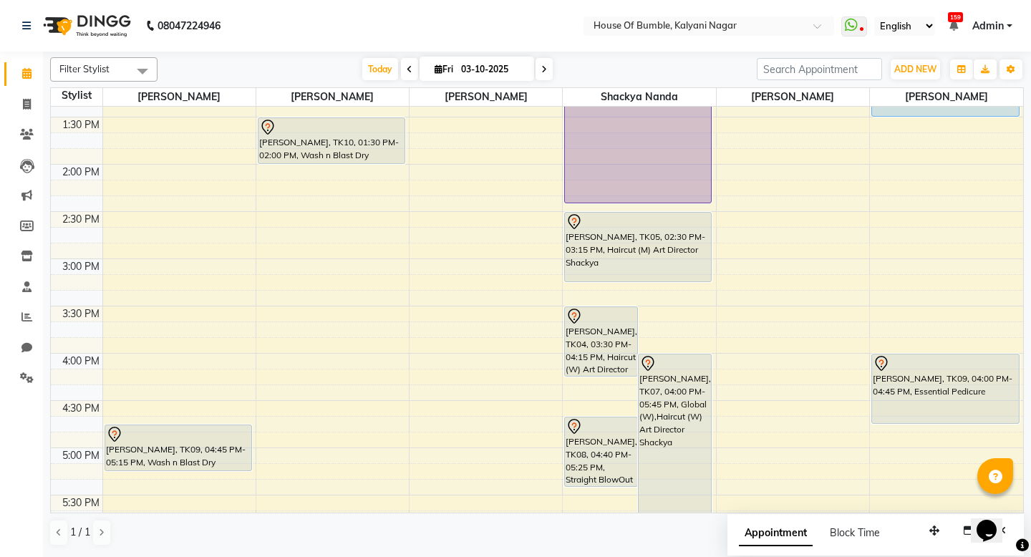
scroll to position [284, 0]
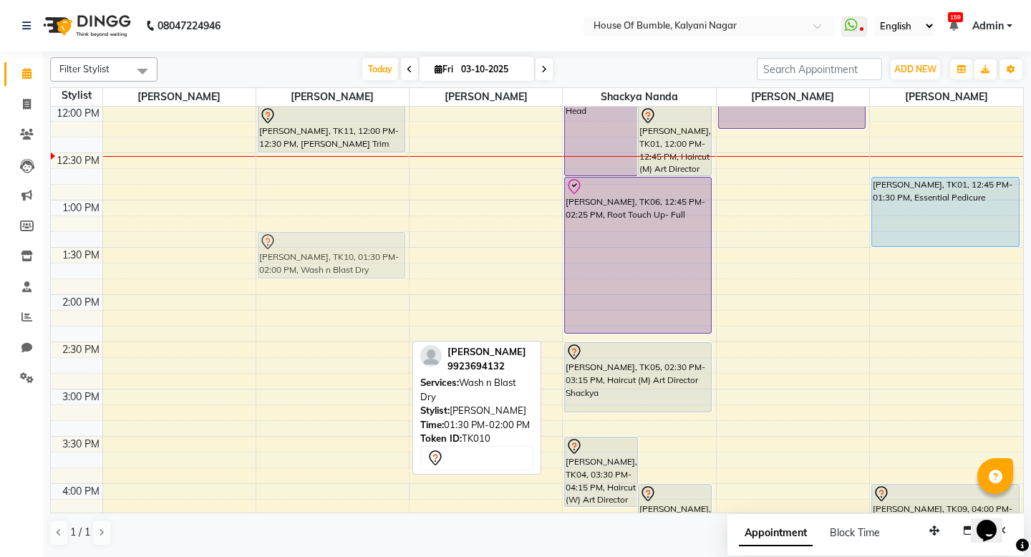
drag, startPoint x: 337, startPoint y: 318, endPoint x: 339, endPoint y: 304, distance: 14.4
click at [339, 301] on div "[PERSON_NAME], TK02, 10:30 AM-11:15 AM, Out/In BlowOut (₹1300) [PERSON_NAME], T…" at bounding box center [332, 389] width 153 height 1134
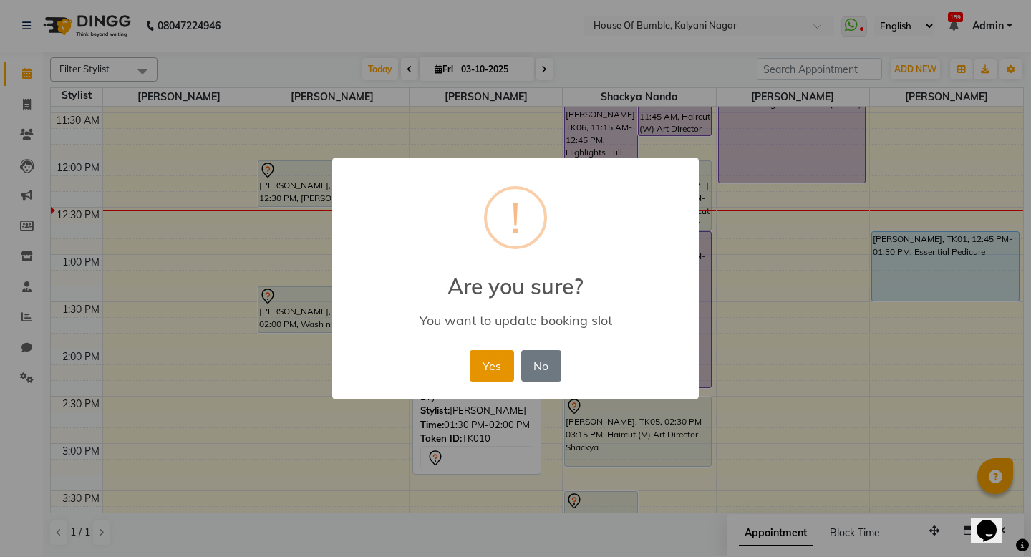
click at [476, 368] on button "Yes" at bounding box center [492, 366] width 44 height 32
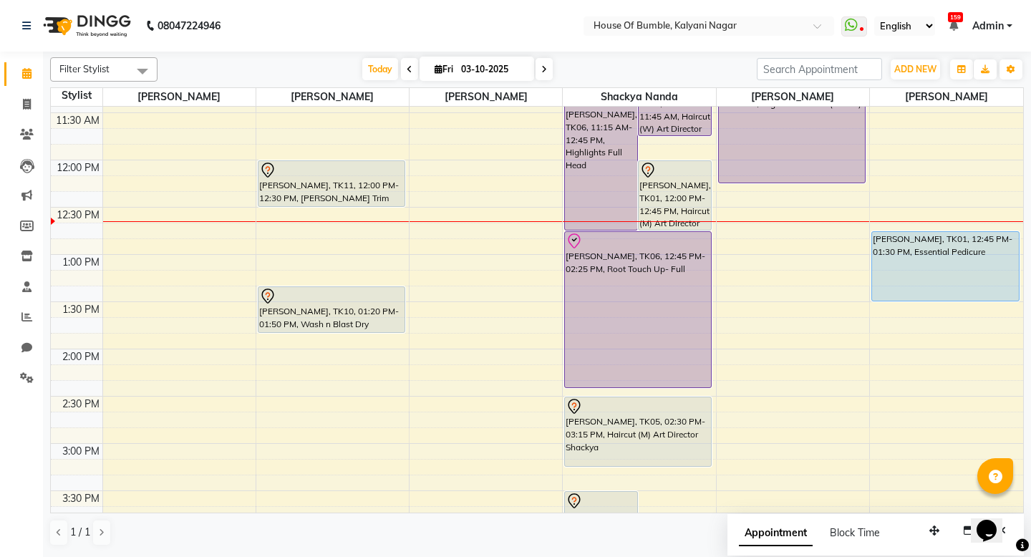
click at [304, 408] on div "9:00 AM 9:30 AM 10:00 AM 10:30 AM 11:00 AM 11:30 AM 12:00 PM 12:30 PM 1:00 PM 1…" at bounding box center [537, 444] width 973 height 1134
select select "9480"
select select "tentative"
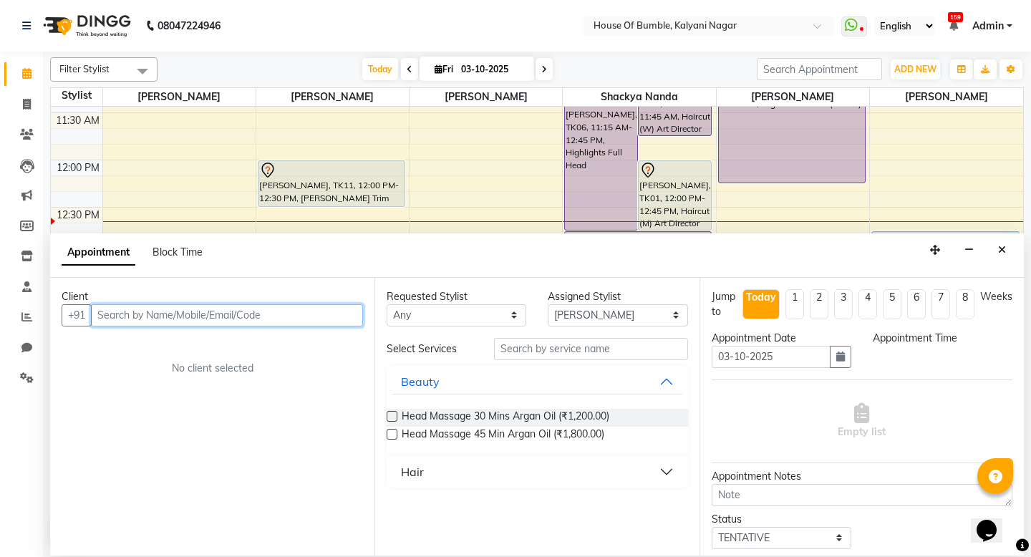
select select "870"
click at [189, 312] on input "text" at bounding box center [227, 315] width 272 height 22
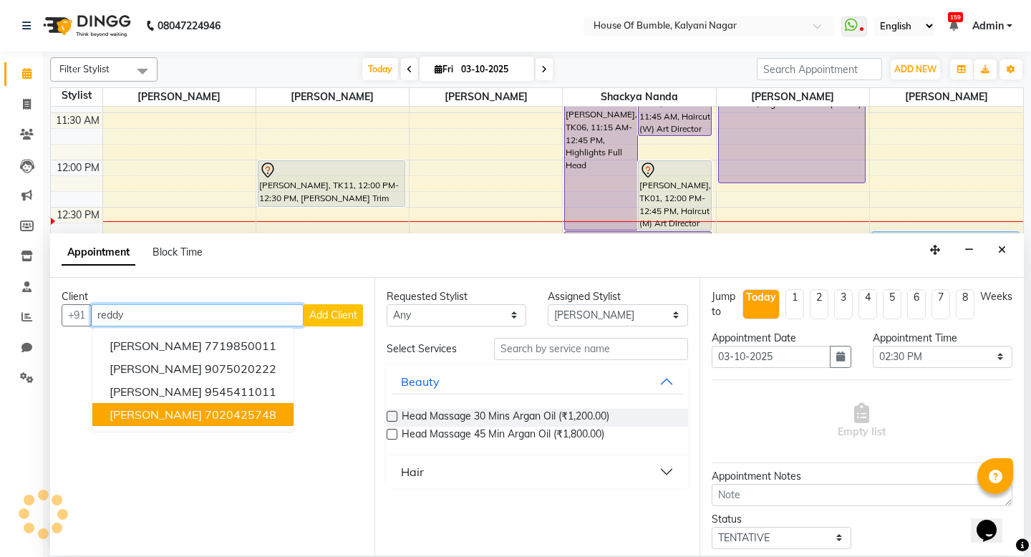
click at [205, 416] on ngb-highlight "7020425748" at bounding box center [241, 415] width 72 height 14
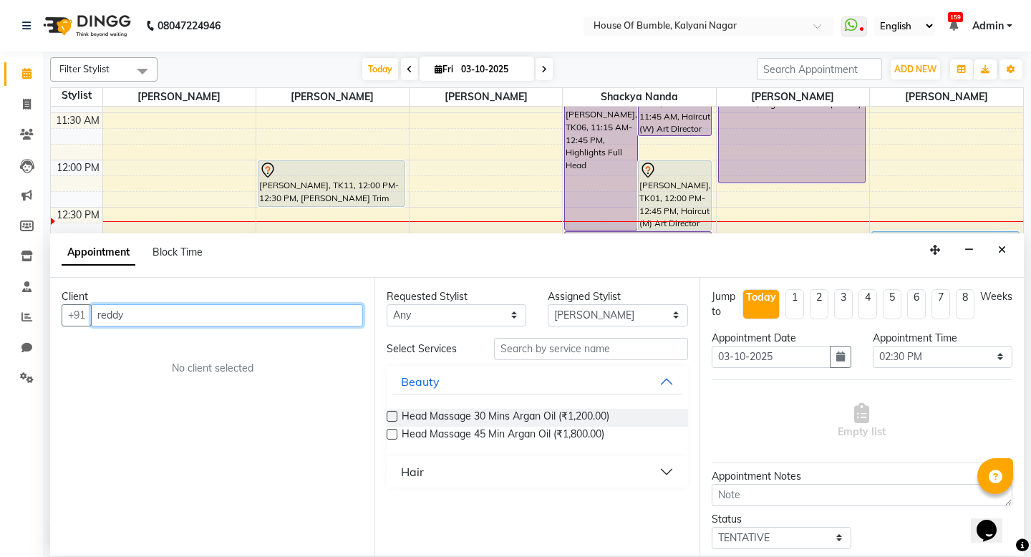
type input "7020425748"
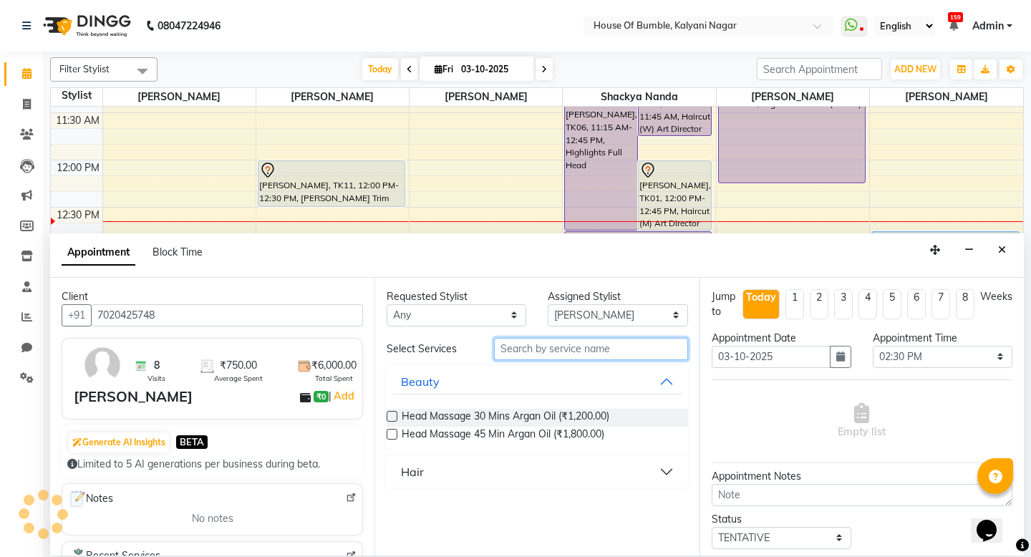
click at [526, 349] on input "text" at bounding box center [590, 349] width 193 height 22
type input "top"
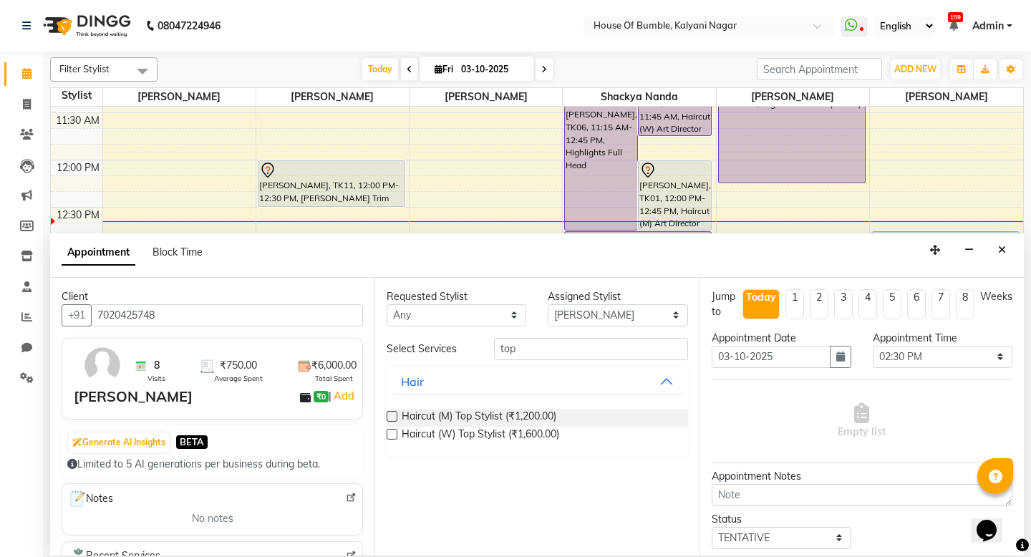
click at [393, 415] on label at bounding box center [392, 416] width 11 height 11
click at [393, 415] on input "checkbox" at bounding box center [391, 417] width 9 height 9
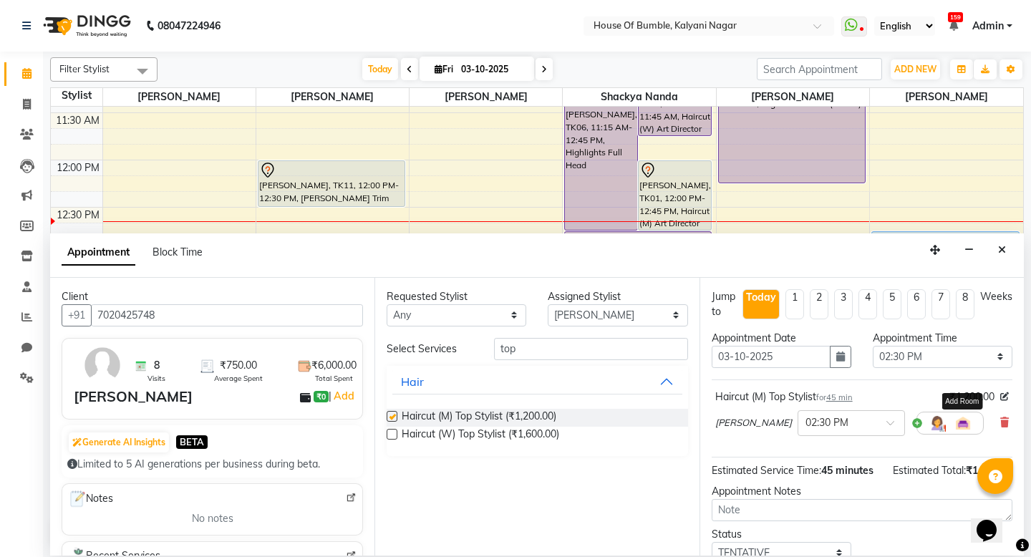
checkbox input "false"
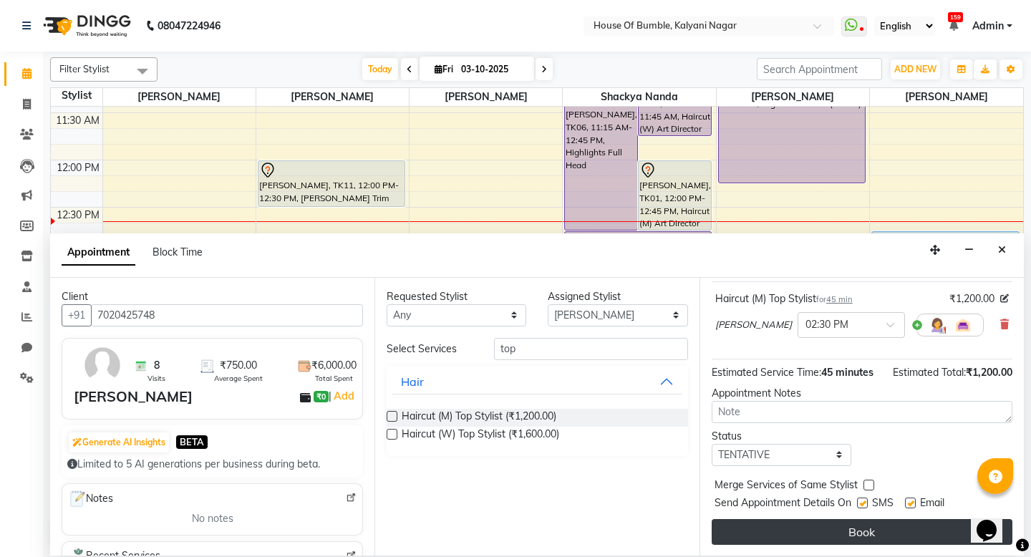
scroll to position [100, 0]
click at [846, 535] on button "Book" at bounding box center [862, 532] width 301 height 26
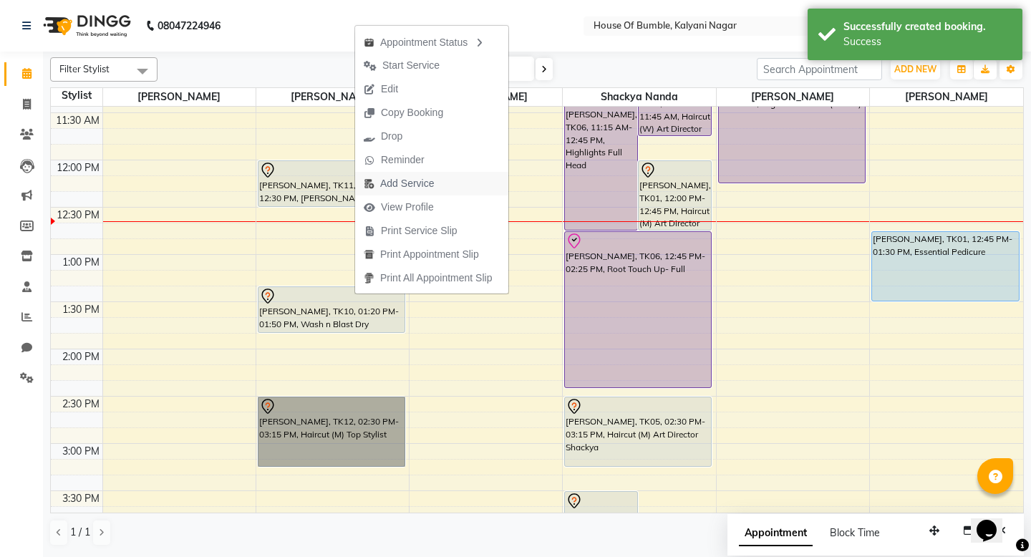
scroll to position [355, 0]
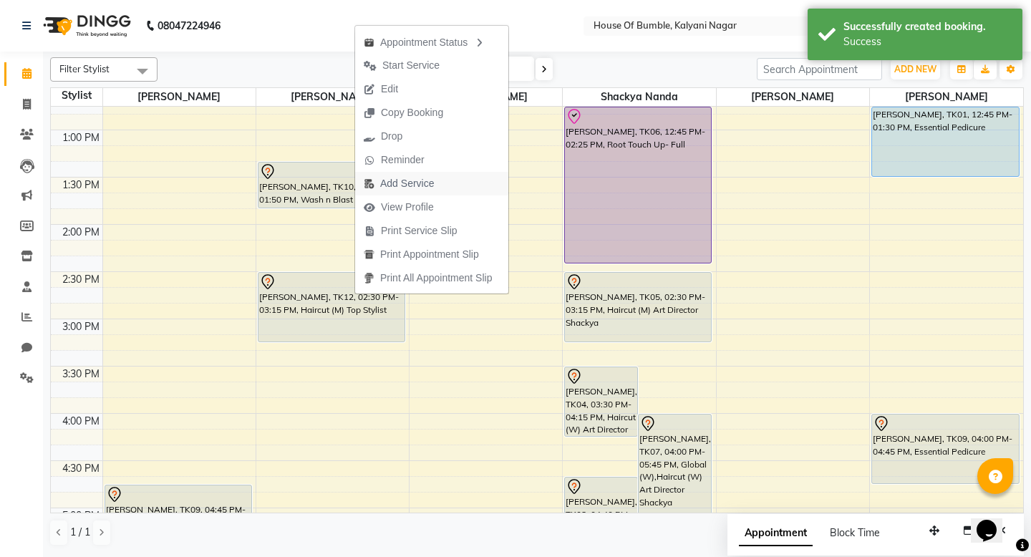
click at [405, 181] on span "Add Service" at bounding box center [407, 183] width 54 height 15
select select "9480"
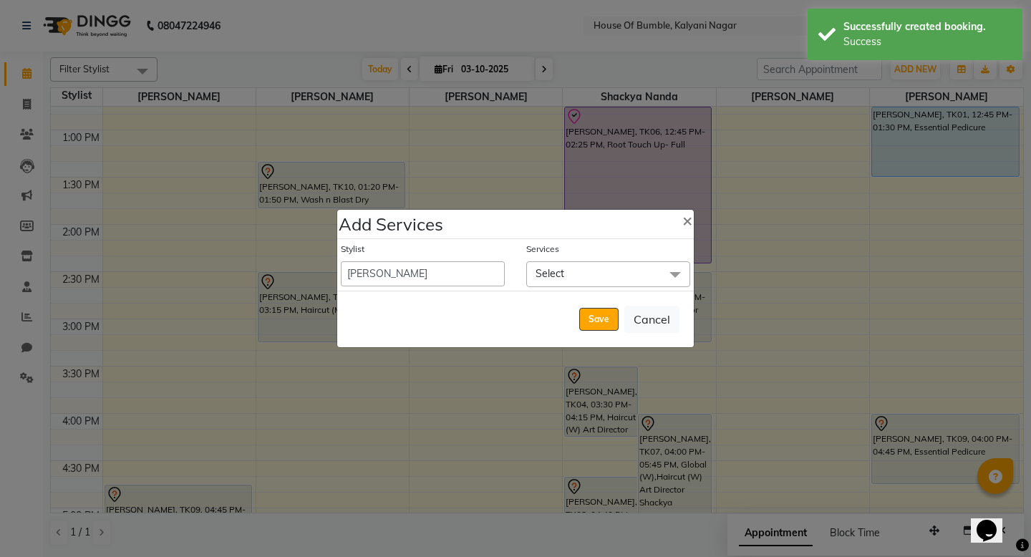
click at [597, 277] on span "Select" at bounding box center [608, 273] width 164 height 25
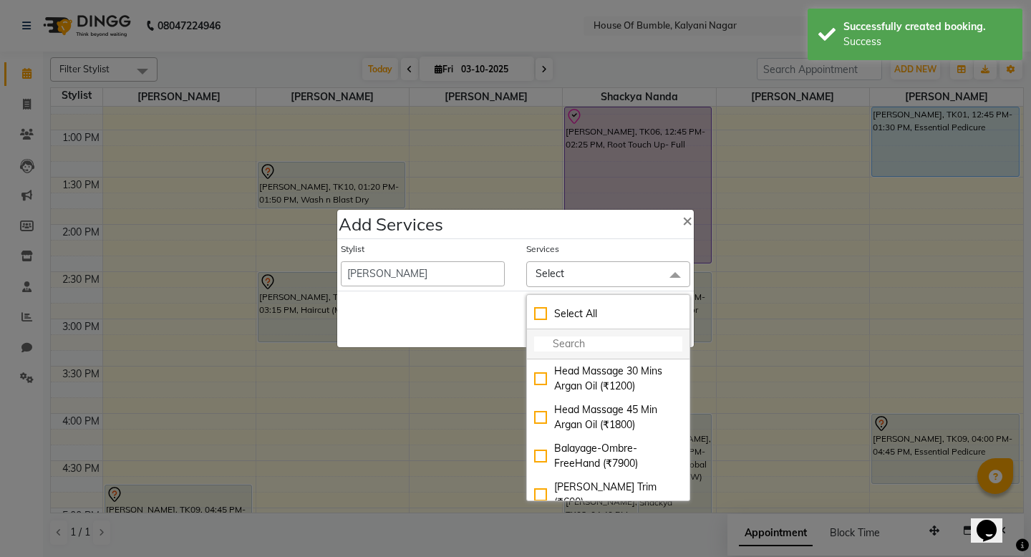
click at [572, 342] on input "multiselect-search" at bounding box center [608, 344] width 148 height 15
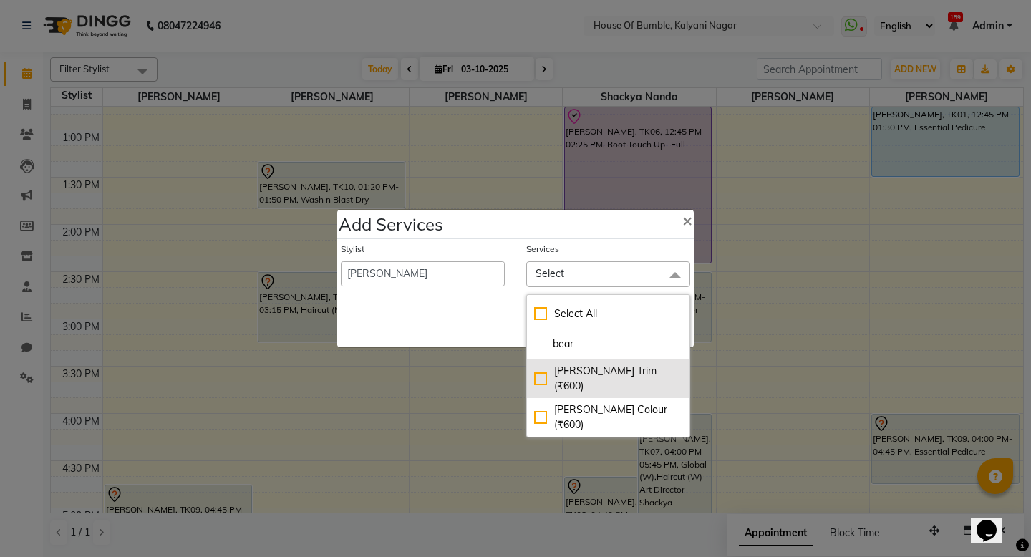
type input "bear"
click at [539, 367] on div "[PERSON_NAME] Trim (₹600)" at bounding box center [608, 379] width 148 height 30
checkbox input "true"
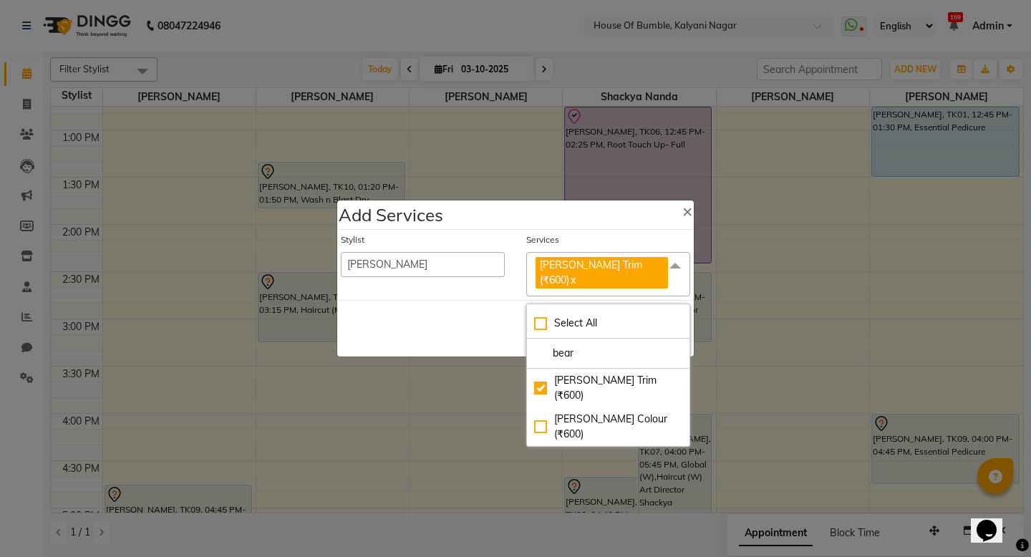
click at [478, 324] on div "Save Cancel" at bounding box center [515, 328] width 357 height 57
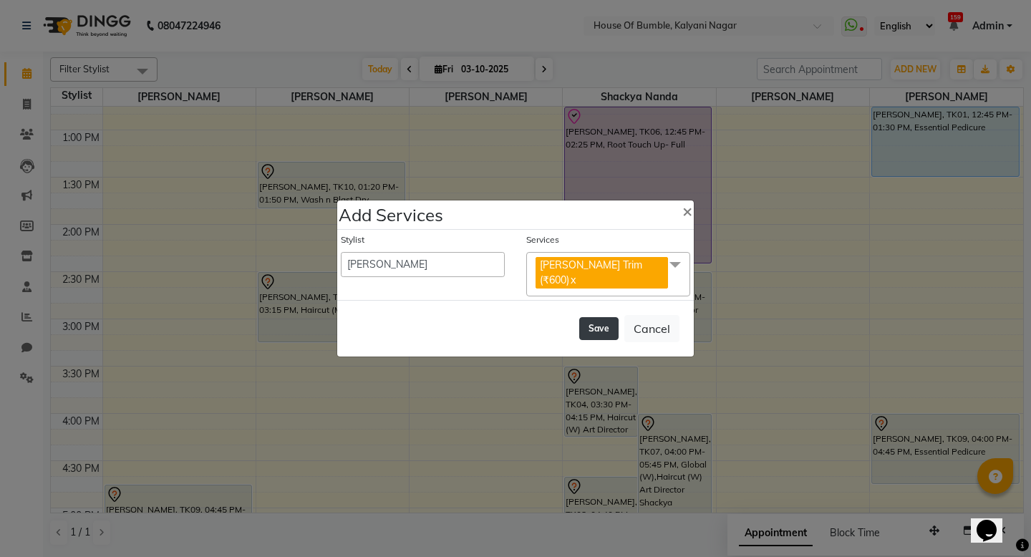
click at [611, 322] on button "Save" at bounding box center [598, 328] width 39 height 23
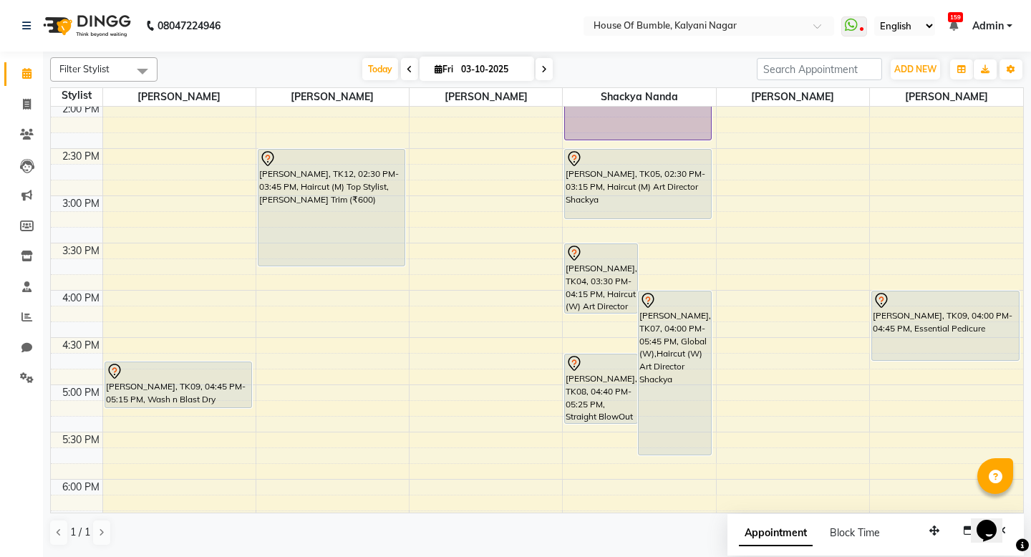
scroll to position [484, 0]
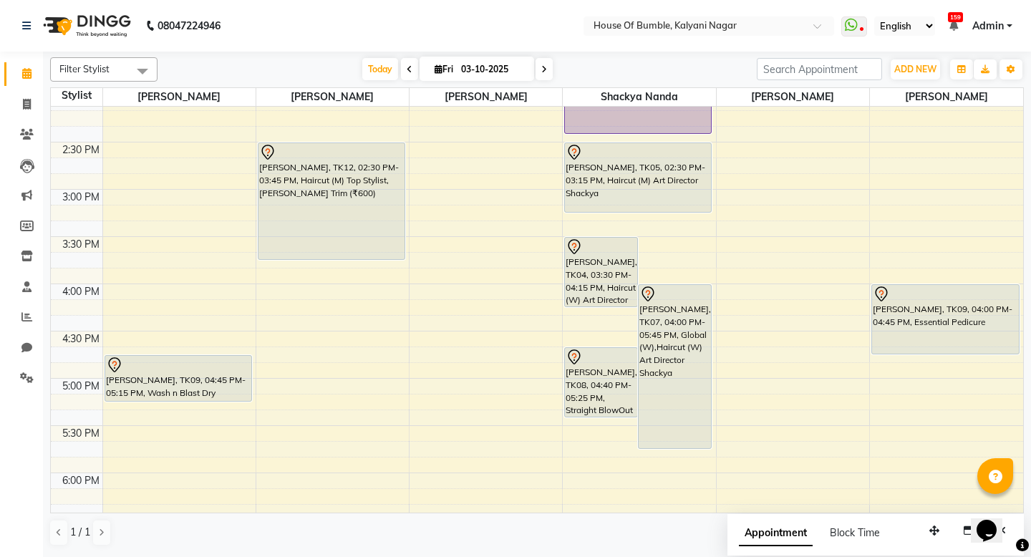
click at [559, 67] on div "[DATE] [DATE]" at bounding box center [457, 69] width 585 height 21
click at [547, 68] on span at bounding box center [544, 69] width 17 height 22
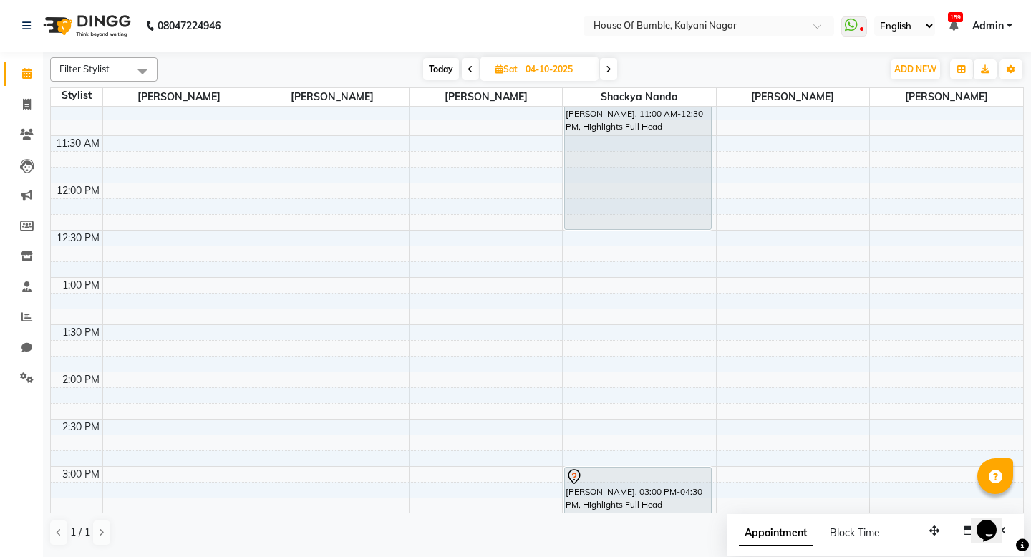
scroll to position [0, 0]
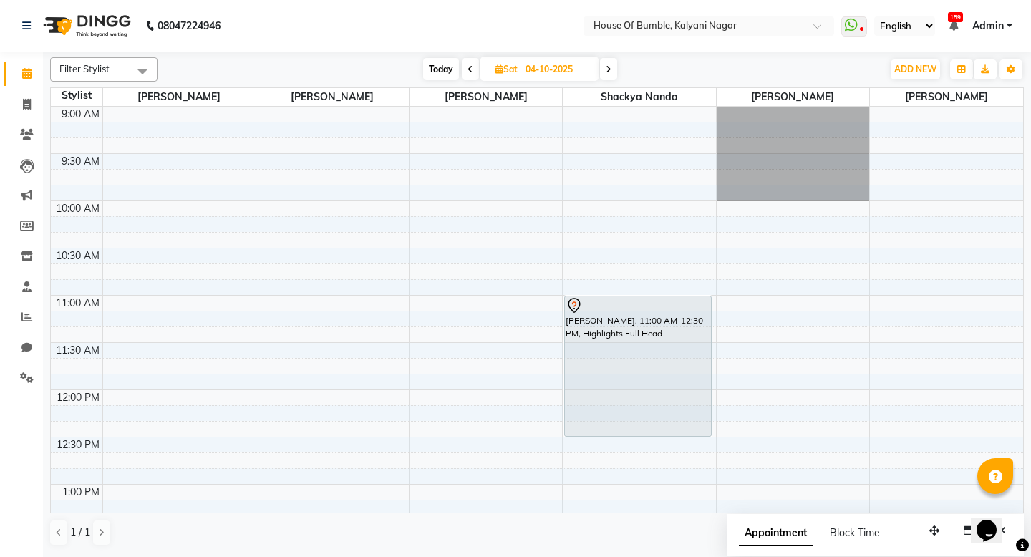
click at [429, 67] on span "Today" at bounding box center [441, 69] width 36 height 22
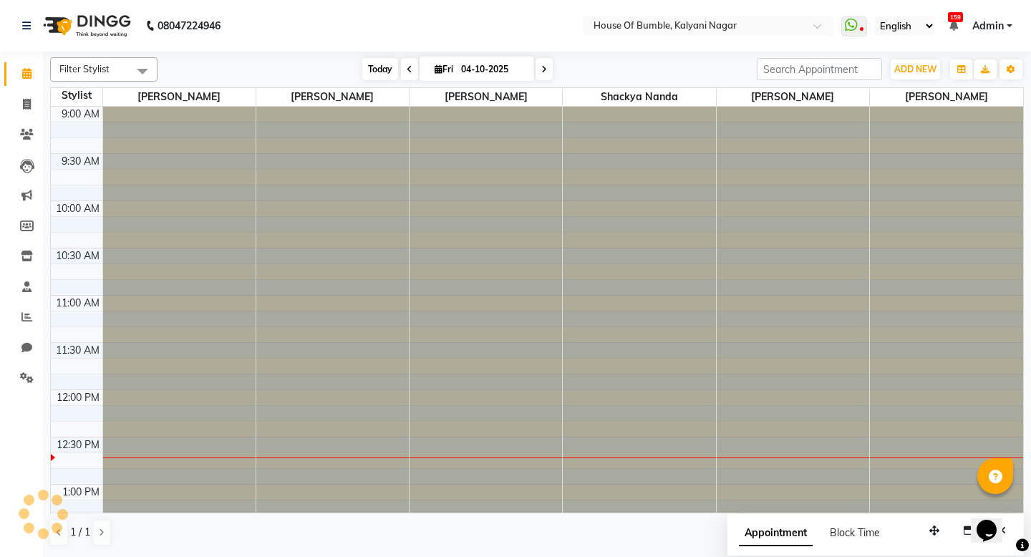
type input "03-10-2025"
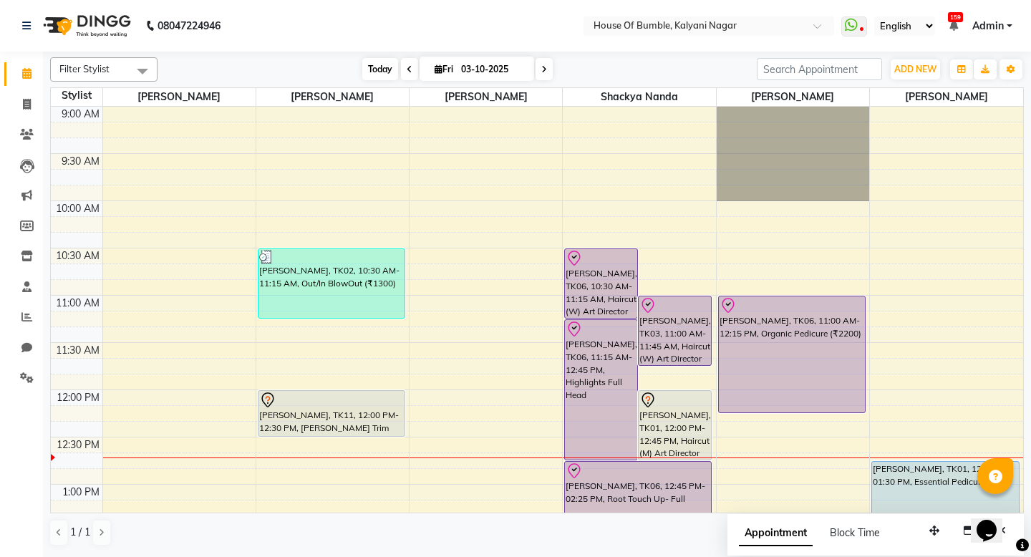
scroll to position [284, 0]
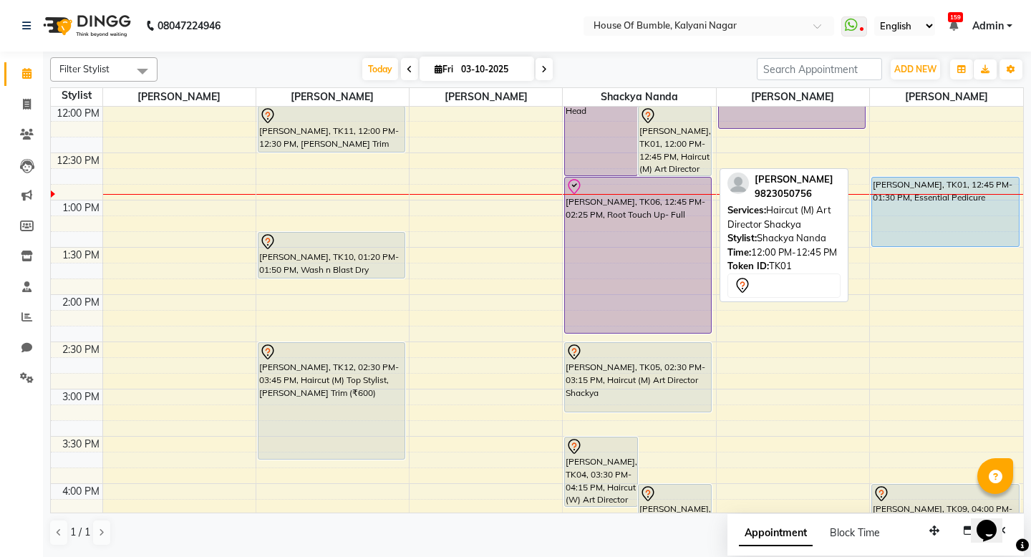
click at [681, 153] on div "[PERSON_NAME], TK01, 12:00 PM-12:45 PM, Haircut (M) Art Director Shackya" at bounding box center [675, 141] width 72 height 69
click at [674, 152] on div "[PERSON_NAME], TK01, 12:00 PM-12:45 PM, Haircut (M) Art Director Shackya" at bounding box center [675, 141] width 72 height 69
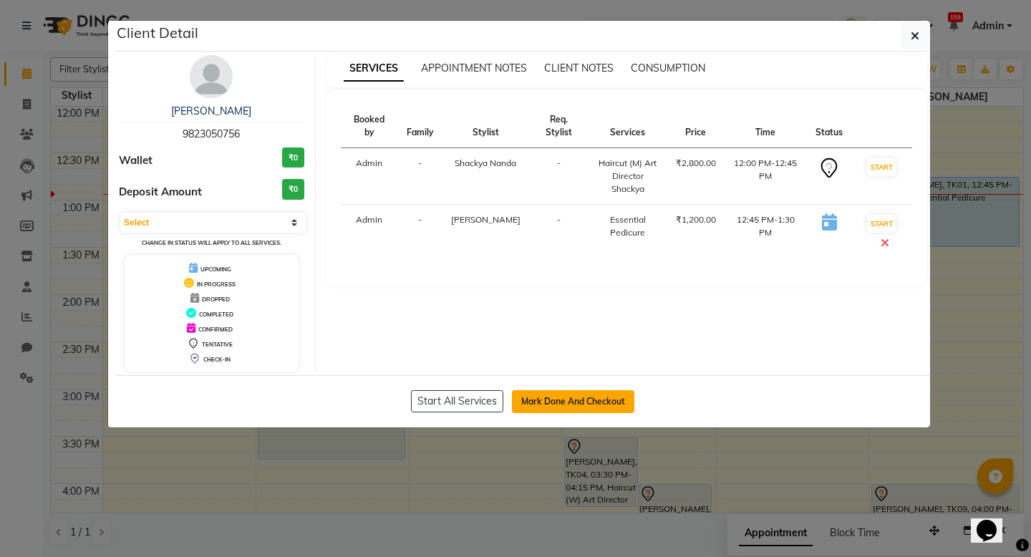
click at [569, 401] on button "Mark Done And Checkout" at bounding box center [573, 401] width 122 height 23
select select "579"
select select "service"
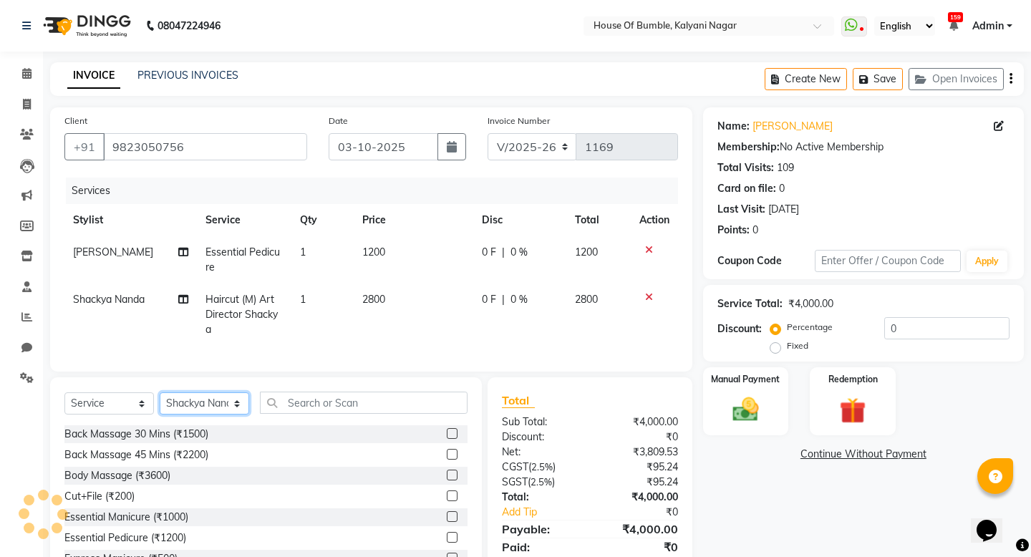
select select "8247"
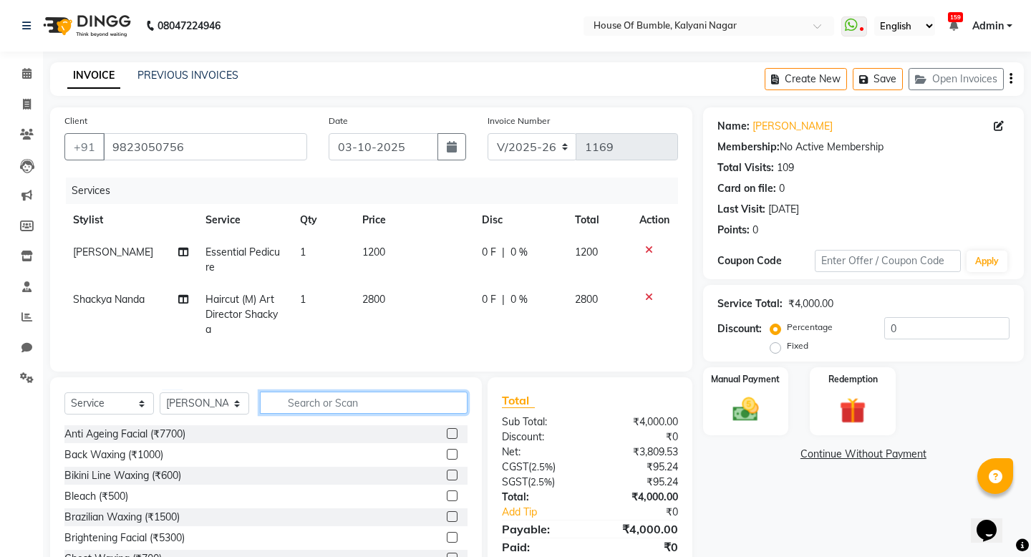
click at [327, 405] on input "text" at bounding box center [364, 403] width 208 height 22
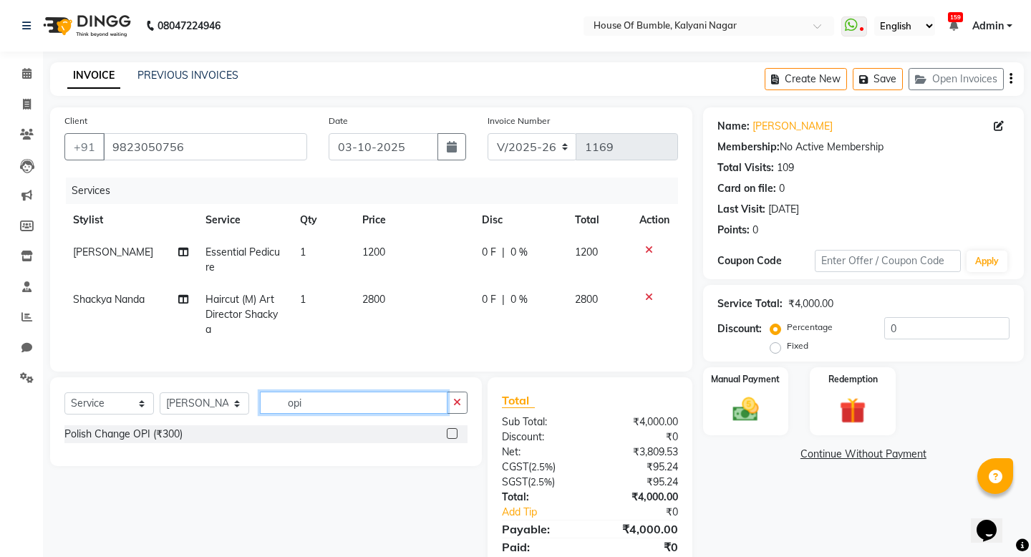
type input "opi"
click at [458, 430] on label at bounding box center [452, 433] width 11 height 11
click at [456, 430] on input "checkbox" at bounding box center [451, 434] width 9 height 9
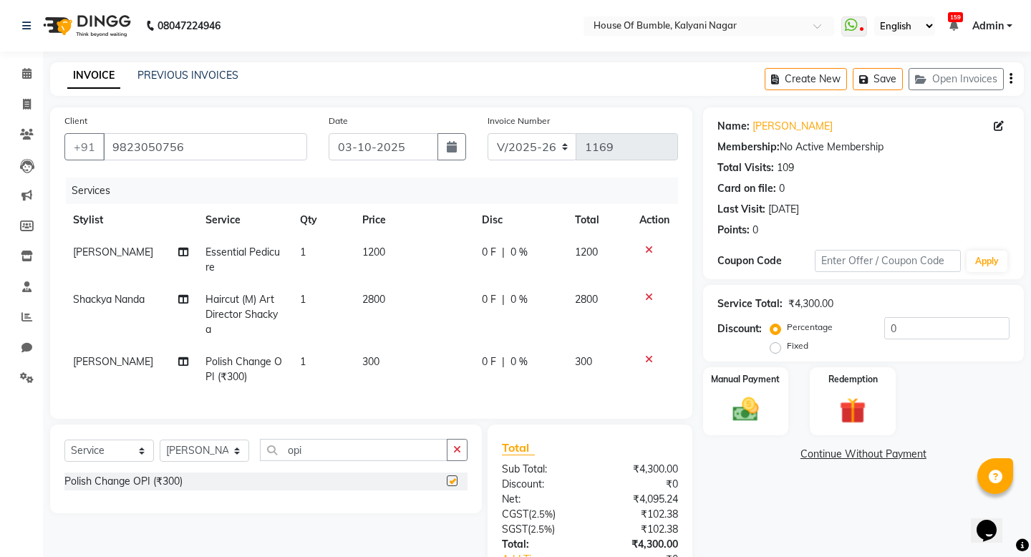
click at [319, 404] on div "Services Stylist Service Qty Price Disc Total Action [PERSON_NAME] Essential Pe…" at bounding box center [371, 291] width 614 height 227
checkbox input "false"
click at [310, 443] on input "opi" at bounding box center [354, 450] width 188 height 22
type input "fil"
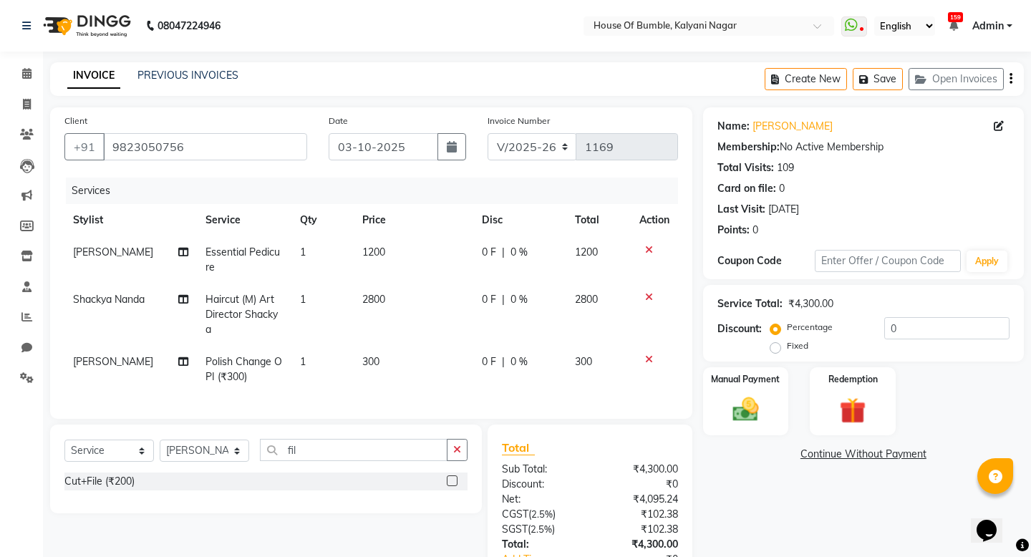
click at [455, 477] on label at bounding box center [452, 481] width 11 height 11
click at [455, 477] on input "checkbox" at bounding box center [451, 481] width 9 height 9
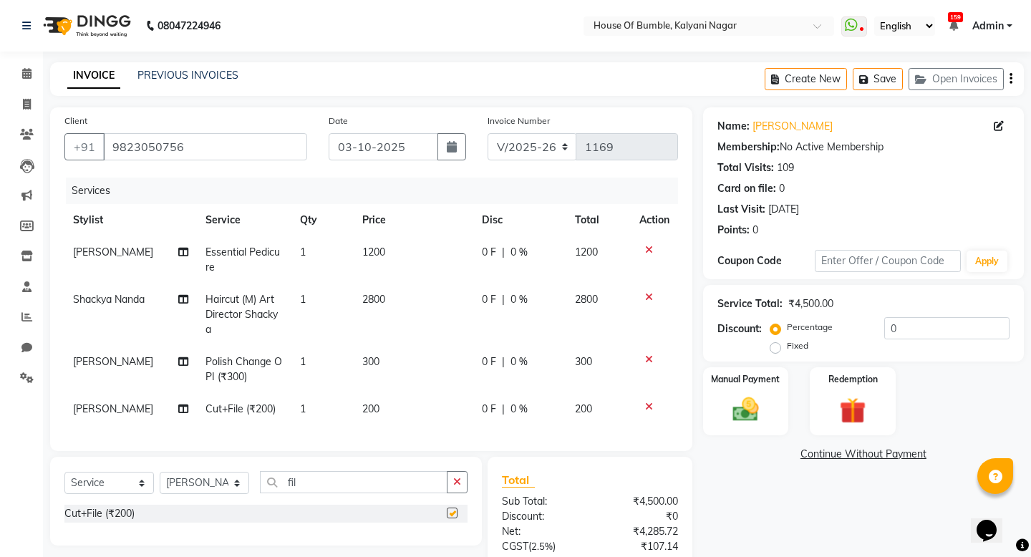
checkbox input "false"
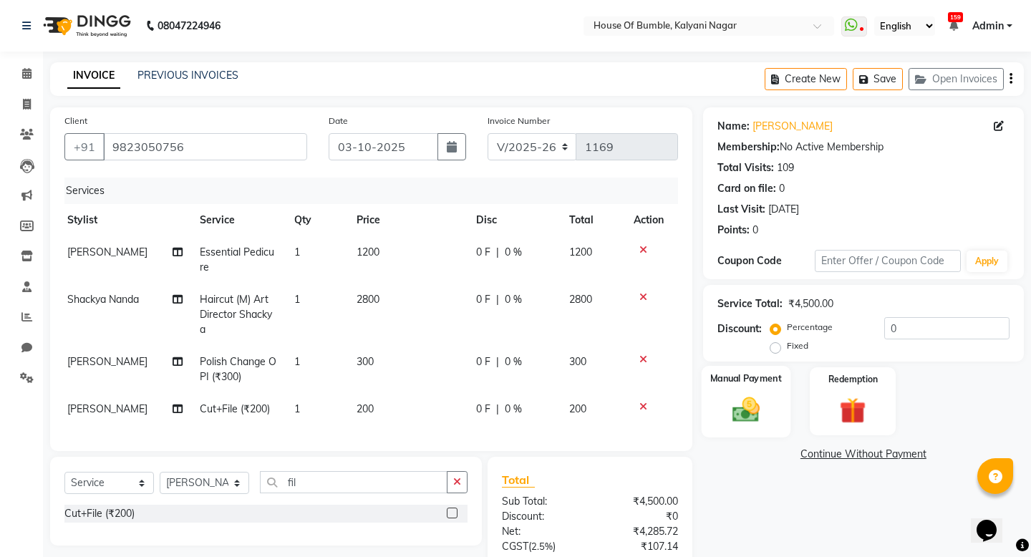
click at [777, 417] on div "Manual Payment" at bounding box center [745, 401] width 89 height 71
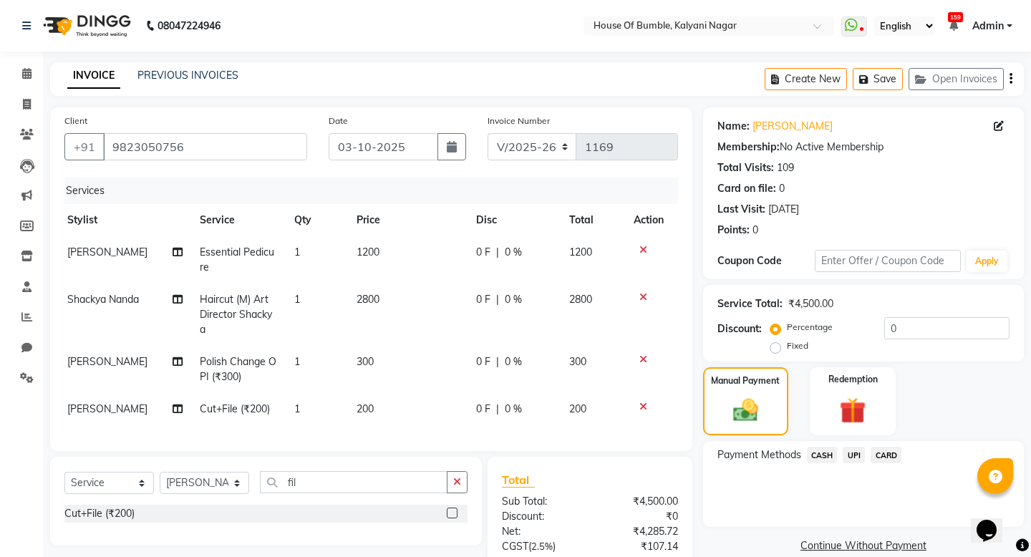
click at [880, 457] on span "CARD" at bounding box center [886, 455] width 31 height 16
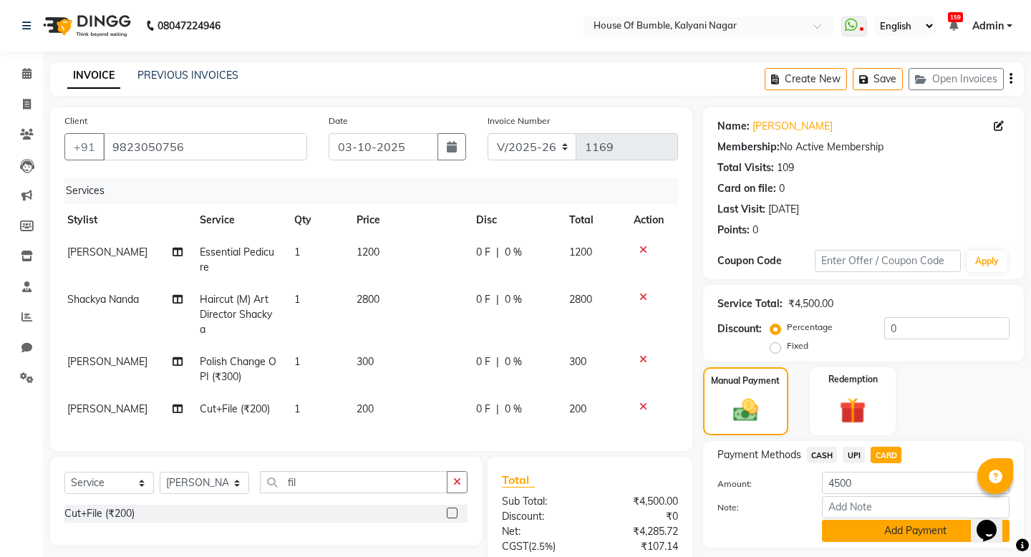
click at [866, 536] on button "Add Payment" at bounding box center [916, 531] width 188 height 22
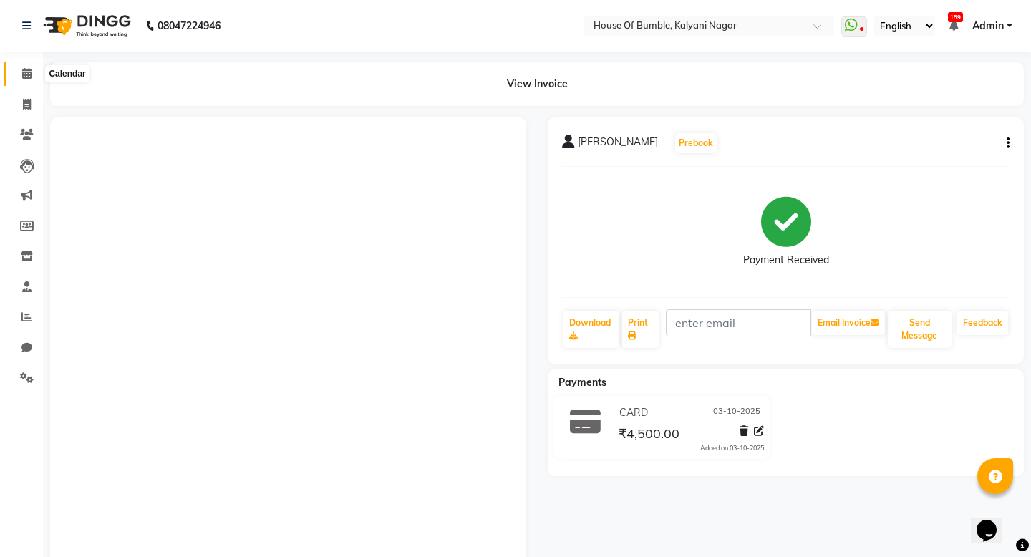
click at [29, 73] on icon at bounding box center [26, 73] width 9 height 11
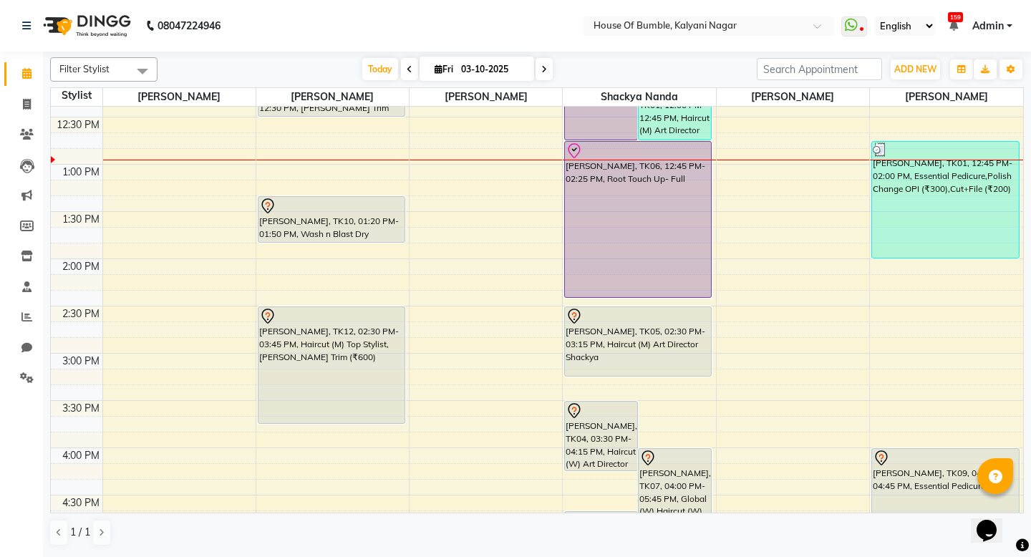
scroll to position [324, 0]
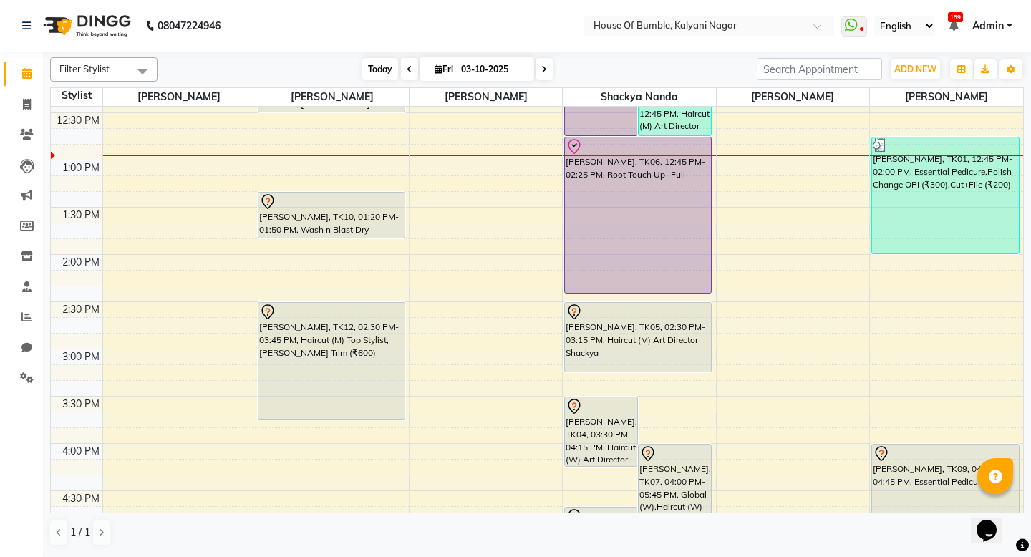
click at [375, 73] on span "Today" at bounding box center [380, 69] width 36 height 22
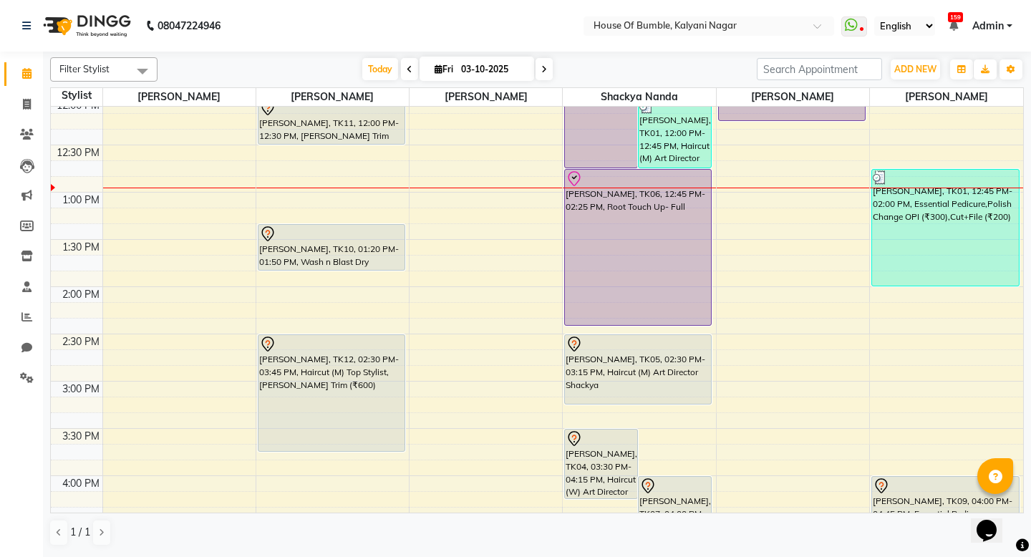
scroll to position [205, 0]
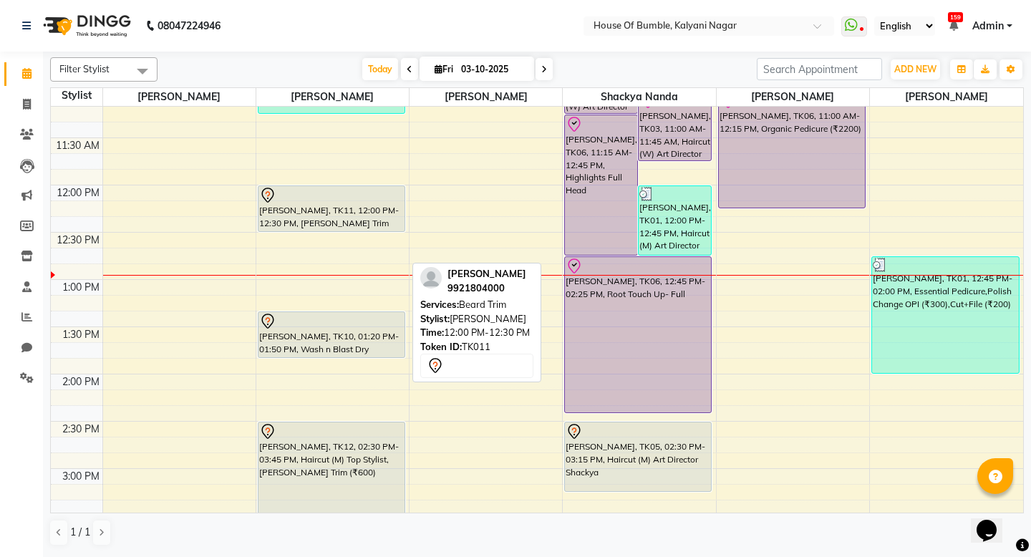
click at [318, 212] on div "[PERSON_NAME], TK11, 12:00 PM-12:30 PM, [PERSON_NAME] Trim" at bounding box center [332, 208] width 146 height 45
select select "7"
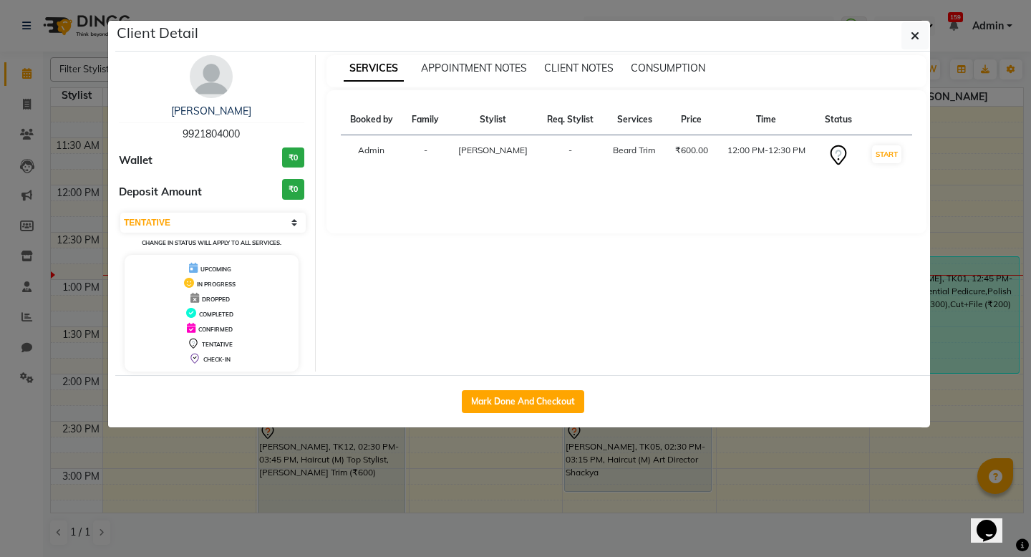
scroll to position [203, 0]
click at [520, 394] on button "Mark Done And Checkout" at bounding box center [523, 401] width 122 height 23
select select "579"
select select "service"
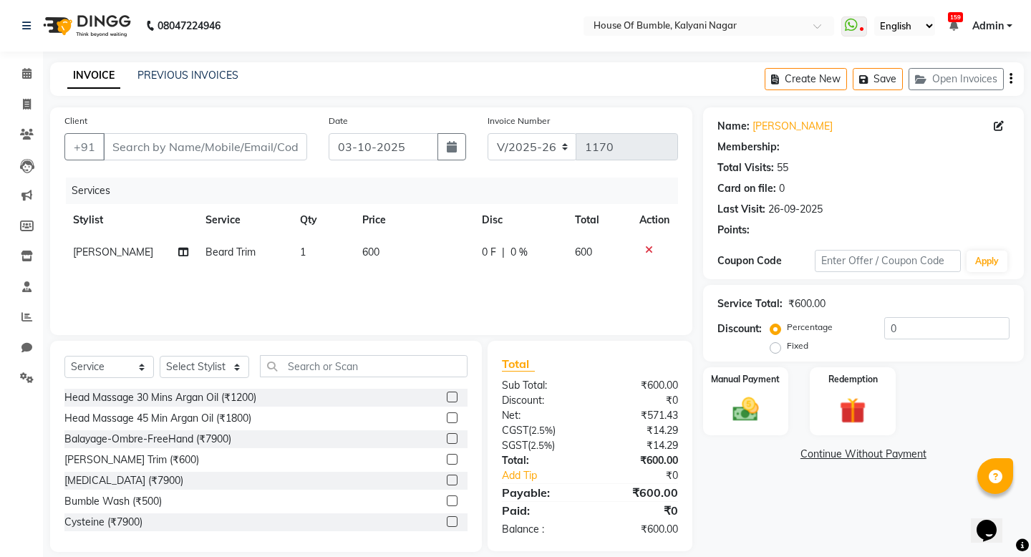
type input "9921804000"
select select "9480"
click at [362, 254] on span "600" at bounding box center [370, 252] width 17 height 13
select select "9480"
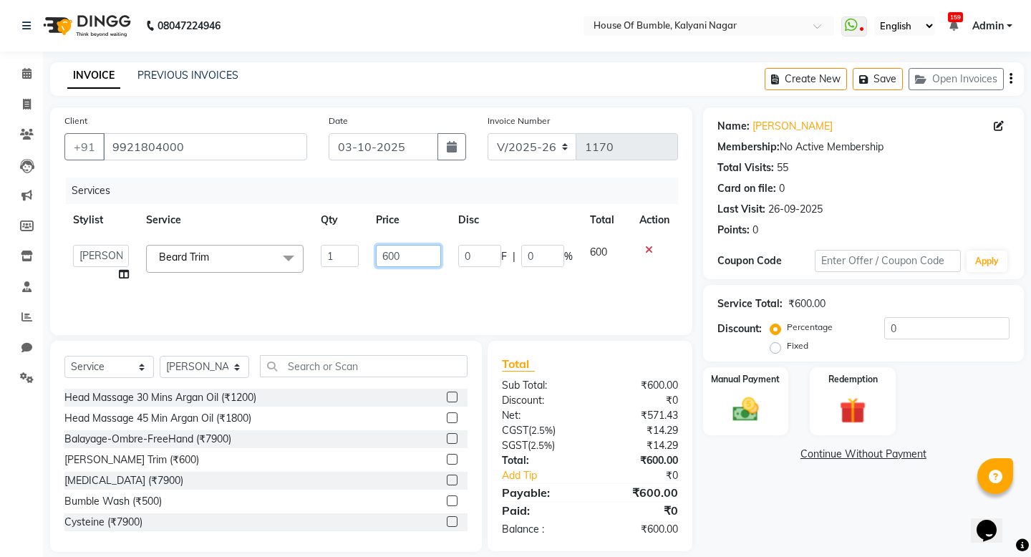
click at [348, 258] on tr "- [PERSON_NAME] [PERSON_NAME] [PERSON_NAME] Manager [PERSON_NAME] Aute Shackya …" at bounding box center [371, 263] width 614 height 54
type input "500"
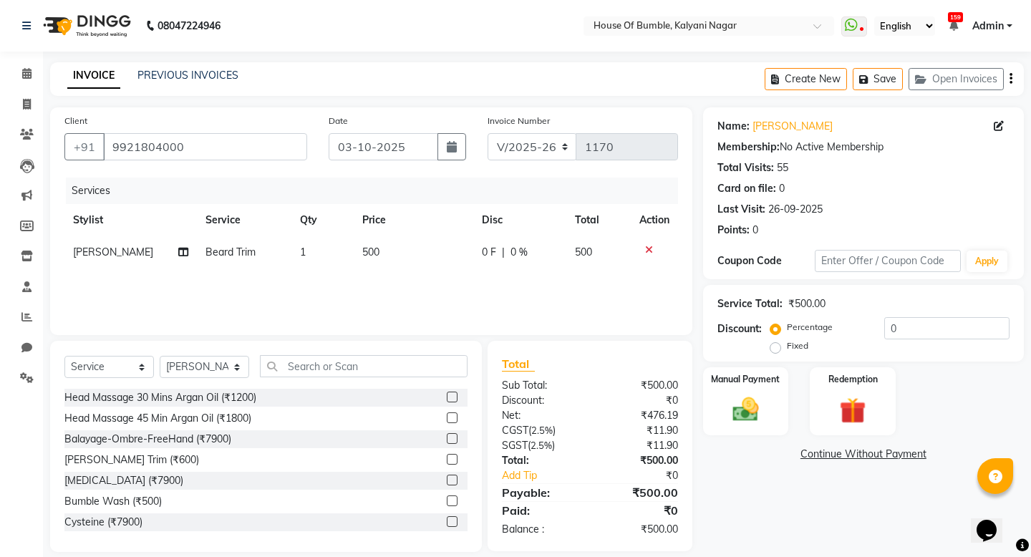
click at [364, 294] on div "Services Stylist Service Qty Price Disc Total Action [PERSON_NAME] [PERSON_NAME…" at bounding box center [371, 249] width 614 height 143
click at [749, 405] on img at bounding box center [745, 410] width 44 height 32
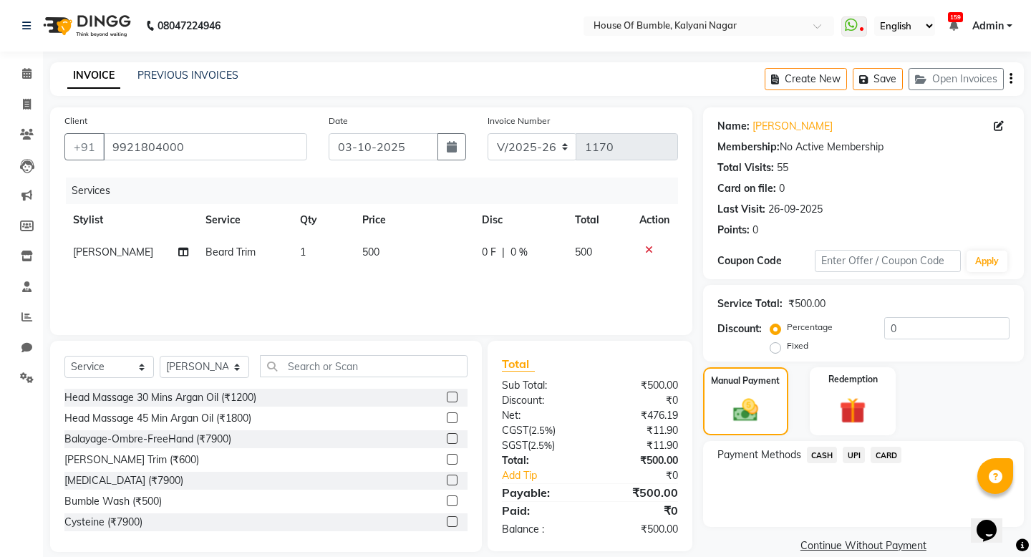
click at [825, 451] on span "CASH" at bounding box center [822, 455] width 31 height 16
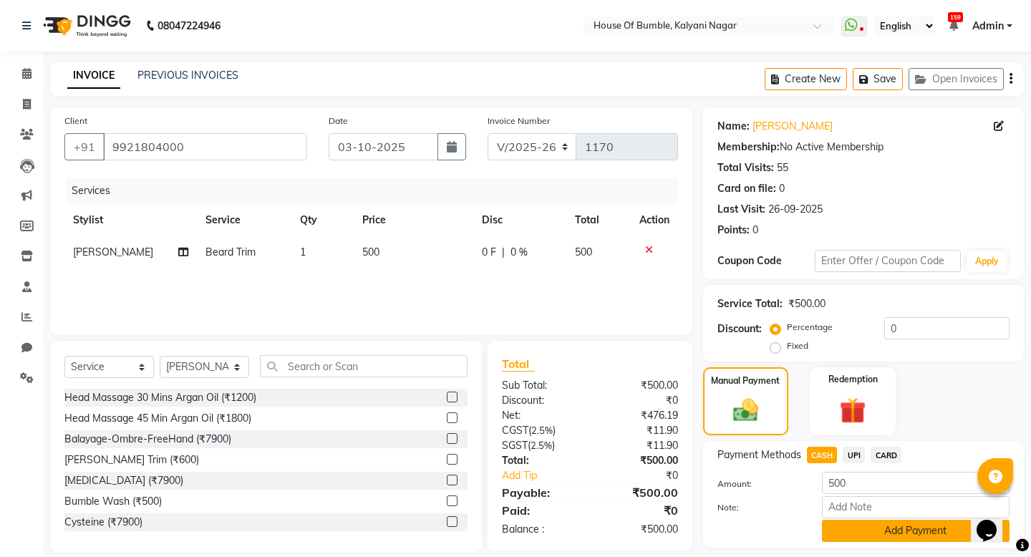
click at [844, 529] on button "Add Payment" at bounding box center [916, 531] width 188 height 22
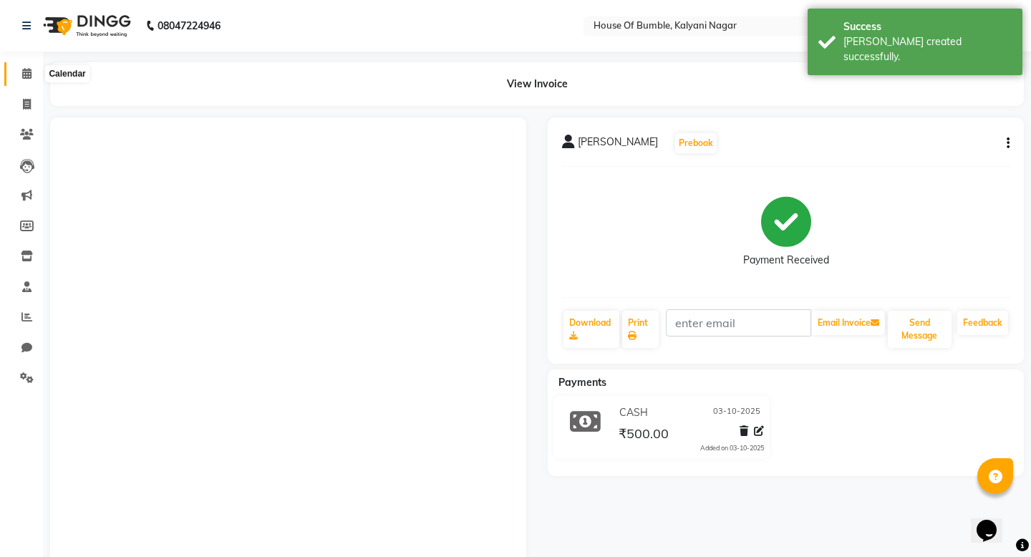
click at [27, 79] on span at bounding box center [26, 74] width 25 height 16
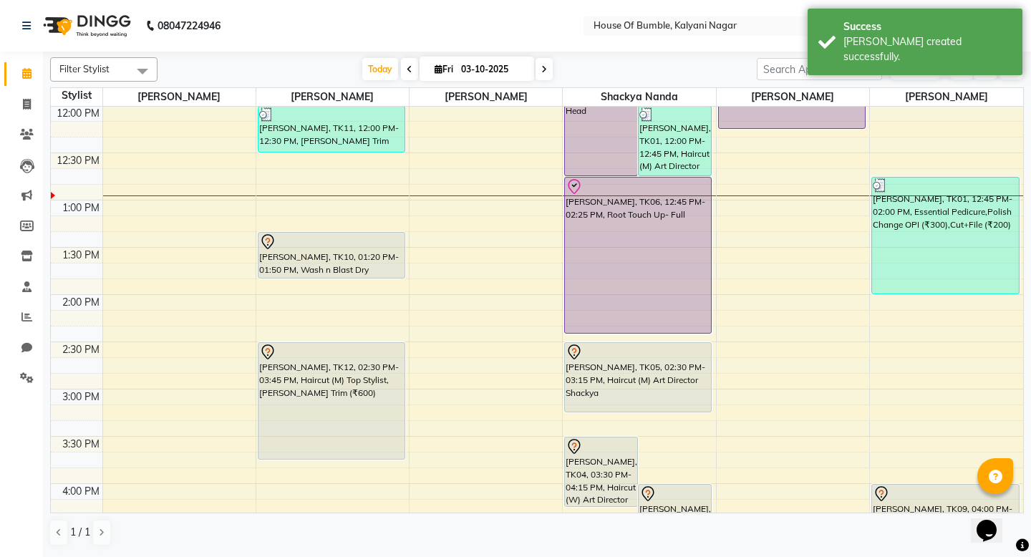
scroll to position [136, 0]
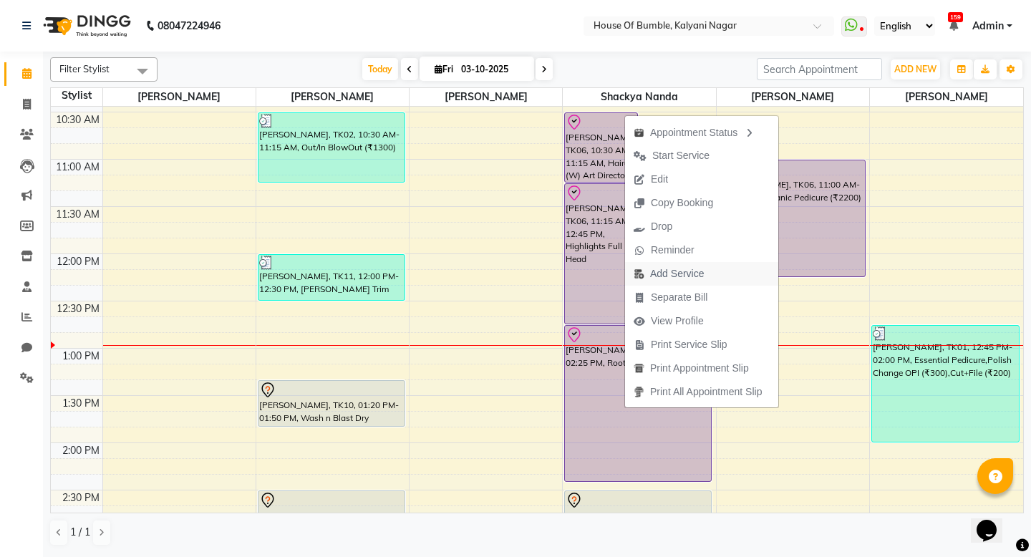
click at [669, 276] on span "Add Service" at bounding box center [677, 273] width 54 height 15
select select "76627"
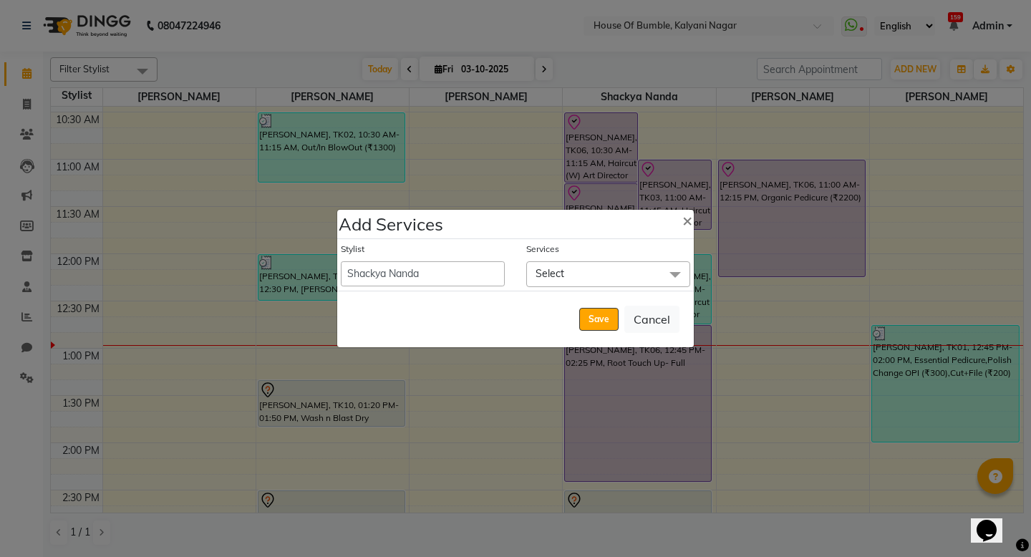
click at [577, 278] on span "Select" at bounding box center [608, 273] width 164 height 25
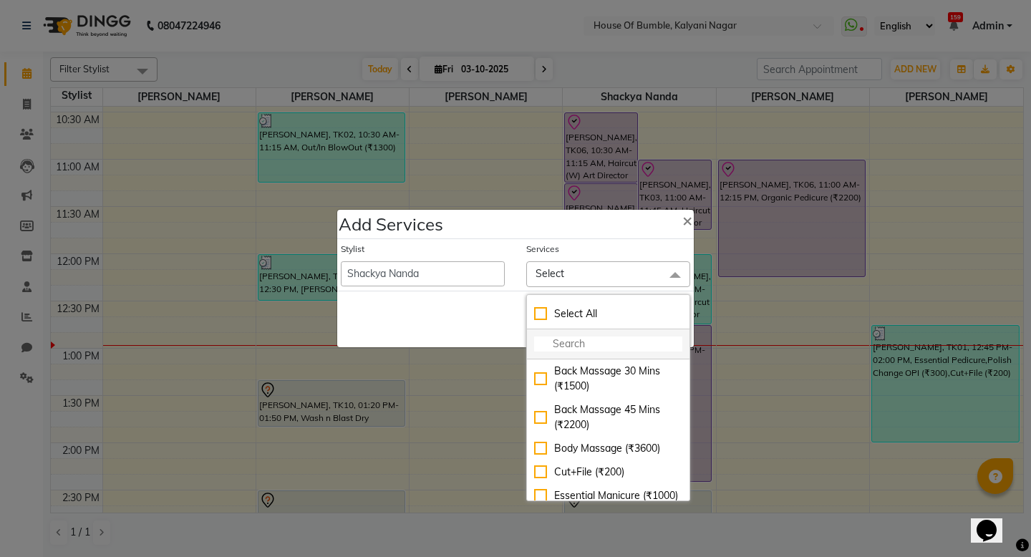
click at [574, 337] on input "multiselect-search" at bounding box center [608, 344] width 148 height 15
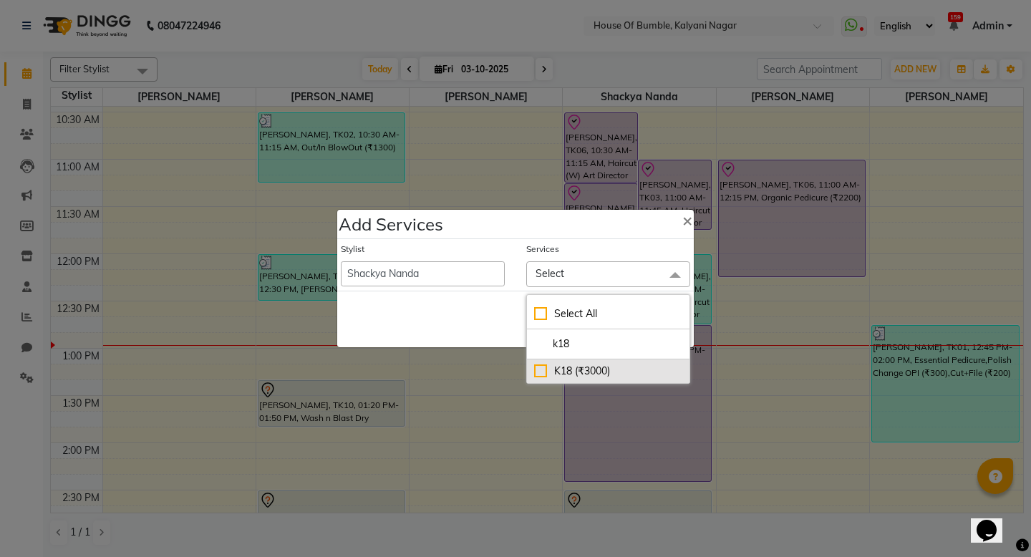
type input "k18"
click at [547, 374] on div "K18 (₹3000)" at bounding box center [608, 371] width 148 height 15
checkbox input "true"
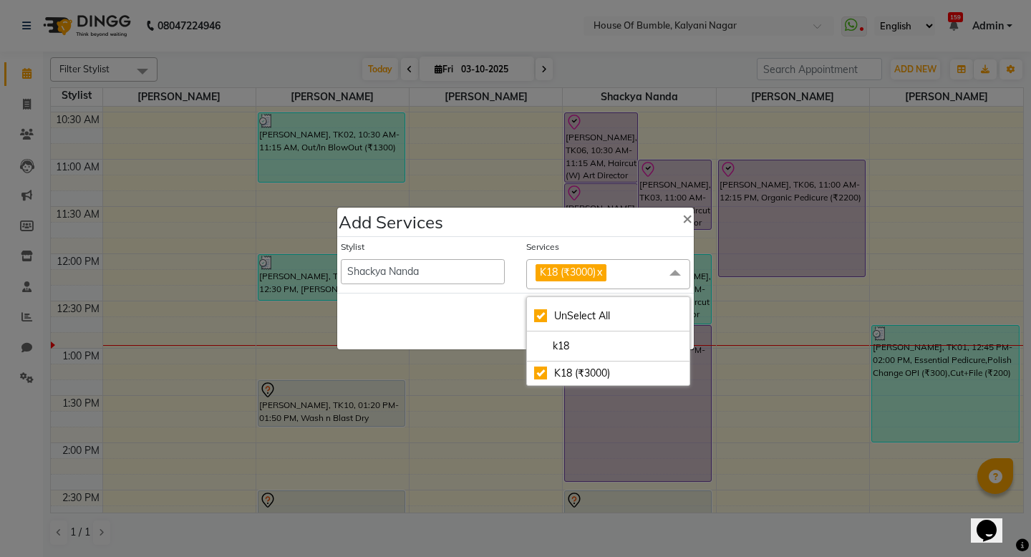
click at [471, 332] on div "Save Cancel" at bounding box center [515, 321] width 357 height 57
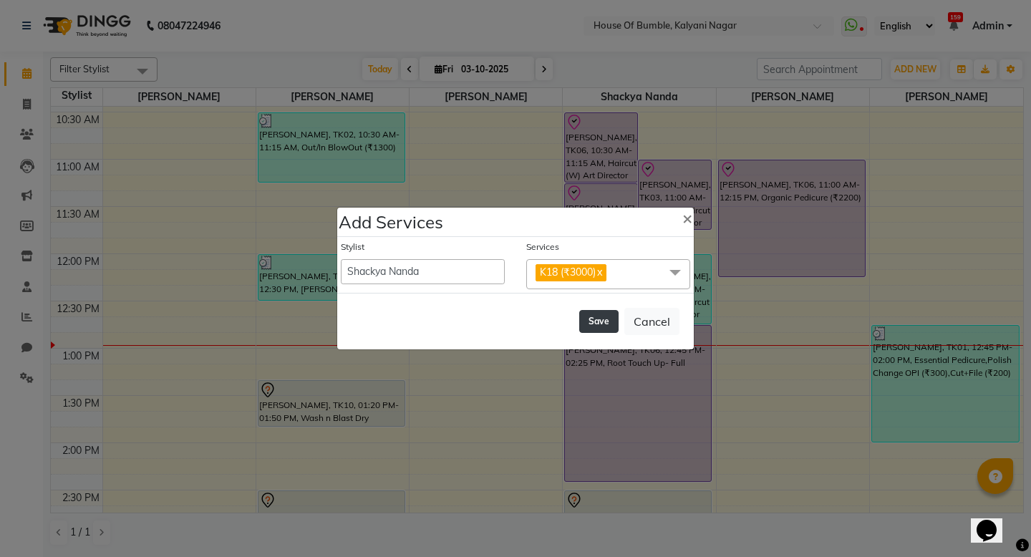
click at [585, 331] on button "Save" at bounding box center [598, 321] width 39 height 23
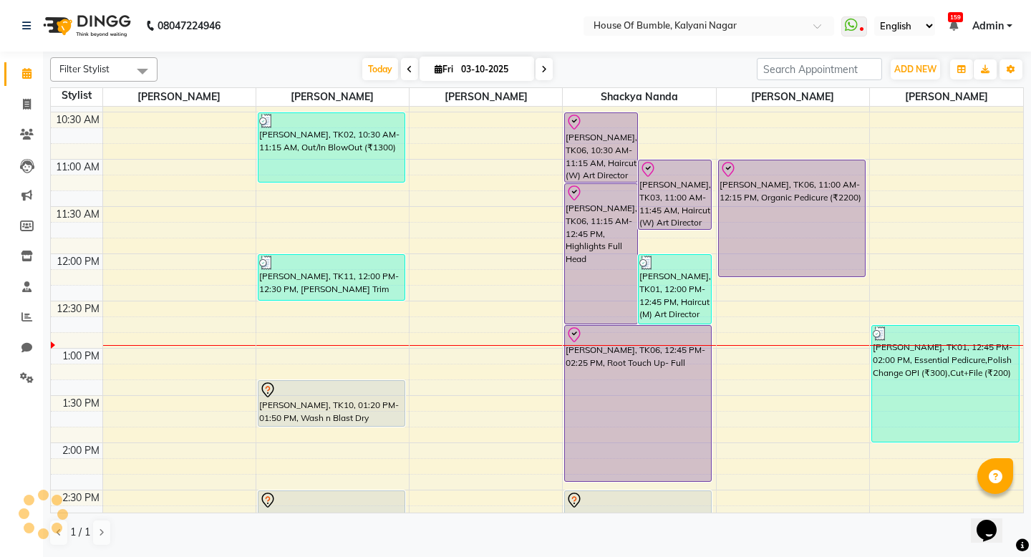
select select "77590"
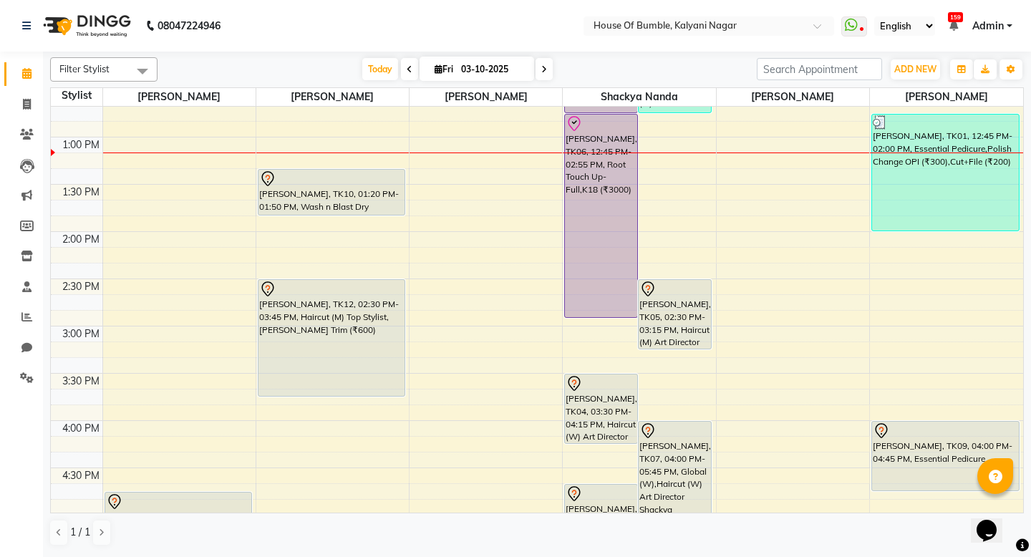
scroll to position [487, 0]
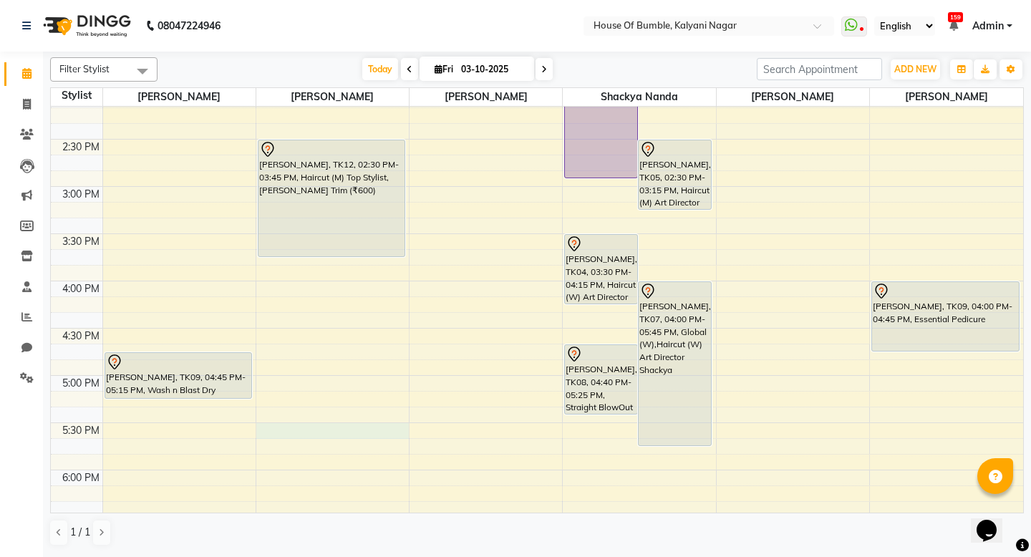
click at [357, 434] on div "9:00 AM 9:30 AM 10:00 AM 10:30 AM 11:00 AM 11:30 AM 12:00 PM 12:30 PM 1:00 PM 1…" at bounding box center [537, 187] width 973 height 1134
select select "9480"
select select "tentative"
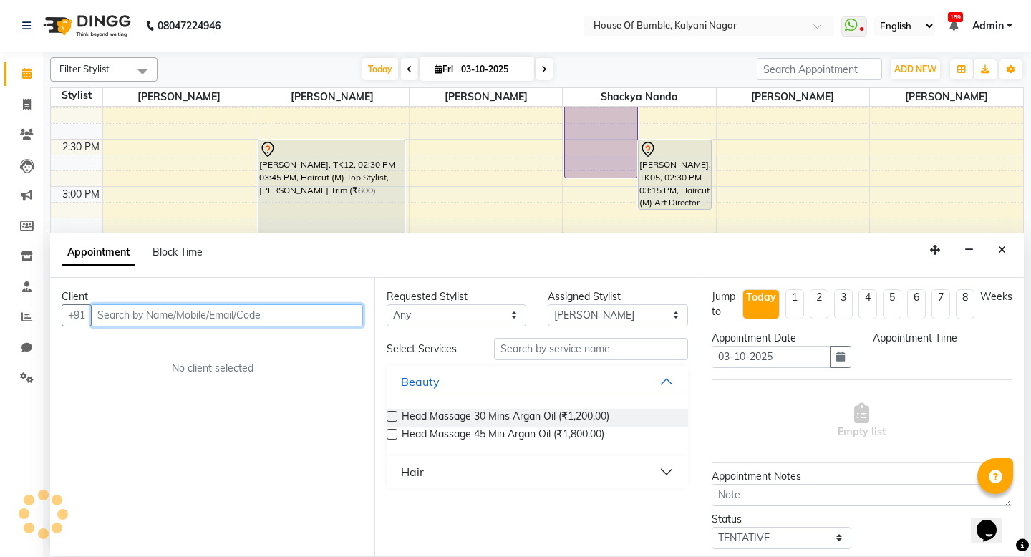
select select "1050"
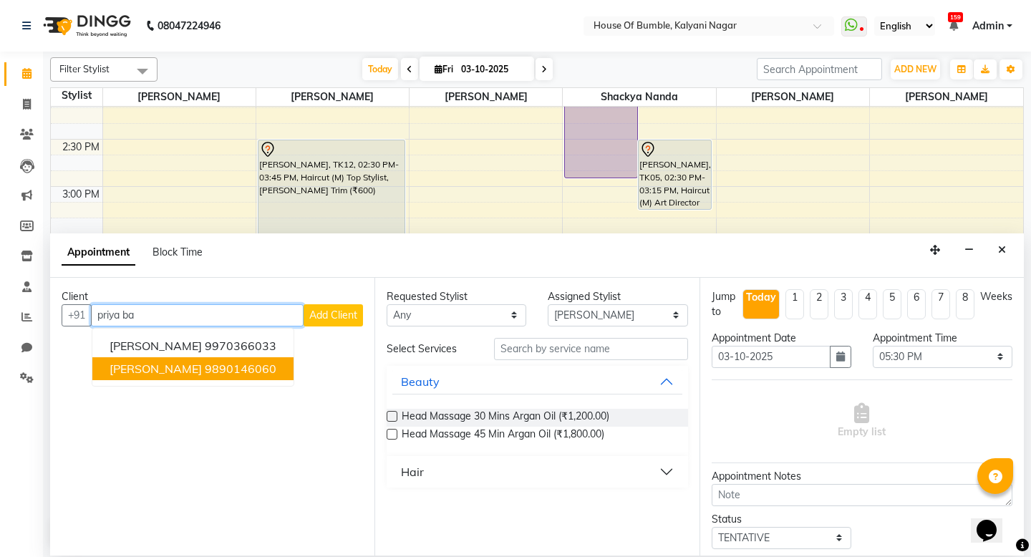
click at [165, 365] on span "[PERSON_NAME]" at bounding box center [156, 369] width 92 height 14
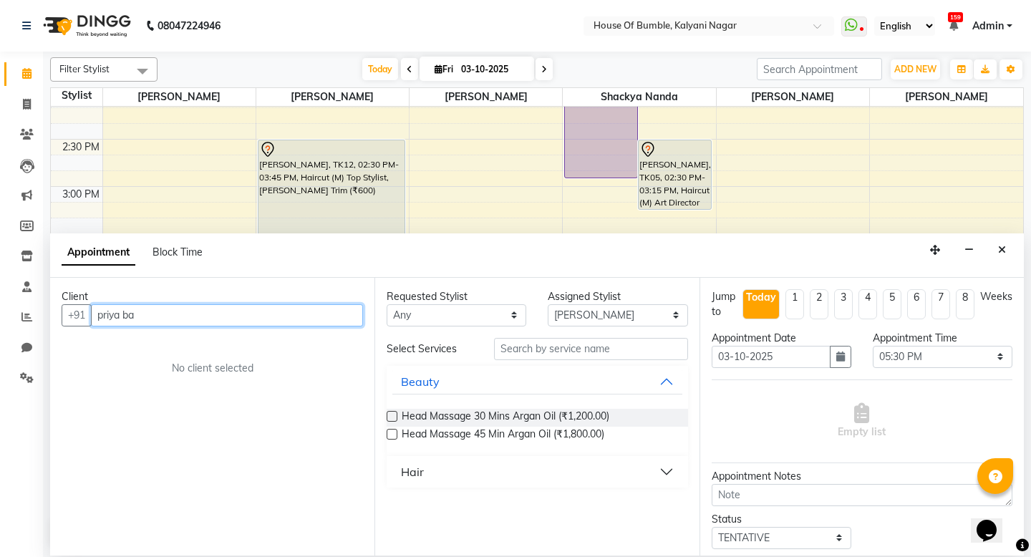
type input "9890146060"
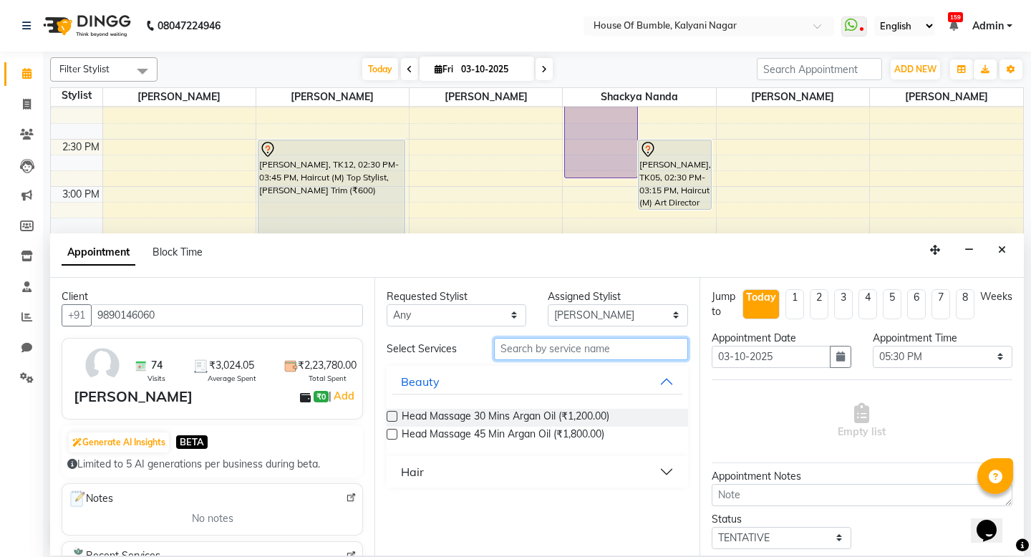
click at [567, 338] on input "text" at bounding box center [590, 349] width 193 height 22
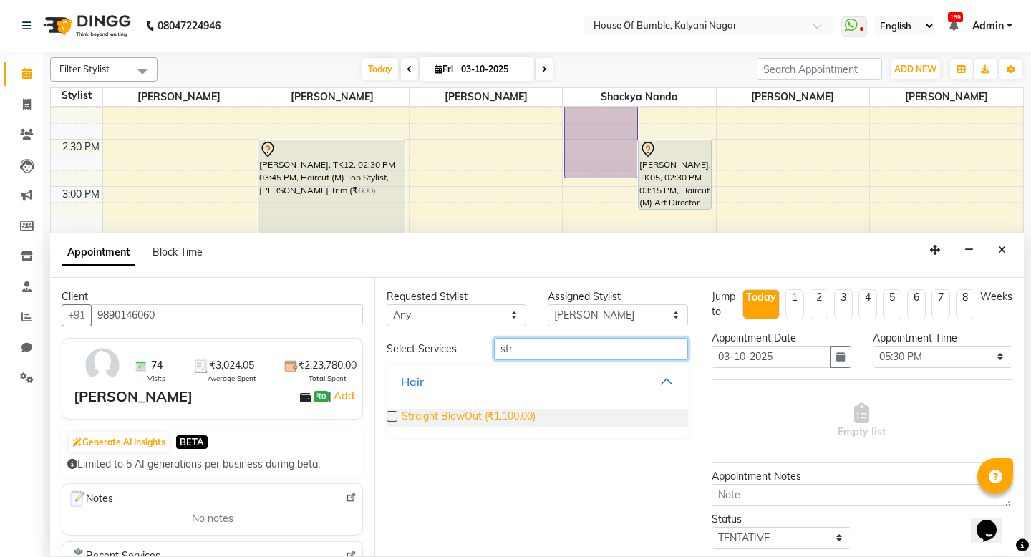
type input "str"
click at [403, 420] on span "Straight BlowOut (₹1,100.00)" at bounding box center [469, 418] width 134 height 18
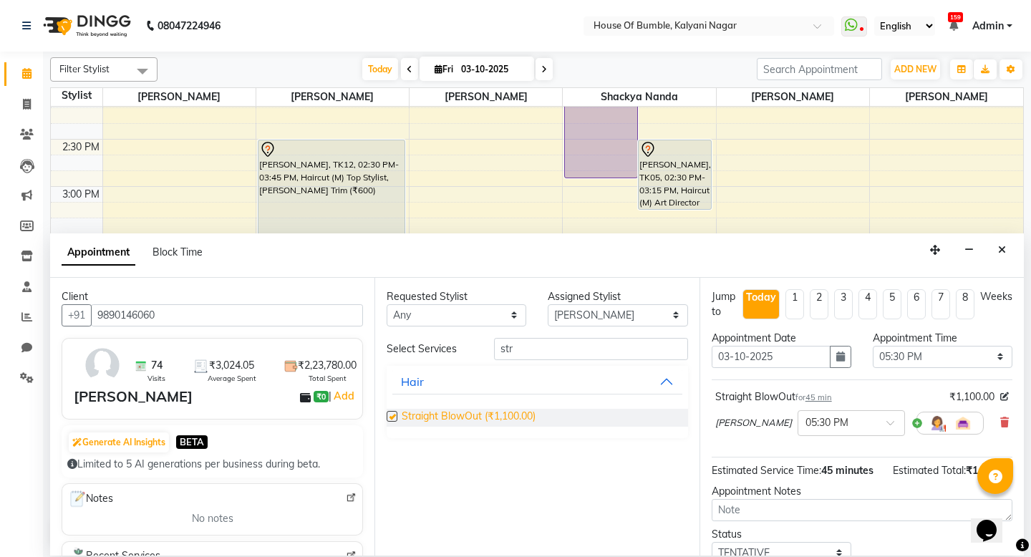
checkbox input "false"
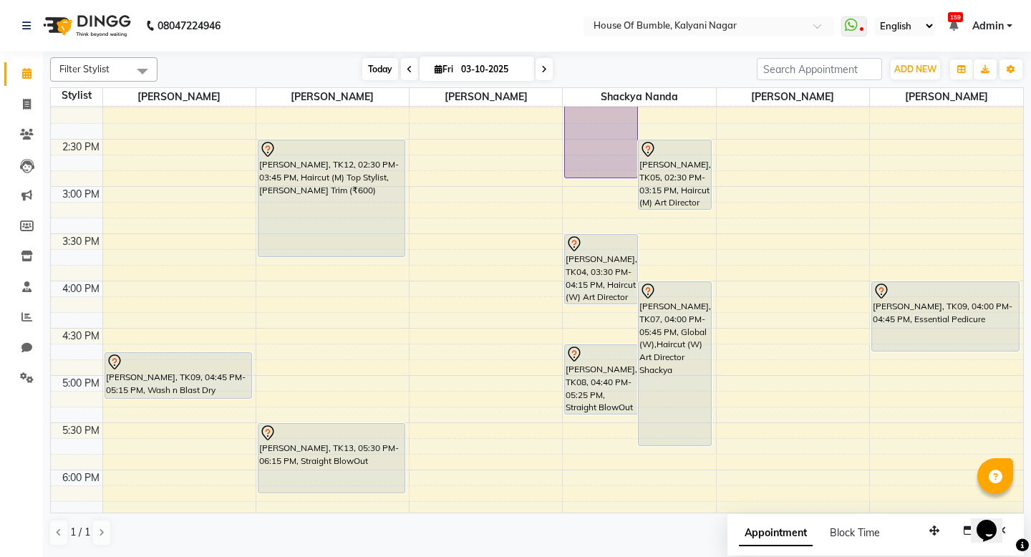
click at [366, 74] on span "Today" at bounding box center [380, 69] width 36 height 22
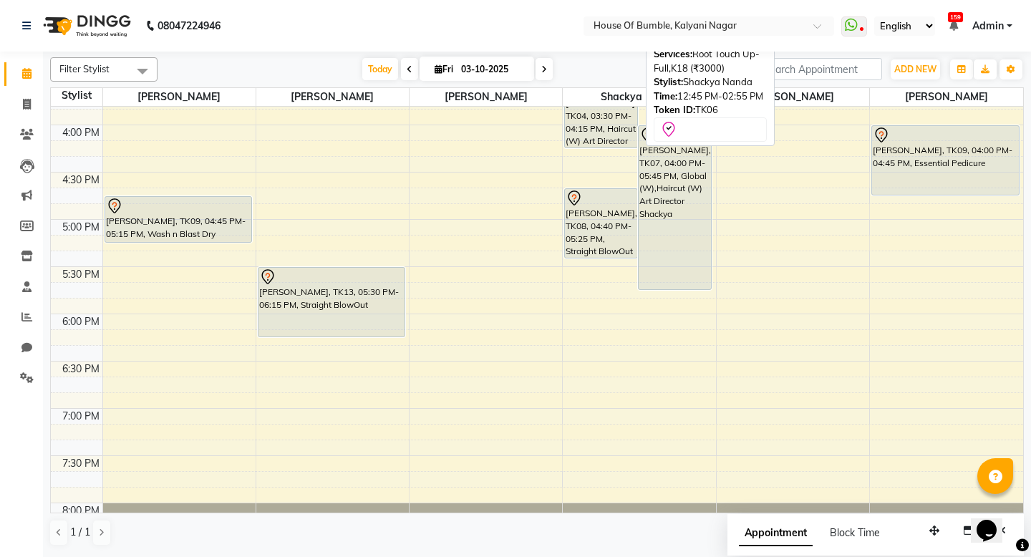
scroll to position [514, 0]
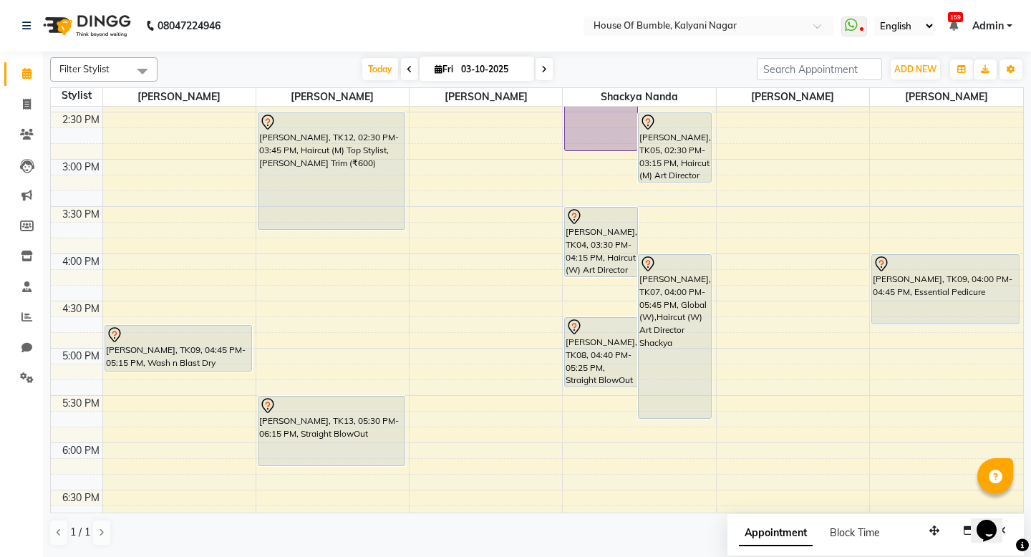
click at [541, 62] on span at bounding box center [544, 69] width 17 height 22
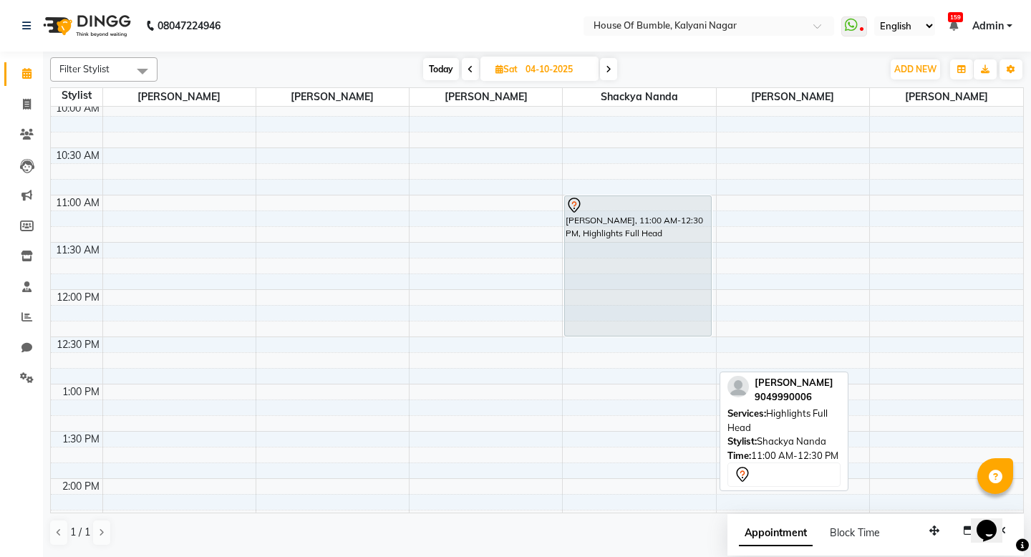
scroll to position [29, 0]
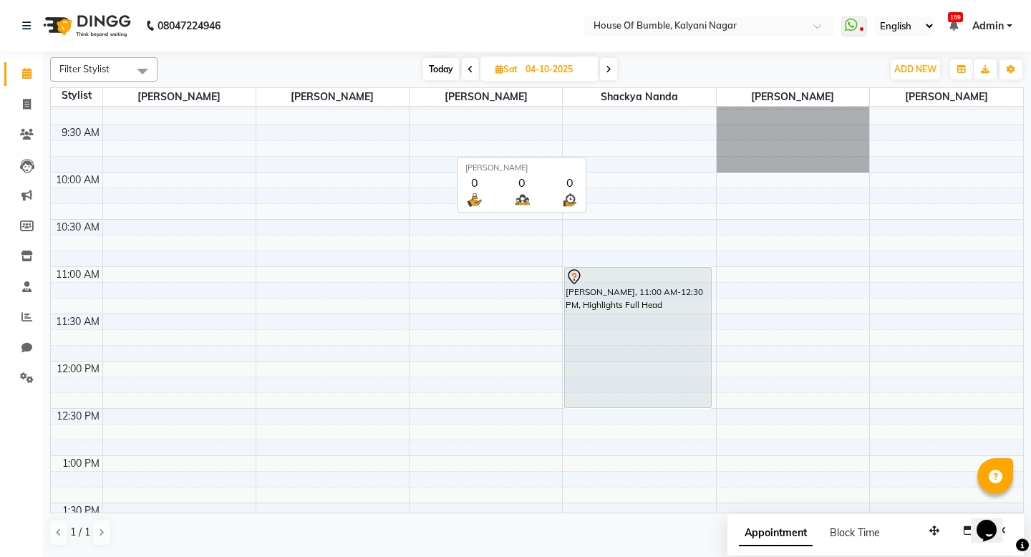
click at [452, 73] on span "Today" at bounding box center [441, 69] width 36 height 22
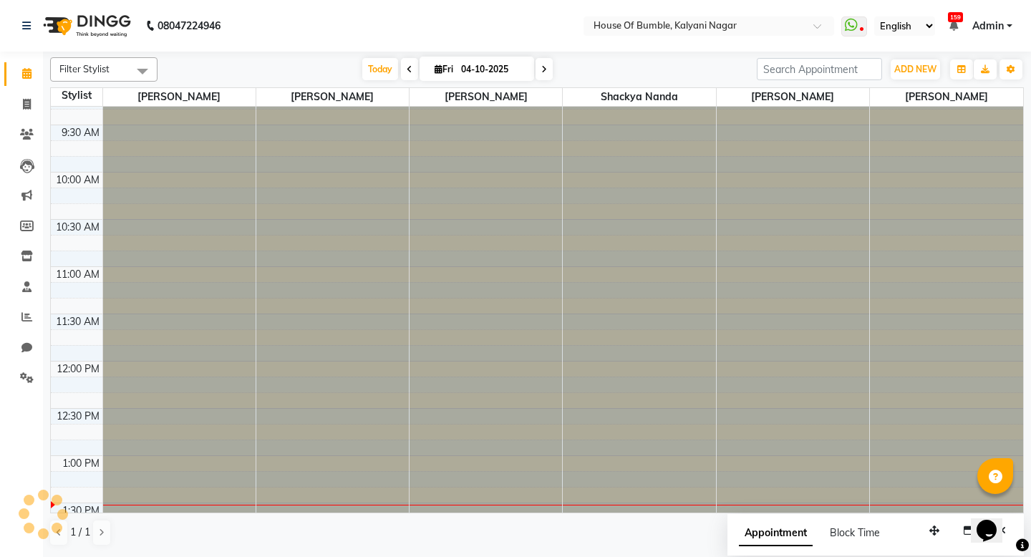
type input "03-10-2025"
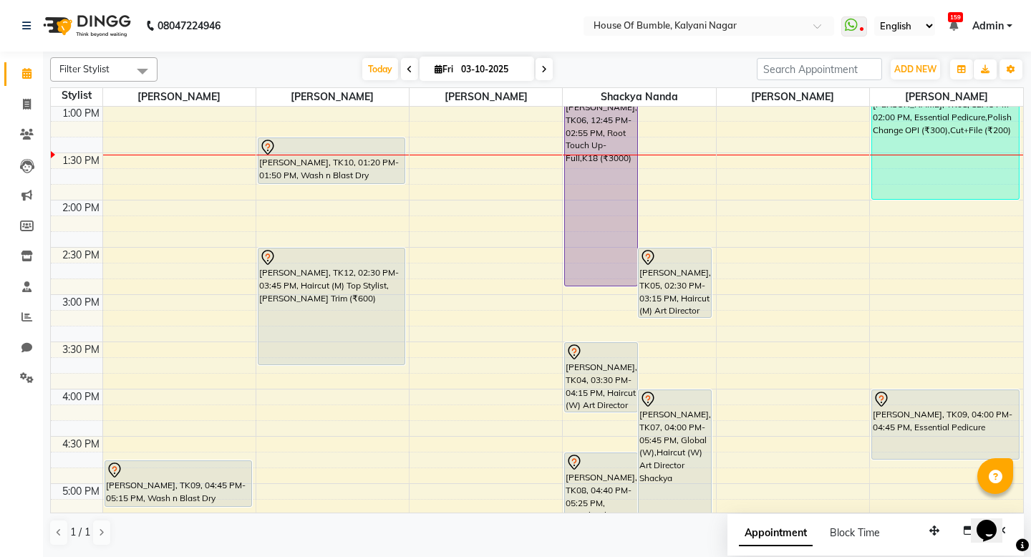
scroll to position [471, 0]
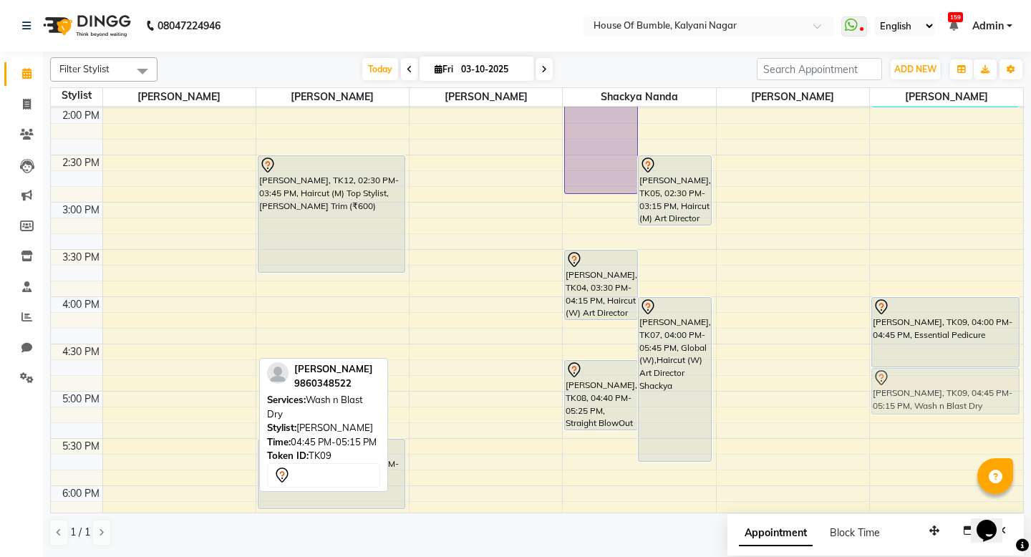
drag, startPoint x: 199, startPoint y: 385, endPoint x: 944, endPoint y: 385, distance: 745.0
click at [944, 385] on tr "[PERSON_NAME], TK09, 04:45 PM-05:15 PM, Wash n Blast Dry [PERSON_NAME], TK02, 1…" at bounding box center [537, 202] width 973 height 1134
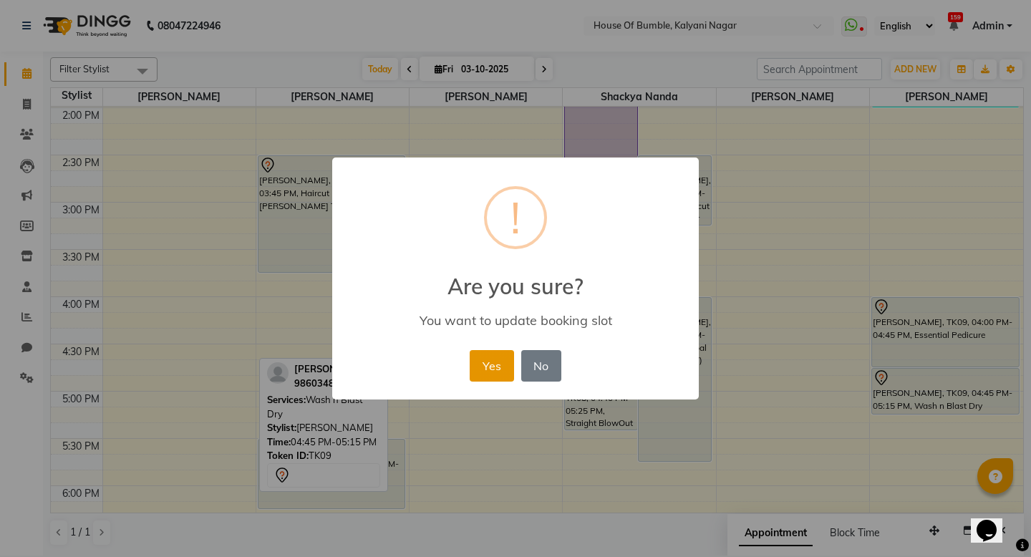
click at [486, 369] on button "Yes" at bounding box center [492, 366] width 44 height 32
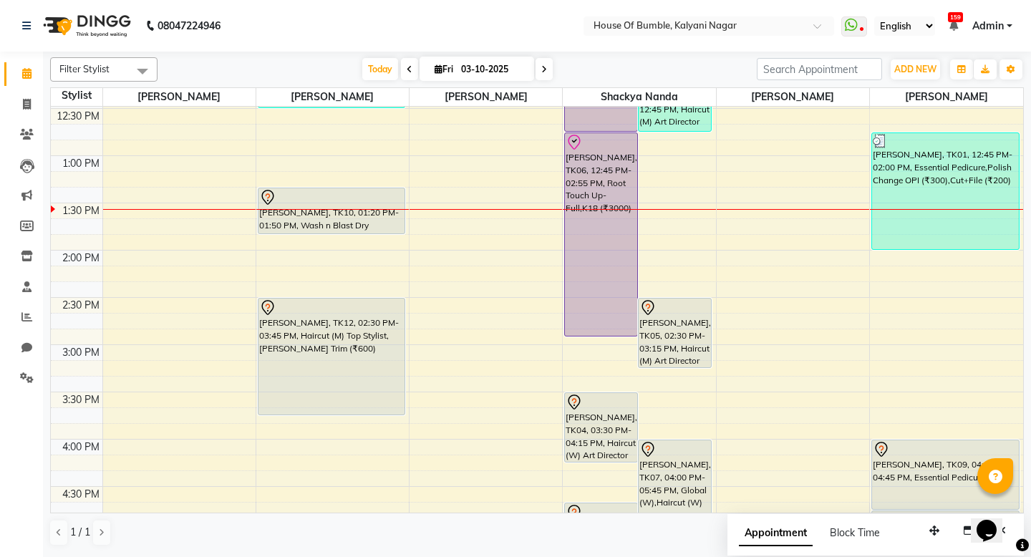
scroll to position [316, 0]
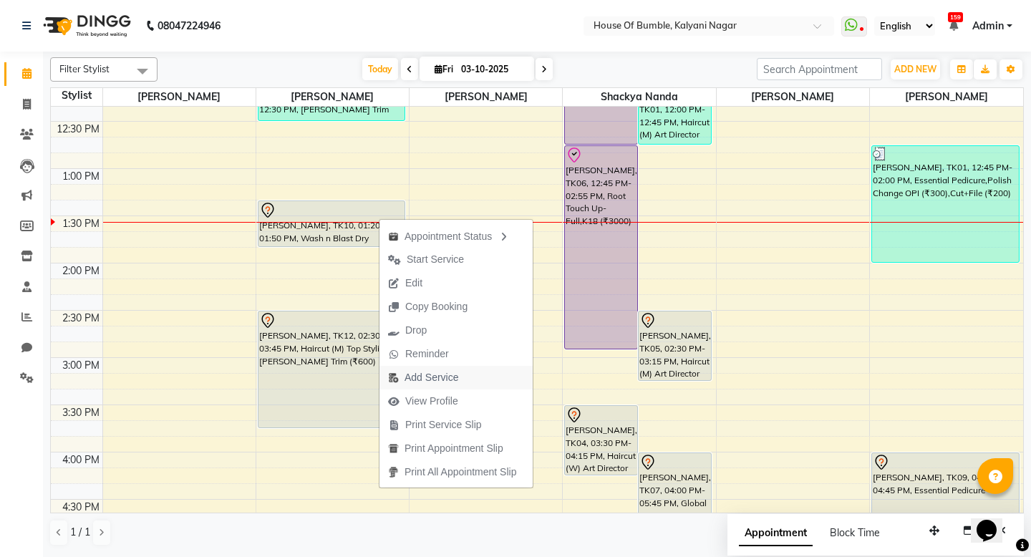
click at [431, 380] on span "Add Service" at bounding box center [432, 377] width 54 height 15
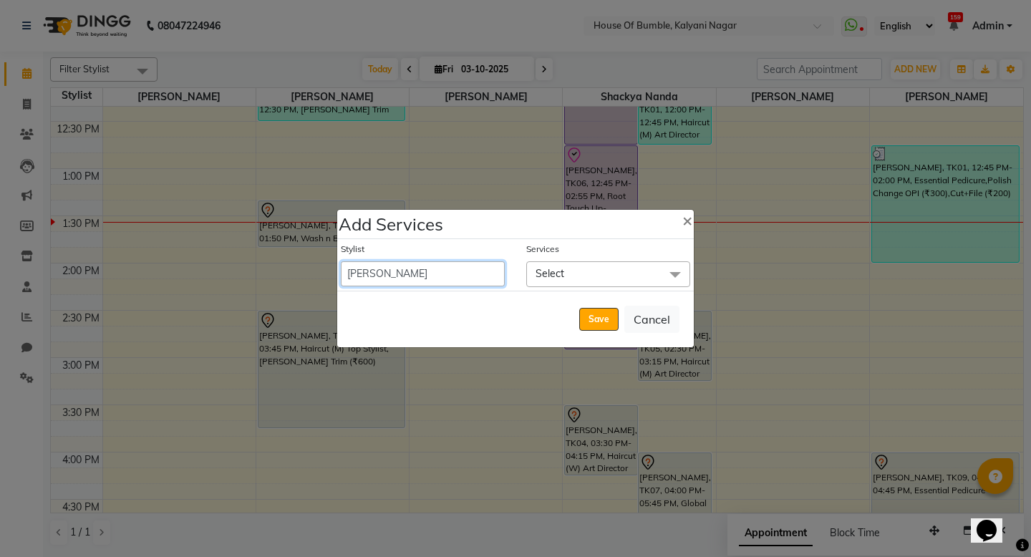
select select "8247"
select select "840"
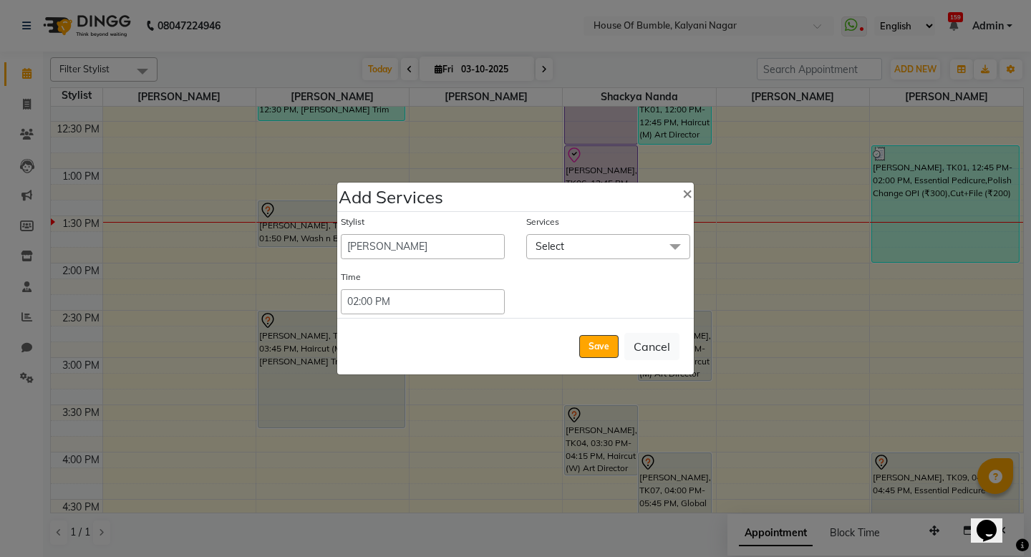
click at [582, 249] on span "Select" at bounding box center [608, 246] width 164 height 25
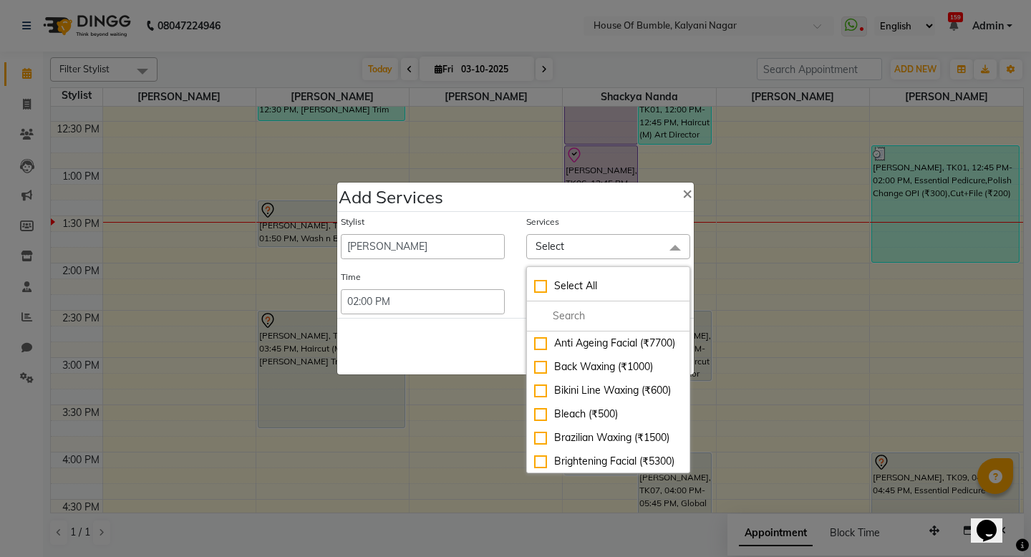
click at [568, 315] on input "multiselect-search" at bounding box center [608, 316] width 148 height 15
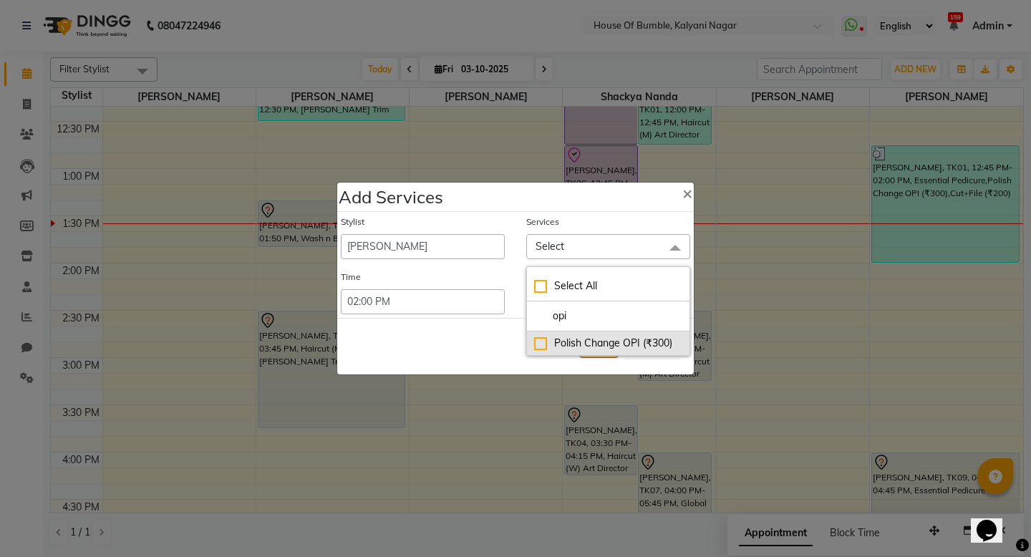
type input "opi"
click at [535, 340] on div "Polish Change OPI (₹300)" at bounding box center [608, 343] width 148 height 15
checkbox input "true"
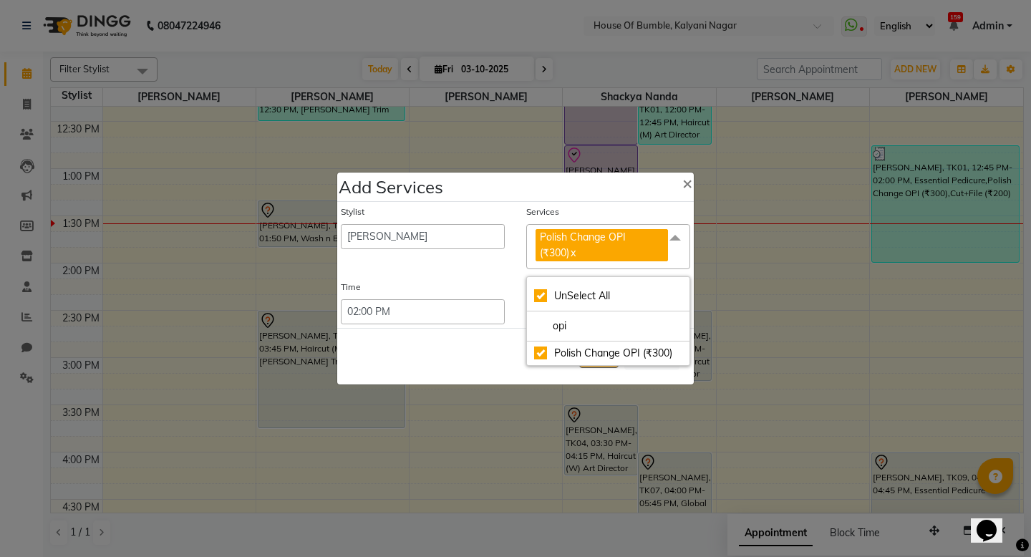
click at [473, 347] on div "Save Cancel" at bounding box center [515, 356] width 357 height 57
click at [605, 355] on button "Save" at bounding box center [598, 356] width 39 height 23
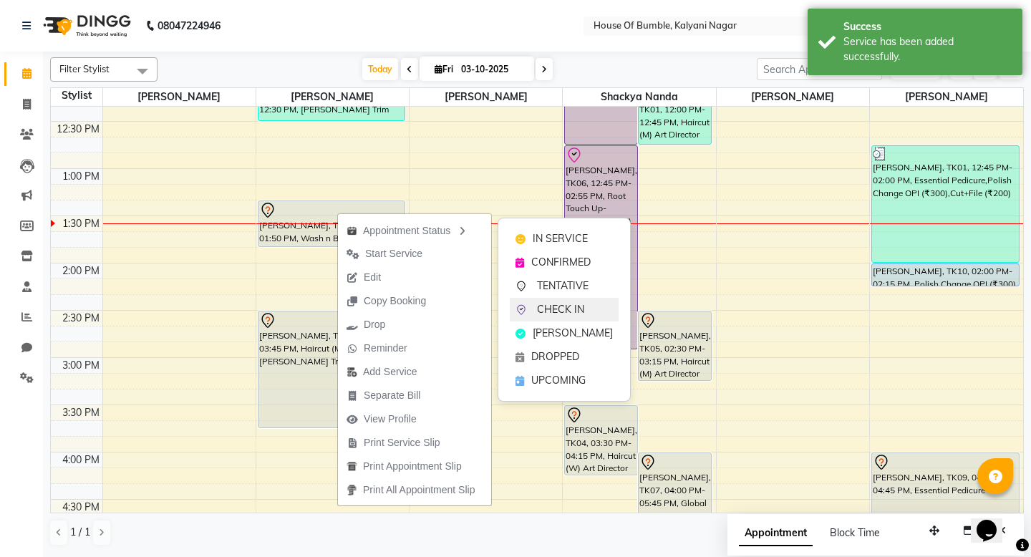
click at [569, 307] on span "CHECK IN" at bounding box center [560, 309] width 47 height 15
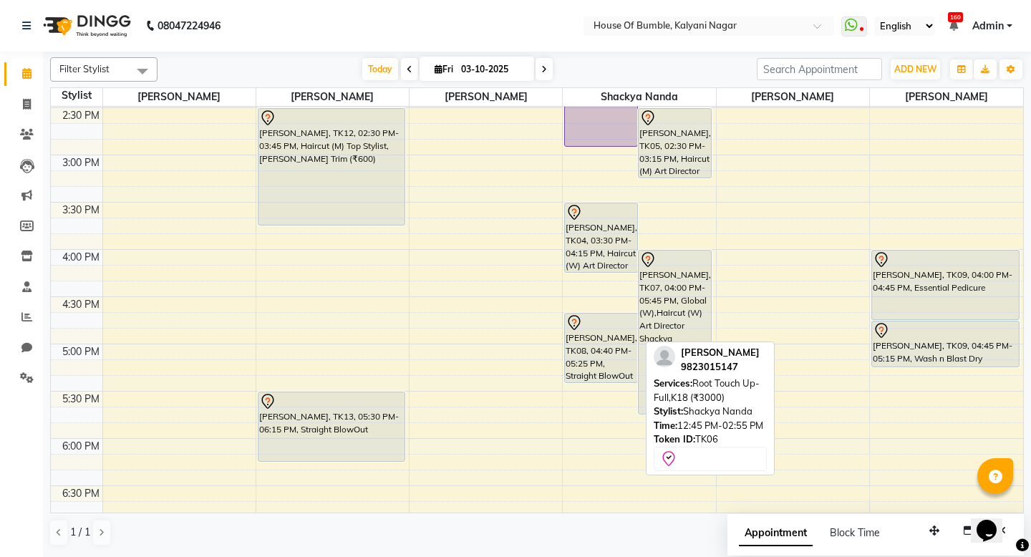
scroll to position [521, 0]
